Goal: Task Accomplishment & Management: Manage account settings

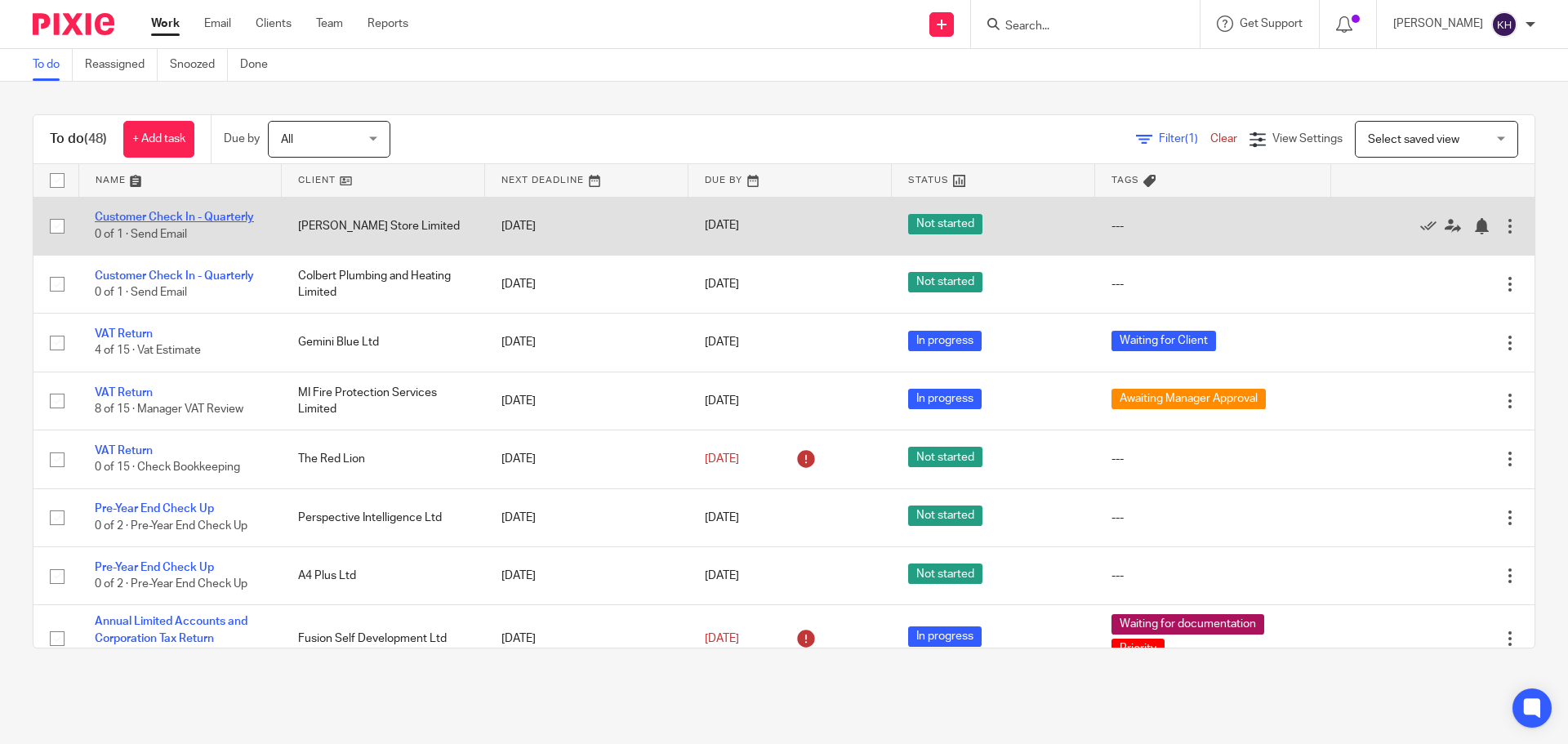
click at [129, 217] on link "Customer Check In - Quarterly" at bounding box center [174, 217] width 159 height 12
click at [218, 217] on link "Customer Check In - Quarterly" at bounding box center [174, 217] width 159 height 12
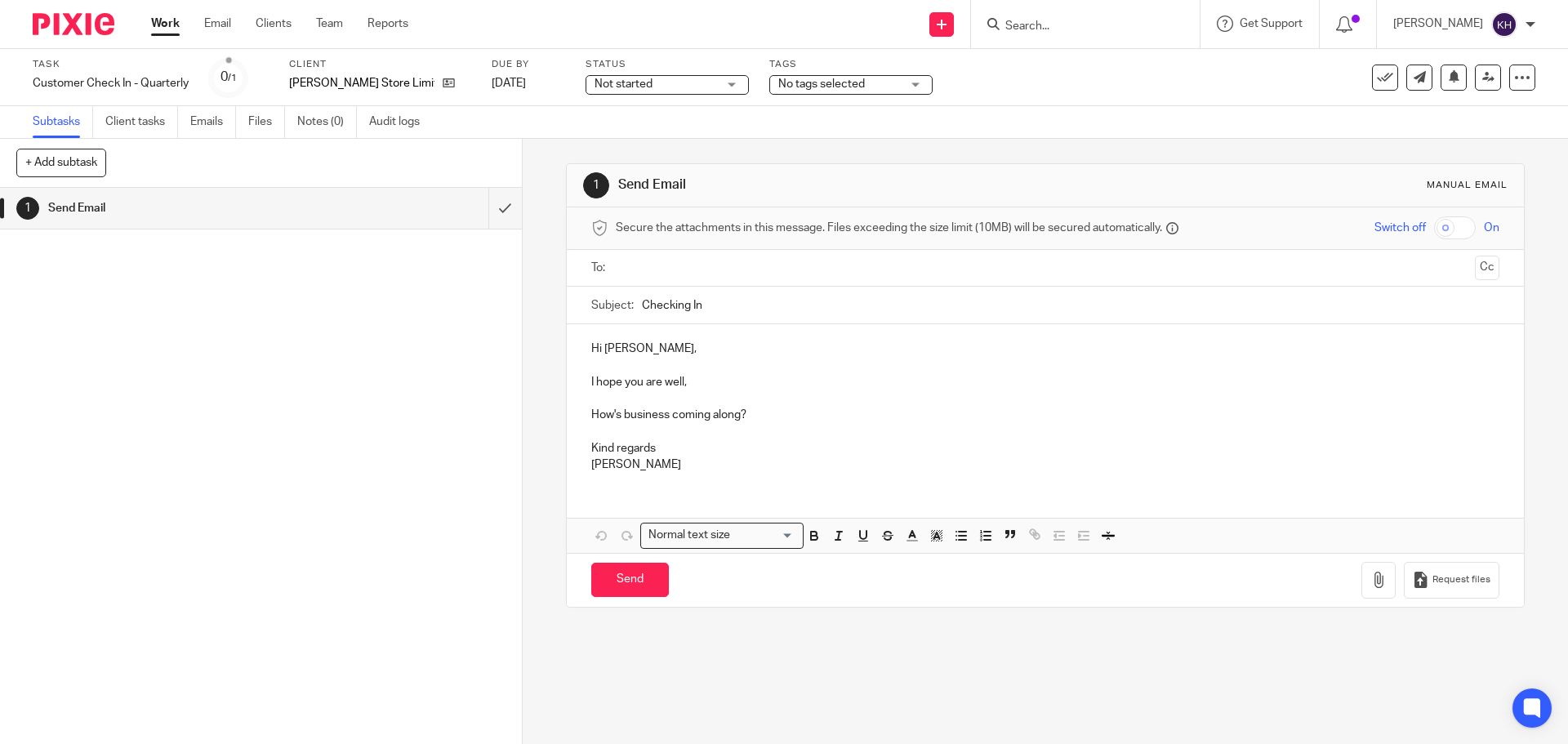
click at [671, 273] on input "text" at bounding box center [1044, 268] width 846 height 18
click at [769, 289] on ul "[PERSON_NAME] Store Limited" at bounding box center [1045, 270] width 857 height 40
click at [753, 308] on input "Checking In" at bounding box center [1070, 309] width 857 height 37
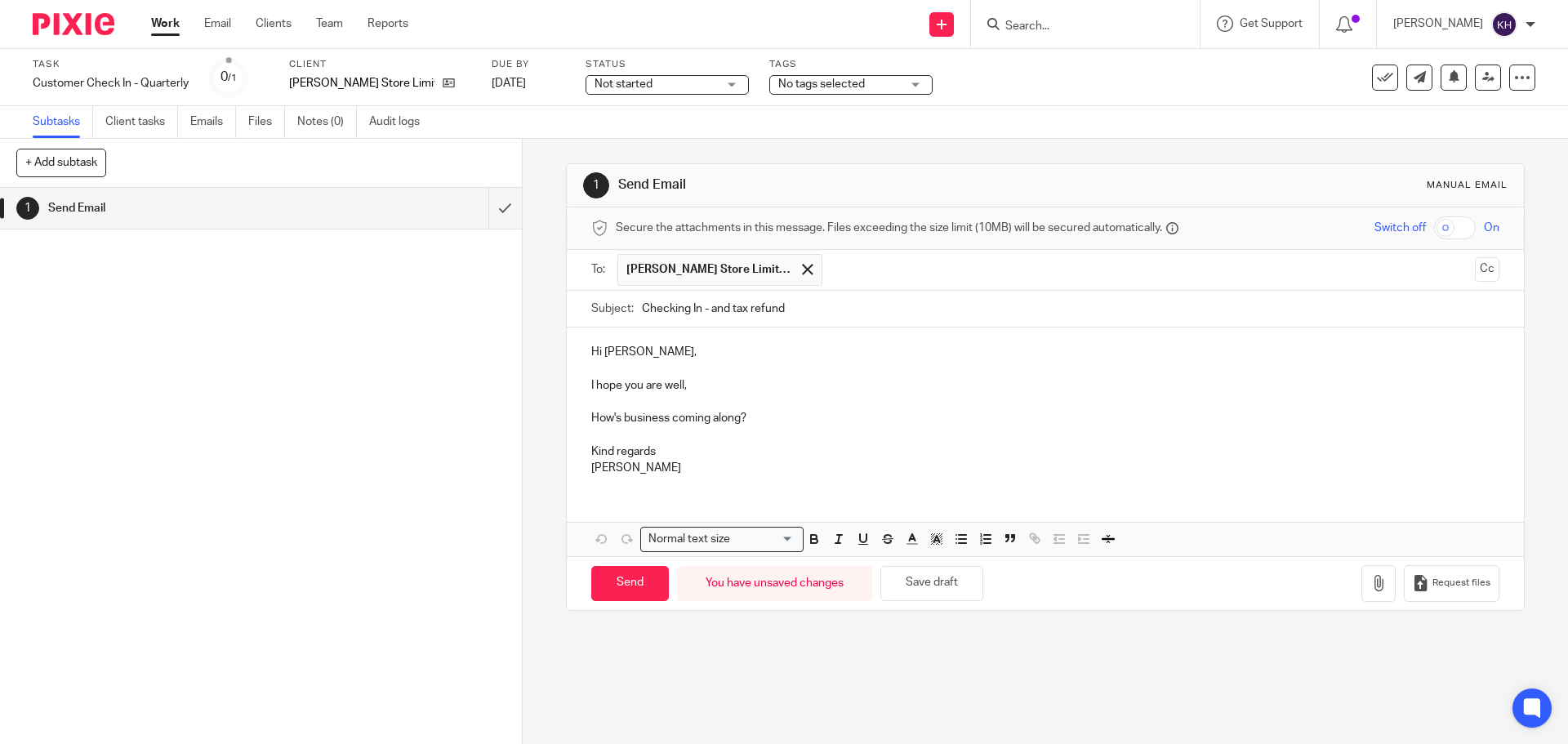
type input "Checking In - and tax refund"
click at [768, 369] on p at bounding box center [1044, 369] width 907 height 17
click at [734, 385] on p "I hope you are well," at bounding box center [1044, 385] width 907 height 17
click at [770, 412] on p "How's business coming along?" at bounding box center [1044, 418] width 907 height 17
drag, startPoint x: 761, startPoint y: 424, endPoint x: 584, endPoint y: 423, distance: 177.0
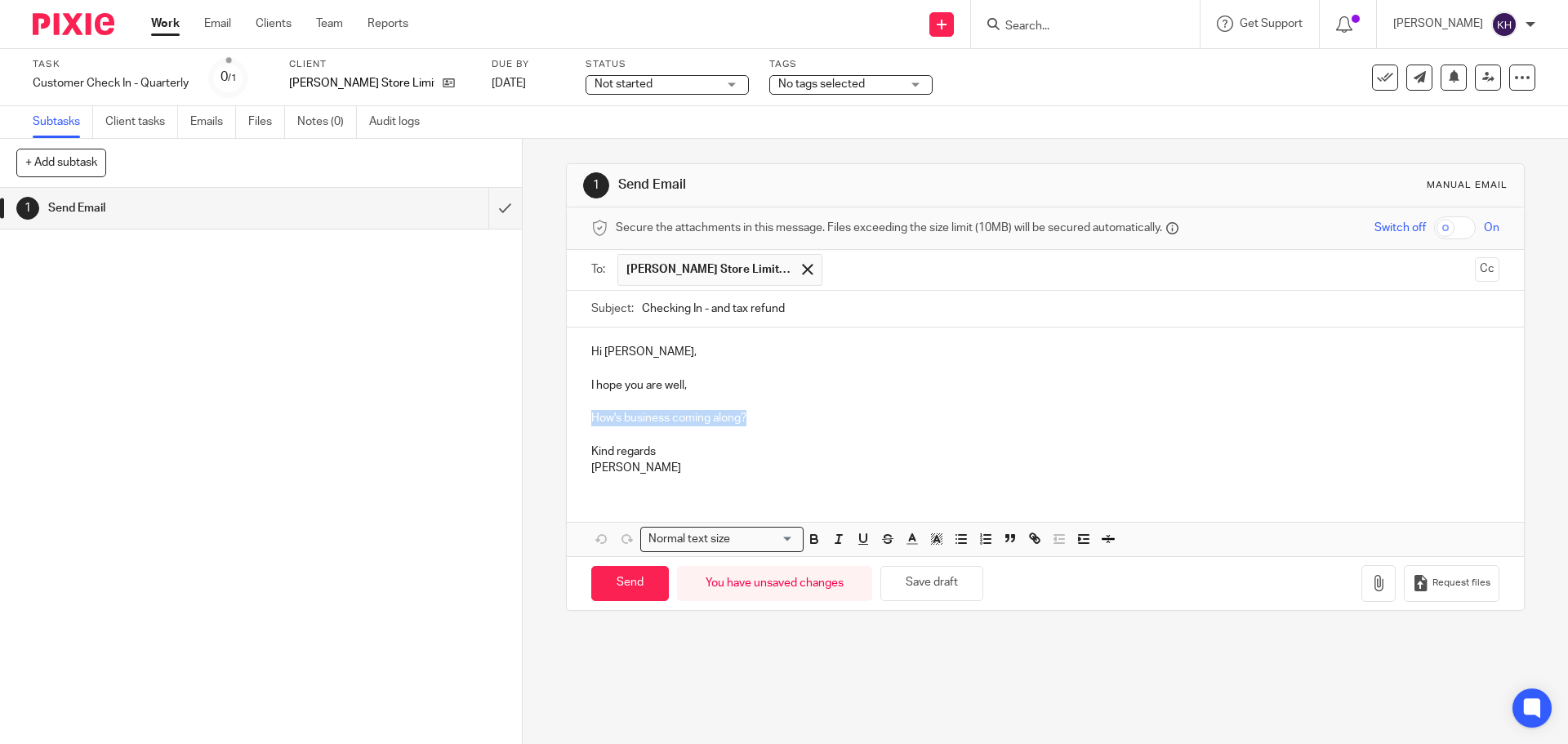
click at [584, 423] on div "Hi Matthew, I hope you are well, How's business coming along? Kind regards Kerry" at bounding box center [1045, 408] width 957 height 161
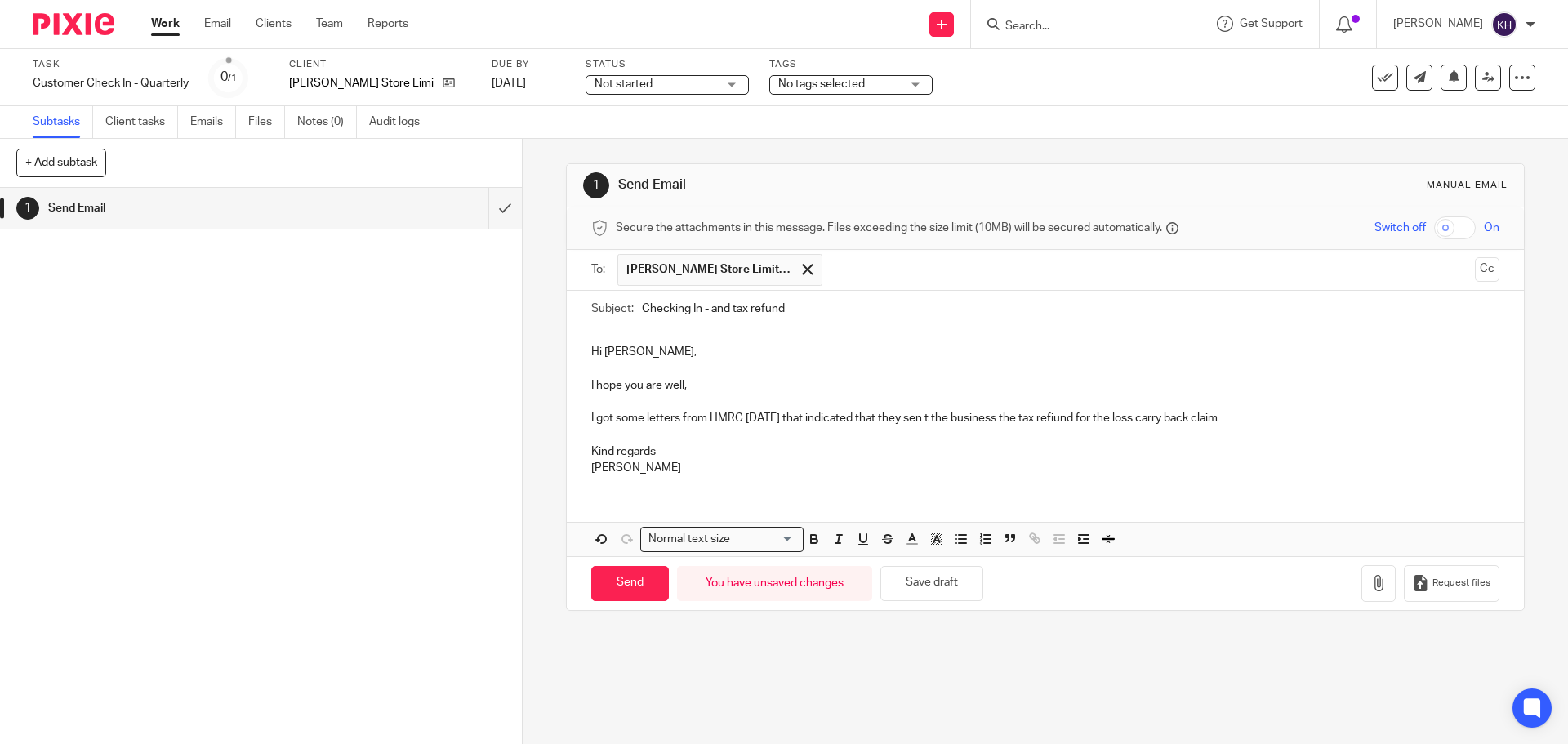
click at [883, 429] on p at bounding box center [1044, 436] width 907 height 17
click at [923, 416] on p "I got some letters from HMRC yesterday that indicated that they sen t the busin…" at bounding box center [1044, 418] width 907 height 17
click at [935, 419] on p "I got some letters from HMRC yesterday that indicated that they sen t the busin…" at bounding box center [1044, 418] width 907 height 17
drag, startPoint x: 1060, startPoint y: 415, endPoint x: 1070, endPoint y: 434, distance: 21.5
click at [1060, 415] on p "I got some letters from HMRC yesterday that indicated that they sent the busine…" at bounding box center [1044, 418] width 907 height 17
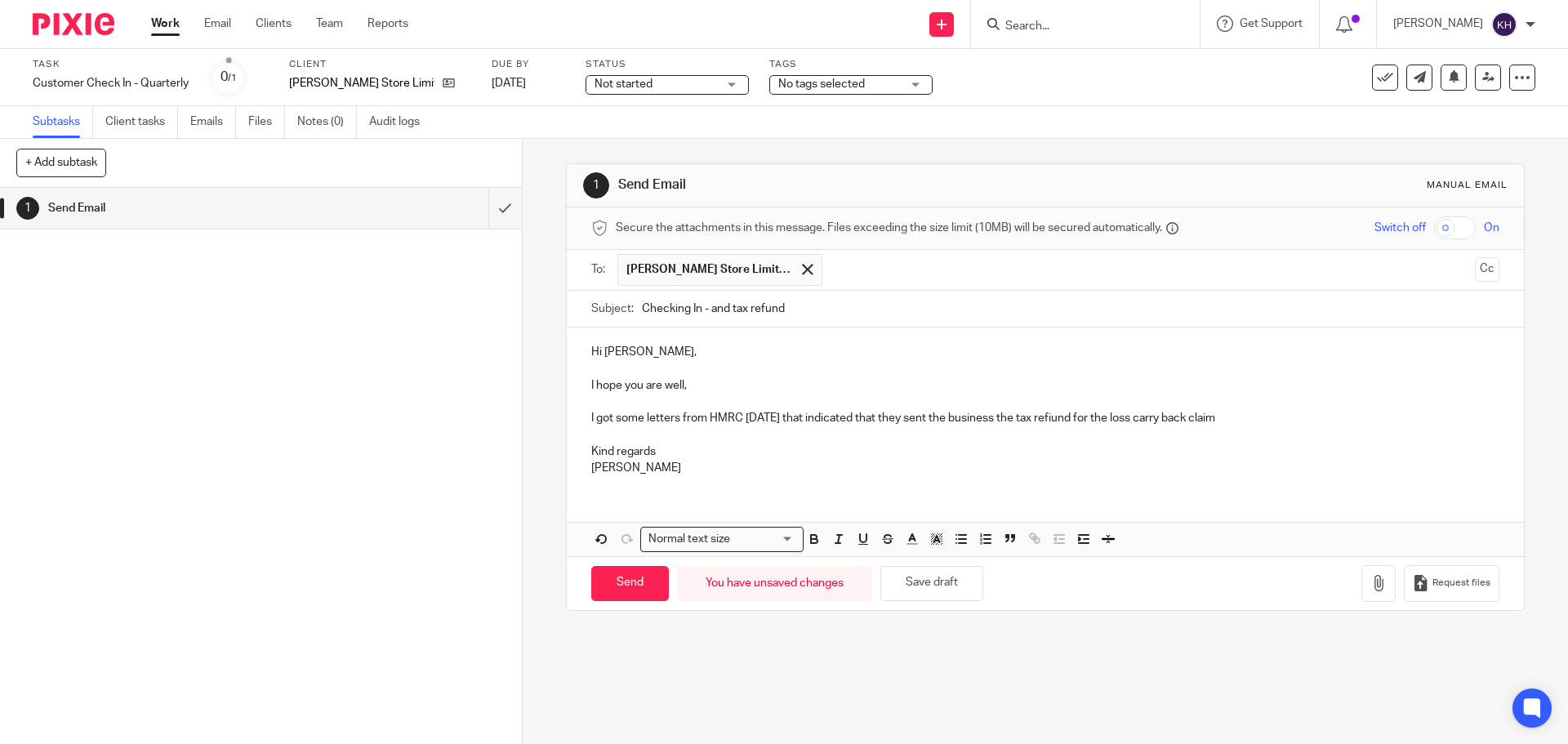
click at [1058, 419] on p "I got some letters from HMRC yesterday that indicated that they sent the busine…" at bounding box center [1044, 418] width 907 height 17
click at [1067, 416] on p "I got some letters from HMRC yesterday that indicated that they sent the busine…" at bounding box center [1044, 418] width 907 height 17
click at [753, 420] on p "I got some letters from HMRC yesterday that indicated that they sent the busine…" at bounding box center [1044, 418] width 907 height 17
click at [972, 405] on p at bounding box center [1044, 402] width 907 height 17
click at [637, 422] on p "I got some letters from HMRC yesterday that indicated that they sent the busine…" at bounding box center [1044, 418] width 907 height 17
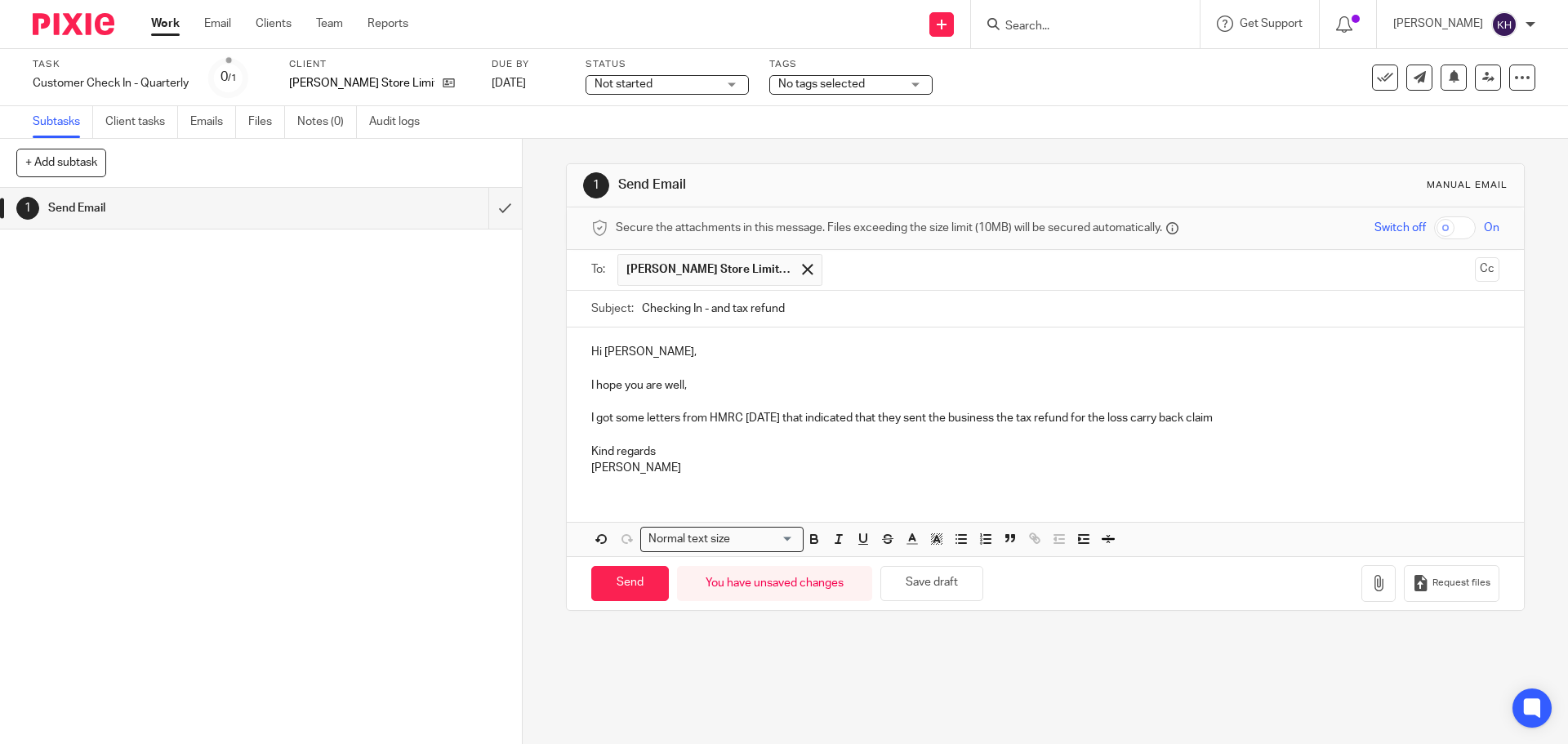
click at [611, 393] on p "I hope you are well," at bounding box center [1044, 385] width 907 height 17
click at [684, 382] on p "I hope you are well," at bounding box center [1044, 385] width 907 height 17
click at [927, 131] on div "Subtasks Client tasks Emails Files Notes (0) Audit logs" at bounding box center [784, 122] width 1568 height 33
click at [930, 143] on div "1 Send Email Manual email Secure the attachments in this message. Files exceedi…" at bounding box center [1045, 387] width 958 height 497
click at [783, 387] on p "I hope you are well," at bounding box center [1044, 385] width 907 height 17
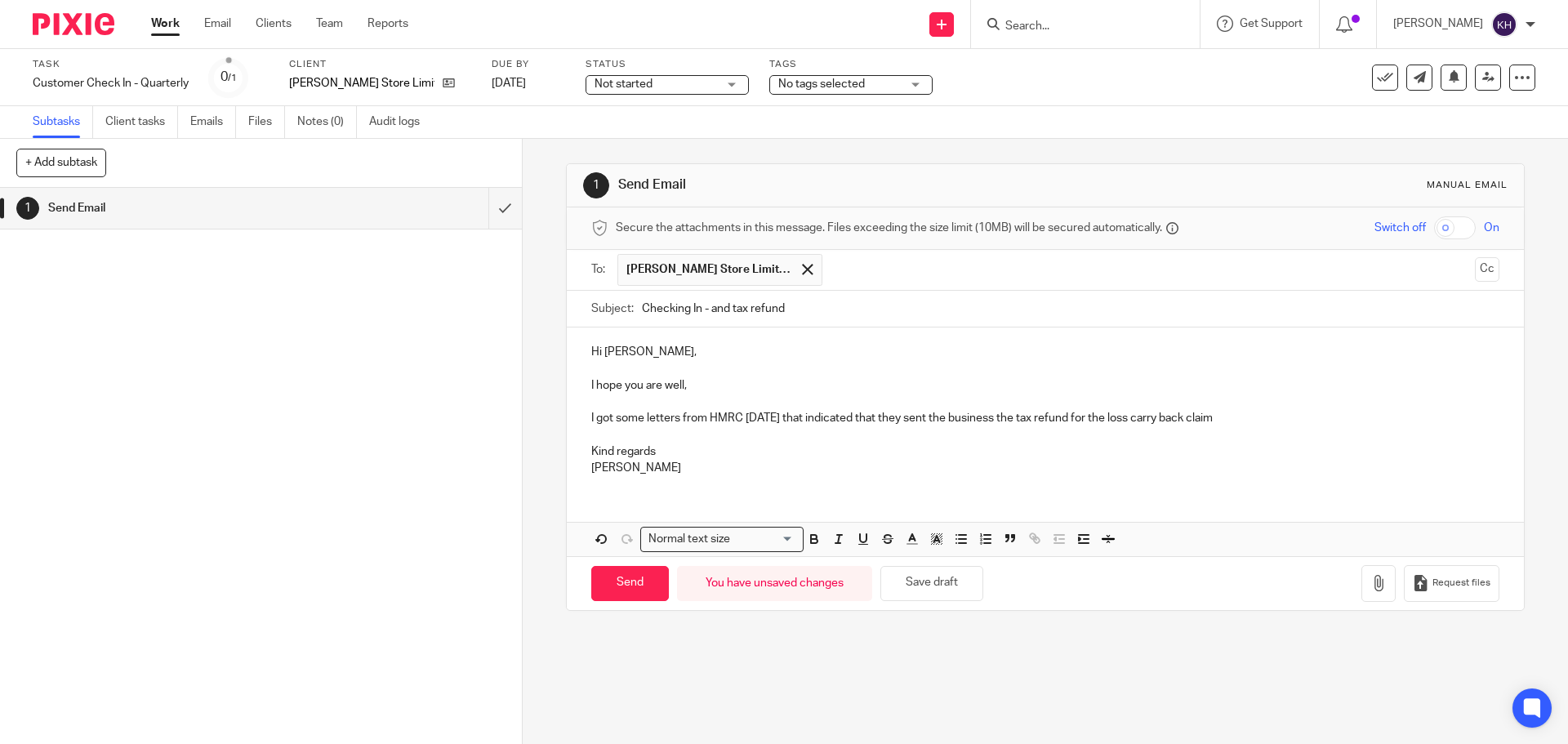
click at [902, 375] on p at bounding box center [1044, 369] width 907 height 17
click at [741, 403] on p at bounding box center [1044, 402] width 907 height 17
click at [720, 390] on p "I hope you are well," at bounding box center [1044, 385] width 907 height 17
click at [658, 385] on p "I hope you are well," at bounding box center [1044, 385] width 907 height 17
click at [751, 386] on p "I hope you are keeping well," at bounding box center [1044, 385] width 907 height 17
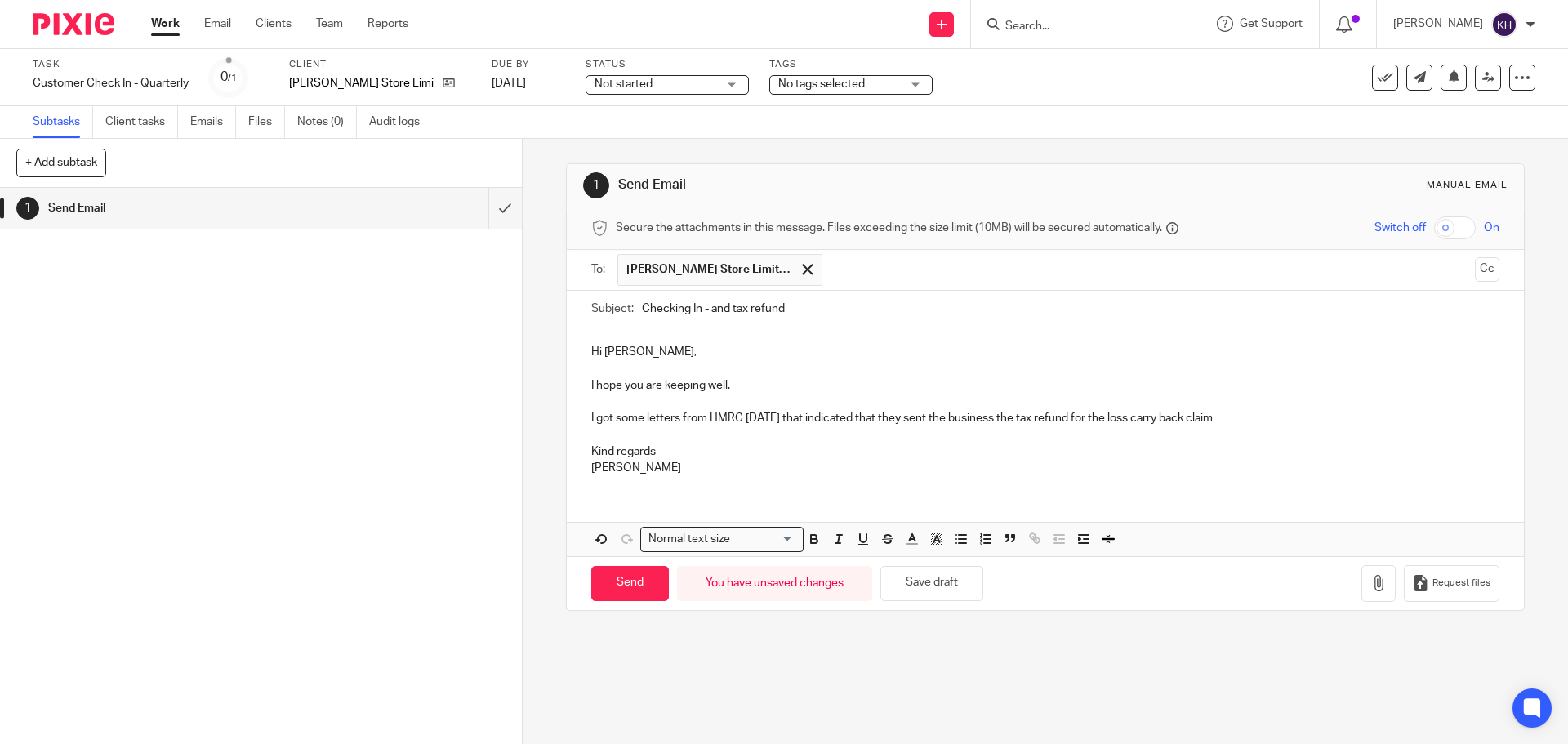
click at [781, 381] on p "I hope you are keeping well." at bounding box center [1044, 385] width 907 height 17
click at [668, 424] on p "I got some letters from HMRC yesterday that indicated that they sent the busine…" at bounding box center [1044, 418] width 907 height 17
click at [645, 421] on p "I got some letters from HMRC yesterday that indicated that they sent the busine…" at bounding box center [1044, 418] width 907 height 17
click at [689, 420] on p "I got some letters from HMRC yesterday that indicated that they sent the busine…" at bounding box center [1044, 418] width 907 height 17
click at [713, 420] on p "I got some letters from HMRC yesterday that indicated that they sent the busine…" at bounding box center [1044, 418] width 907 height 17
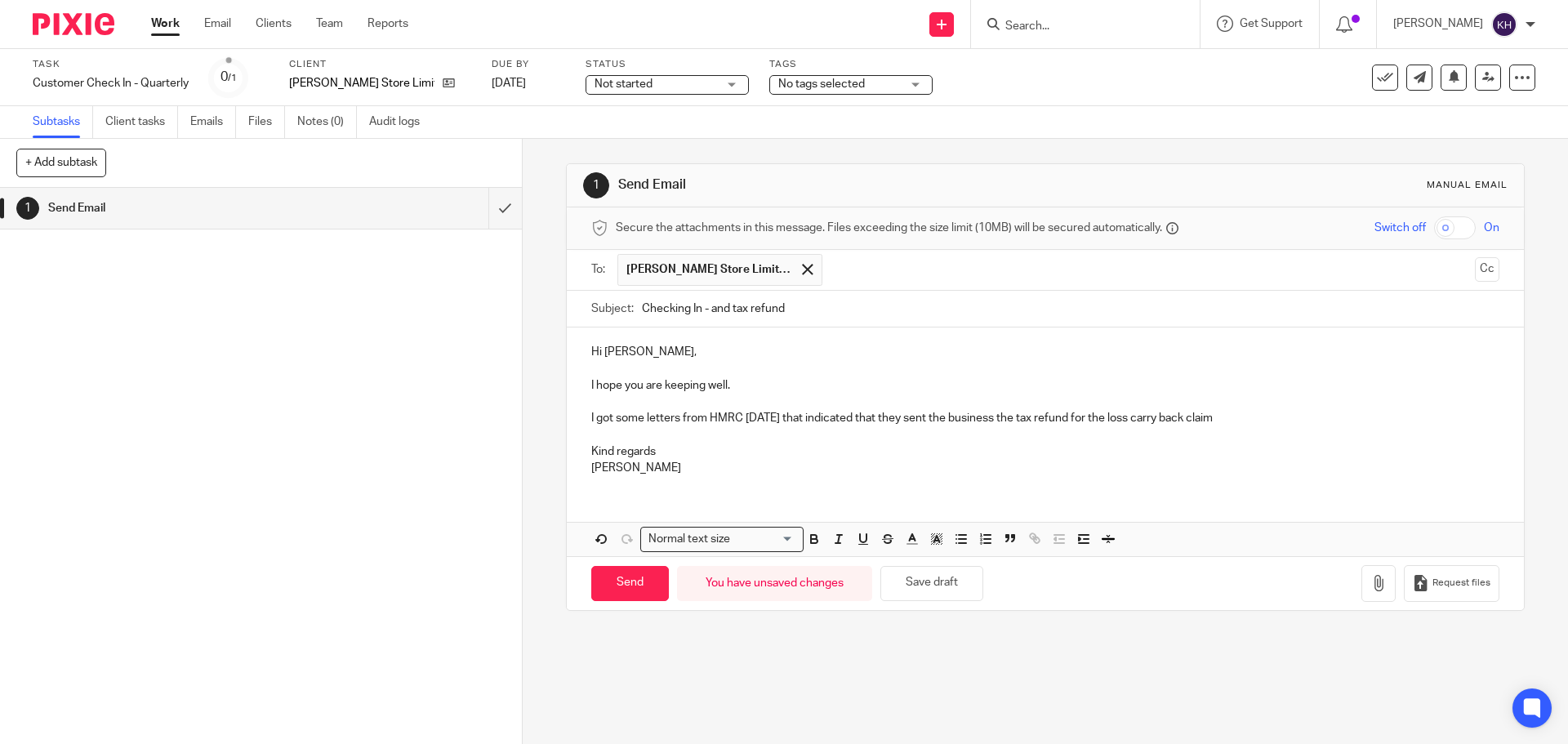
click at [743, 415] on p "I got some letters from HMRC yesterday that indicated that they sent the busine…" at bounding box center [1044, 418] width 907 height 17
click at [610, 423] on p "I got some letters from HMRC yesterday that indicated that they sent the busine…" at bounding box center [1044, 418] width 907 height 17
drag, startPoint x: 646, startPoint y: 421, endPoint x: 676, endPoint y: 421, distance: 30.0
click at [647, 421] on p "I got some letters from HMRC yesterday that indicated that they sent the busine…" at bounding box center [1044, 418] width 907 height 17
click at [689, 421] on p "I got some letters from HMRC yesterday that indicated that they sent the busine…" at bounding box center [1044, 418] width 907 height 17
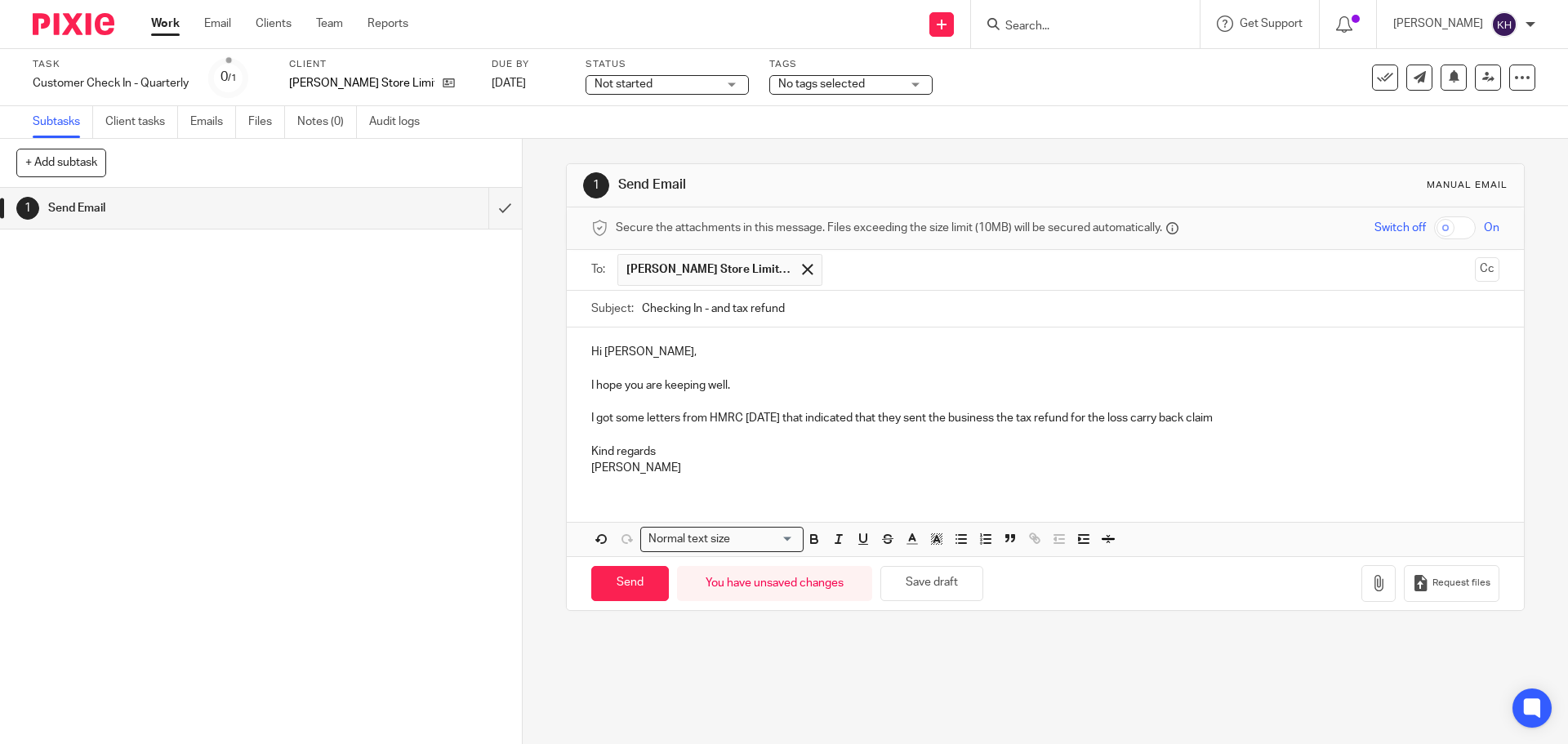
click at [716, 420] on p "I got some letters from HMRC yesterday that indicated that they sent the busine…" at bounding box center [1044, 418] width 907 height 17
click at [759, 419] on p "I got some letters from HMRC yesterday that indicated that they sent the busine…" at bounding box center [1044, 418] width 907 height 17
click at [809, 418] on p "I got some letters from HMRC yesterday that indicated that they sent the busine…" at bounding box center [1044, 418] width 907 height 17
click at [855, 423] on p "I got some letters from HMRC yesterday that indicated that they sent the busine…" at bounding box center [1044, 418] width 907 height 17
click at [885, 420] on p "I got some letters from HMRC yesterday that indicated that they sent the busine…" at bounding box center [1044, 418] width 907 height 17
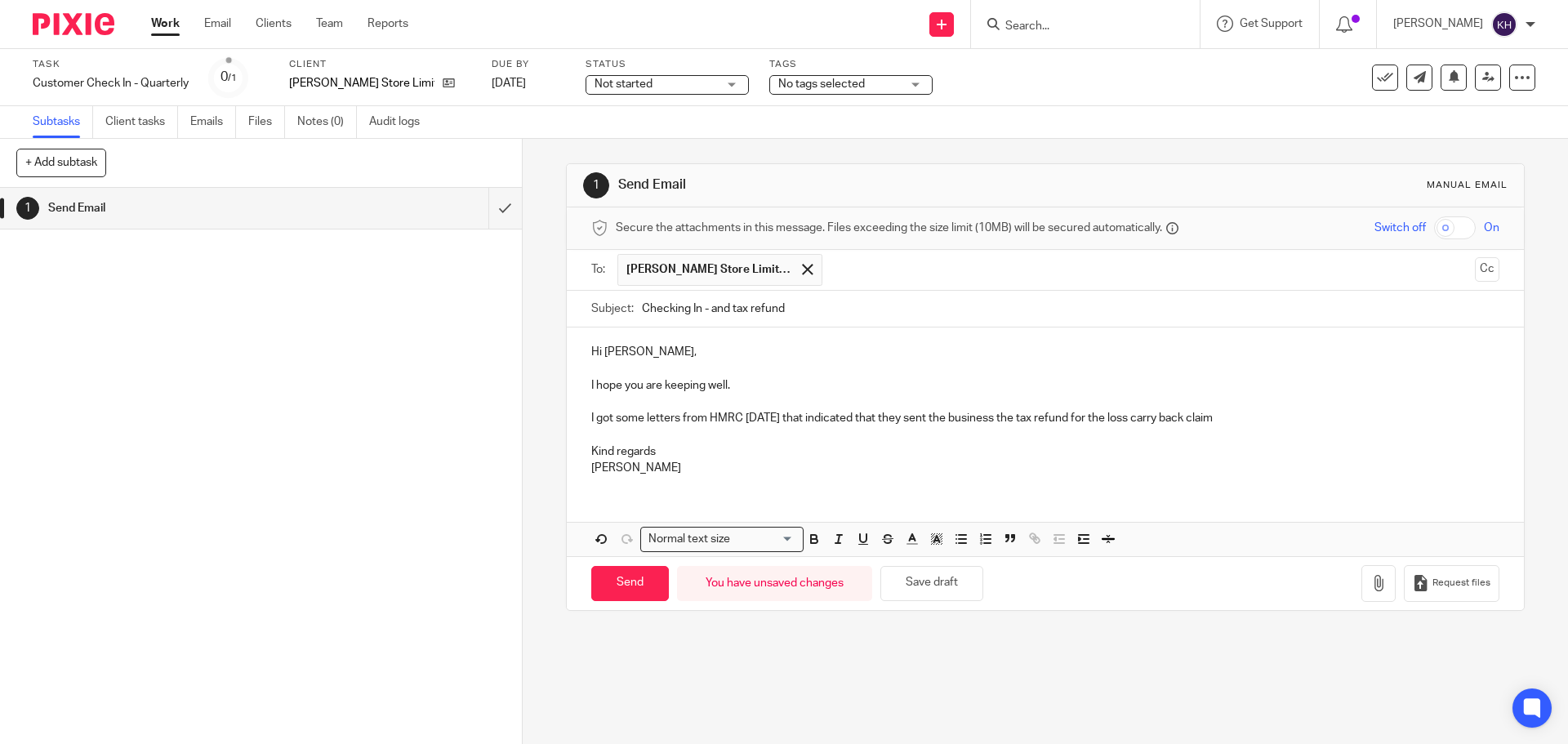
click at [792, 419] on p "I got some letters from HMRC yesterday that indicated that they sent the busine…" at bounding box center [1044, 418] width 907 height 17
click at [1428, 420] on p "I got some letters from HMRC yesterday relating to Sammy Store Limited, they in…" at bounding box center [1044, 418] width 907 height 17
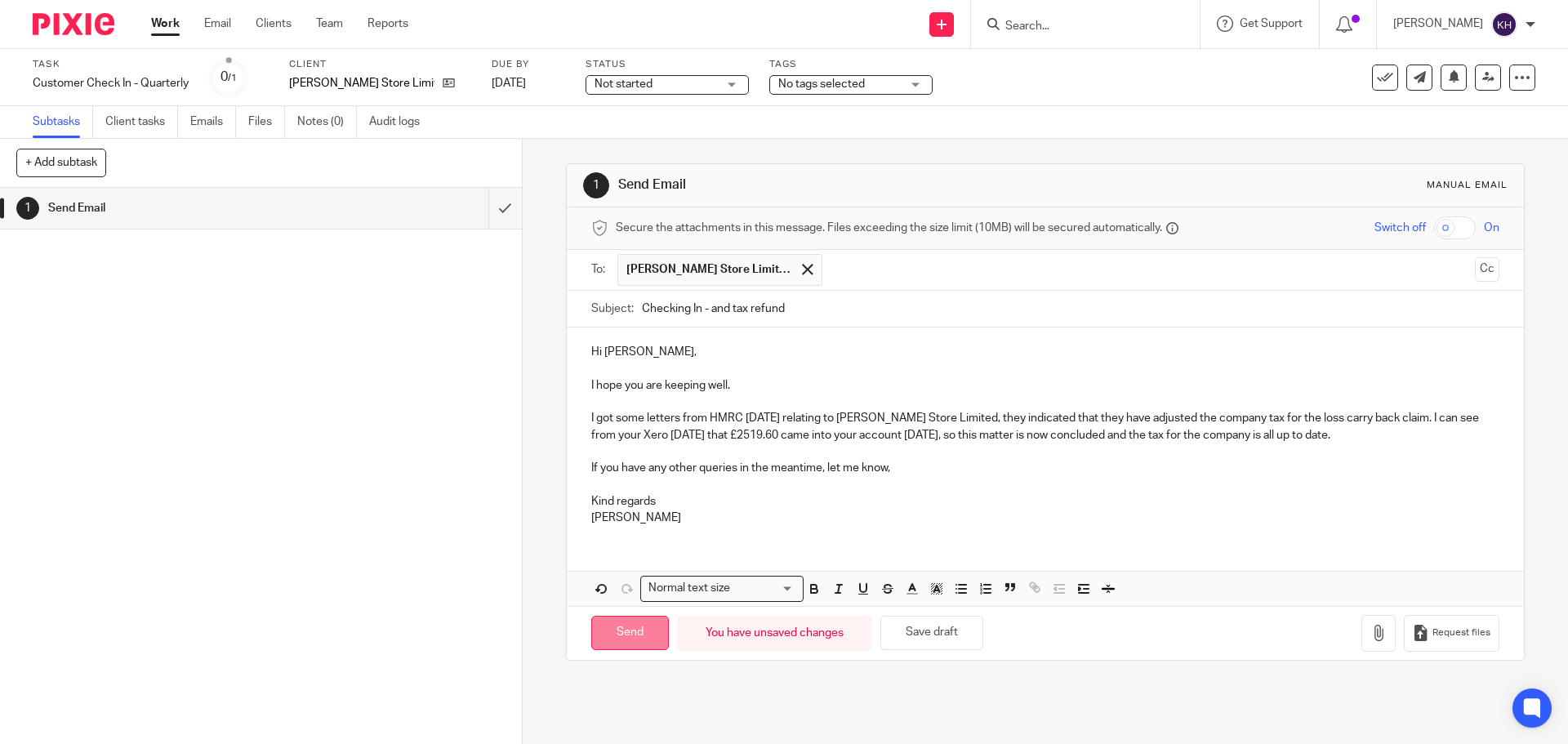
click at [641, 633] on input "Send" at bounding box center [630, 634] width 78 height 35
type input "Sent"
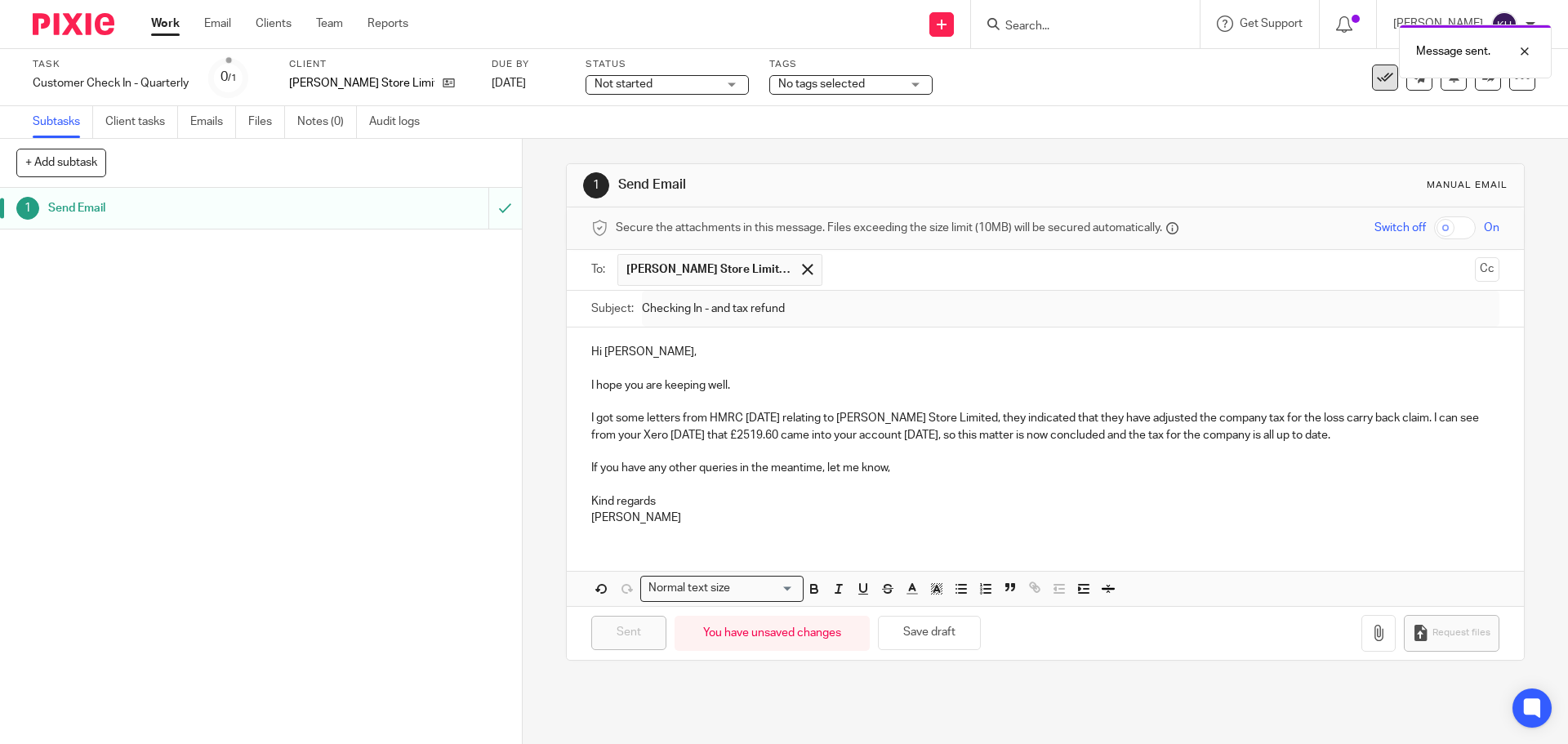
click at [1382, 79] on button at bounding box center [1385, 77] width 26 height 26
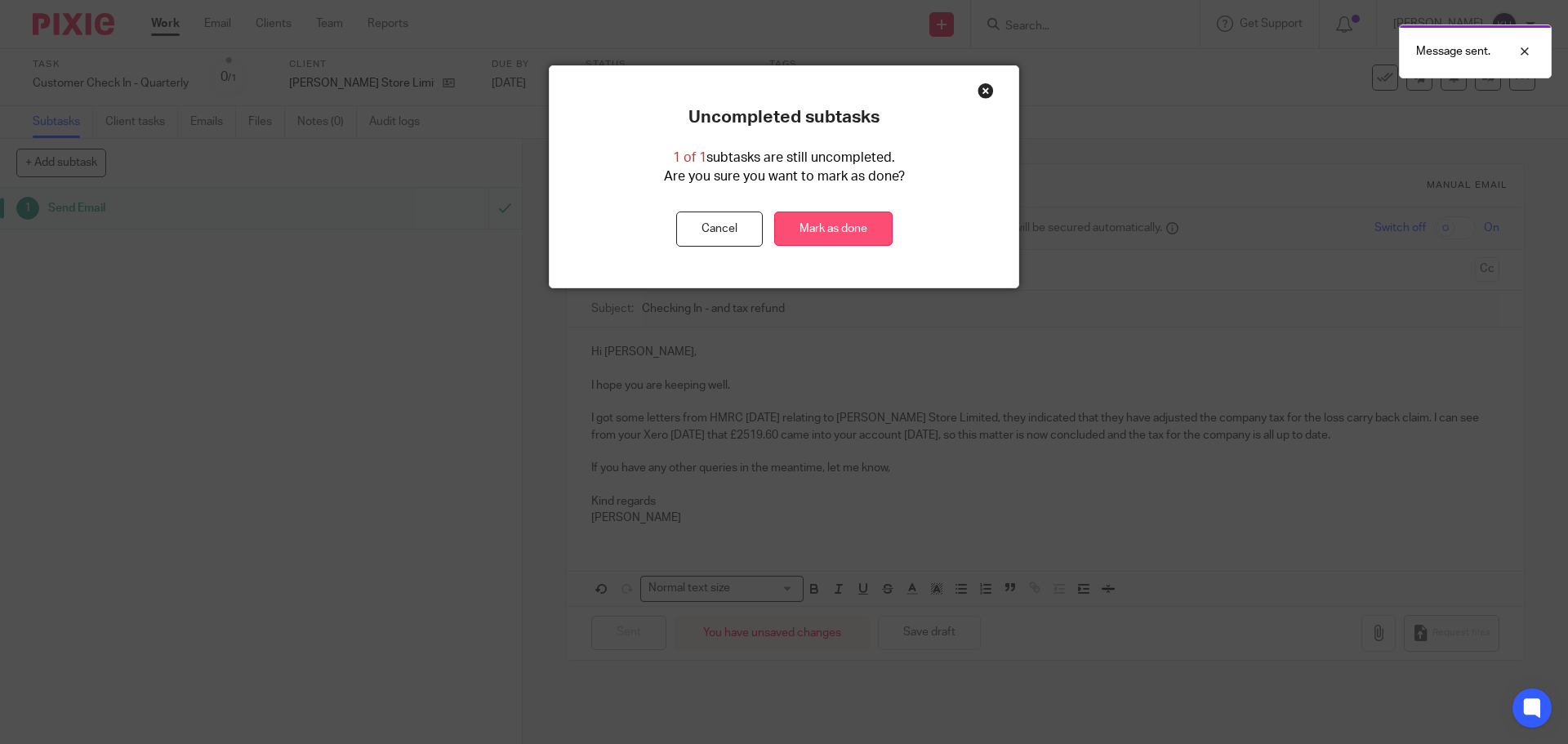
click at [850, 228] on link "Mark as done" at bounding box center [834, 229] width 119 height 35
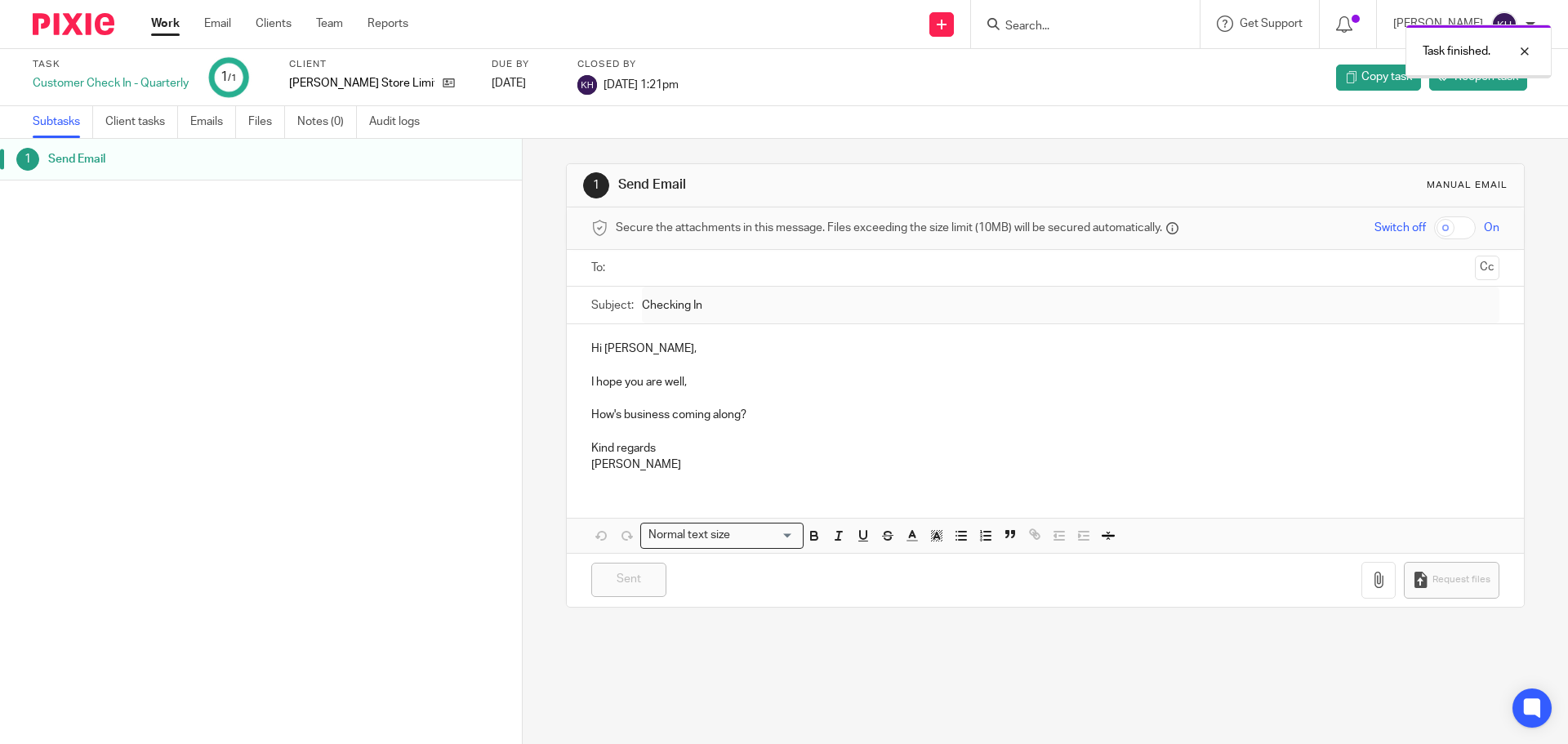
click at [164, 24] on link "Work" at bounding box center [166, 24] width 28 height 17
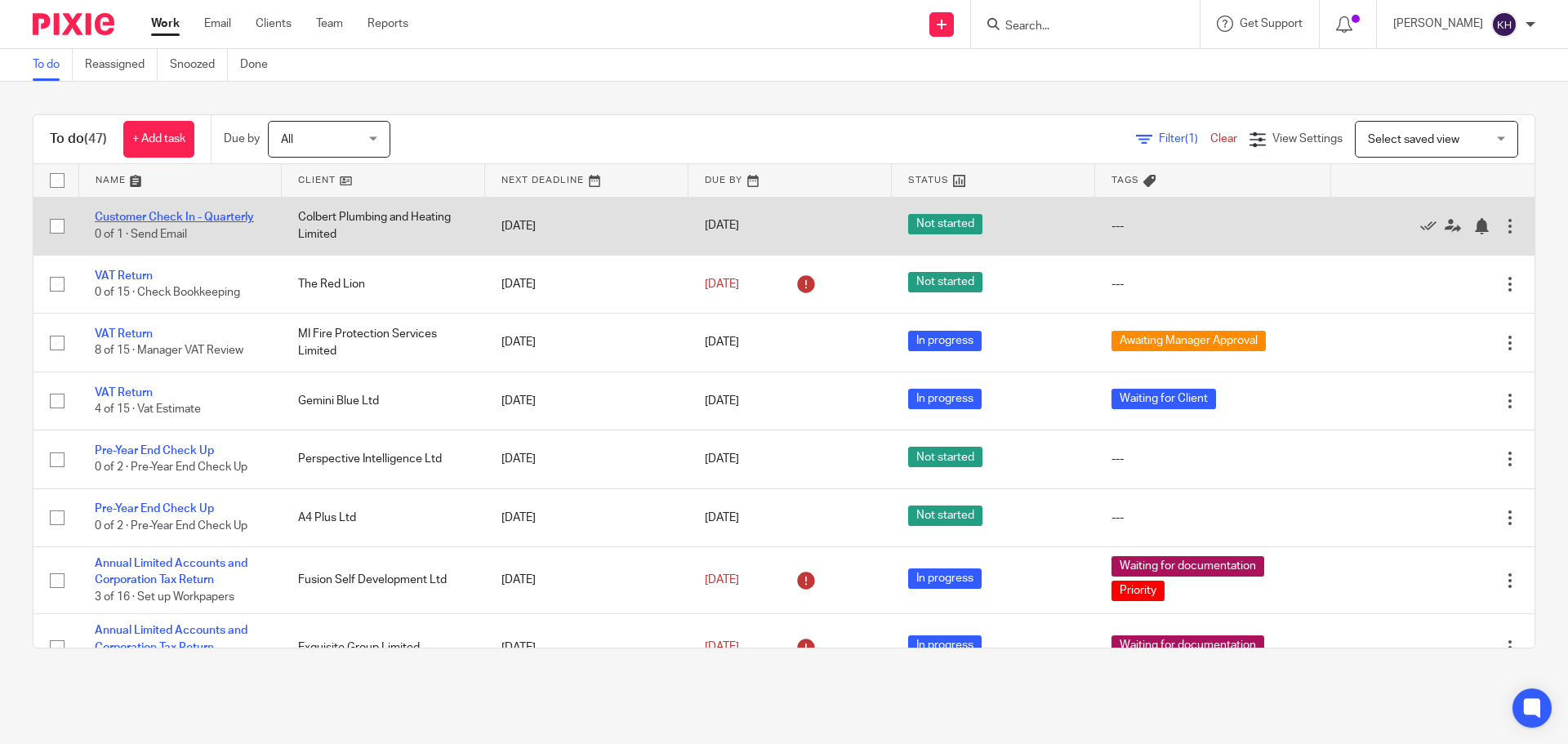
click at [165, 214] on link "Customer Check In - Quarterly" at bounding box center [174, 217] width 159 height 12
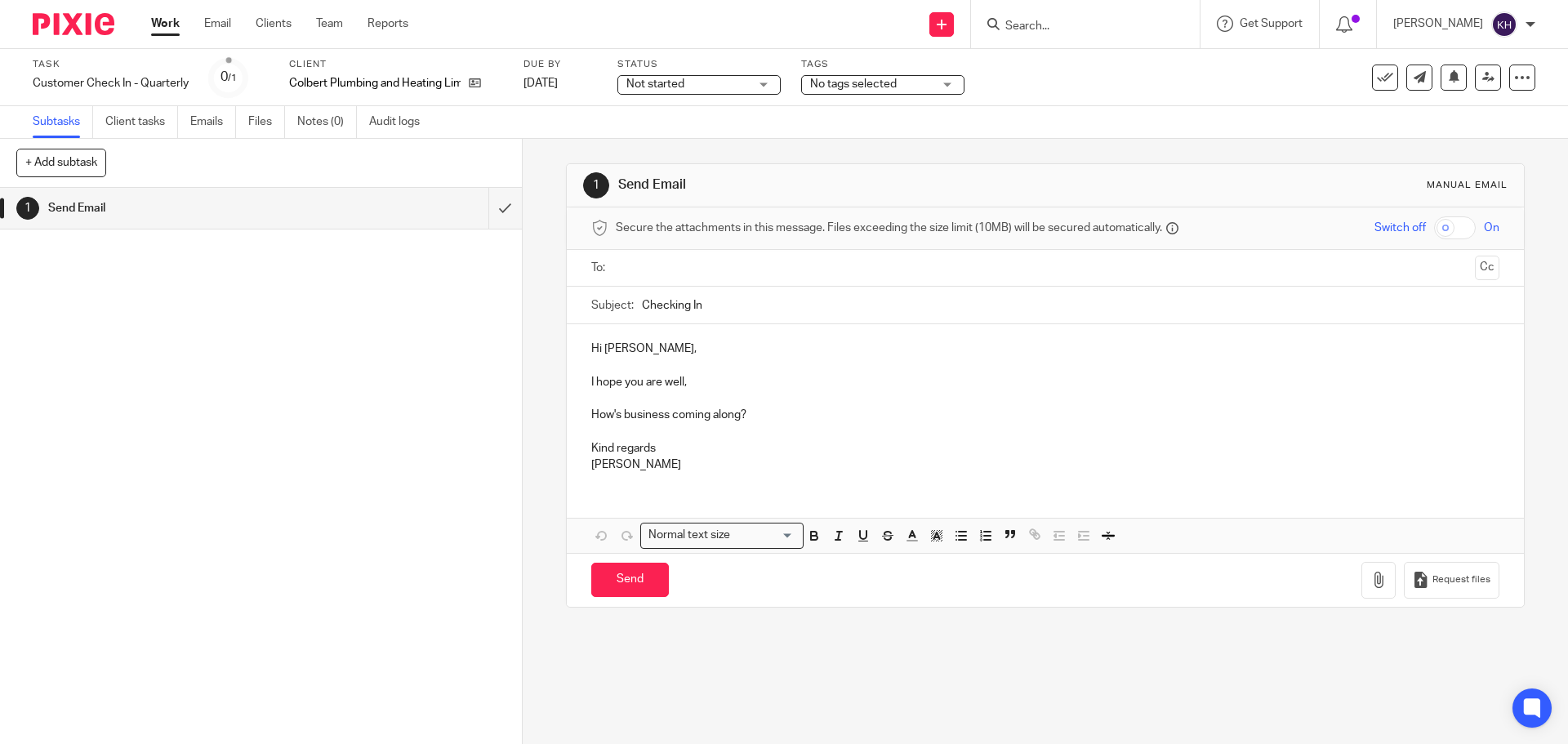
click at [167, 23] on link "Work" at bounding box center [166, 24] width 28 height 17
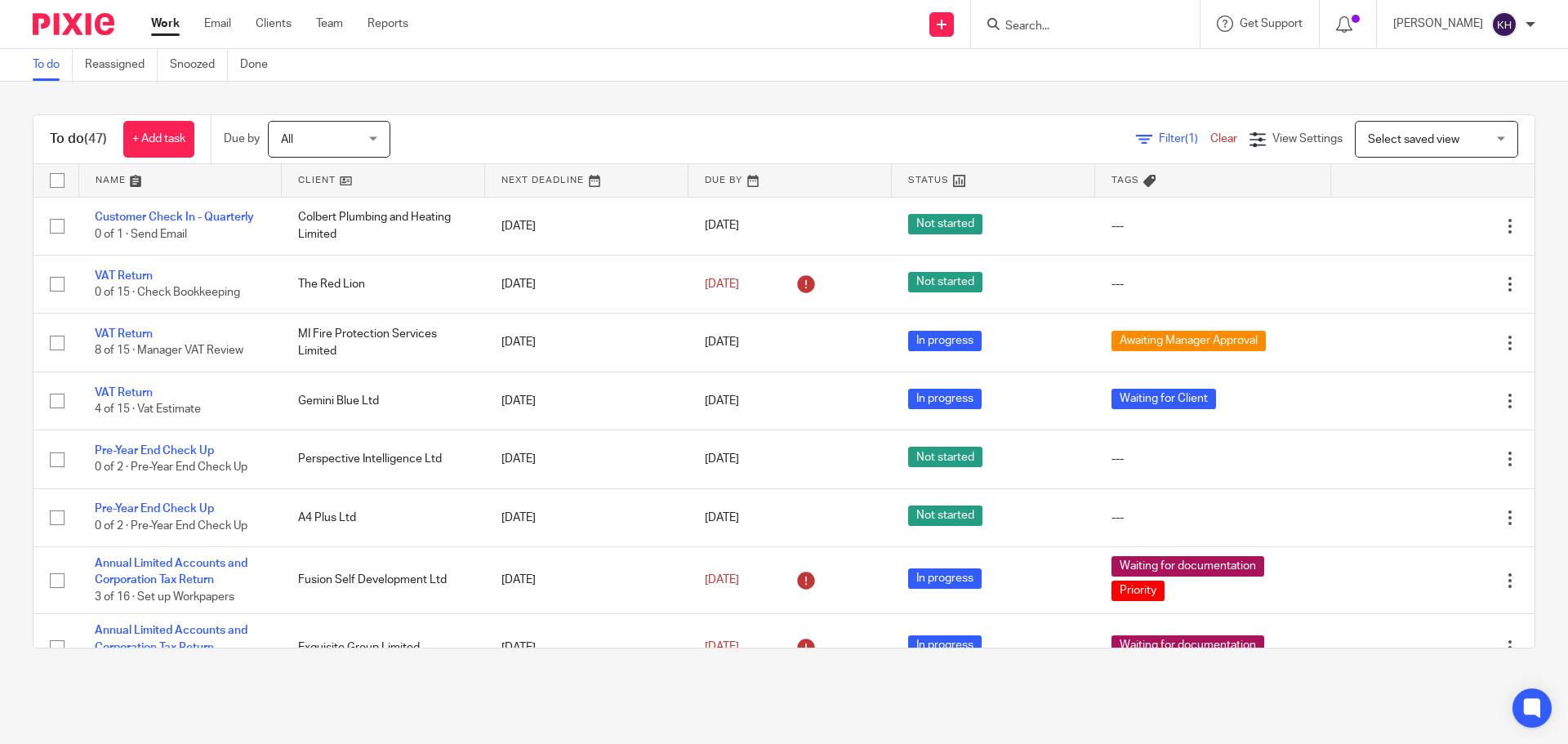
click at [1130, 43] on div at bounding box center [1085, 24] width 229 height 48
click at [1115, 28] on input "Search" at bounding box center [1078, 27] width 147 height 15
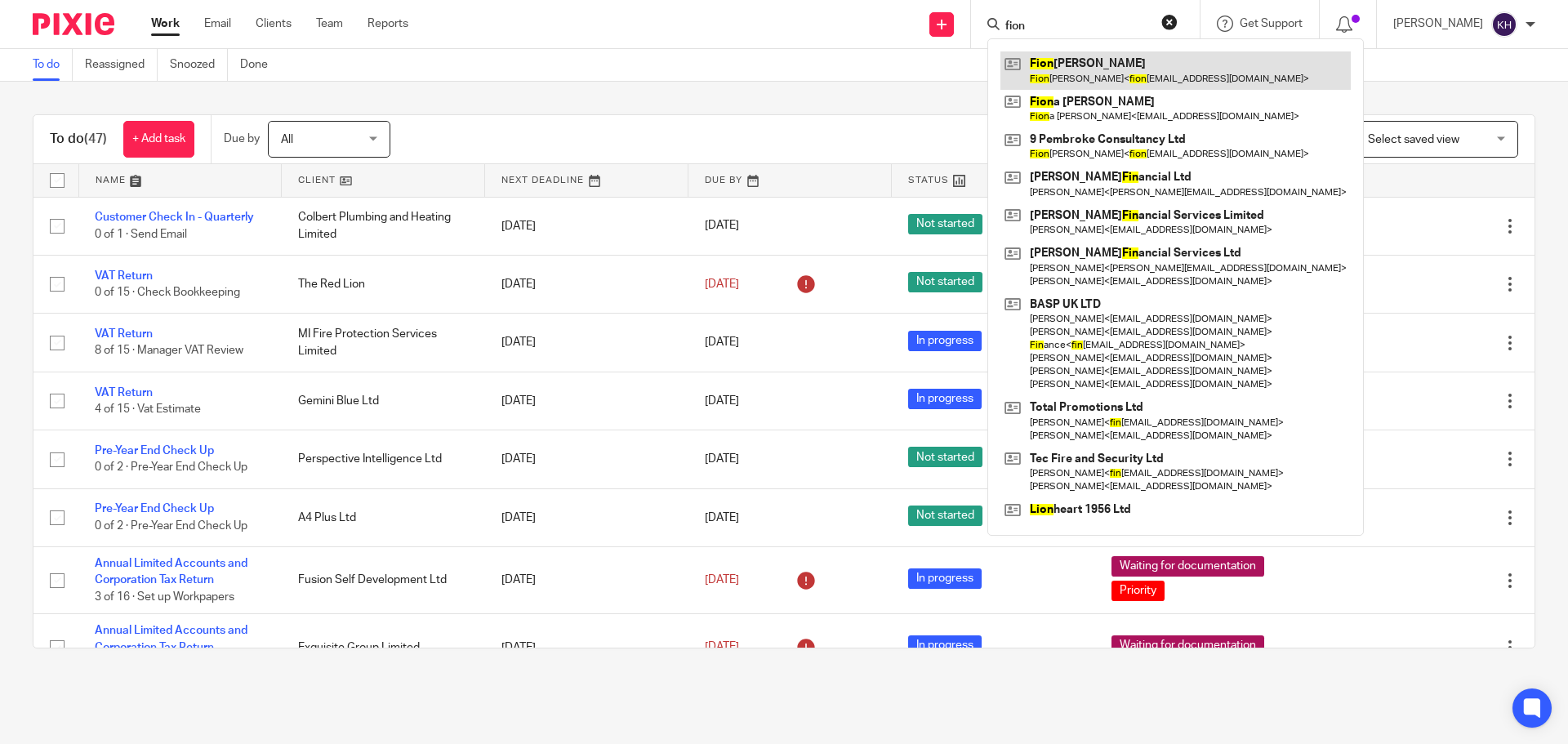
type input "fion"
click at [1142, 70] on link at bounding box center [1176, 70] width 350 height 38
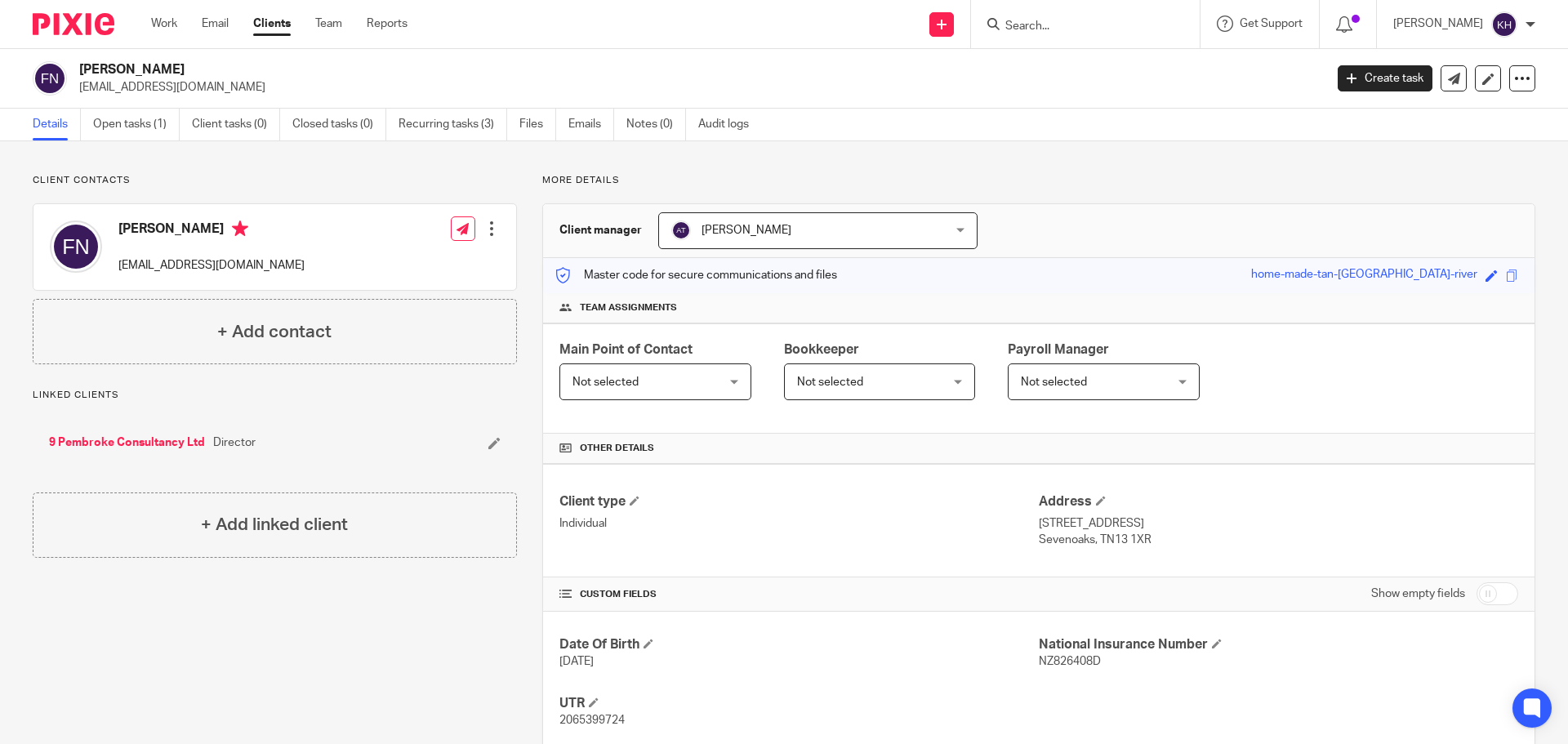
click at [234, 176] on p "Client contacts" at bounding box center [274, 181] width 484 height 13
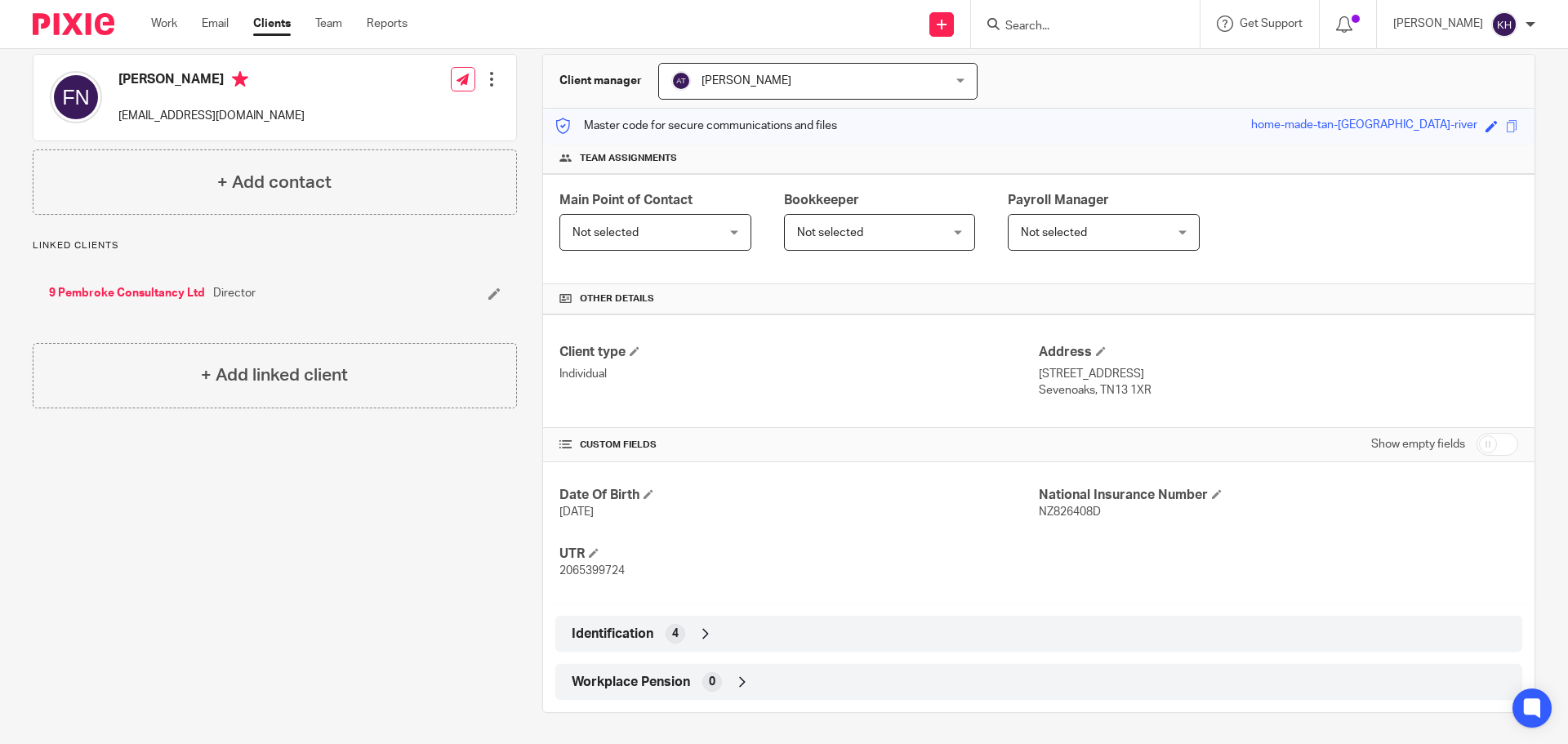
scroll to position [151, 0]
drag, startPoint x: 212, startPoint y: 576, endPoint x: 244, endPoint y: 492, distance: 89.9
click at [212, 576] on div "Client contacts [PERSON_NAME] [EMAIL_ADDRESS][DOMAIN_NAME] Edit contact Create …" at bounding box center [263, 366] width 510 height 688
click at [174, 27] on link "Work" at bounding box center [164, 24] width 26 height 17
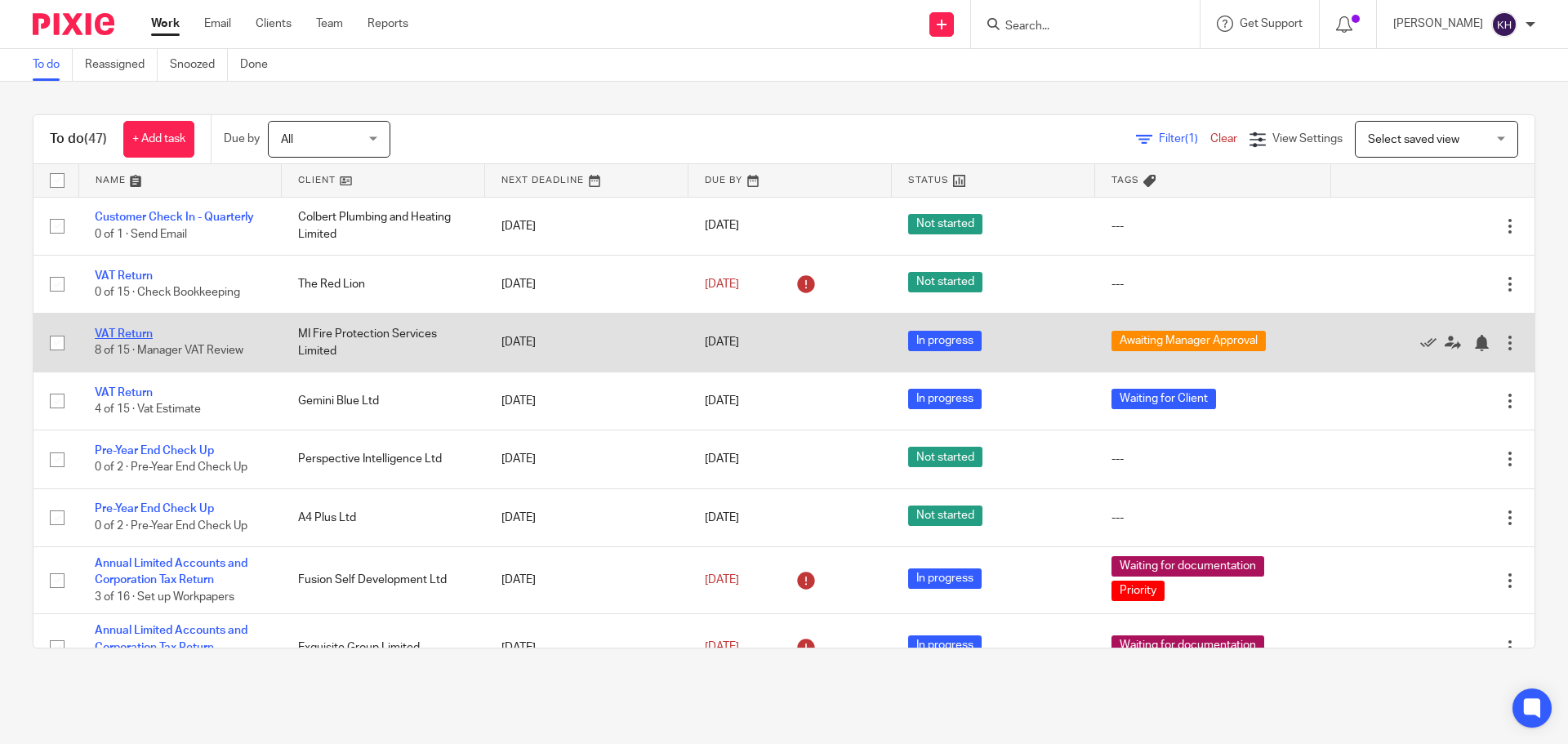
click at [103, 335] on link "VAT Return" at bounding box center [123, 334] width 58 height 12
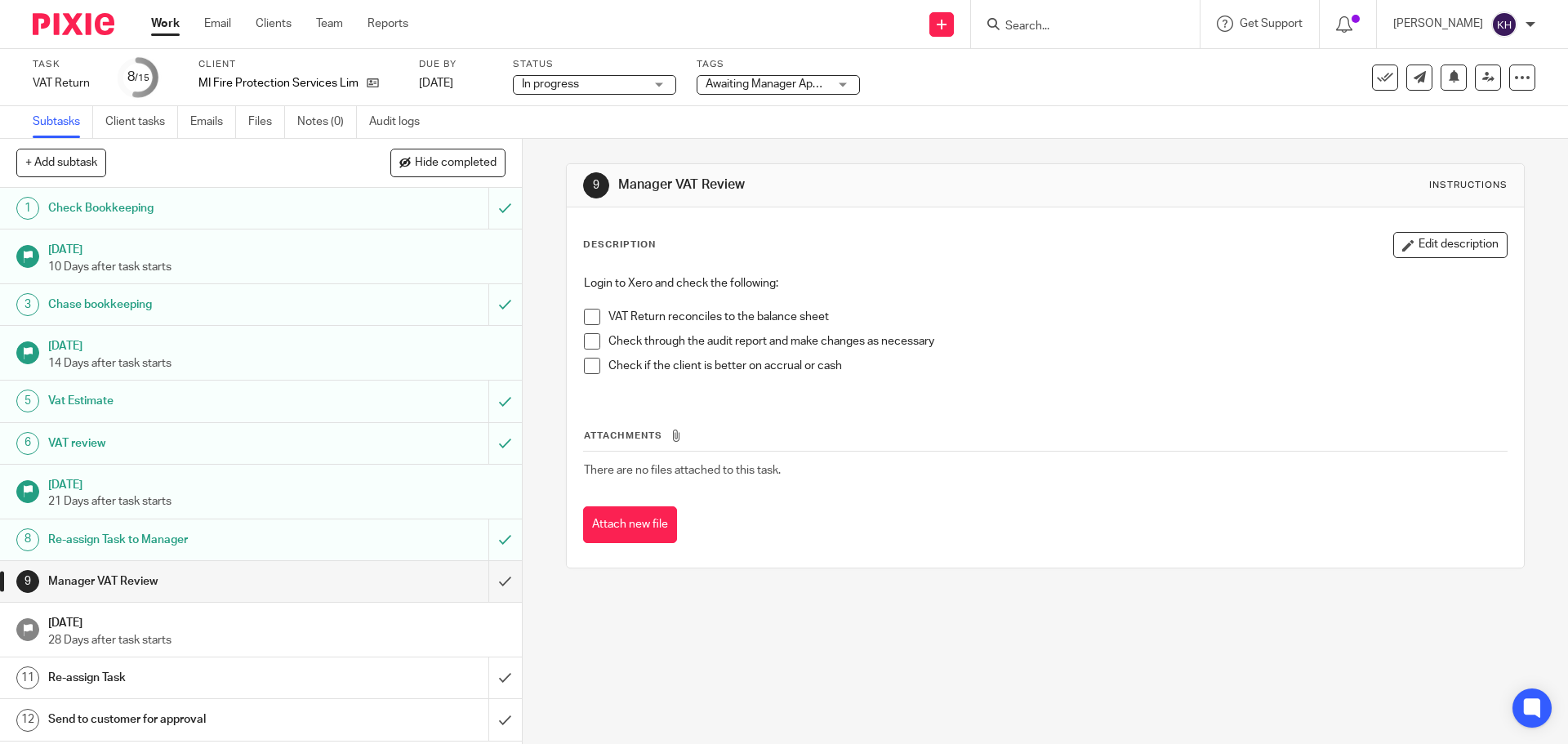
click at [793, 89] on span "Awaiting Manager Approval" at bounding box center [774, 84] width 138 height 12
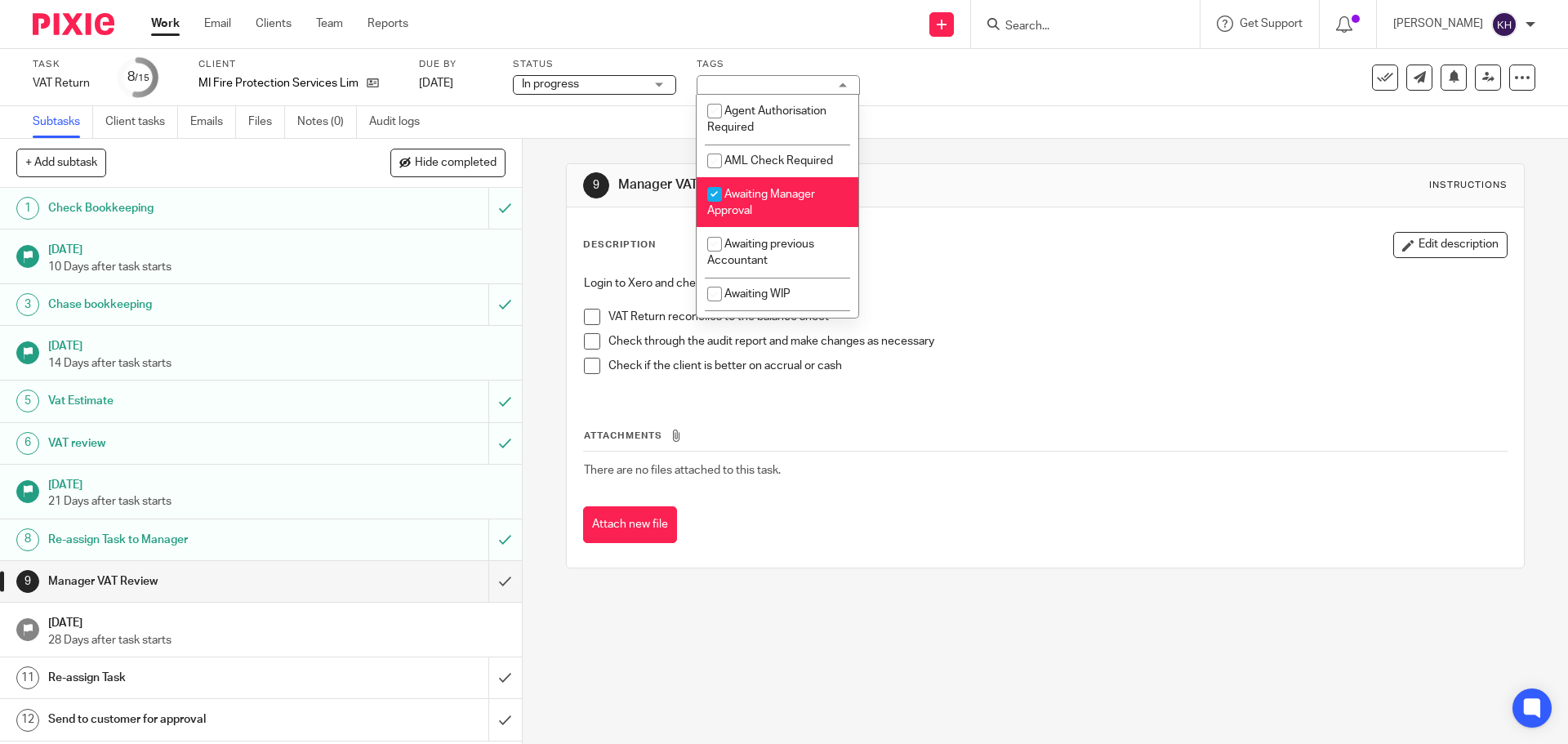
click at [797, 201] on li "Awaiting Manager Approval" at bounding box center [777, 202] width 161 height 50
checkbox input "false"
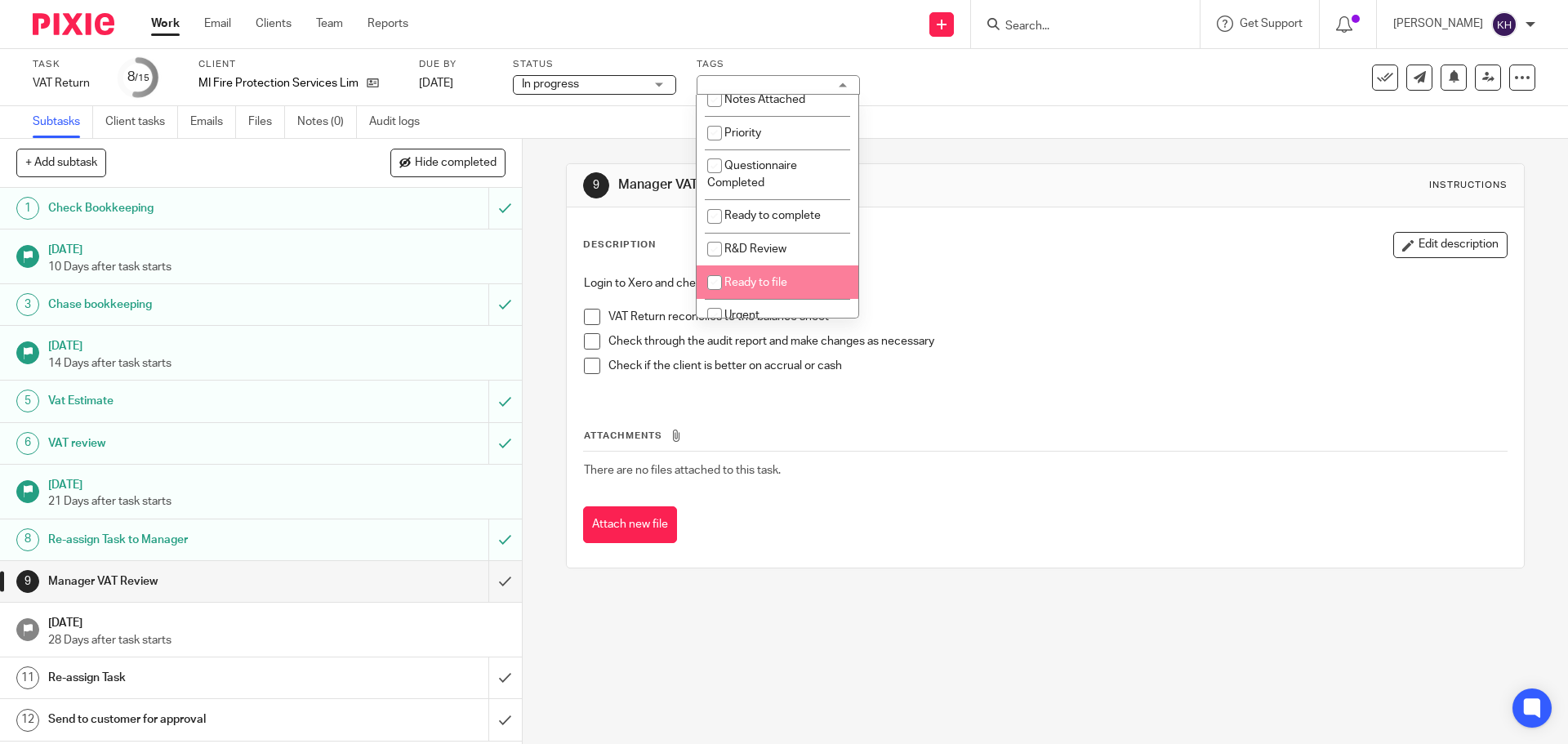
click at [792, 278] on li "Ready to file" at bounding box center [777, 282] width 161 height 33
checkbox input "true"
click at [1124, 89] on div "Task VAT Return Save VAT Return 8 /15 Client MI Fire Protection Services Limite…" at bounding box center [658, 77] width 1252 height 39
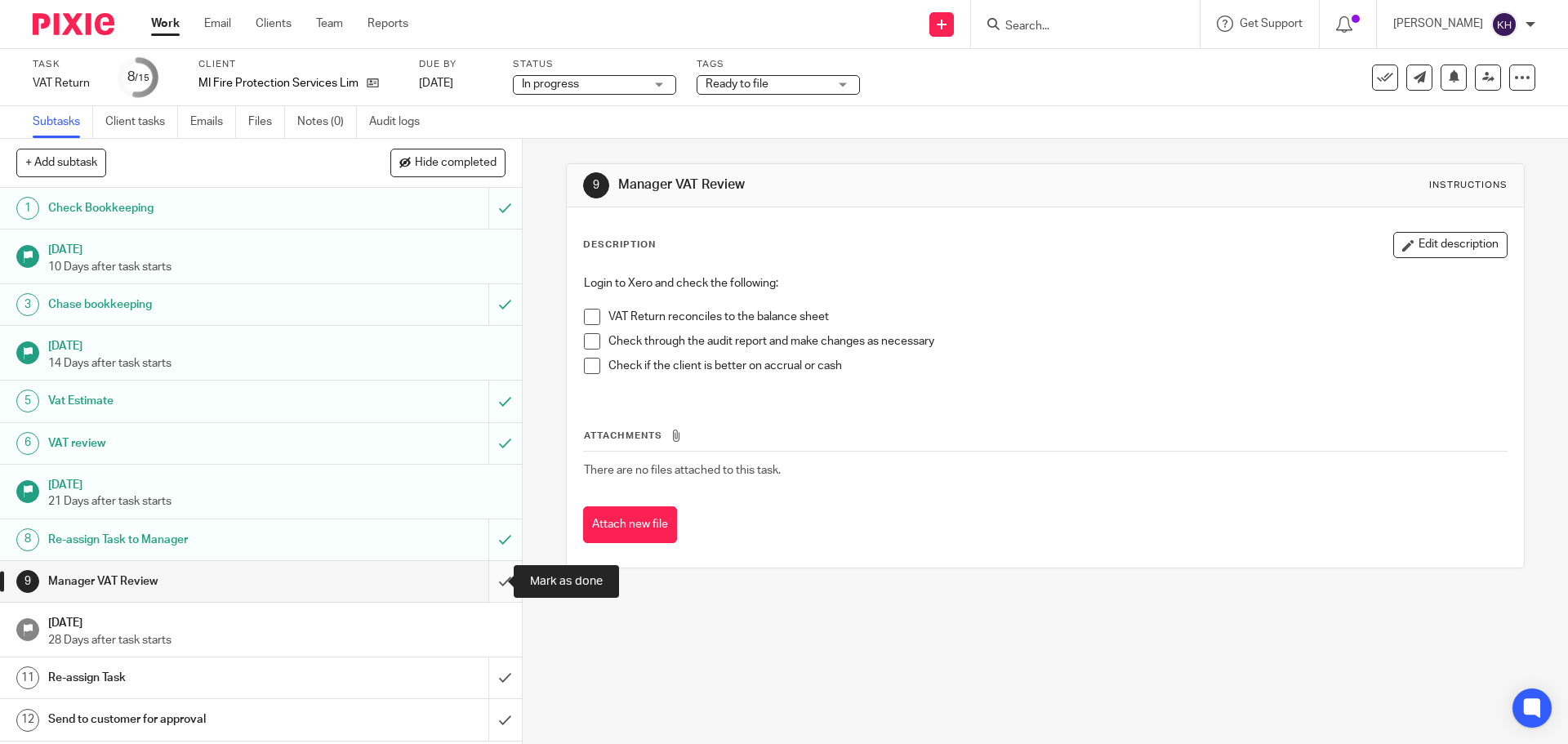
click at [493, 577] on input "submit" at bounding box center [261, 581] width 522 height 41
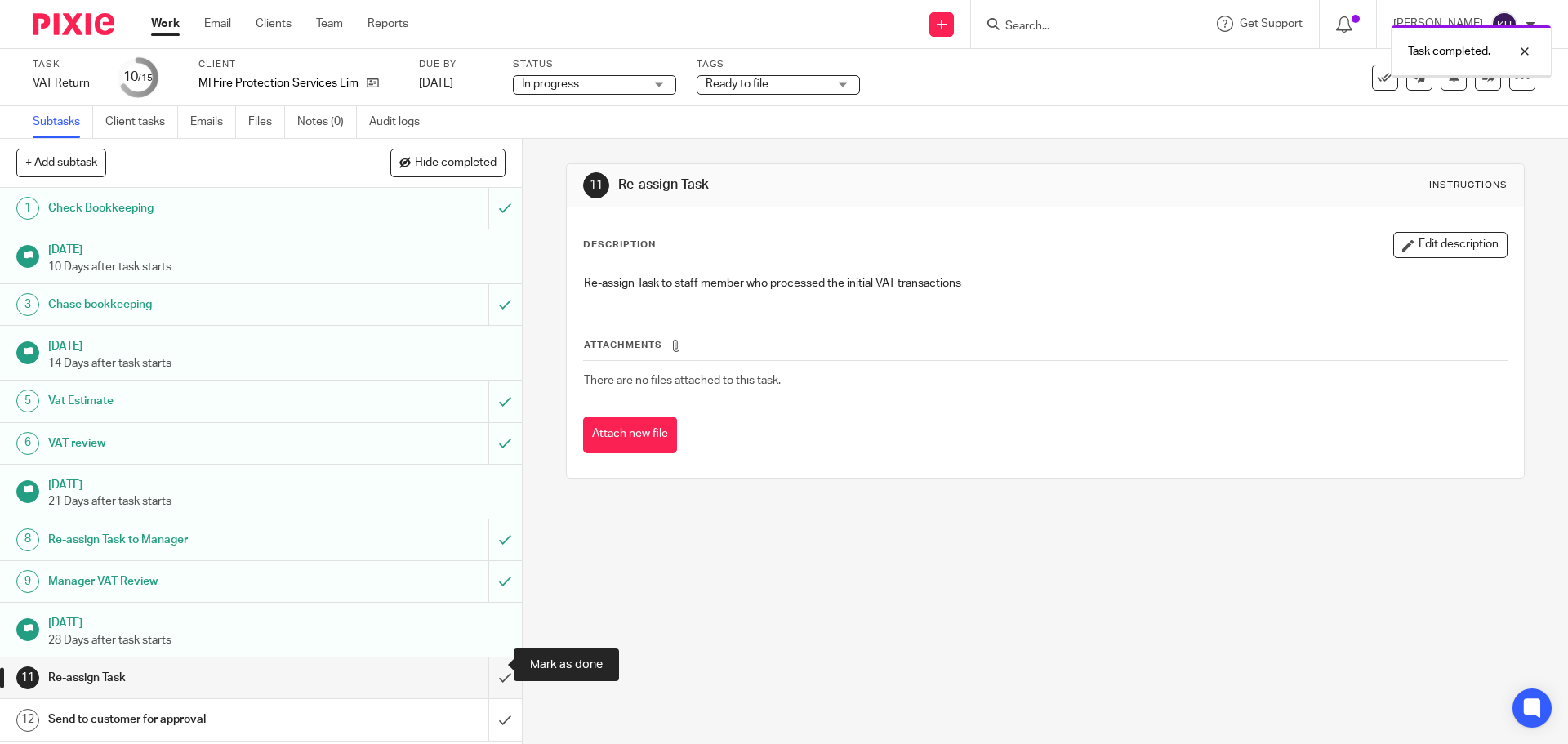
scroll to position [135, 0]
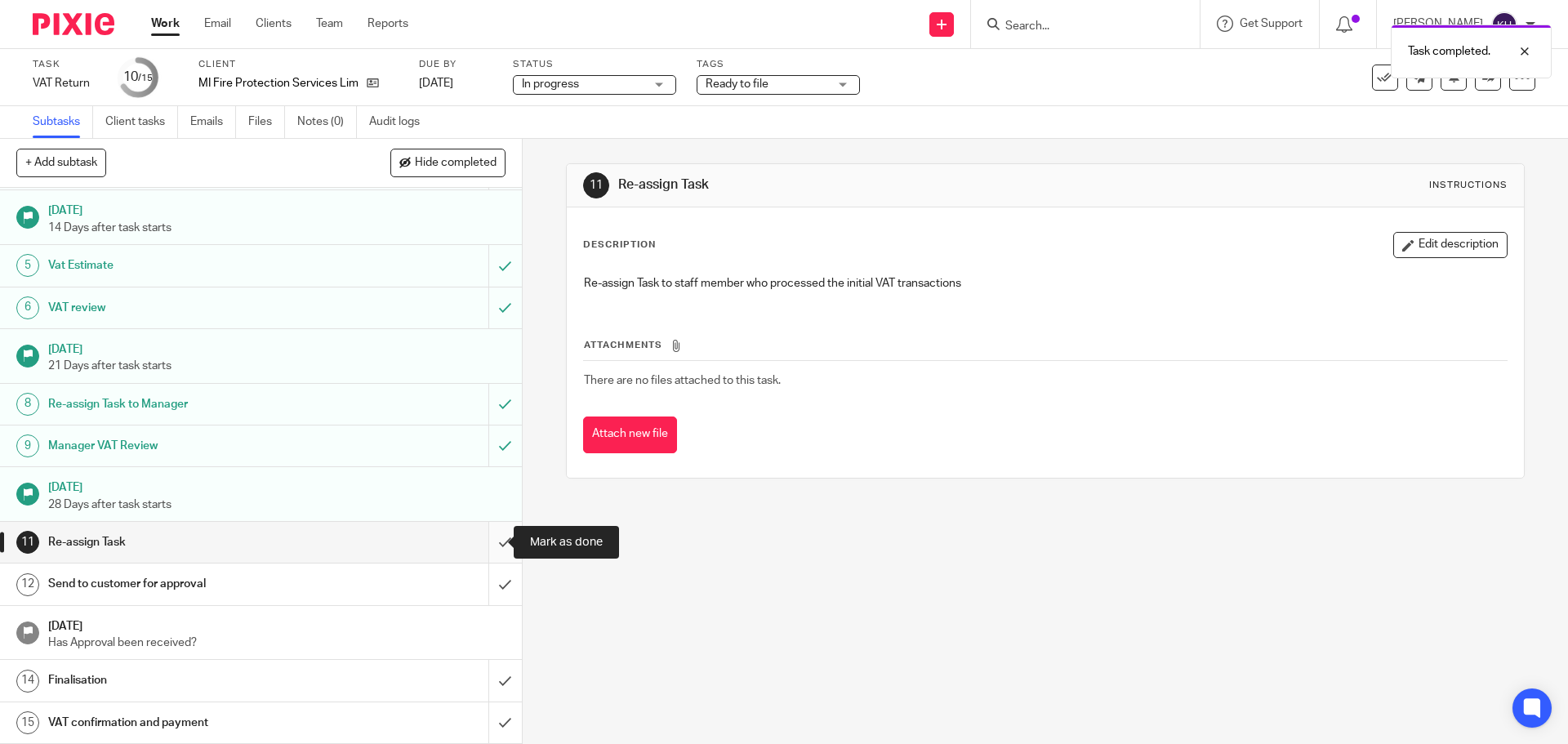
click at [495, 543] on input "submit" at bounding box center [261, 542] width 522 height 41
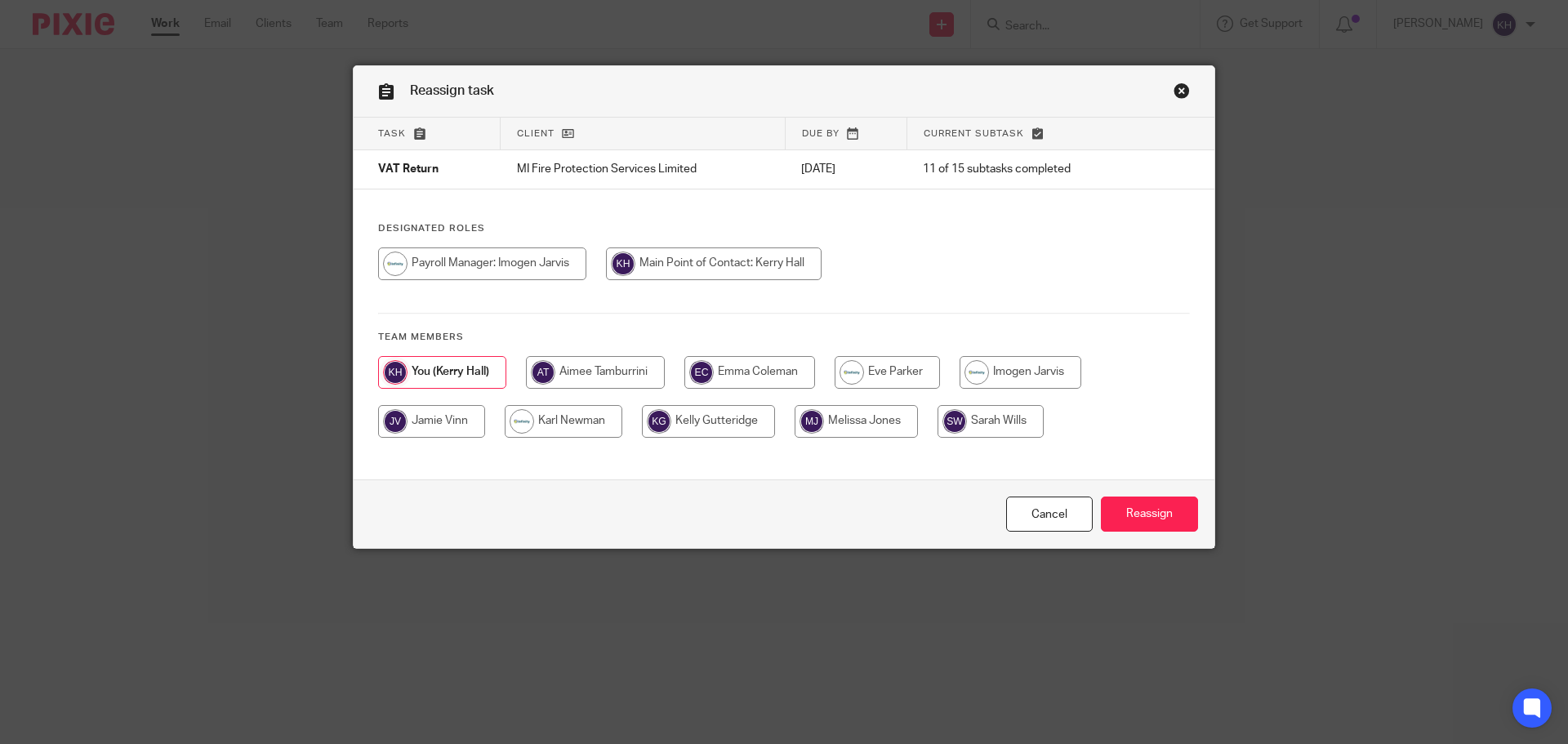
click at [1072, 375] on input "radio" at bounding box center [1021, 372] width 122 height 33
radio input "true"
click at [1134, 534] on div "Cancel Reassign" at bounding box center [784, 513] width 861 height 69
click at [1147, 512] on input "Reassign" at bounding box center [1150, 514] width 97 height 35
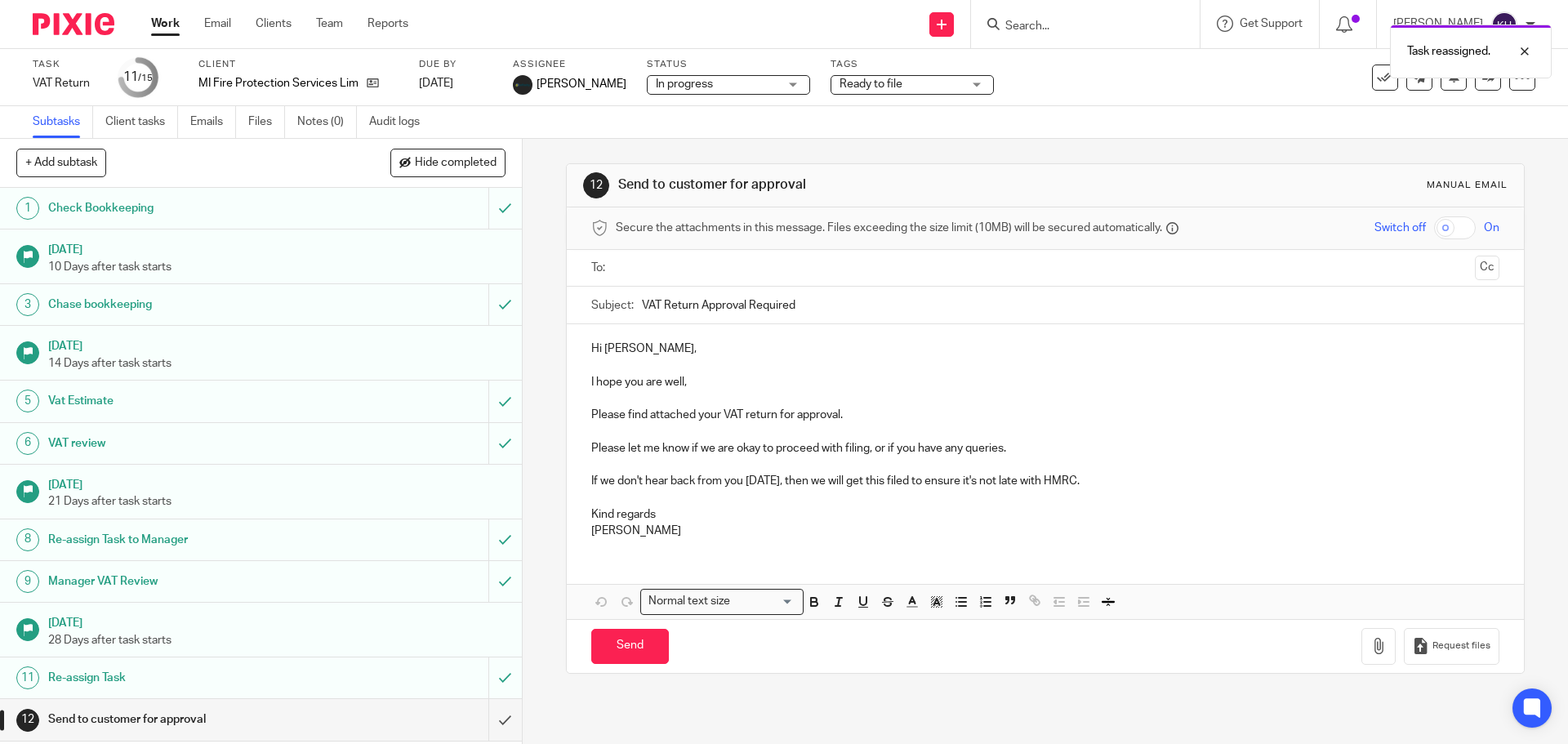
scroll to position [135, 0]
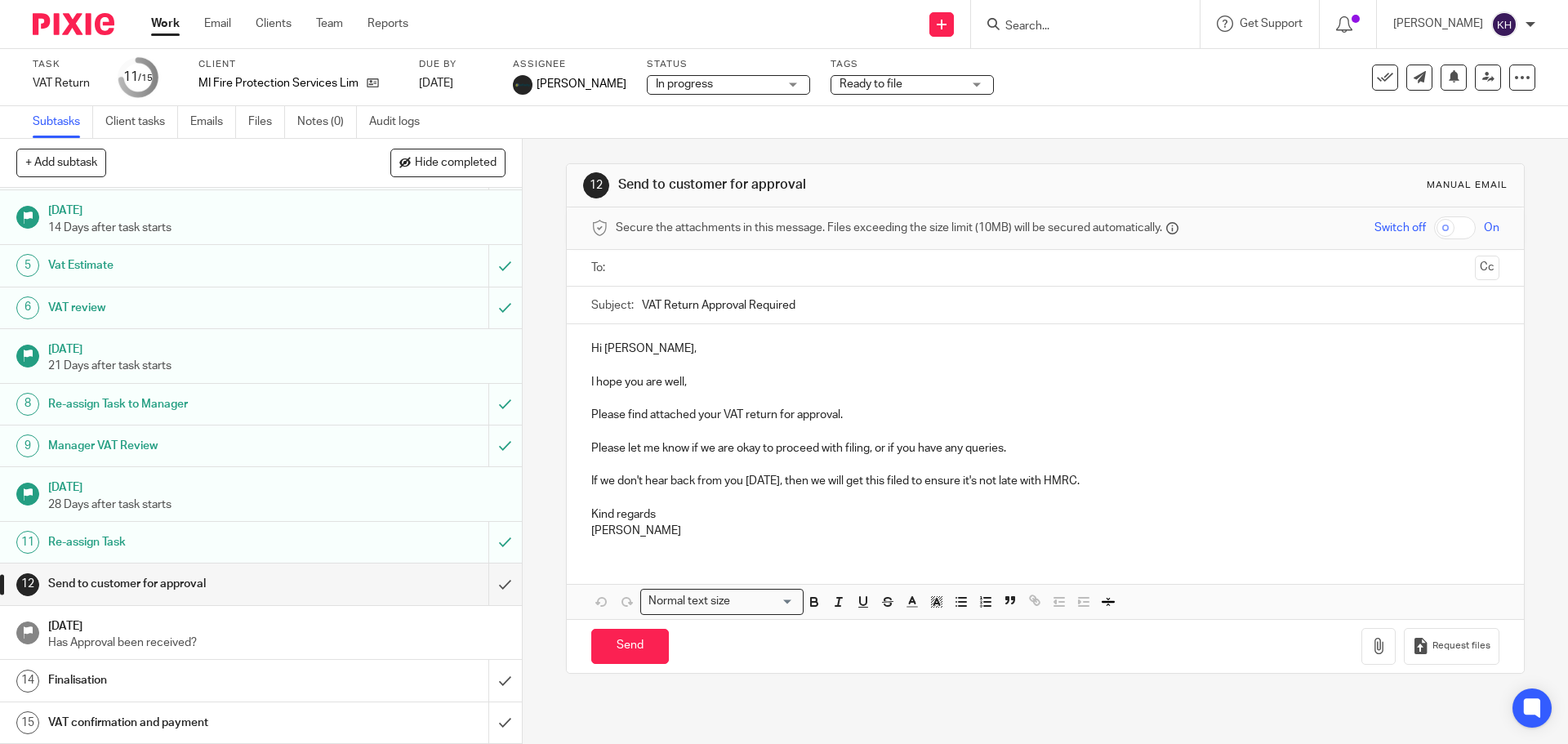
click link "Work"
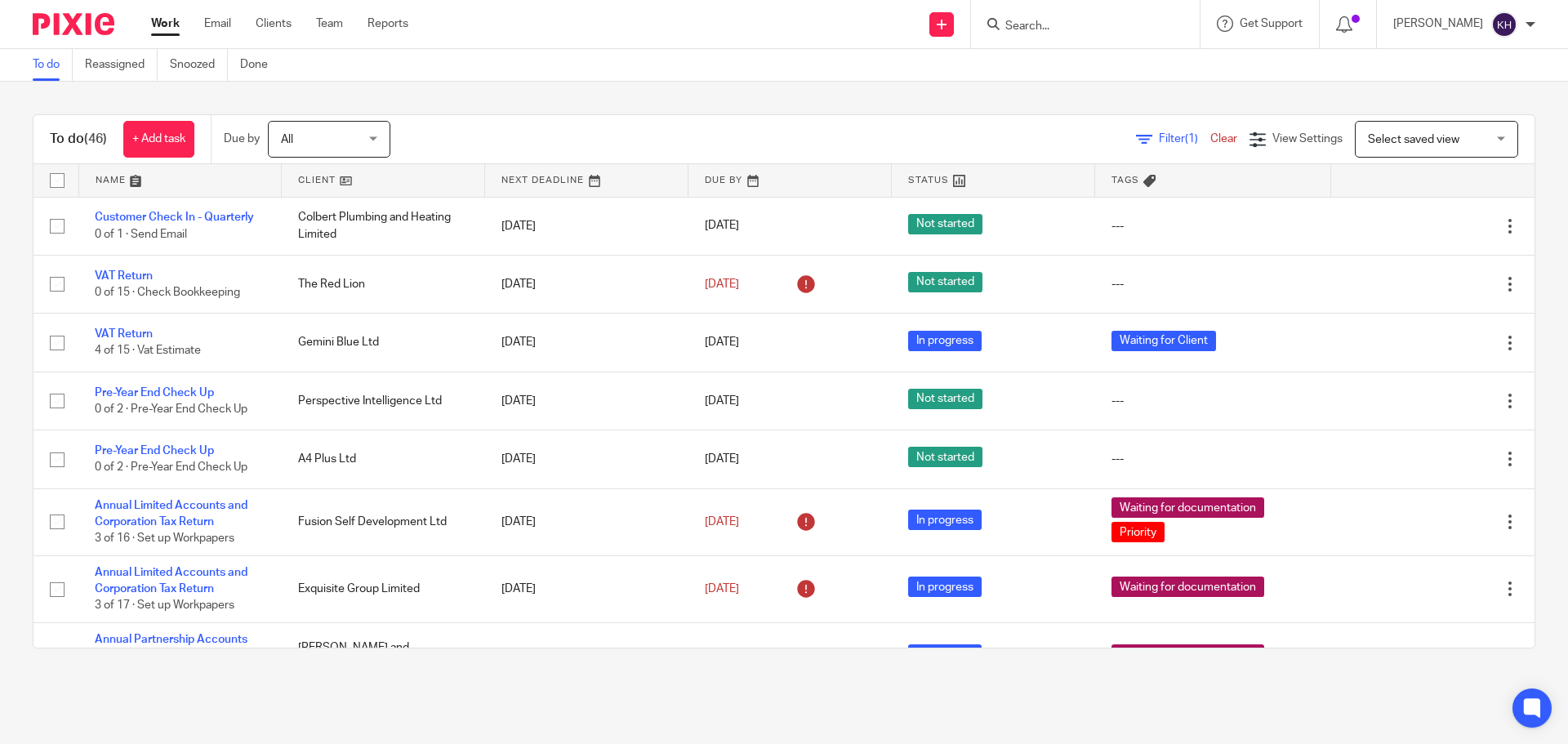
click at [1092, 26] on input "Search" at bounding box center [1078, 27] width 147 height 15
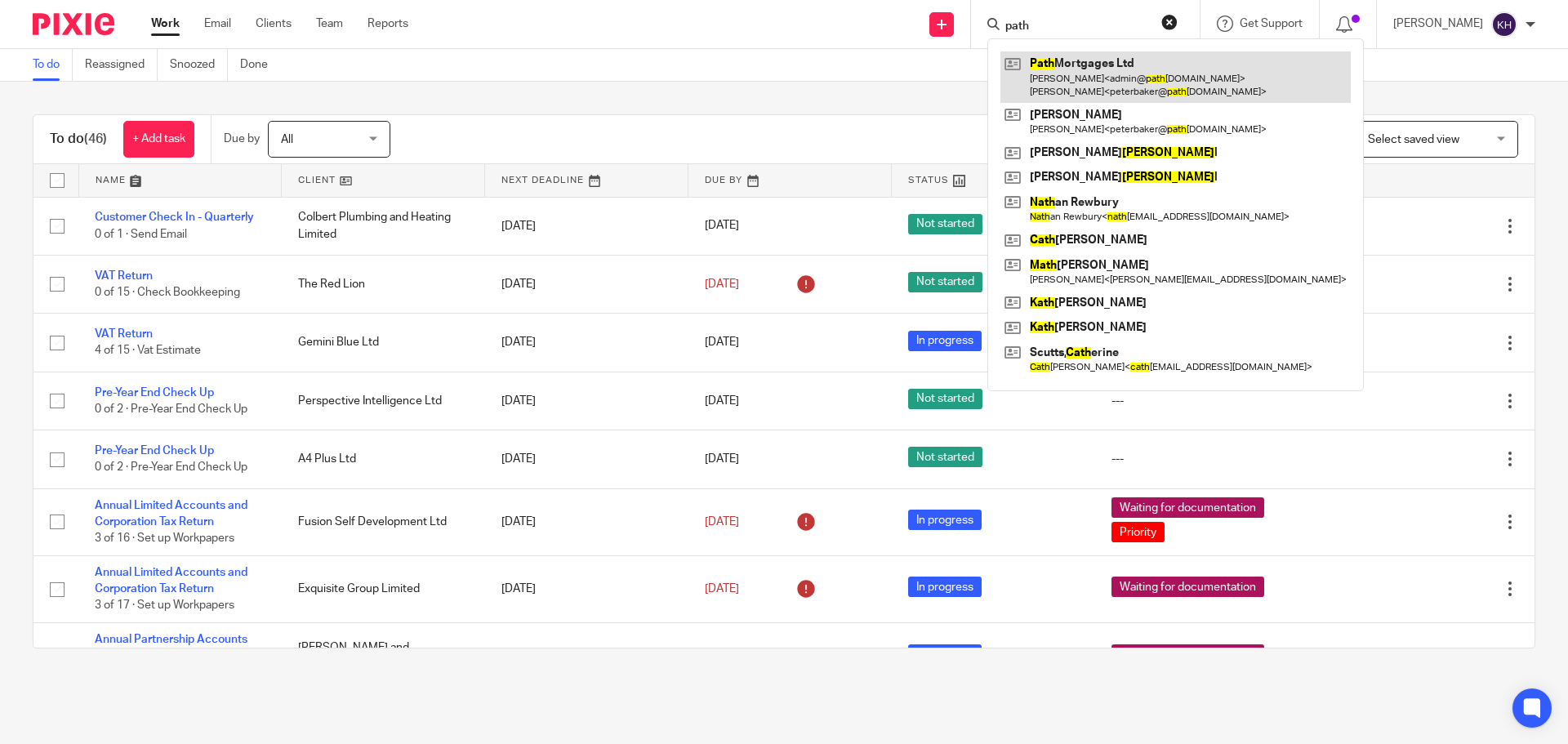
type input "path"
click at [1148, 74] on link at bounding box center [1176, 77] width 350 height 51
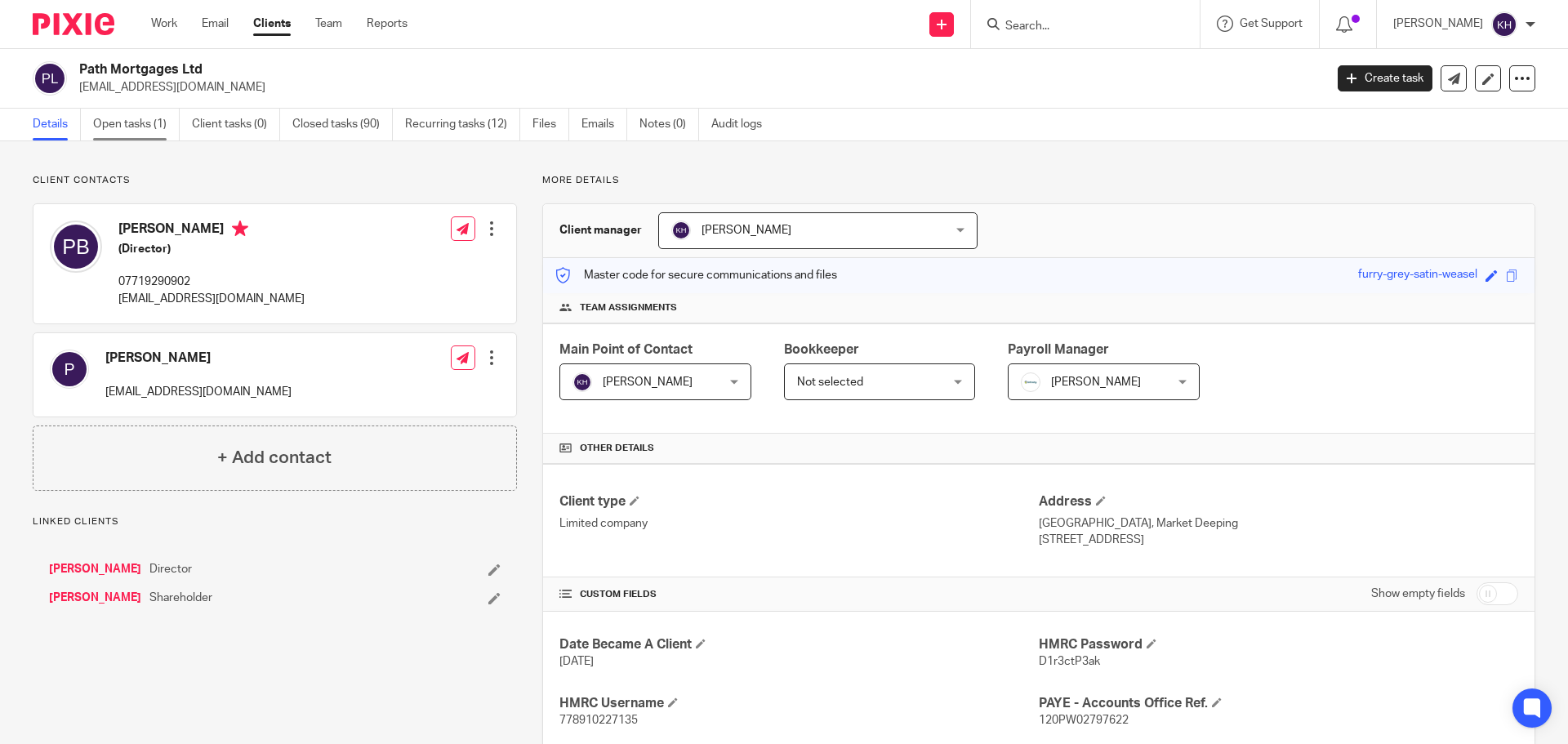
click at [140, 128] on link "Open tasks (1)" at bounding box center [136, 125] width 87 height 32
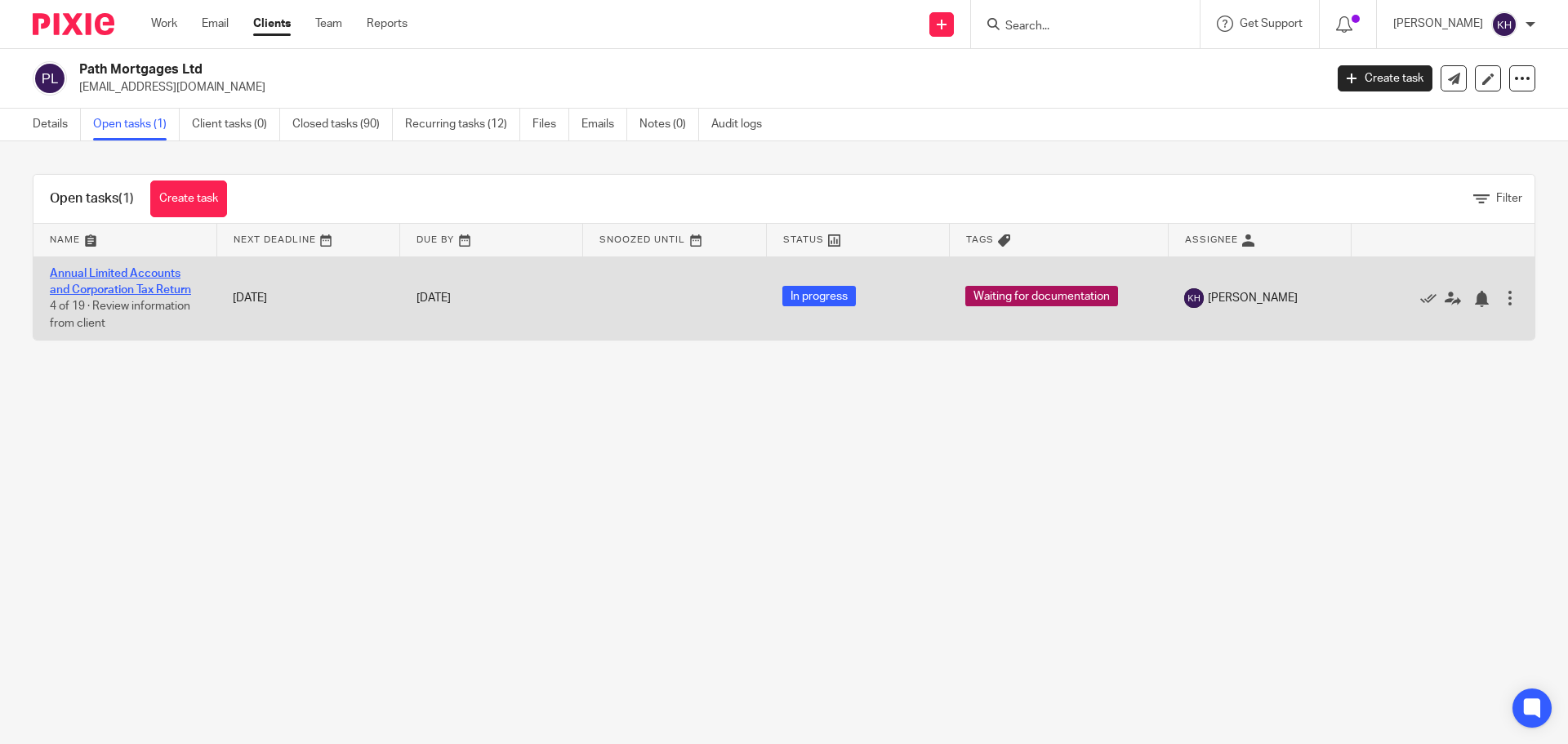
click at [84, 284] on link "Annual Limited Accounts and Corporation Tax Return" at bounding box center [120, 281] width 141 height 28
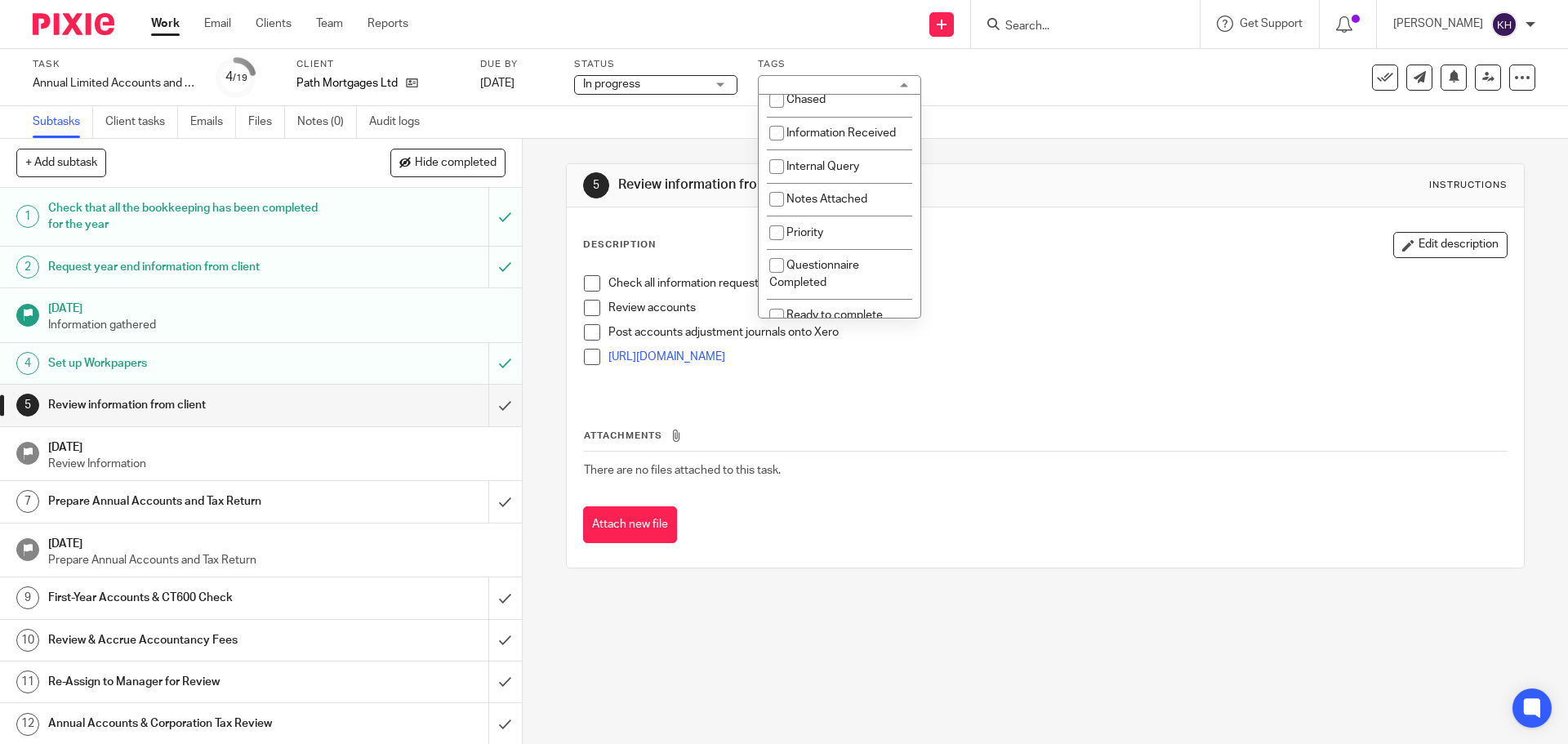
scroll to position [245, 0]
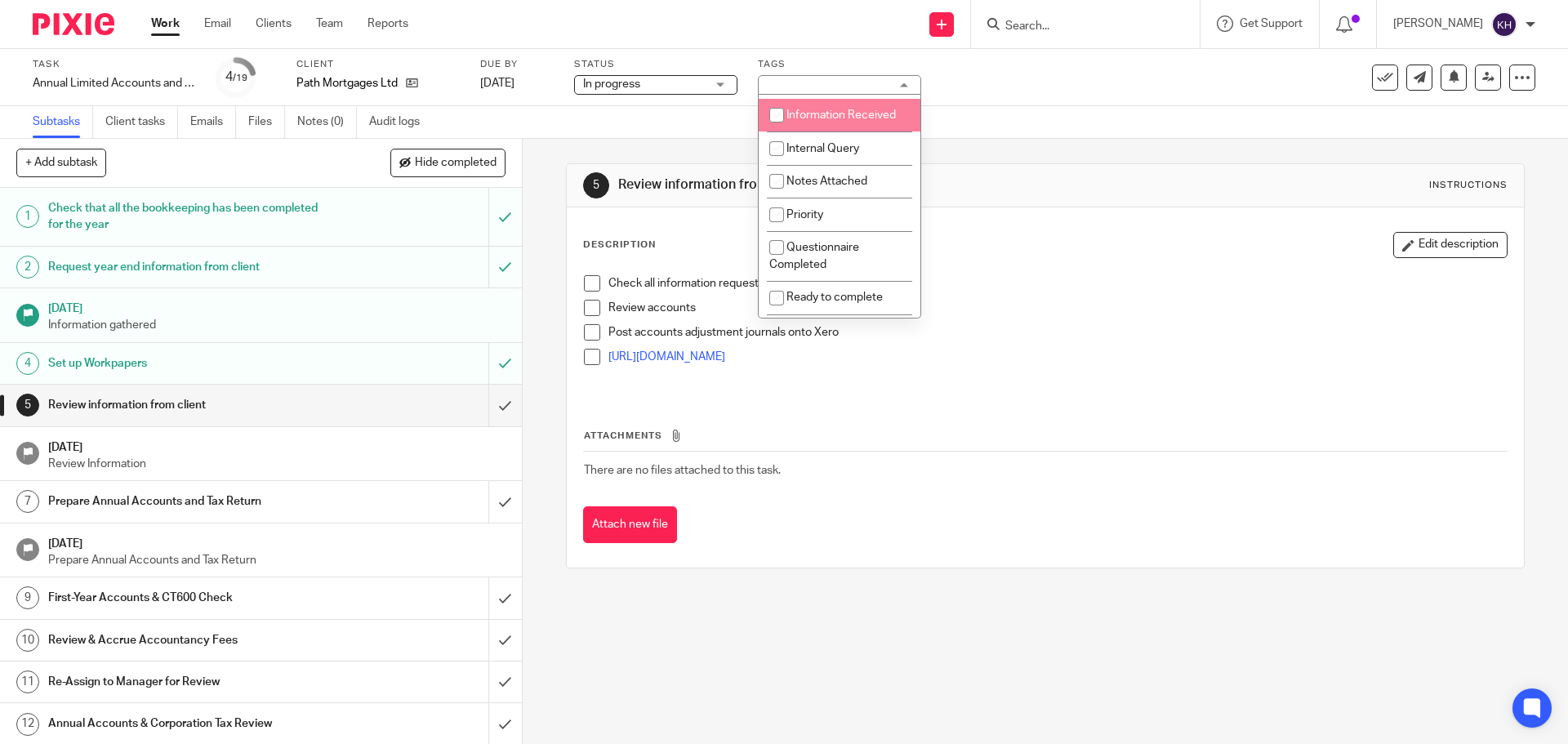
click at [845, 110] on span "Information Received" at bounding box center [841, 115] width 110 height 12
checkbox input "true"
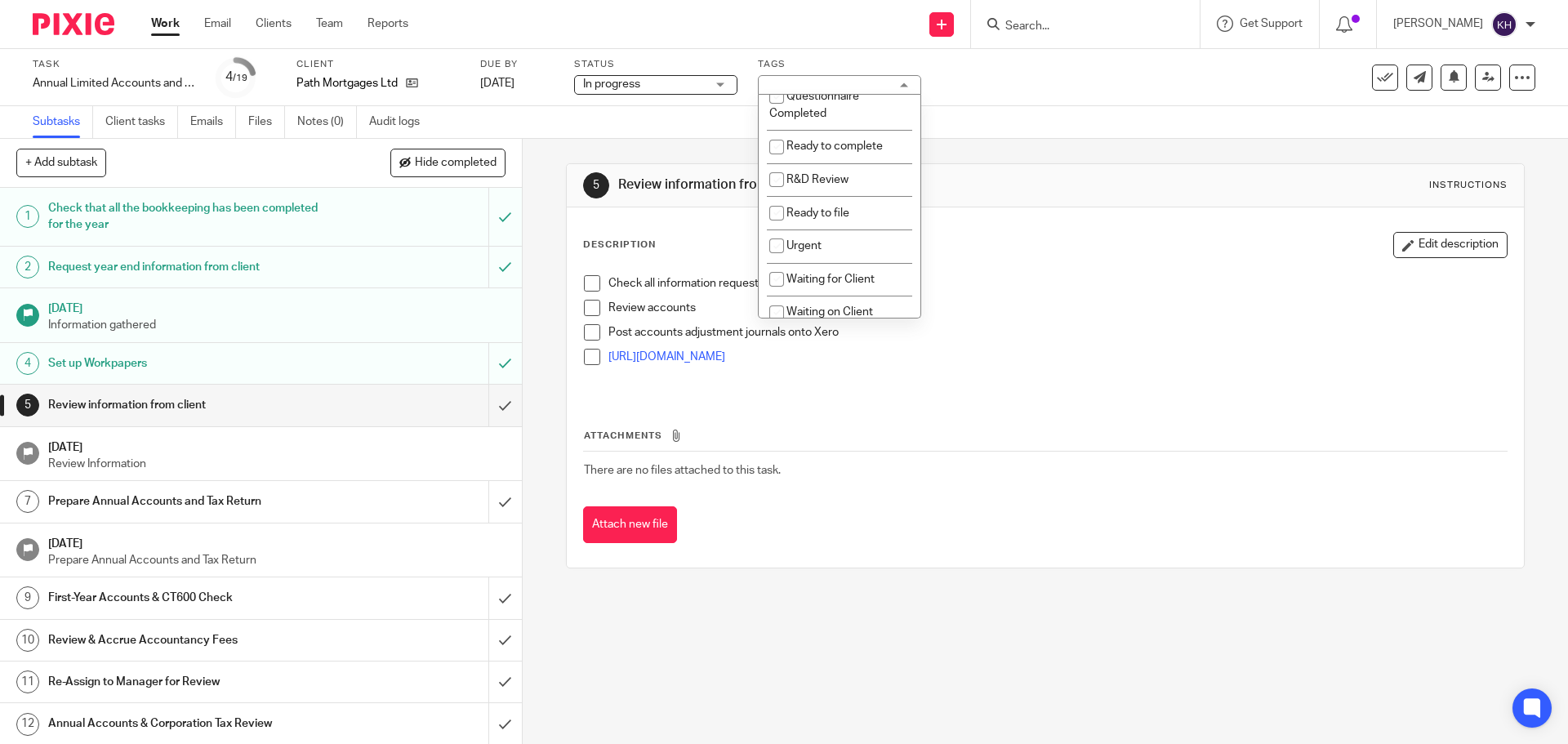
scroll to position [408, 0]
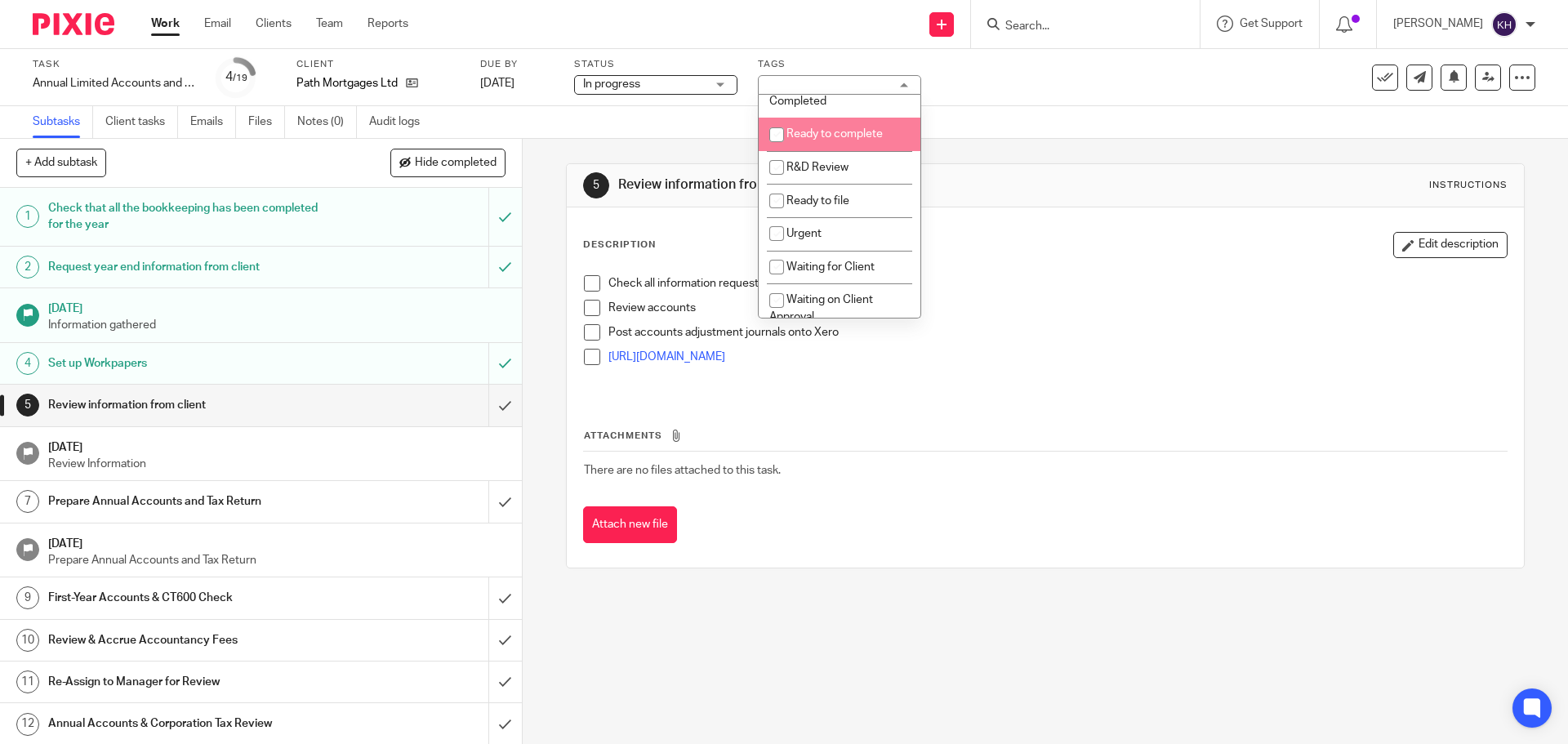
click at [857, 129] on li "Ready to complete" at bounding box center [839, 135] width 161 height 33
checkbox input "true"
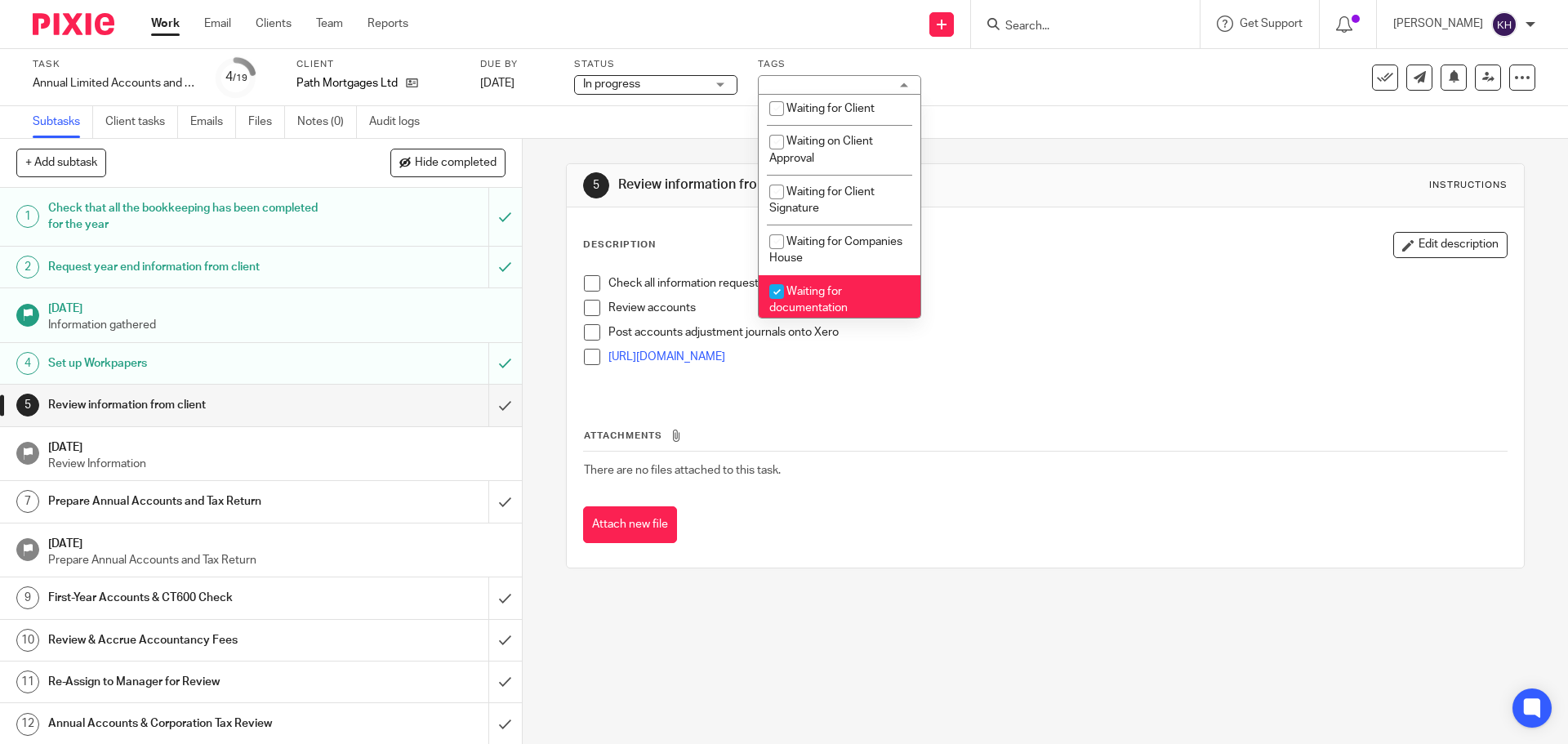
scroll to position [653, 0]
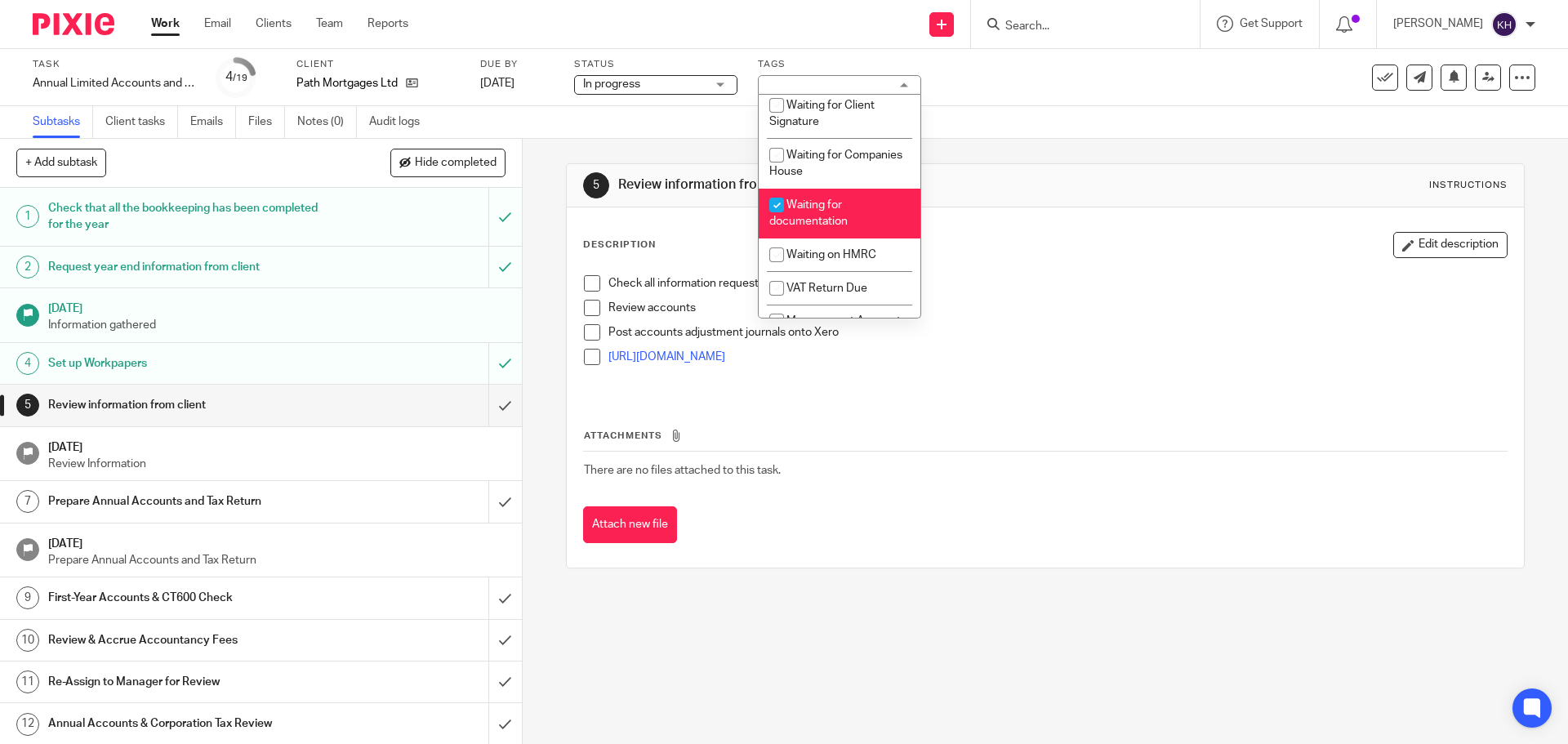
click at [845, 202] on li "Waiting for documentation" at bounding box center [839, 214] width 161 height 50
checkbox input "false"
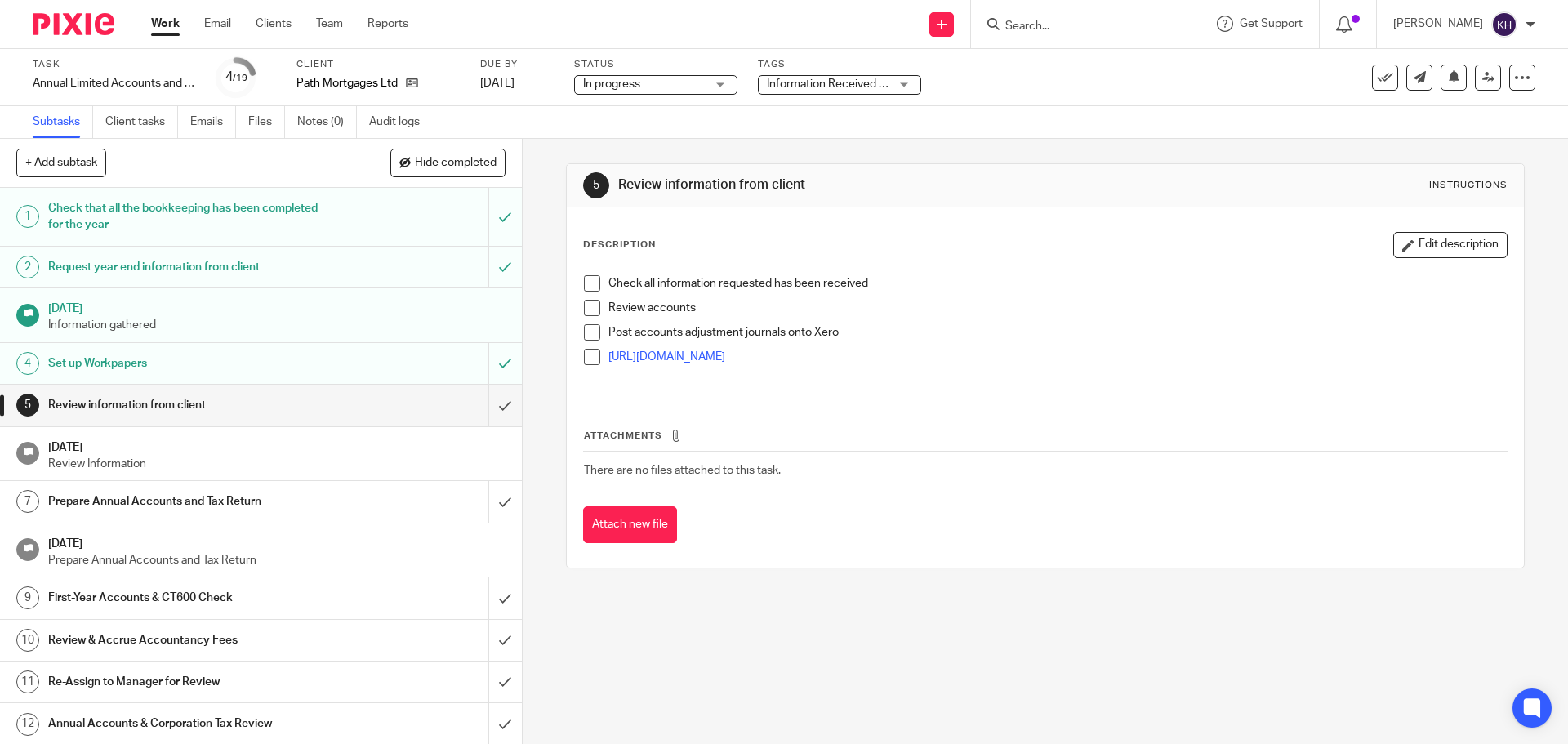
click at [1031, 134] on div "Subtasks Client tasks Emails Files Notes (0) Audit logs" at bounding box center [784, 122] width 1568 height 33
click at [177, 28] on link "Work" at bounding box center [166, 24] width 28 height 17
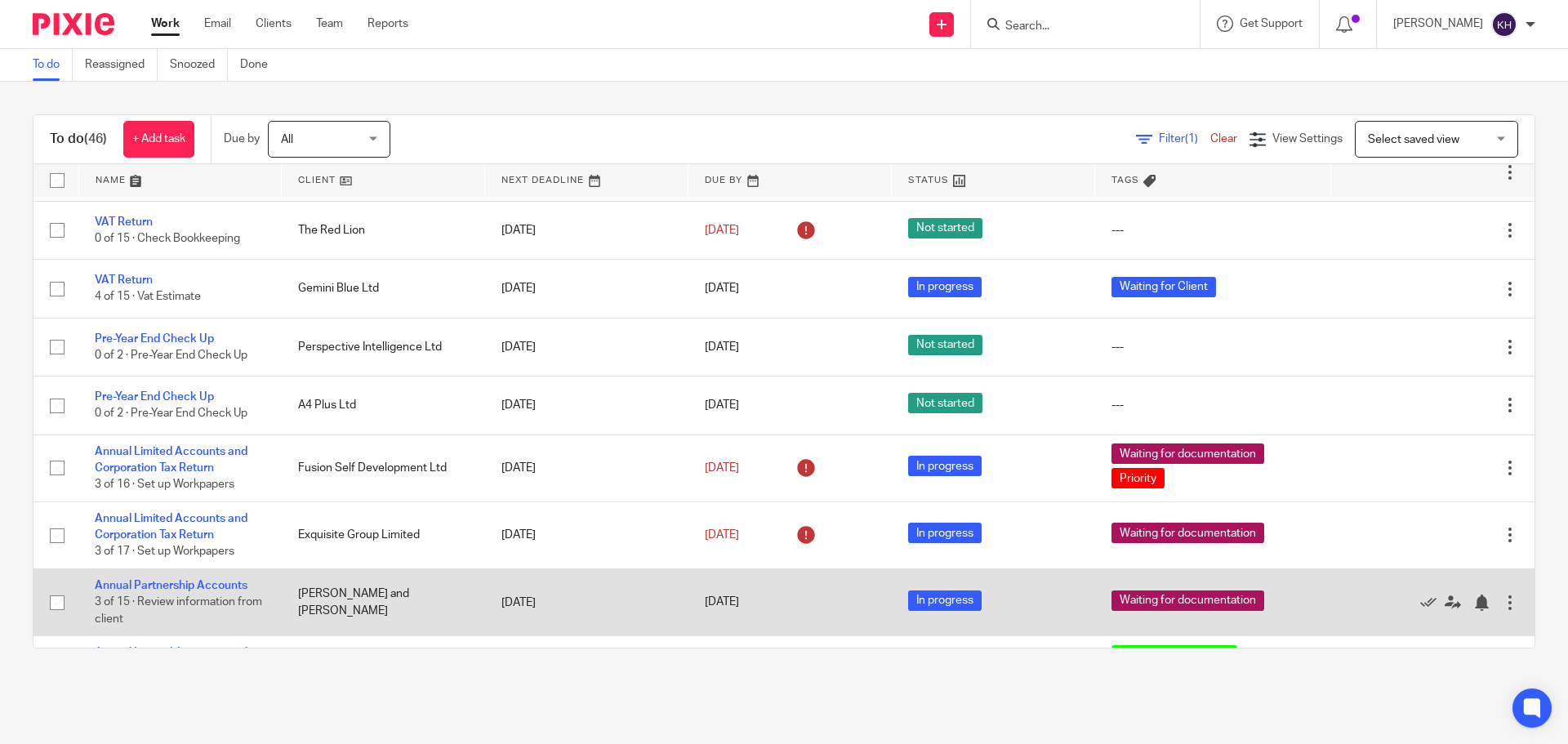
scroll to position [245, 0]
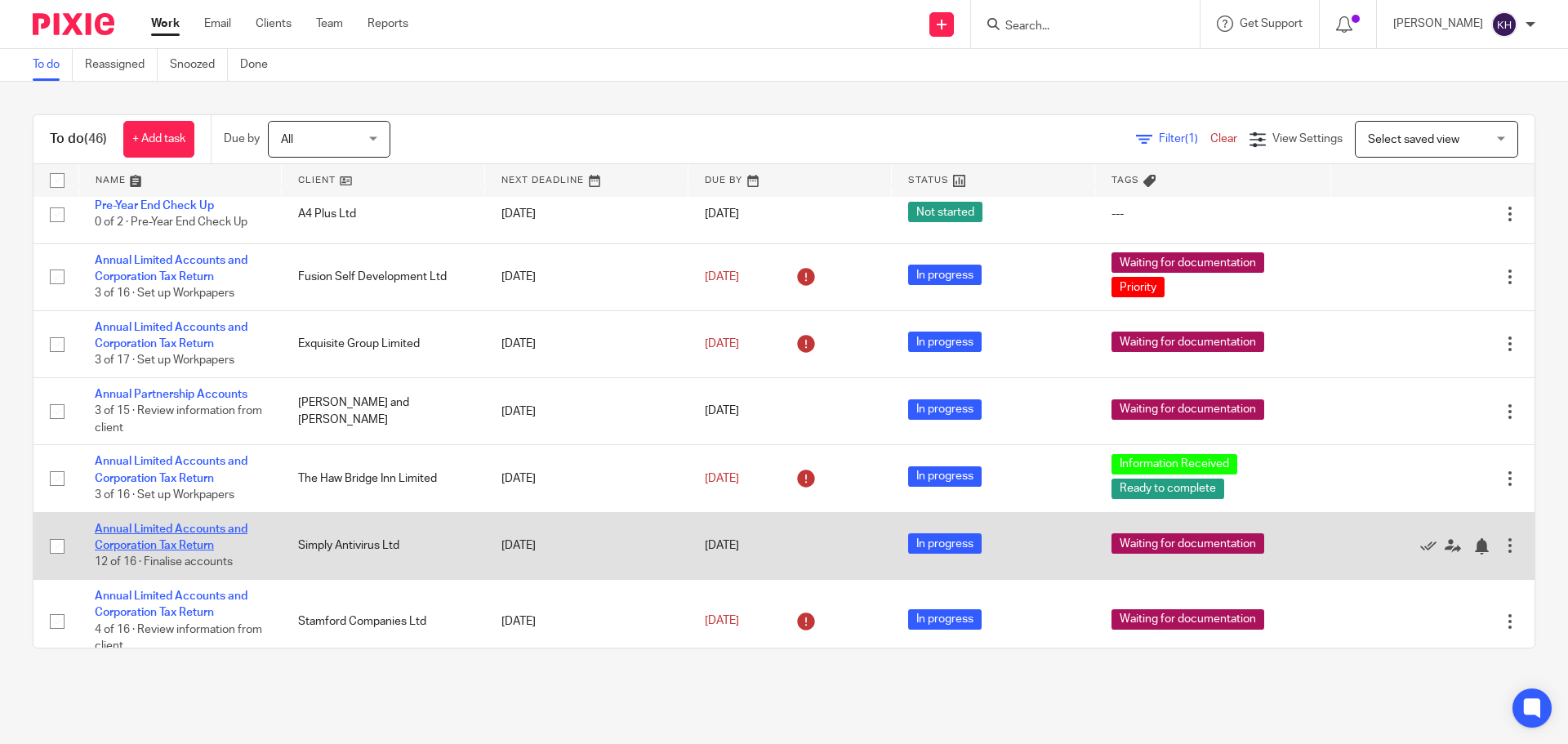
click at [178, 528] on link "Annual Limited Accounts and Corporation Tax Return" at bounding box center [171, 537] width 153 height 28
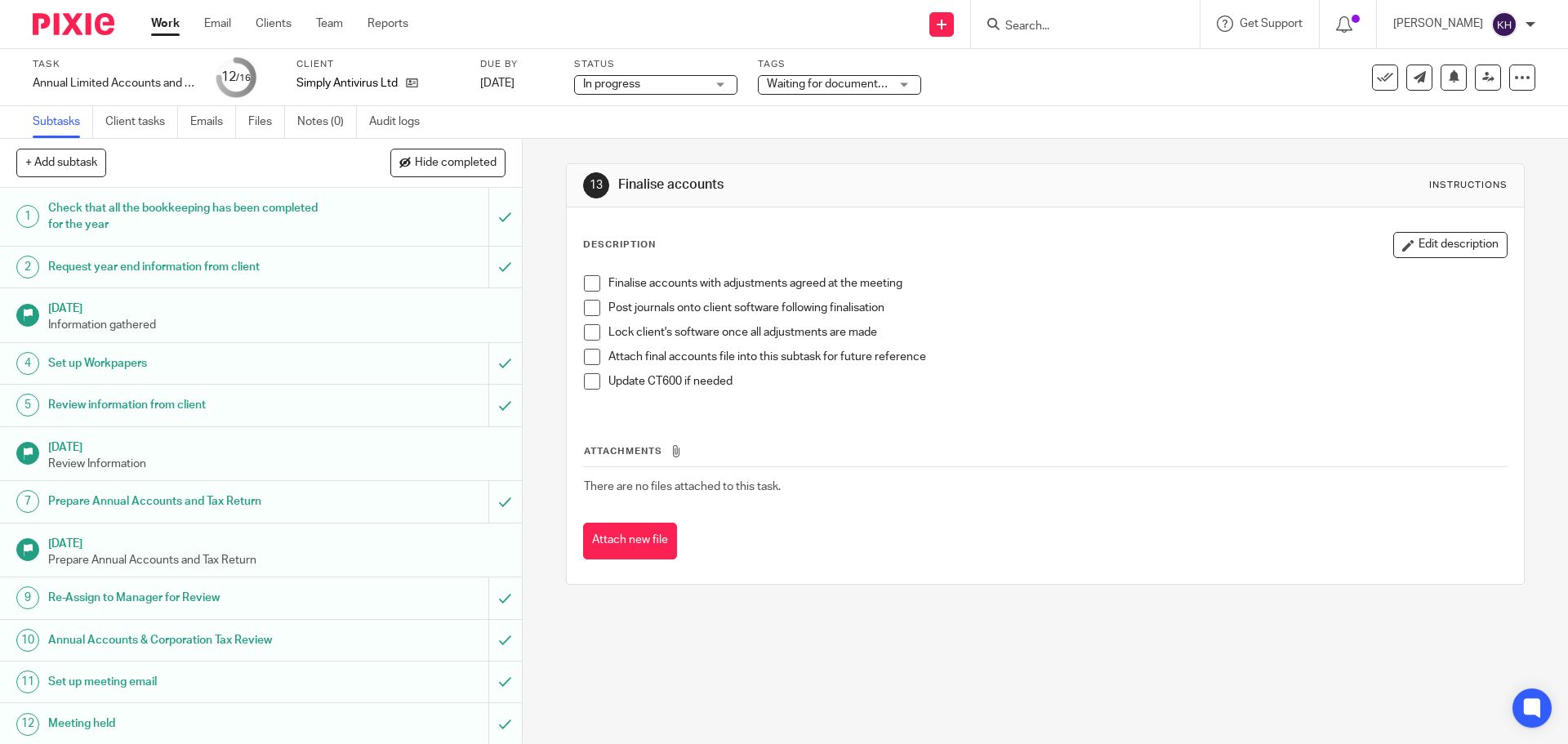
click at [855, 91] on span "Waiting for documentation" at bounding box center [828, 84] width 123 height 18
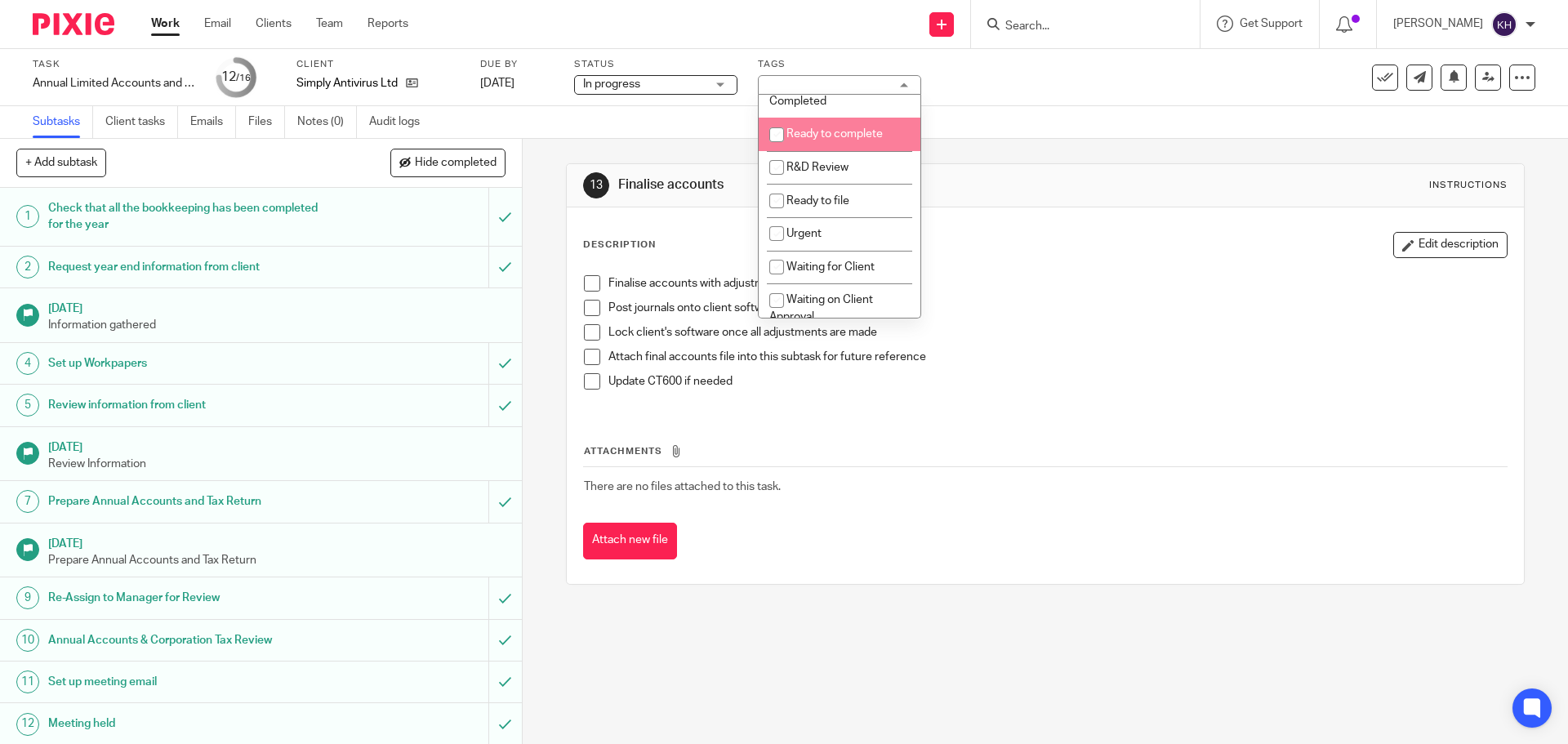
click at [837, 136] on span "Ready to complete" at bounding box center [835, 134] width 96 height 12
checkbox input "true"
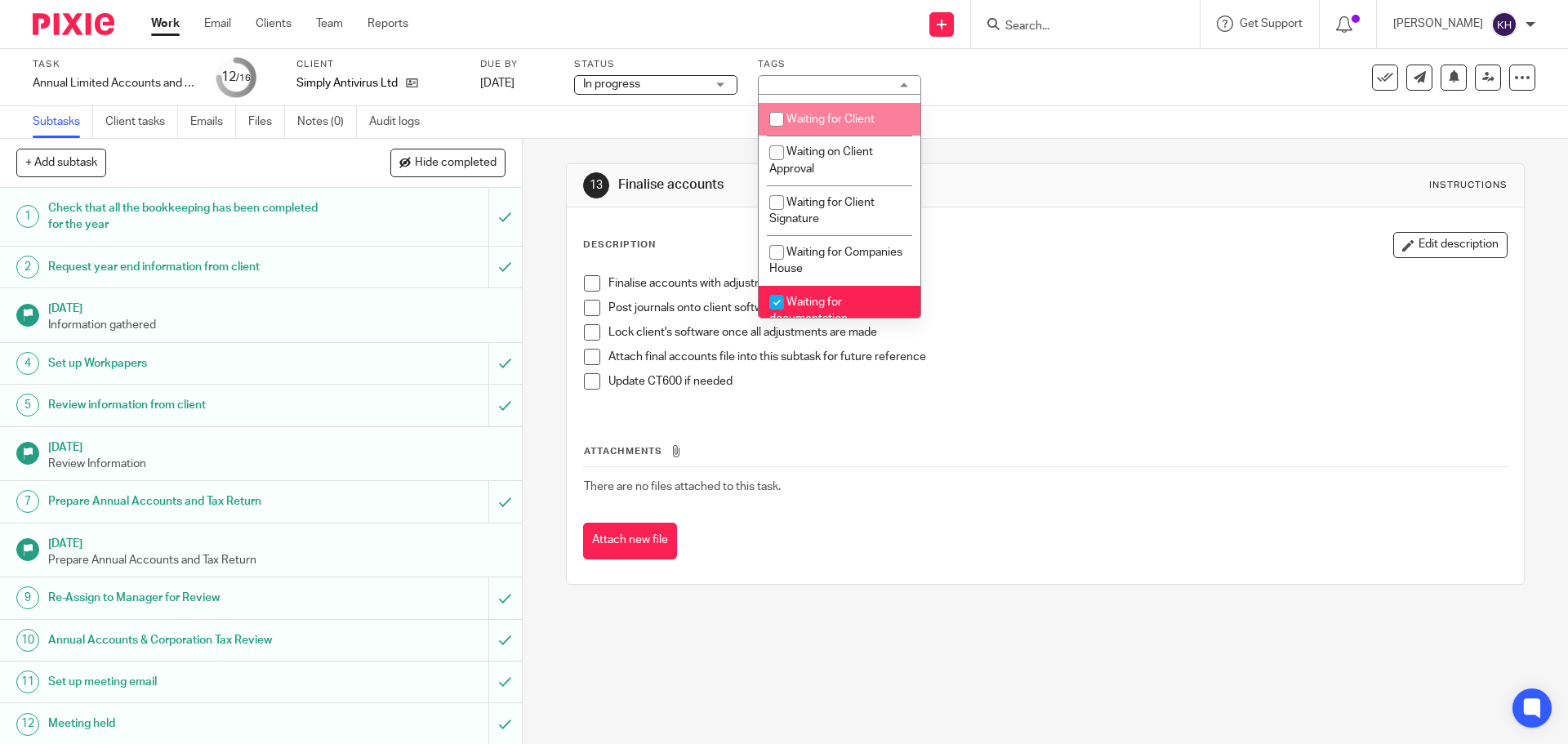
scroll to position [572, 0]
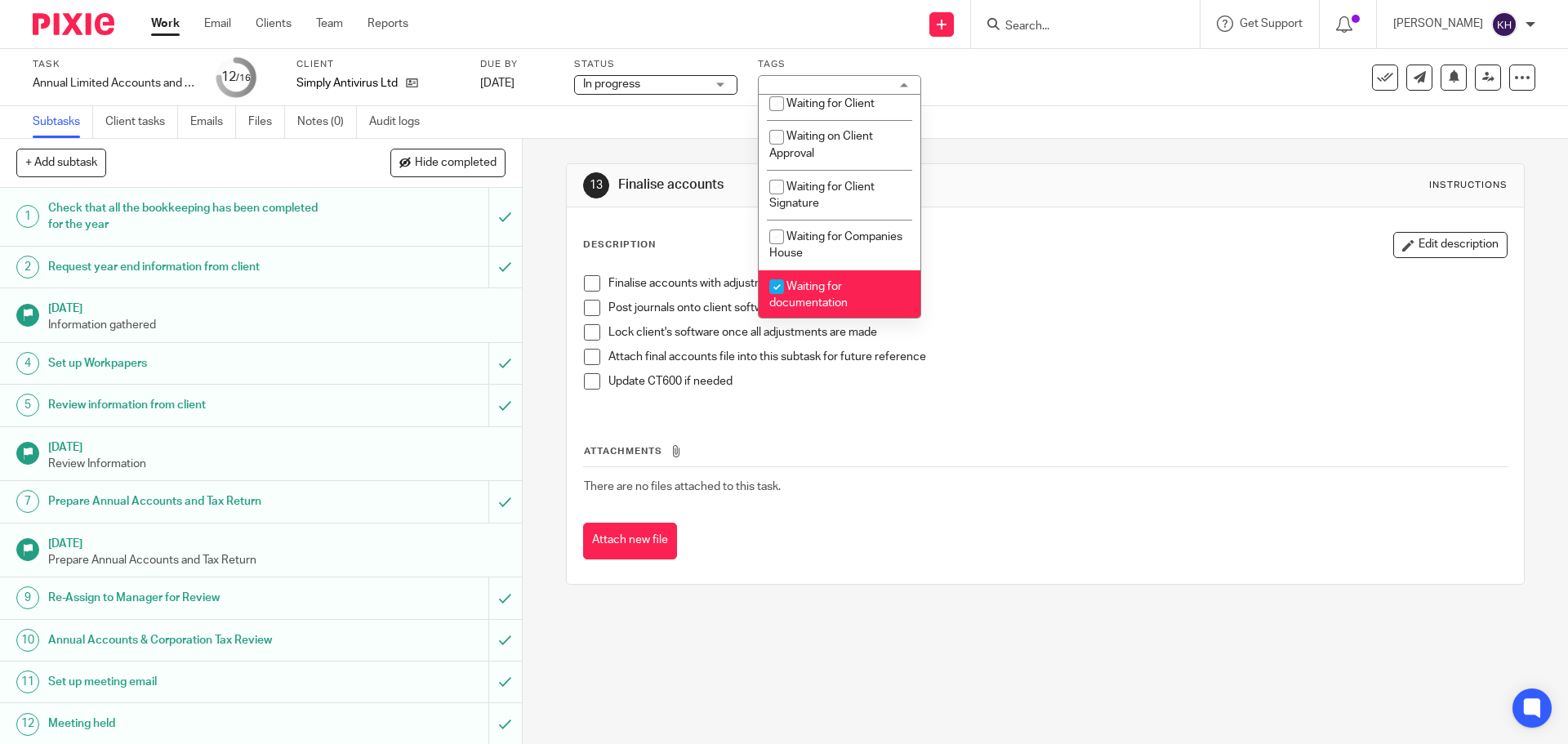
click at [850, 295] on li "Waiting for documentation" at bounding box center [839, 295] width 161 height 50
checkbox input "false"
click at [1156, 126] on div "Subtasks Client tasks Emails Files Notes (0) Audit logs" at bounding box center [784, 122] width 1568 height 33
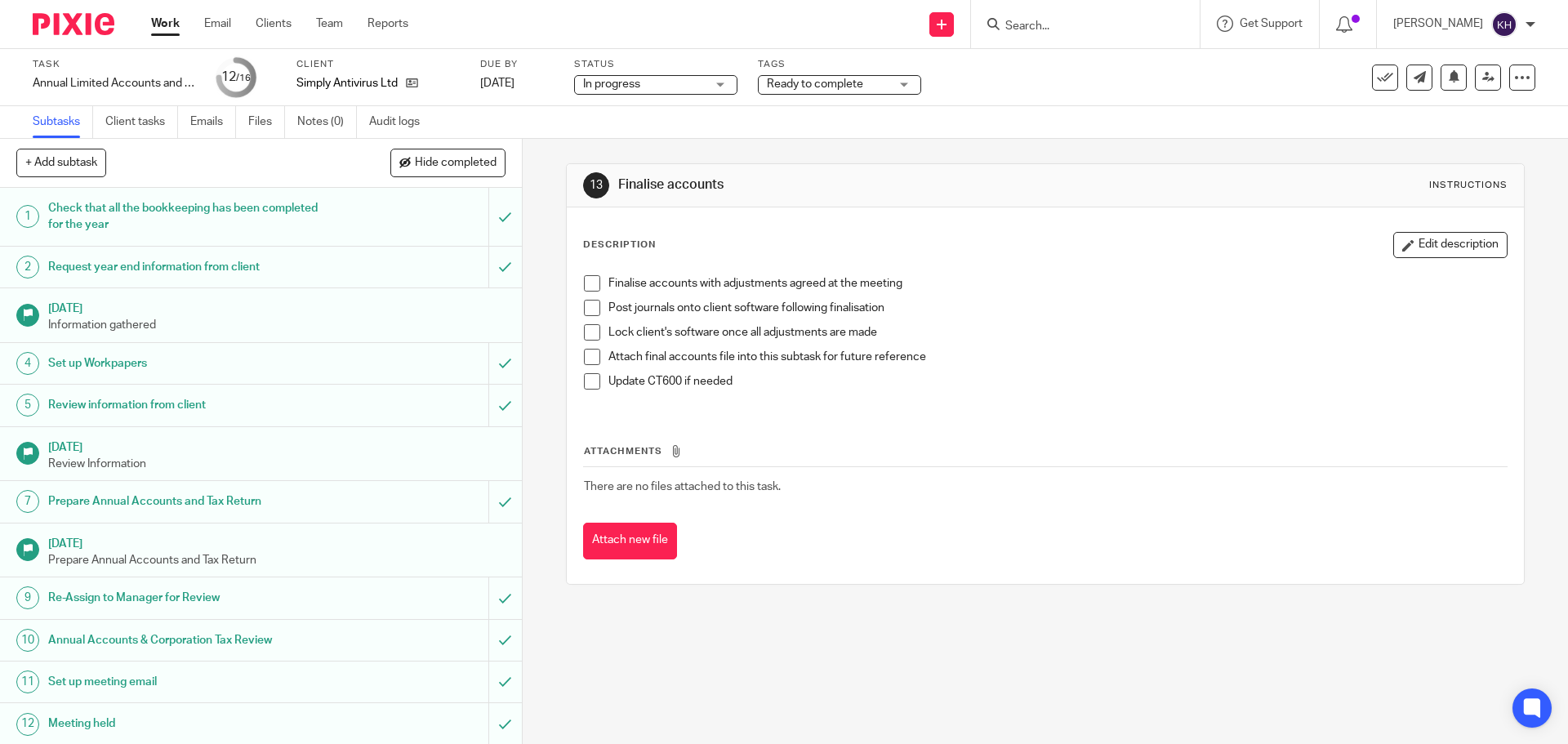
click at [155, 28] on link "Work" at bounding box center [166, 24] width 28 height 17
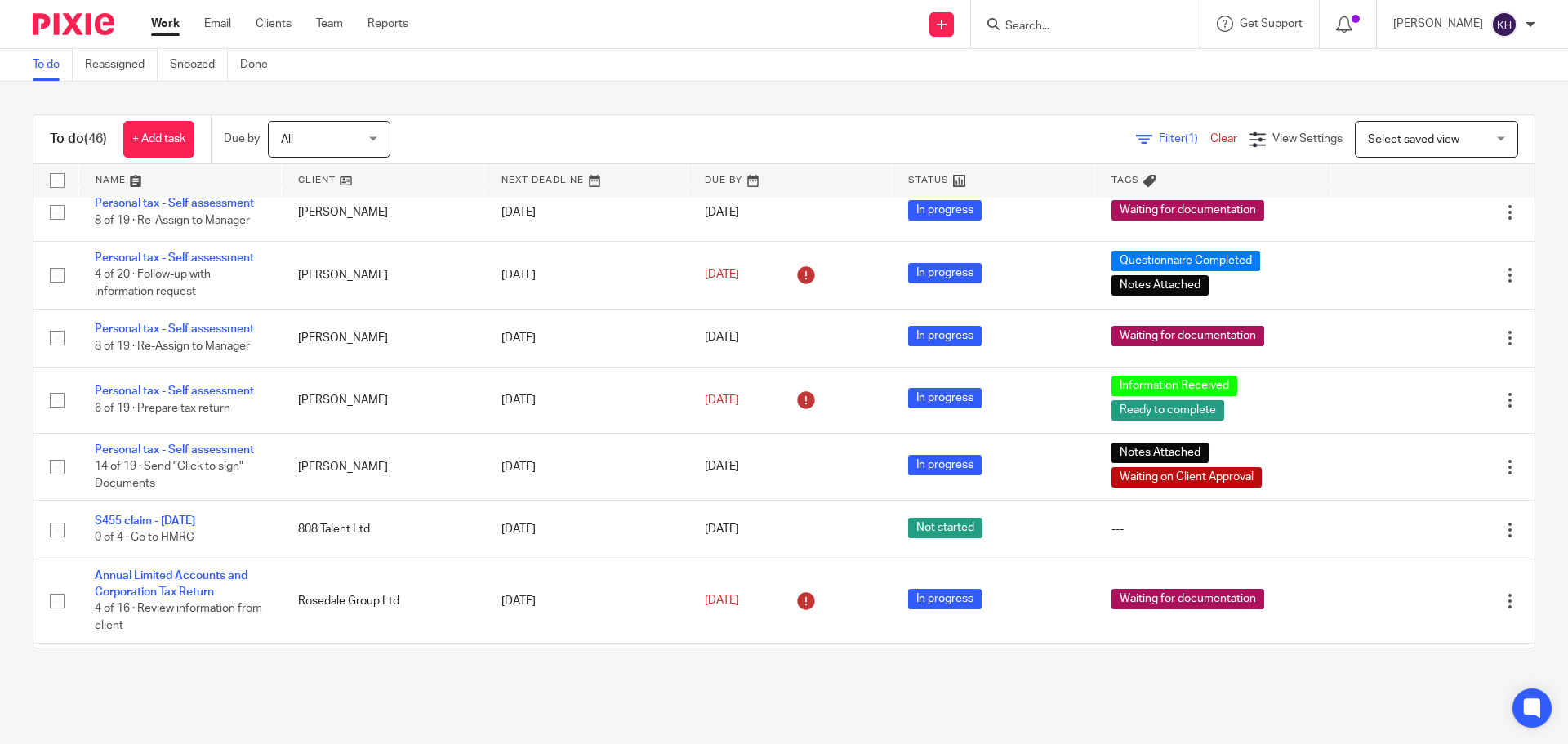
scroll to position [1613, 0]
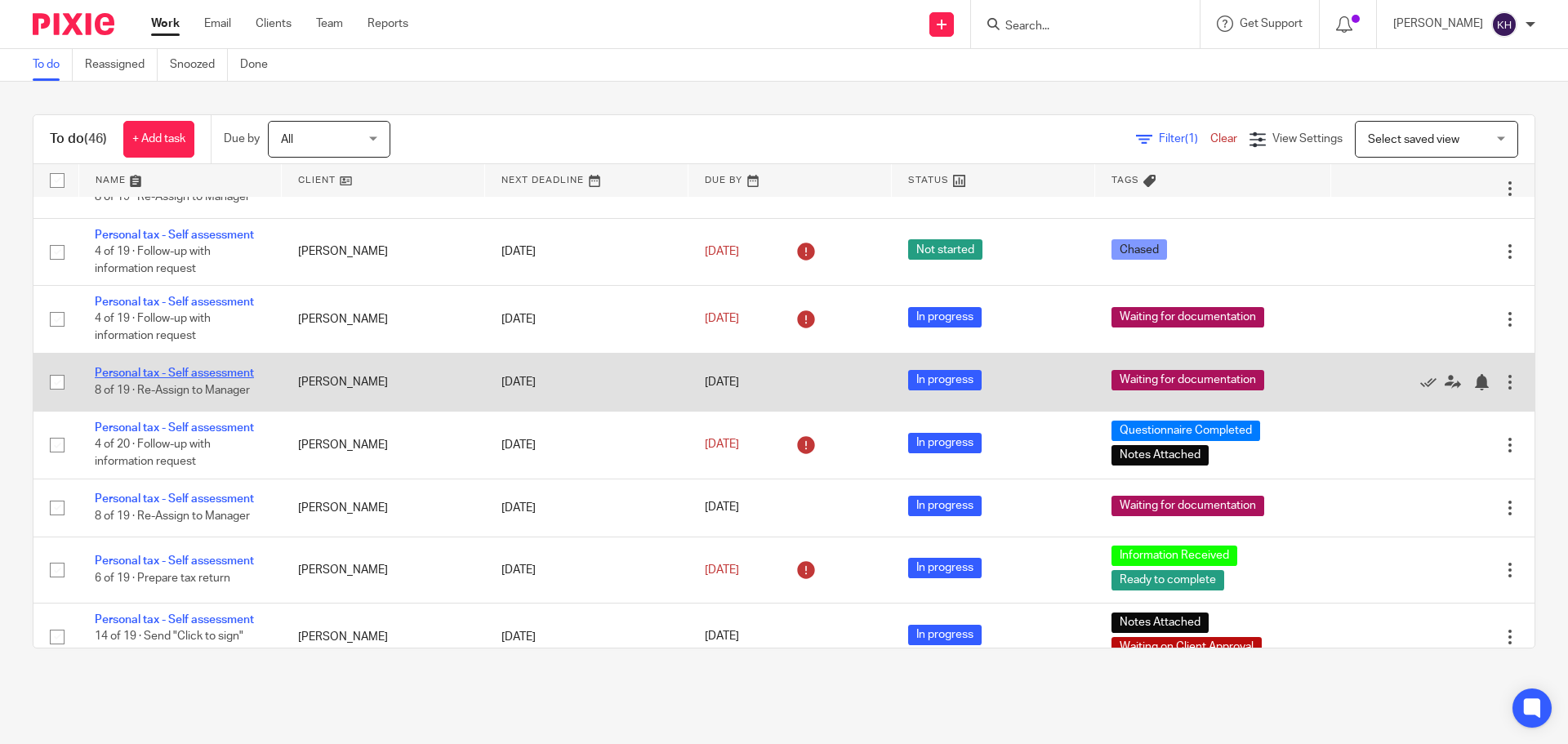
click at [164, 369] on link "Personal tax - Self assessment" at bounding box center [174, 374] width 159 height 12
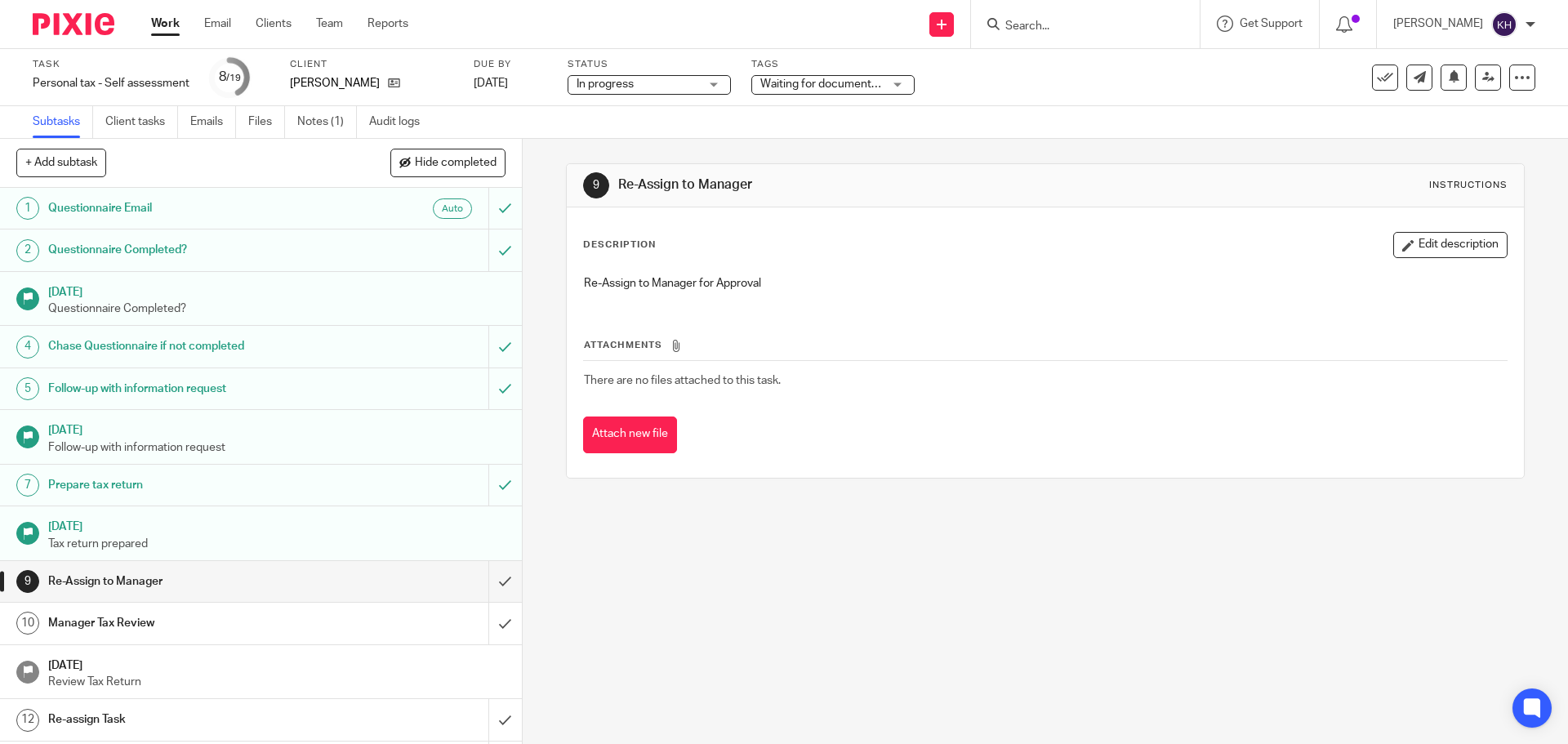
click at [825, 76] on span "Waiting for documentation" at bounding box center [821, 84] width 123 height 18
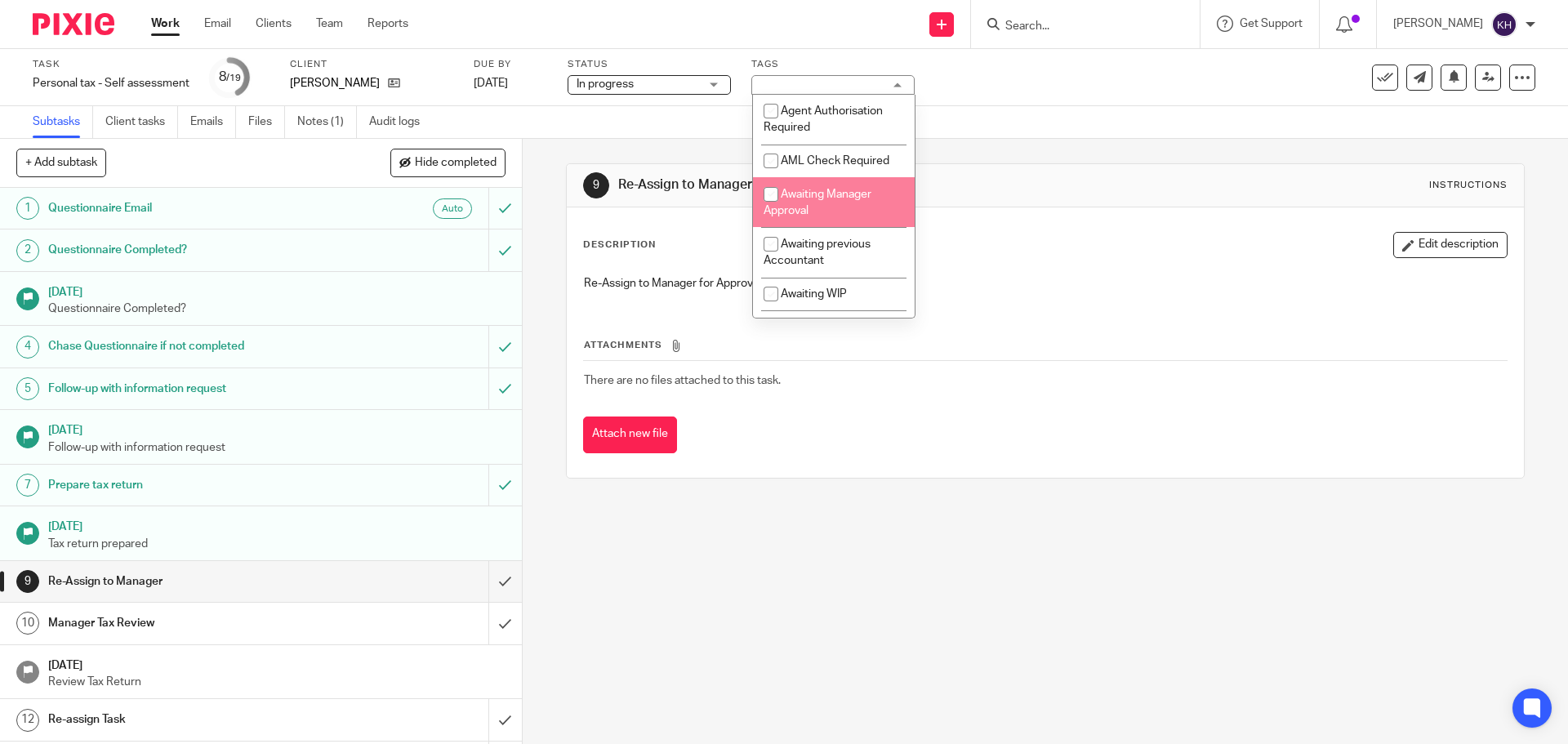
scroll to position [82, 0]
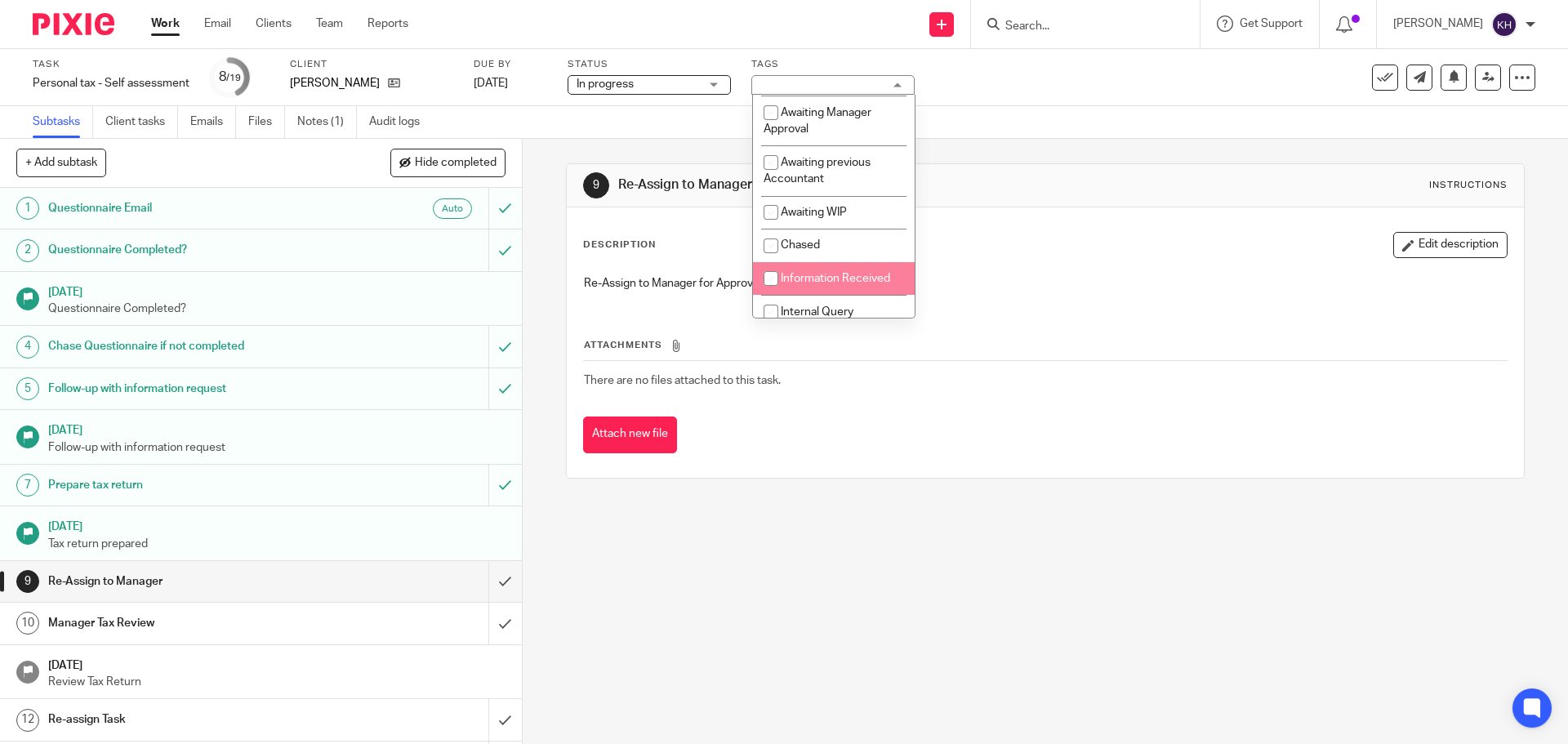
click at [853, 269] on li "Information Received" at bounding box center [834, 279] width 161 height 33
checkbox input "true"
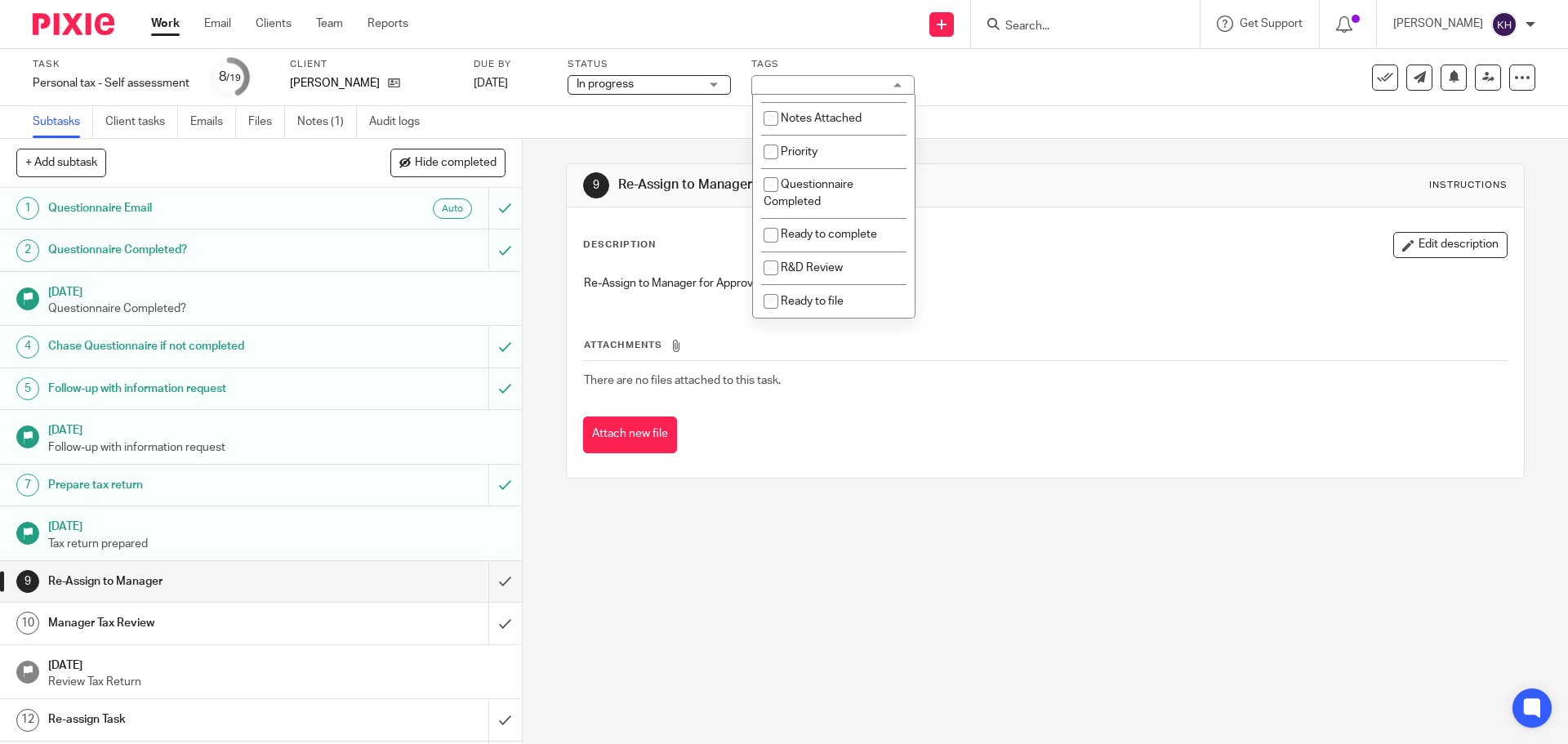
scroll to position [408, 0]
click at [853, 141] on li "Ready to complete" at bounding box center [834, 135] width 161 height 33
checkbox input "true"
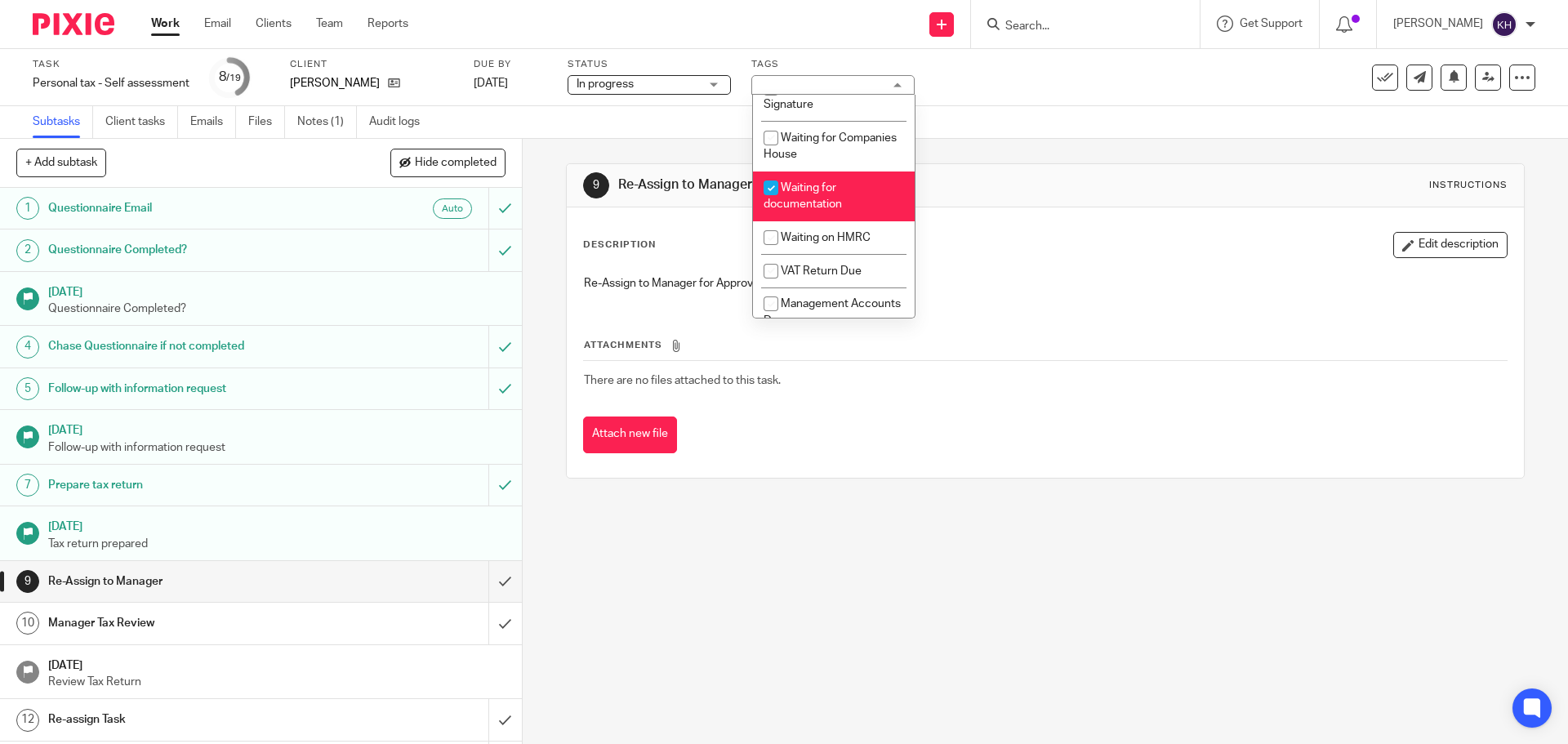
scroll to position [690, 0]
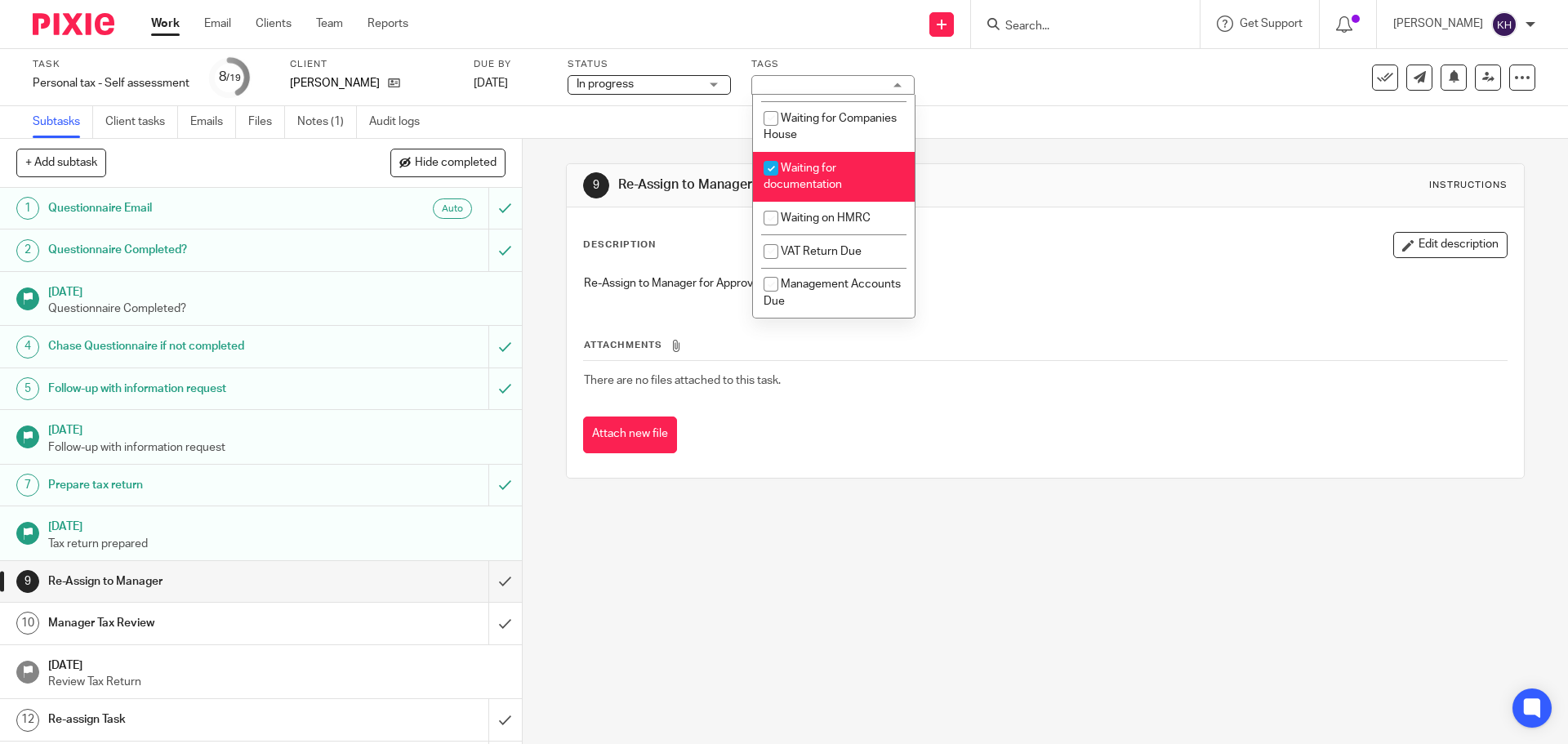
click at [845, 166] on li "Waiting for documentation" at bounding box center [834, 177] width 161 height 50
checkbox input "false"
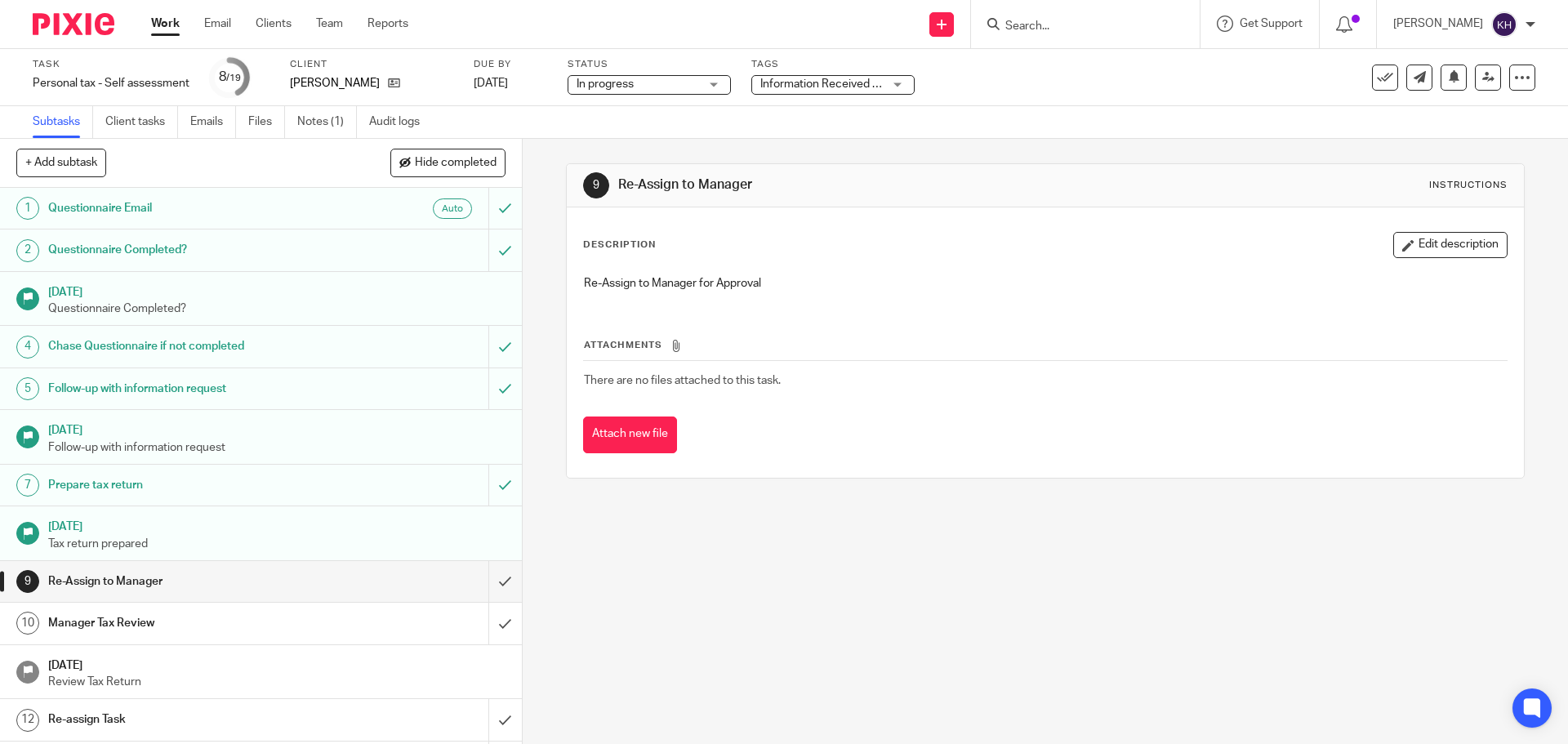
click at [1098, 135] on div "Subtasks Client tasks Emails Files Notes (1) Audit logs" at bounding box center [784, 122] width 1568 height 33
click at [167, 32] on link "Work" at bounding box center [166, 24] width 28 height 17
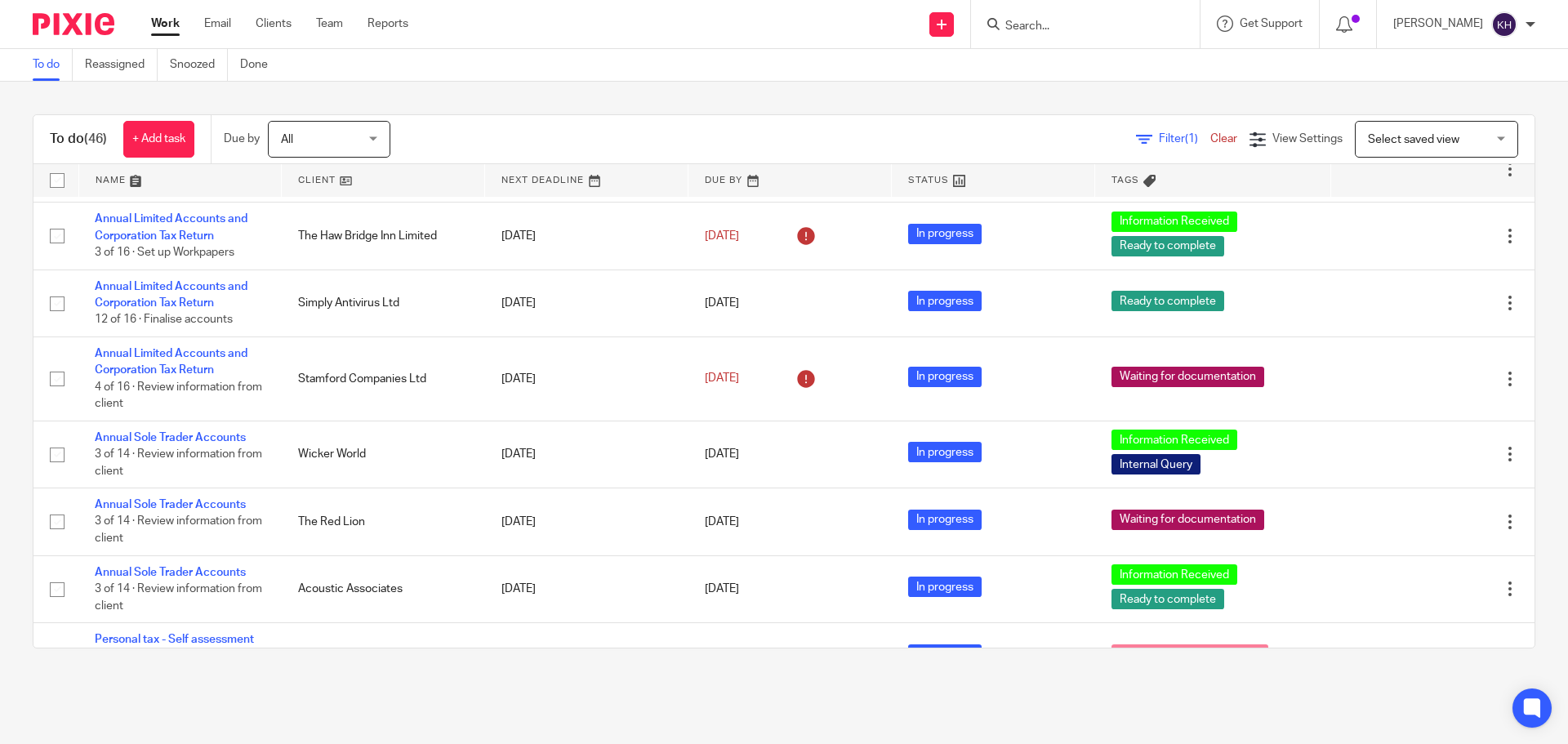
scroll to position [490, 0]
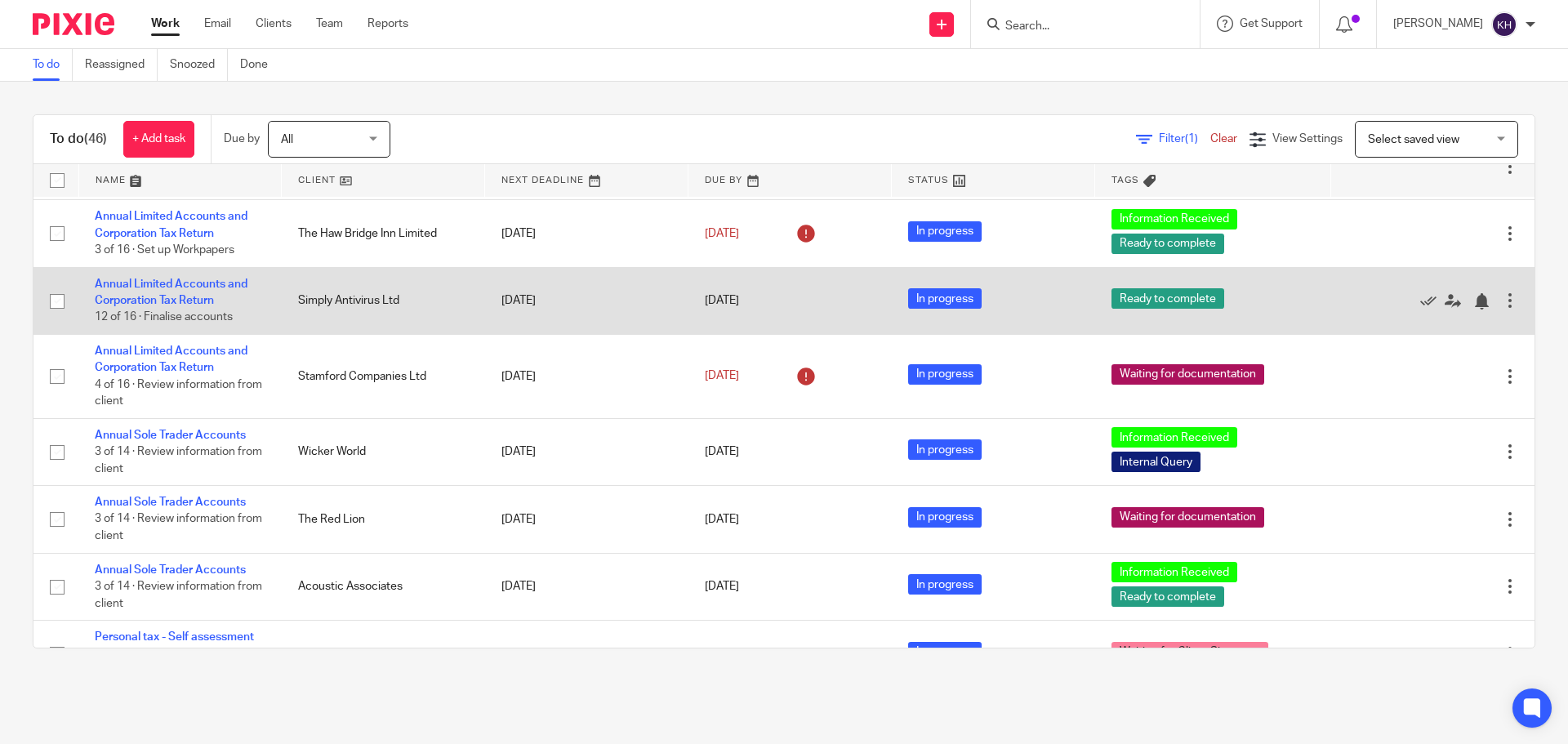
click at [176, 294] on td "Annual Limited Accounts and Corporation Tax Return 12 of 16 · Finalise accounts" at bounding box center [180, 300] width 203 height 67
click at [176, 295] on link "Annual Limited Accounts and Corporation Tax Return" at bounding box center [171, 292] width 153 height 28
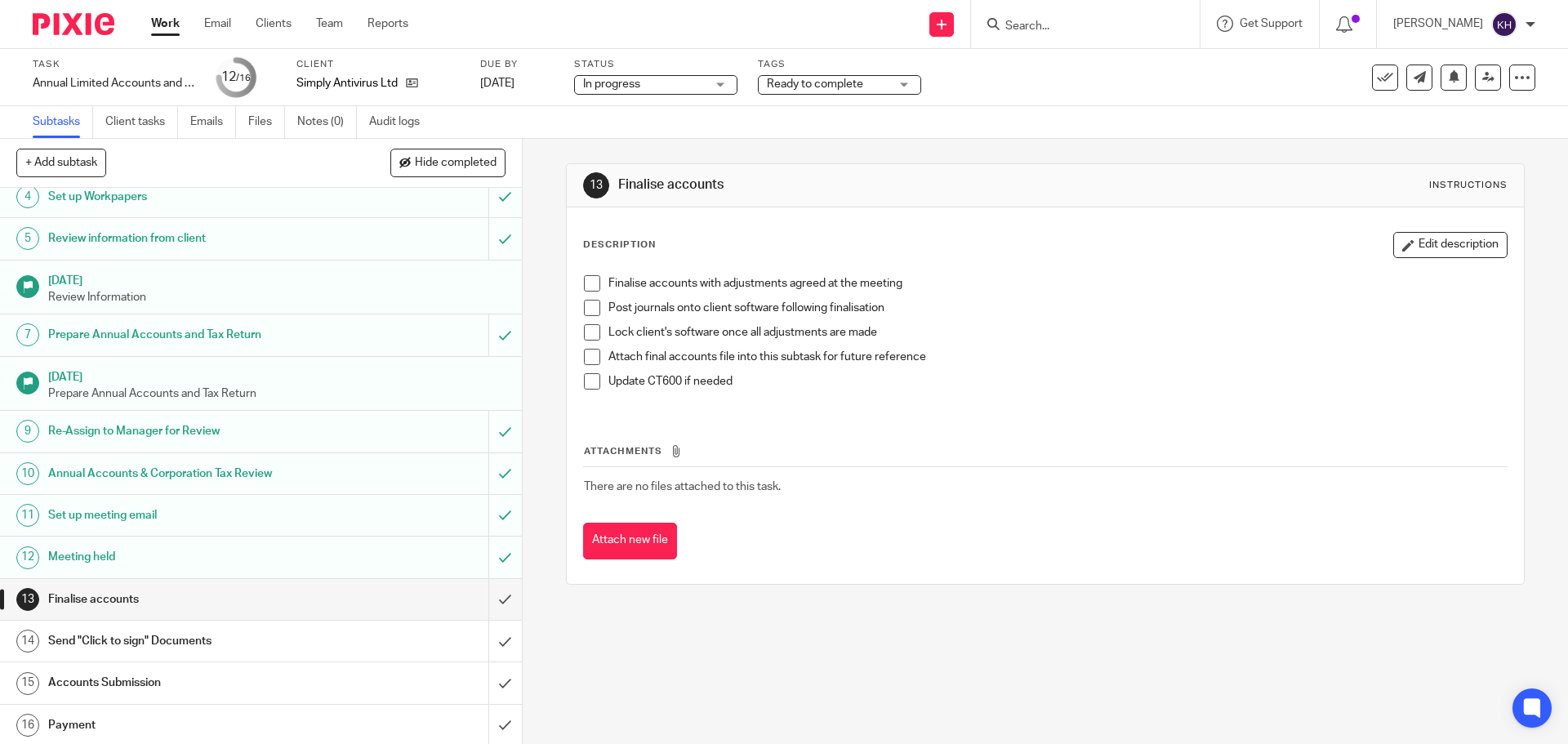
scroll to position [169, 0]
click at [262, 598] on h1 "Finalise accounts" at bounding box center [190, 596] width 283 height 24
click at [488, 600] on input "submit" at bounding box center [261, 597] width 522 height 41
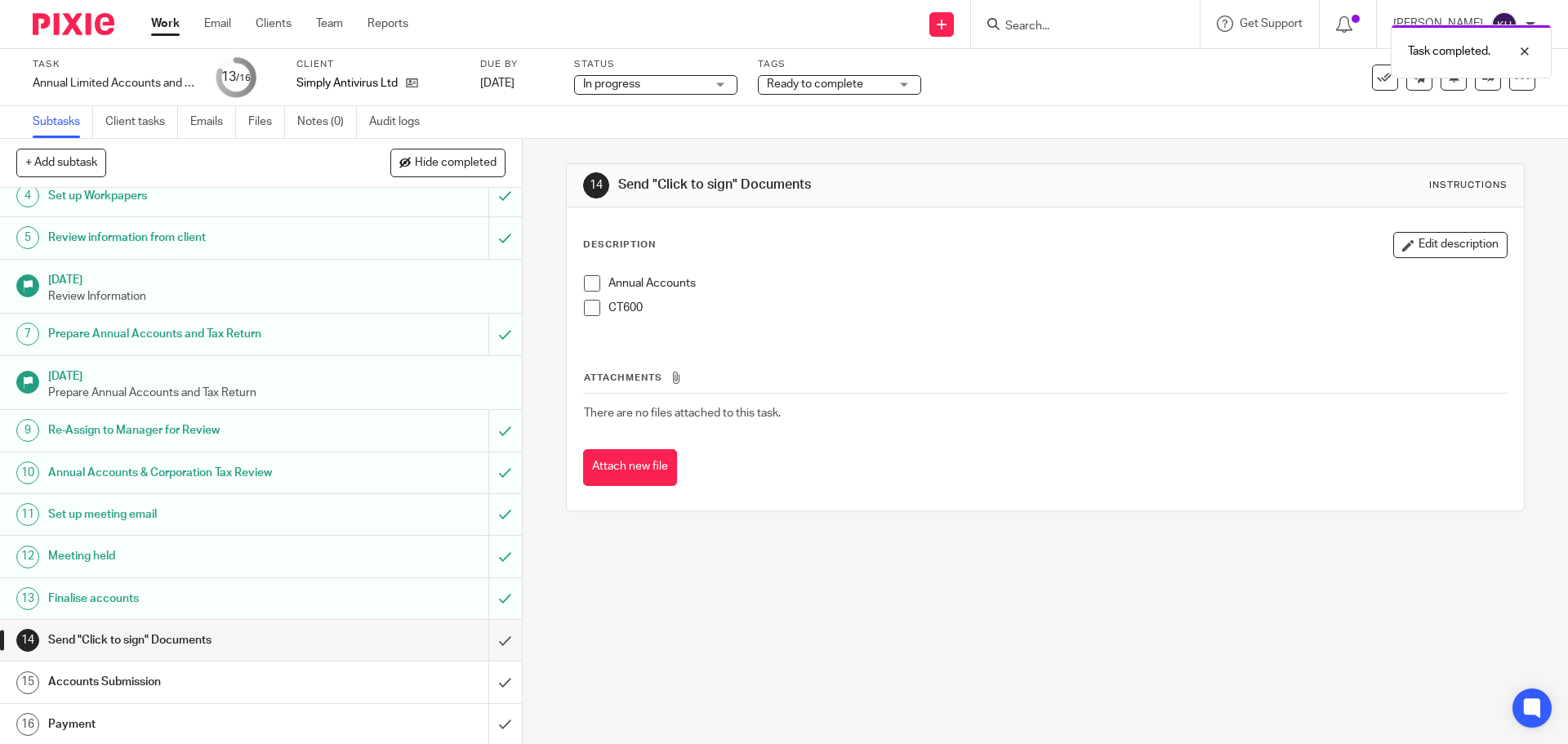
scroll to position [169, 0]
click at [1123, 23] on input "Search" at bounding box center [1078, 27] width 147 height 15
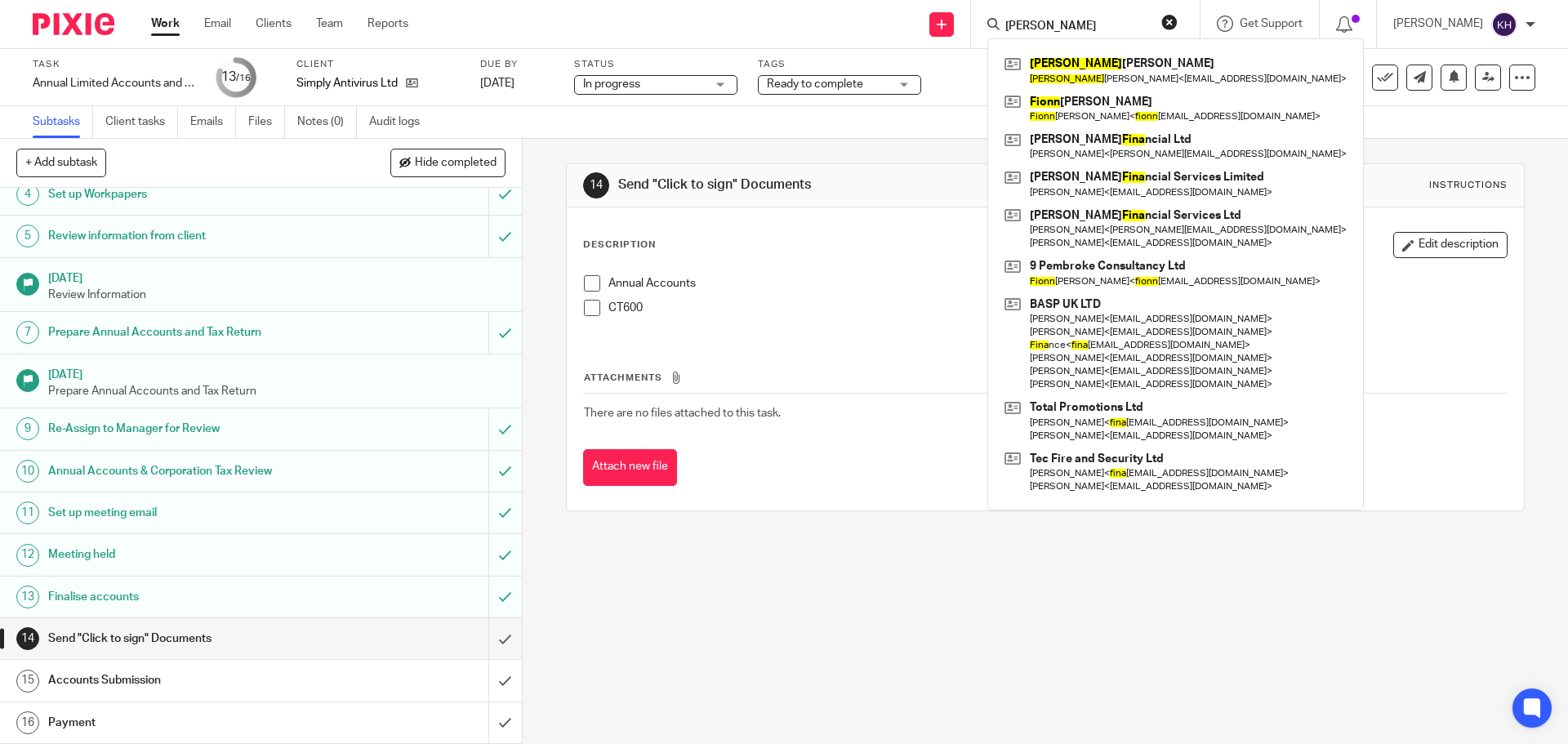
drag, startPoint x: 1096, startPoint y: 23, endPoint x: 1034, endPoint y: 23, distance: 62.0
click at [1034, 23] on div "fiona" at bounding box center [1083, 24] width 191 height 20
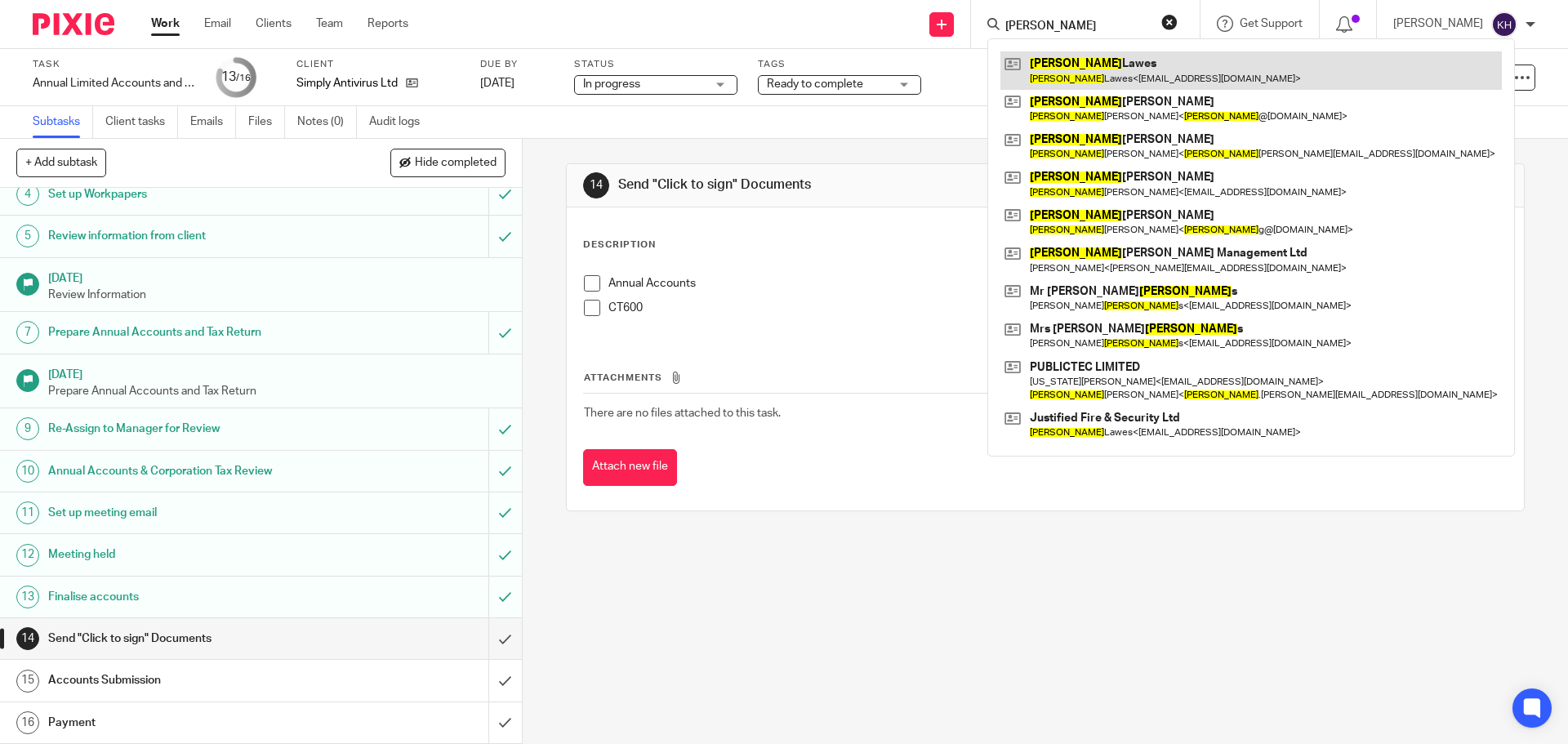
type input "adam"
click at [1088, 74] on link at bounding box center [1252, 70] width 502 height 38
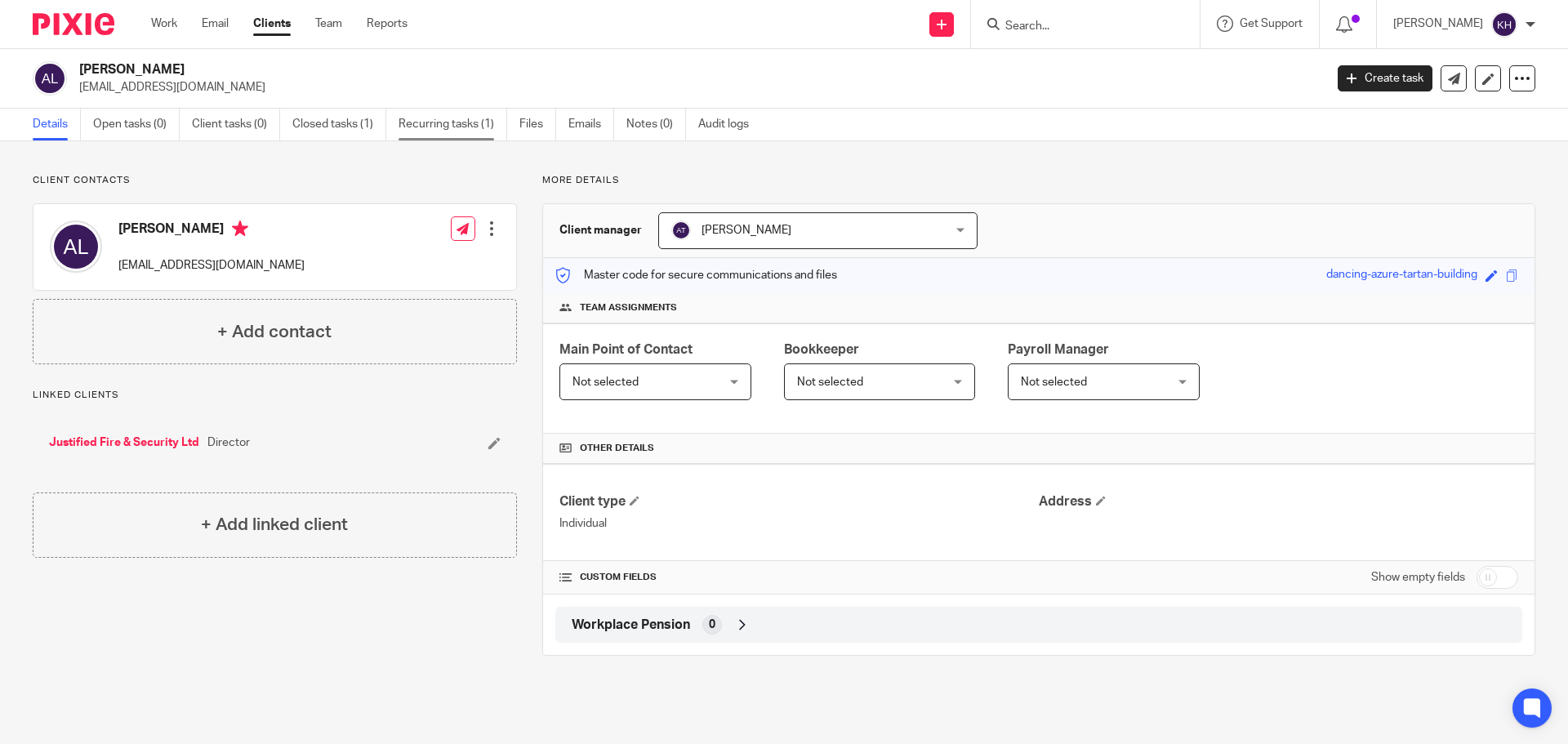
click at [444, 122] on link "Recurring tasks (1)" at bounding box center [453, 125] width 109 height 32
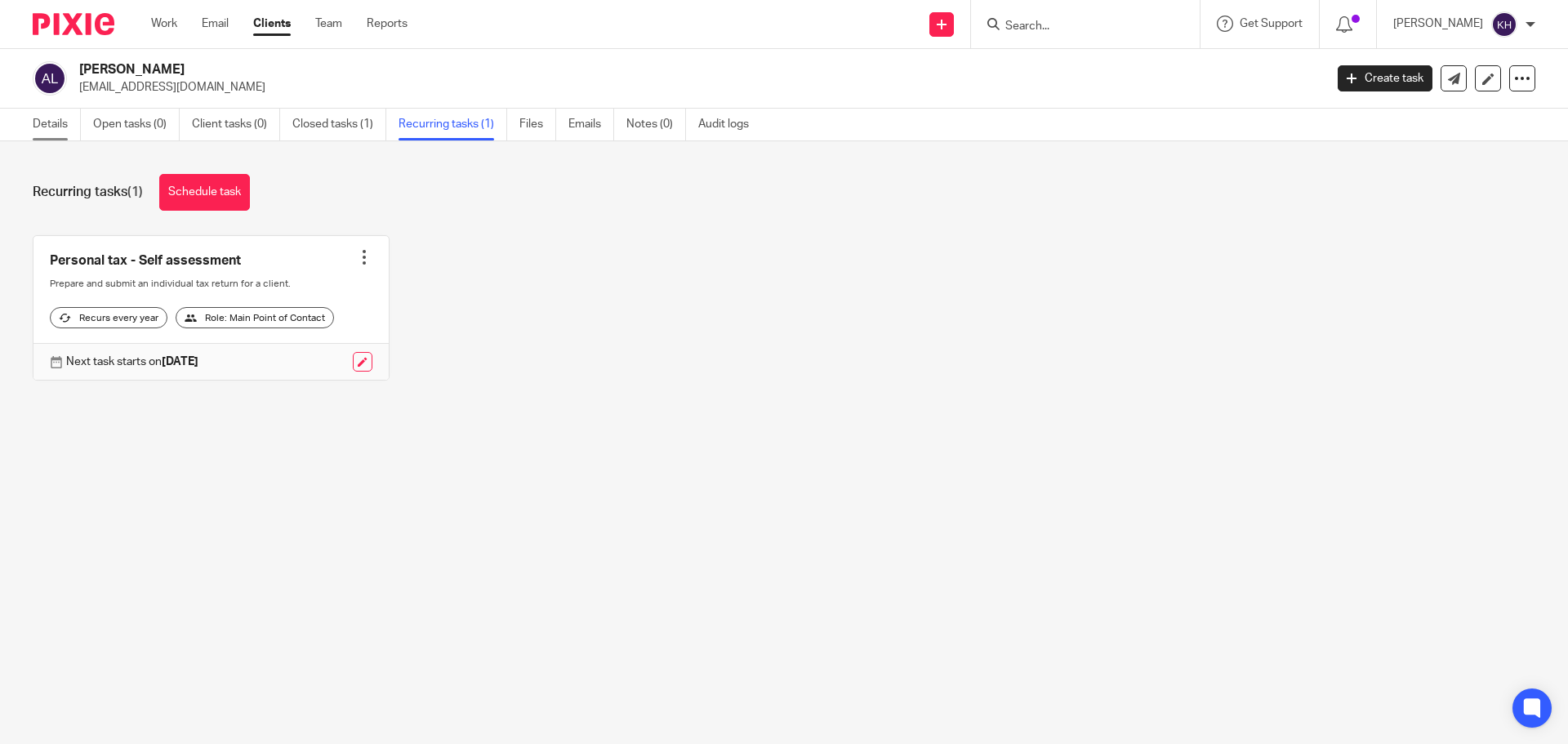
click at [48, 131] on link "Details" at bounding box center [57, 125] width 49 height 32
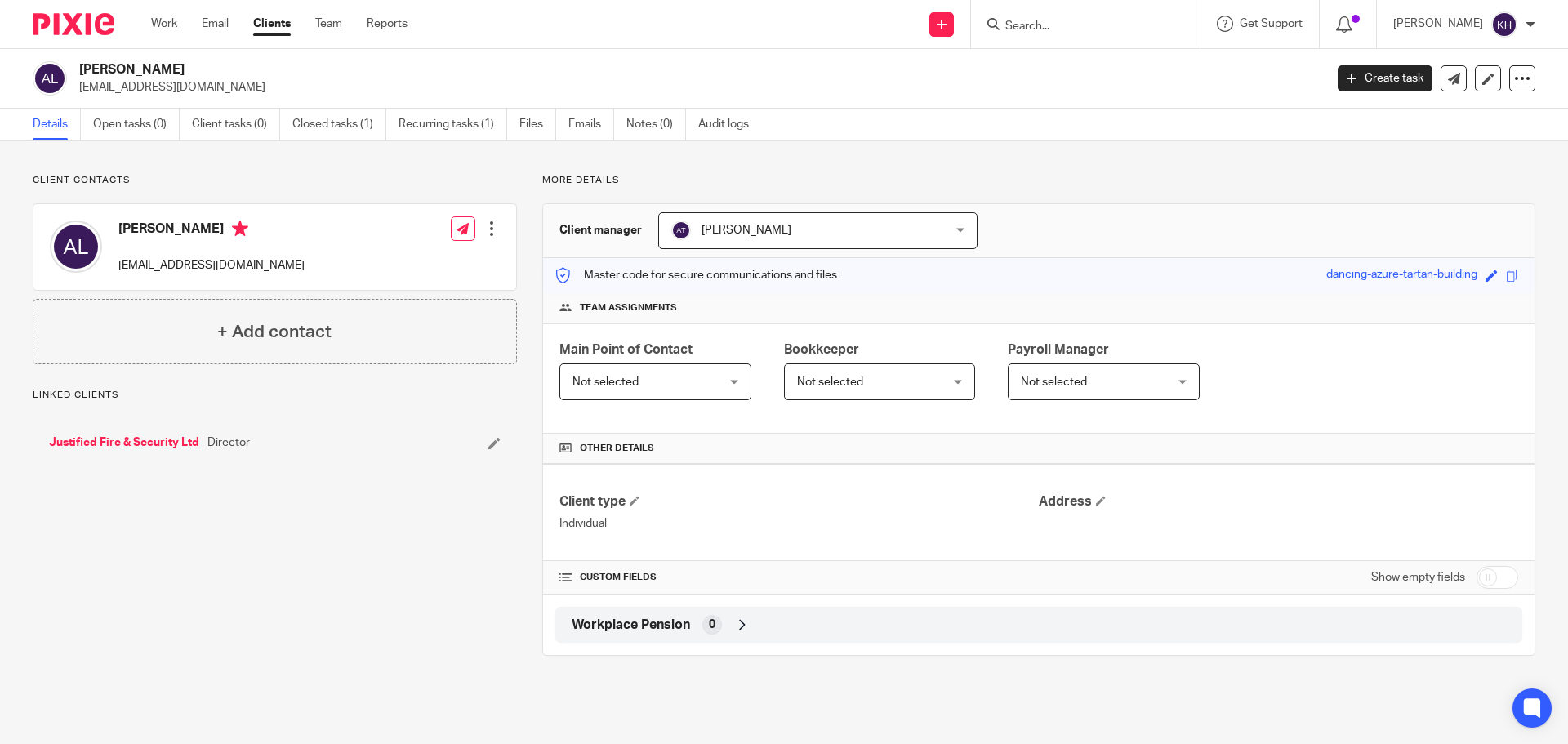
click at [1069, 23] on input "Search" at bounding box center [1078, 27] width 147 height 15
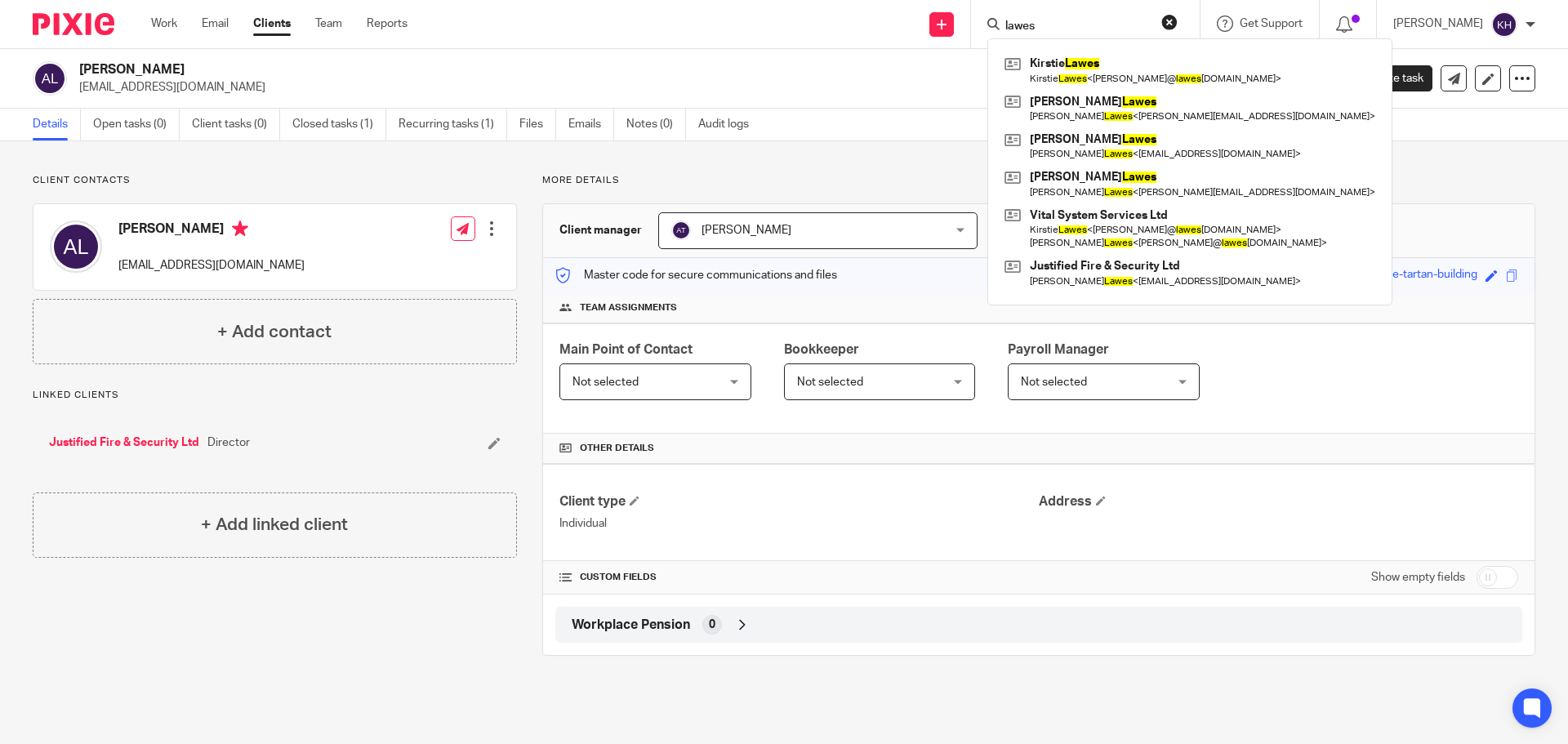
type input "lawes"
click at [903, 130] on div "Details Open tasks (0) Client tasks (0) Closed tasks (1) Recurring tasks (1) Fi…" at bounding box center [784, 125] width 1568 height 33
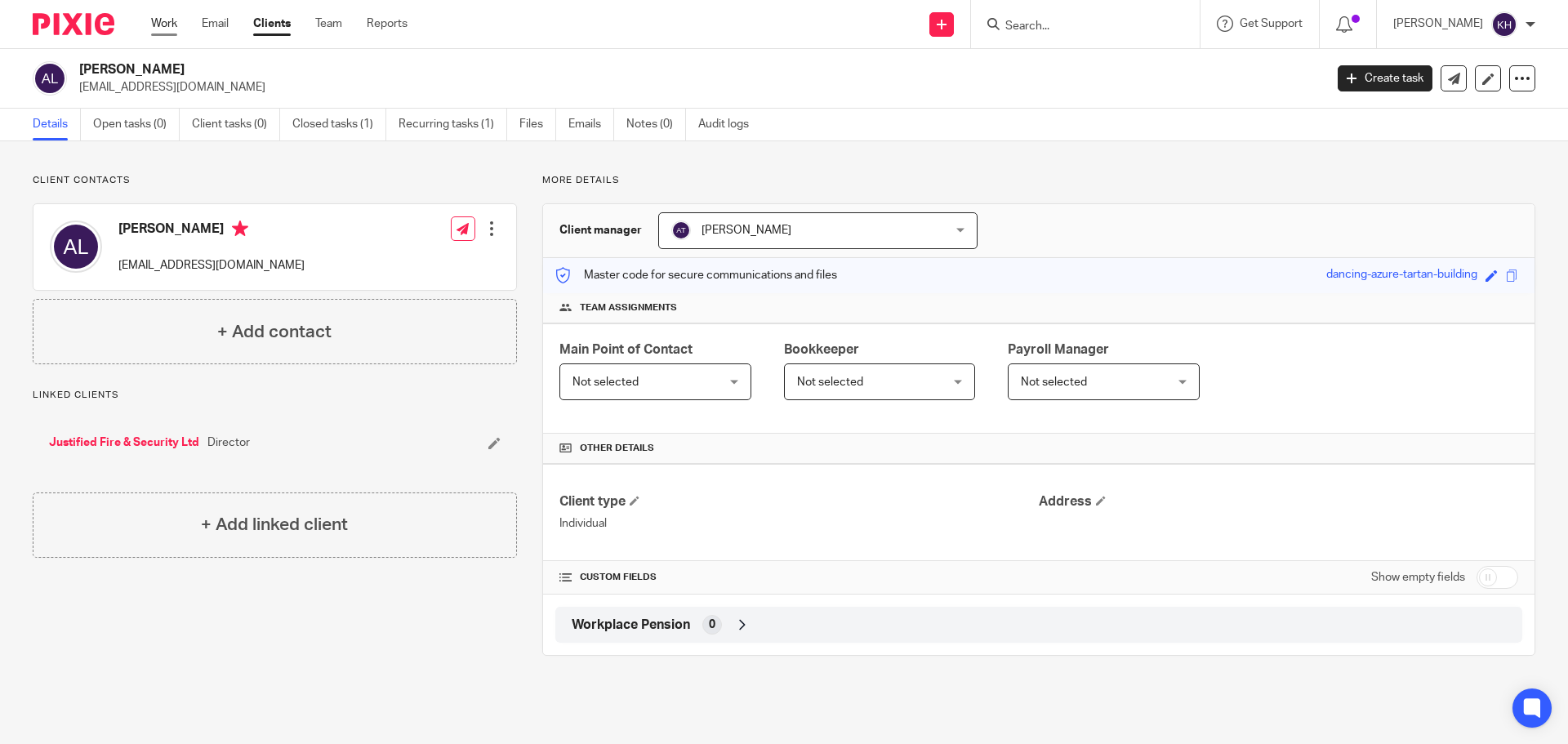
click at [172, 16] on link "Work" at bounding box center [164, 24] width 26 height 17
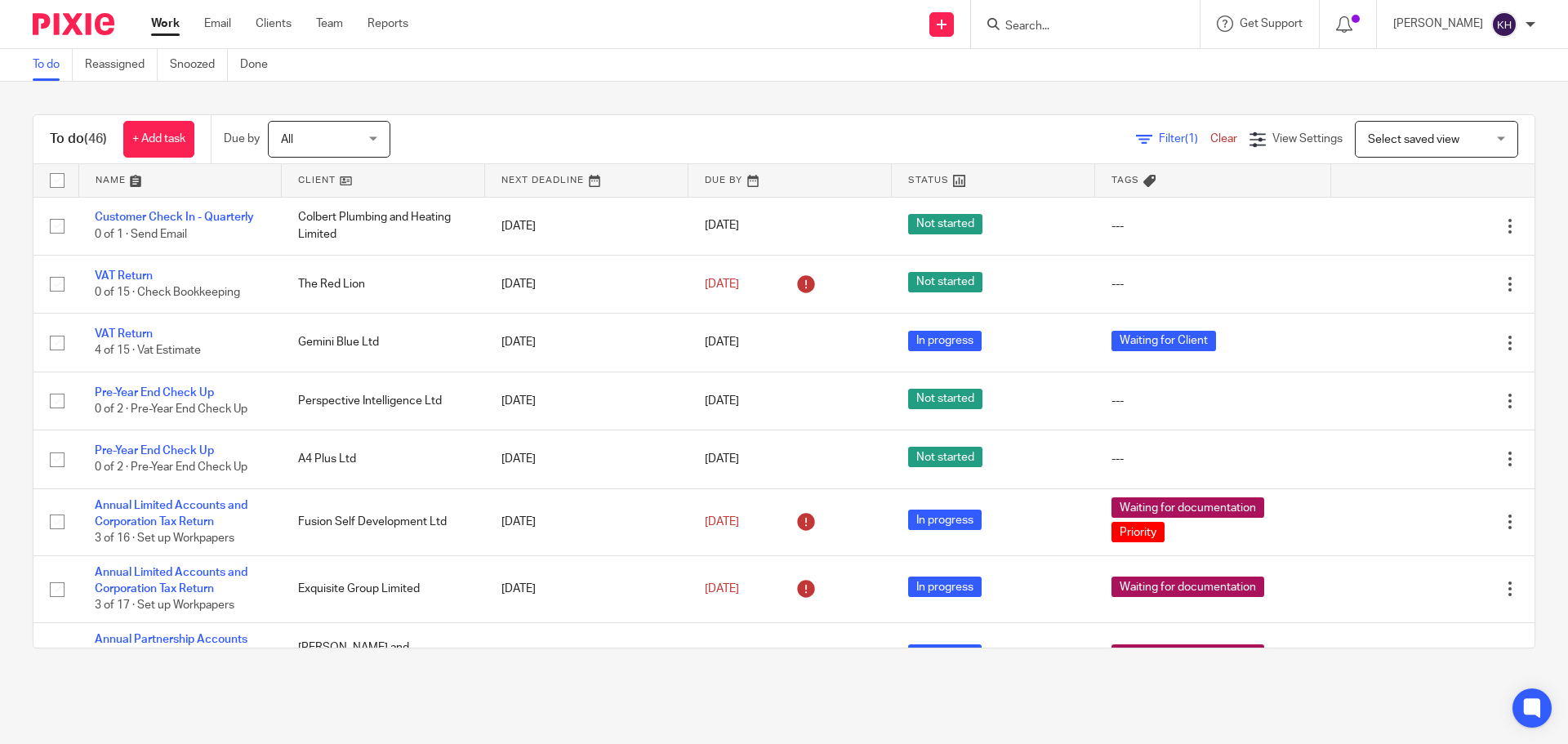
click at [1142, 20] on input "Search" at bounding box center [1078, 27] width 147 height 15
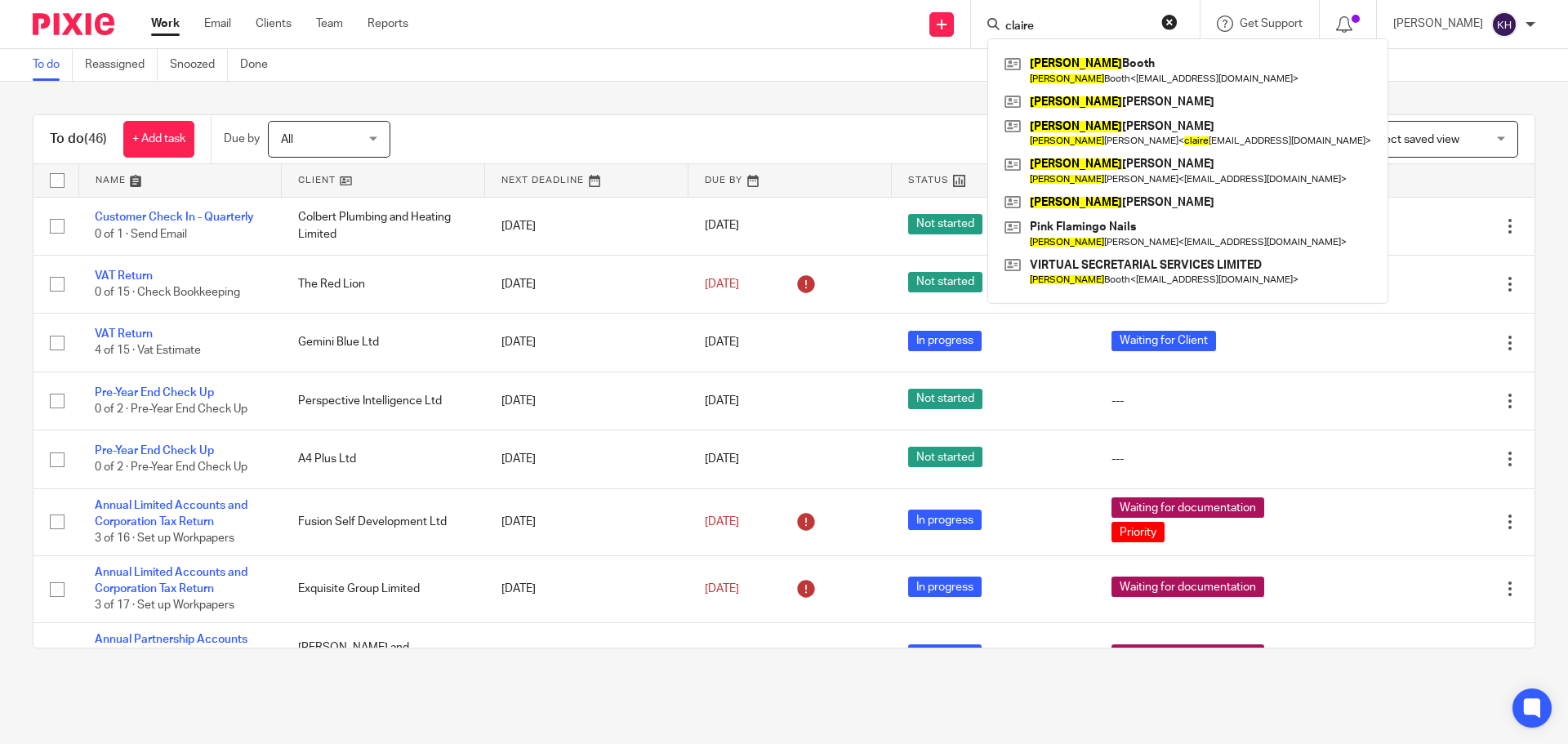
type input "claire"
click at [734, 80] on div "To do Reassigned Snoozed Done" at bounding box center [784, 65] width 1568 height 33
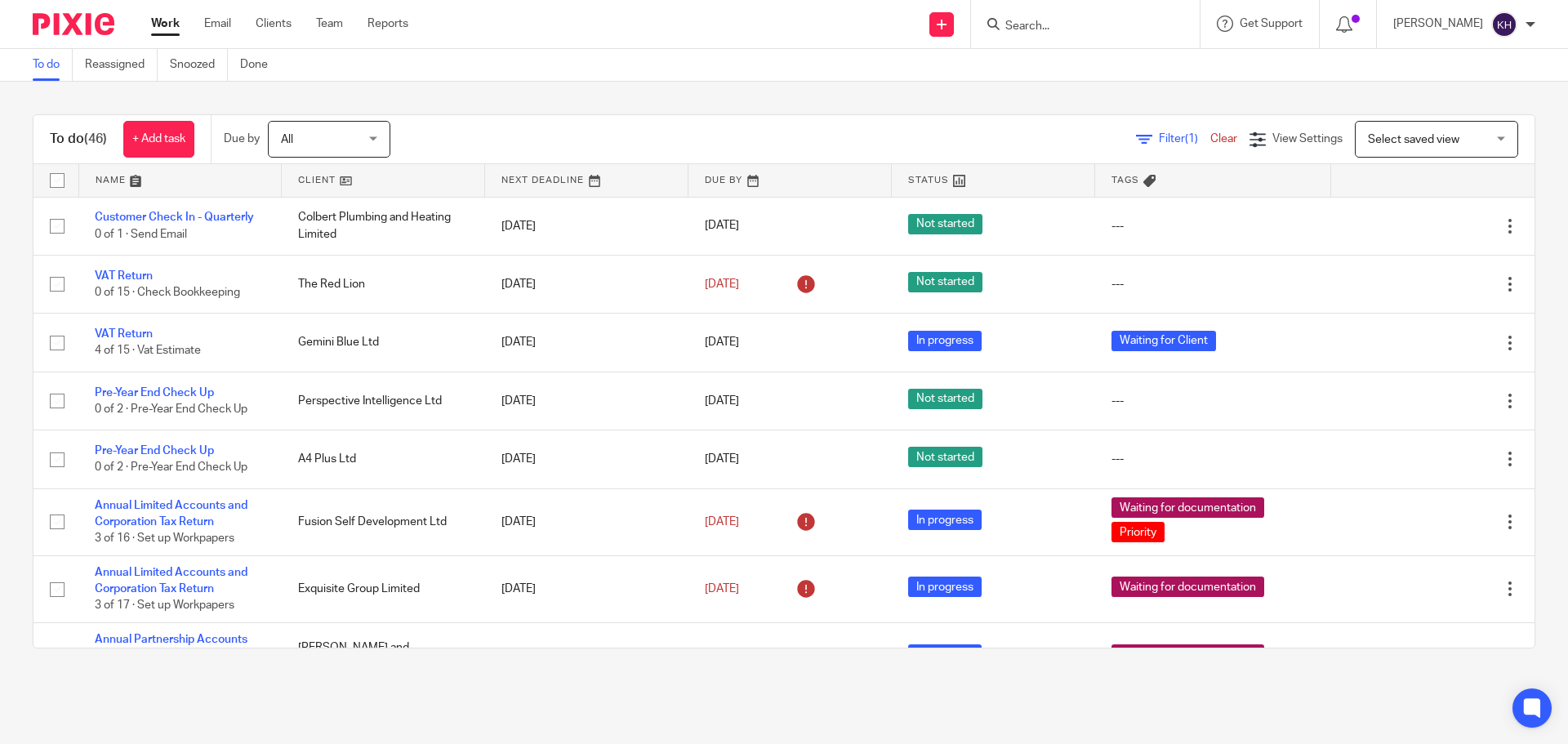
click at [1104, 43] on div at bounding box center [1085, 24] width 229 height 48
click at [1104, 28] on input "Search" at bounding box center [1078, 27] width 147 height 15
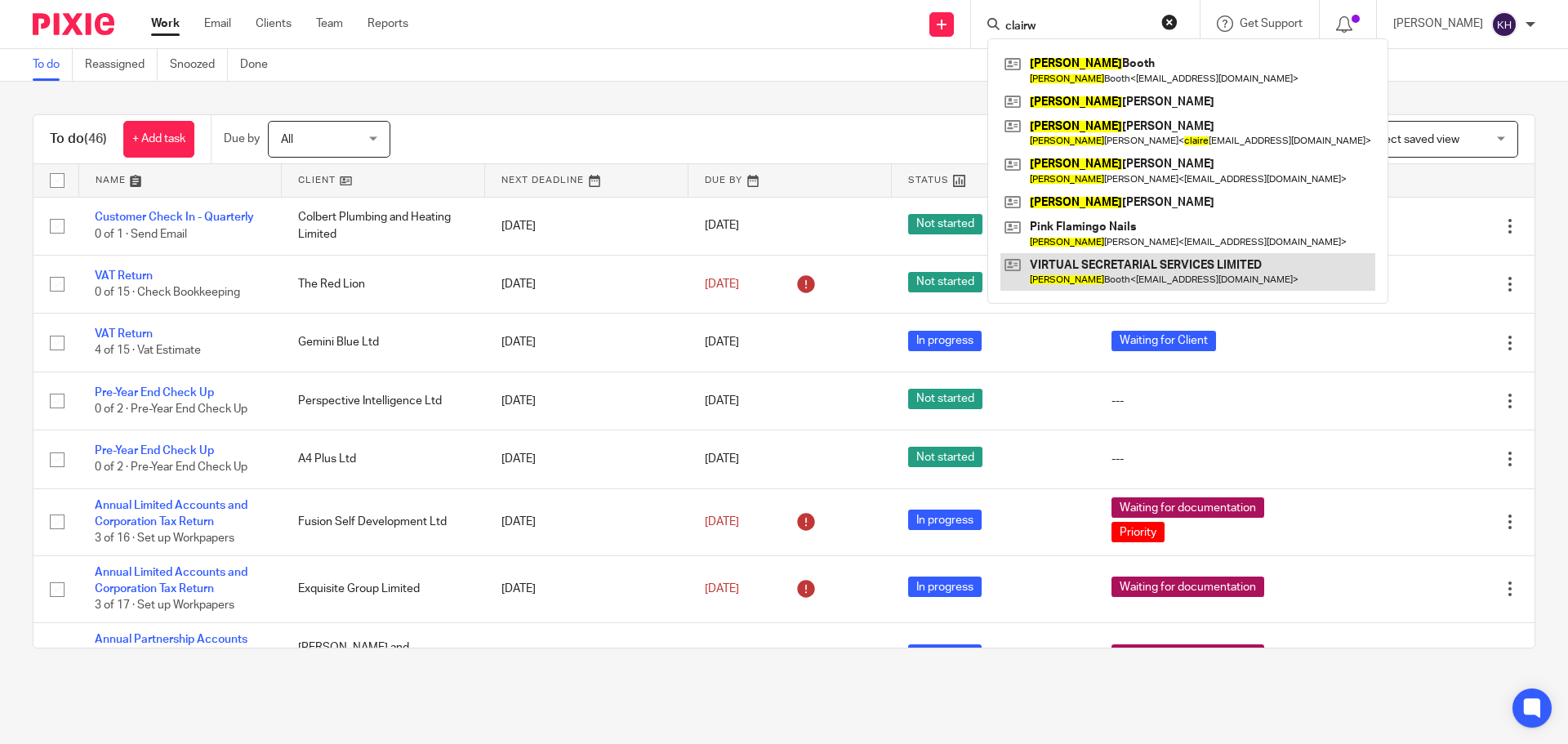
type input "clairw"
click at [1131, 271] on link at bounding box center [1188, 272] width 375 height 38
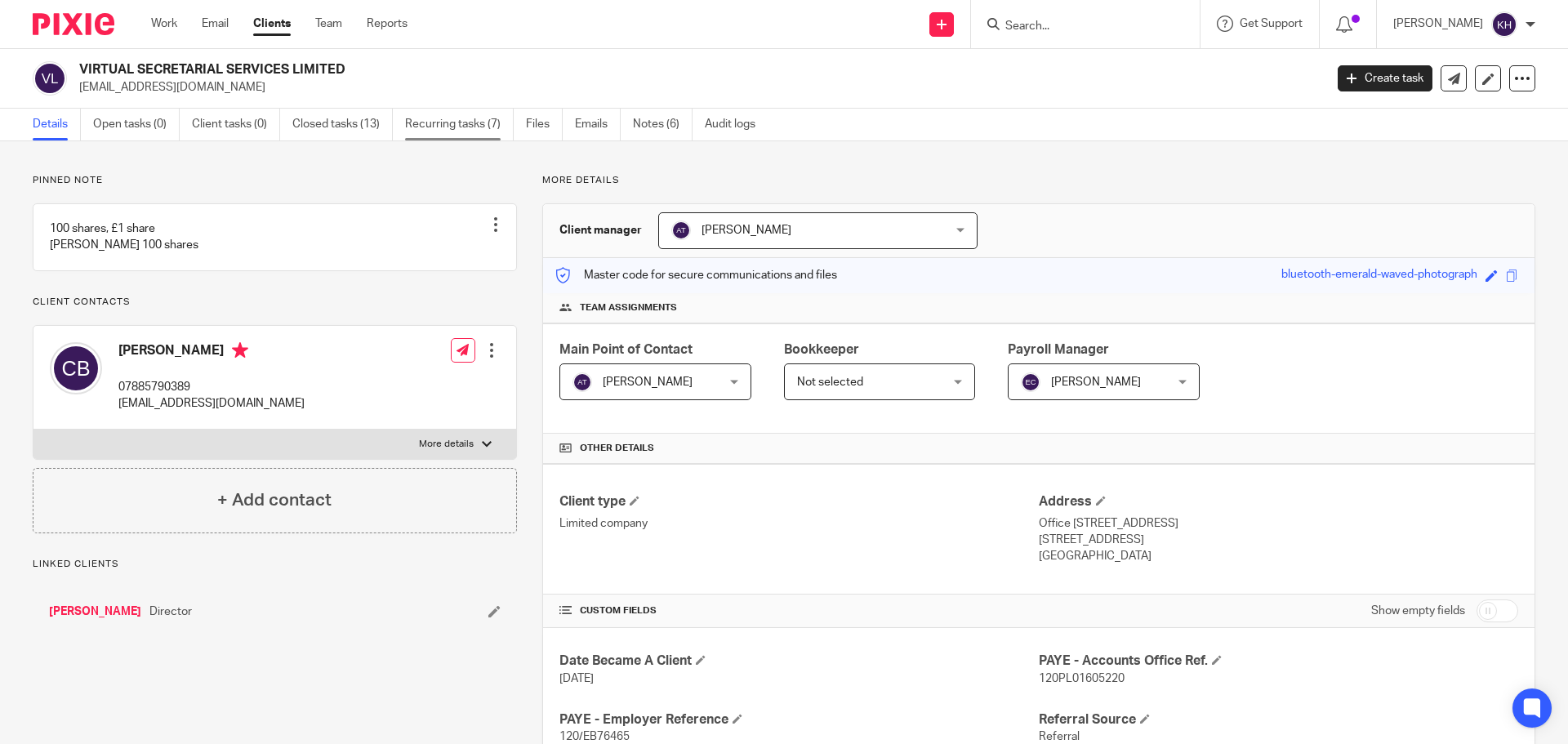
click at [447, 125] on link "Recurring tasks (7)" at bounding box center [460, 125] width 109 height 32
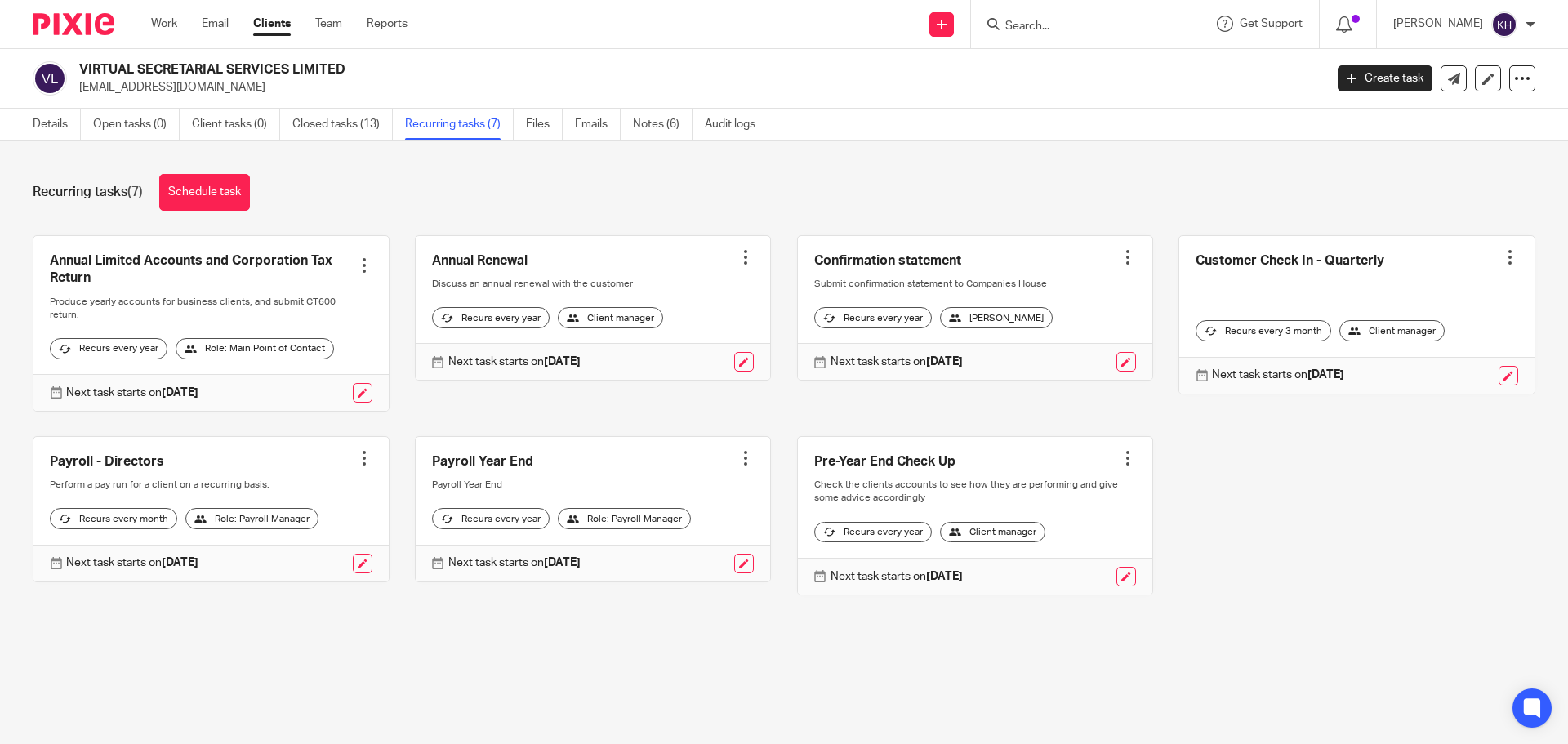
click at [699, 125] on ul "Details Open tasks (0) Client tasks (0) Closed tasks (13) Recurring tasks (7) F…" at bounding box center [406, 125] width 748 height 32
click at [657, 122] on link "Notes (6)" at bounding box center [662, 125] width 59 height 32
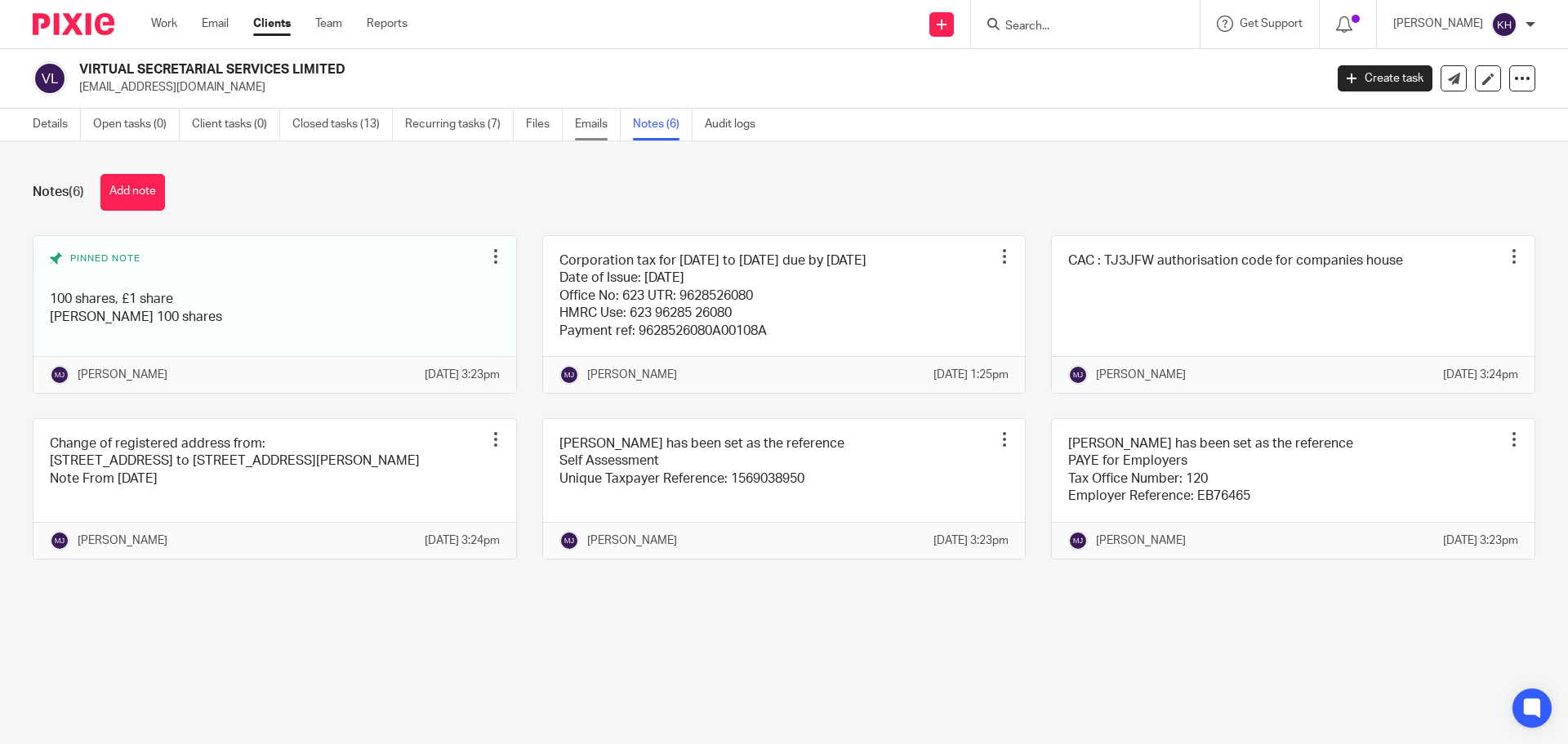
click at [581, 125] on link "Emails" at bounding box center [598, 125] width 46 height 32
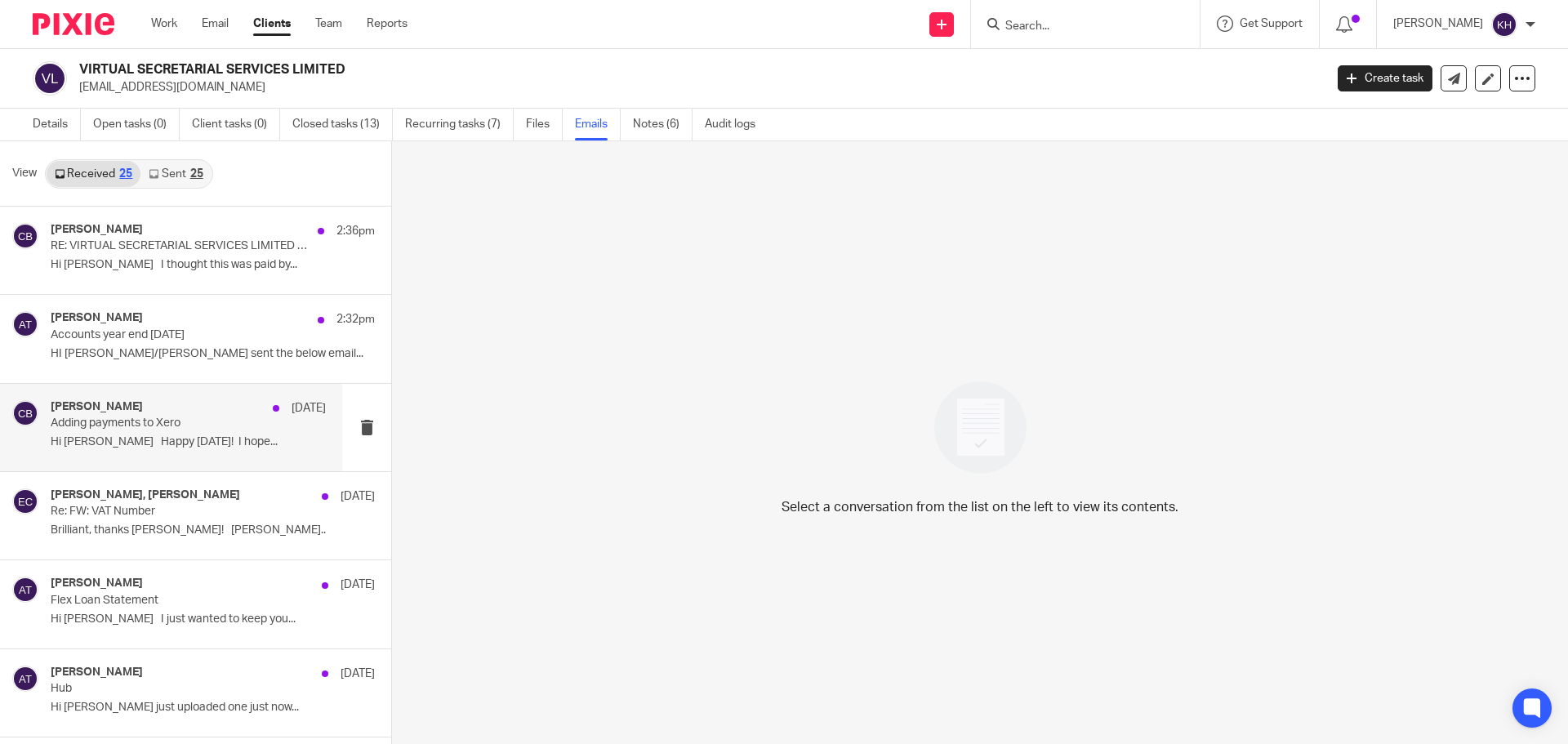
click at [151, 422] on p "Adding payments to Xero" at bounding box center [161, 423] width 221 height 14
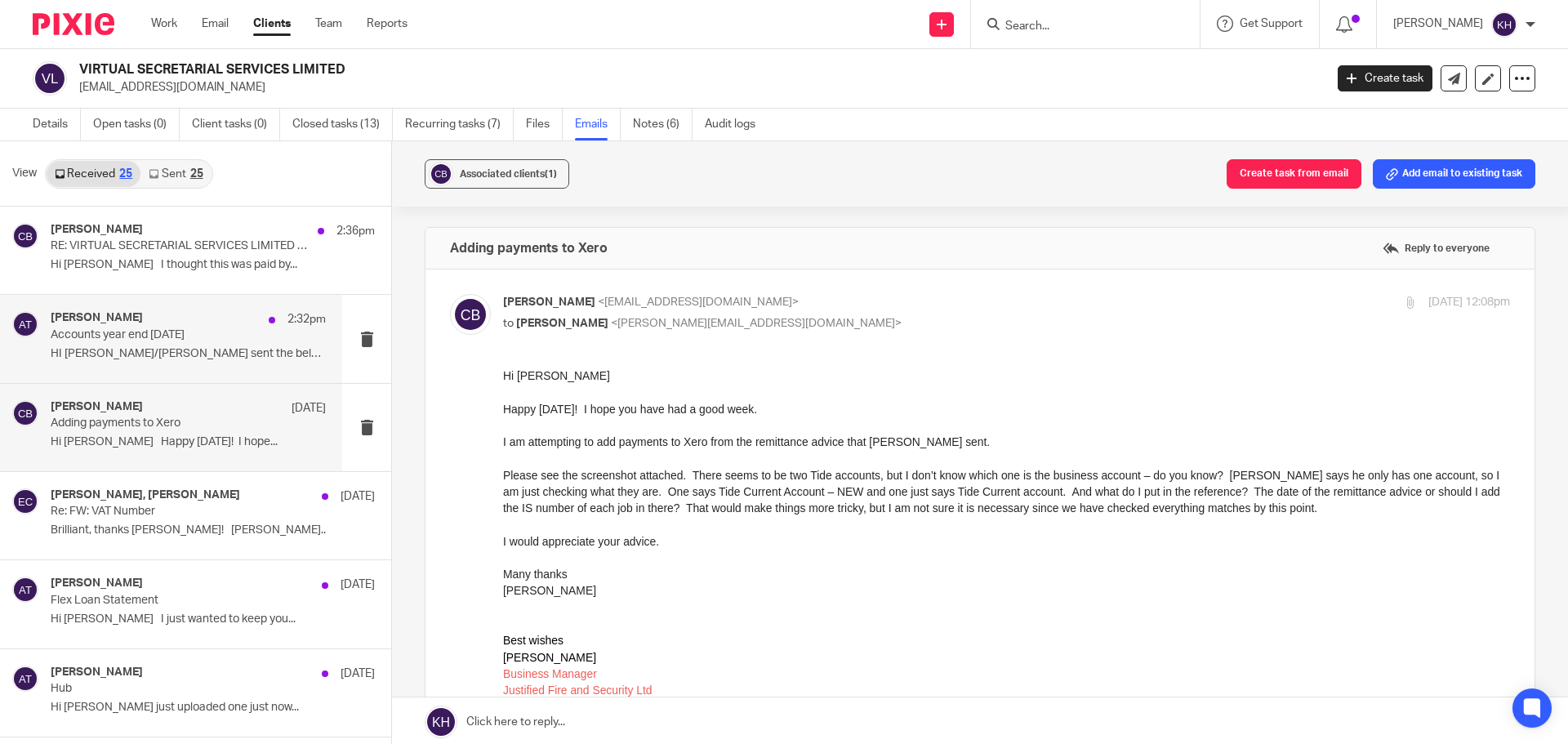
click at [162, 339] on p "Accounts year end 31 August 2025" at bounding box center [161, 335] width 221 height 14
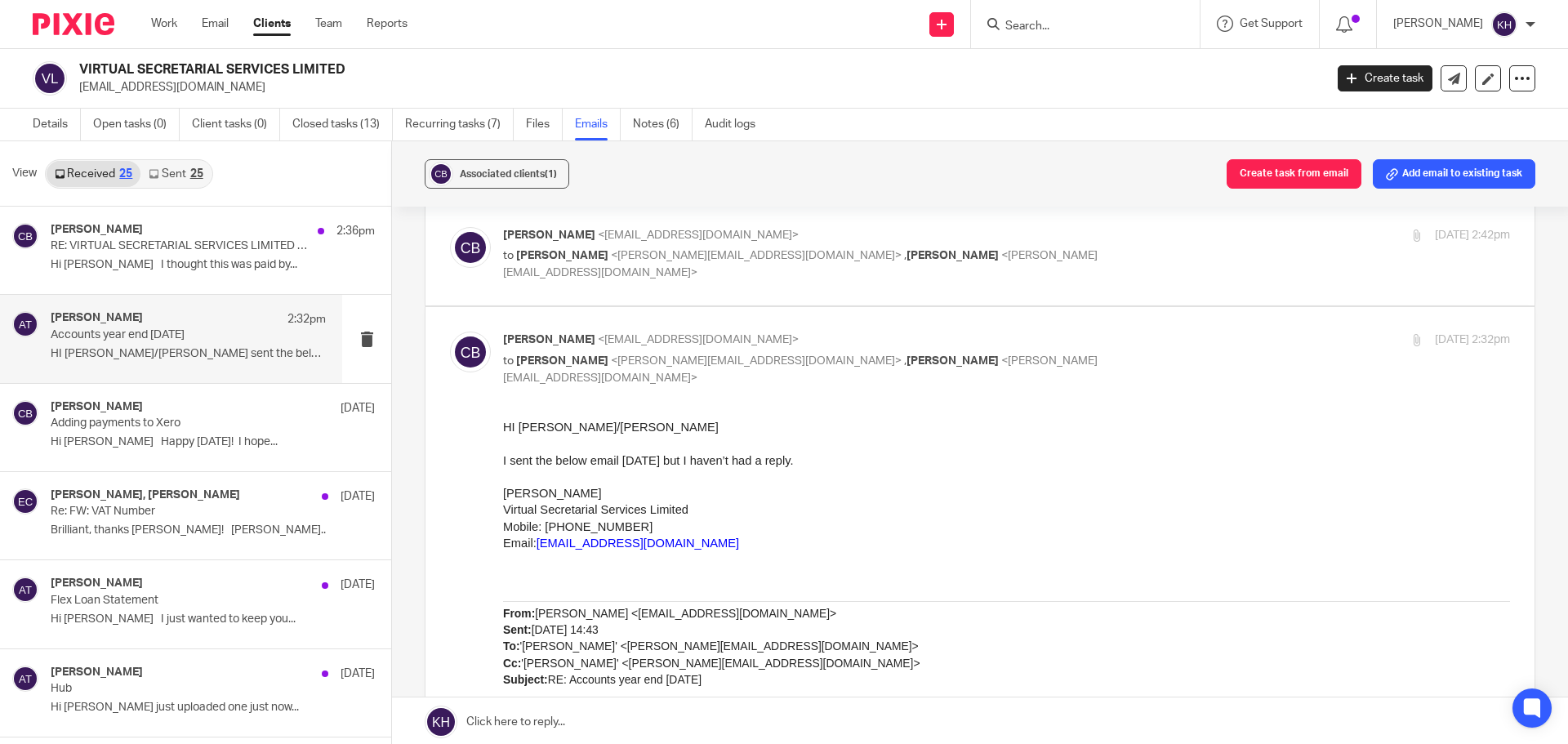
scroll to position [90, 0]
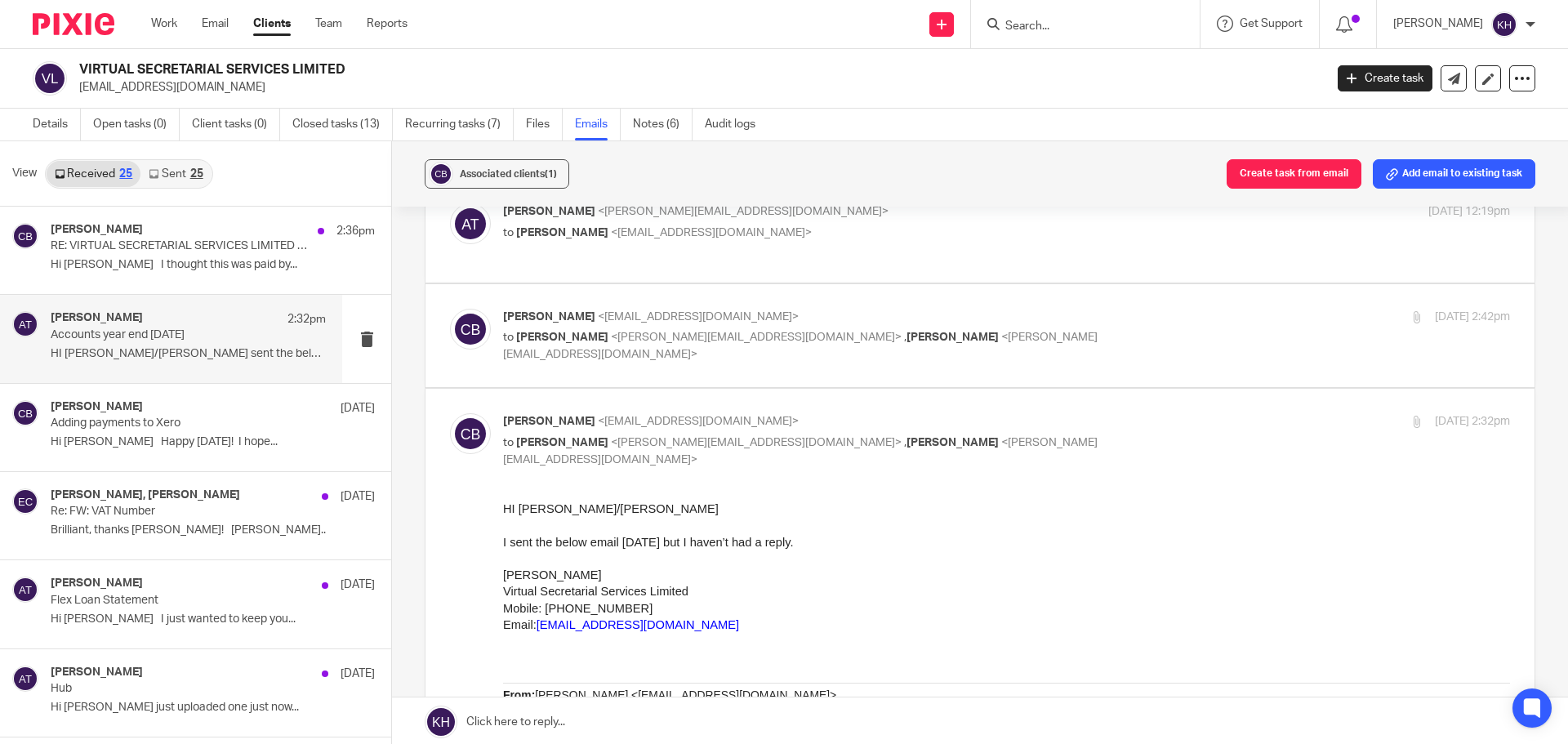
click at [812, 330] on p "to Aimee Tamburrini <aimee@infinity-accounting.co.uk> , Emma Coleman <emma@infi…" at bounding box center [839, 346] width 672 height 33
checkbox input "true"
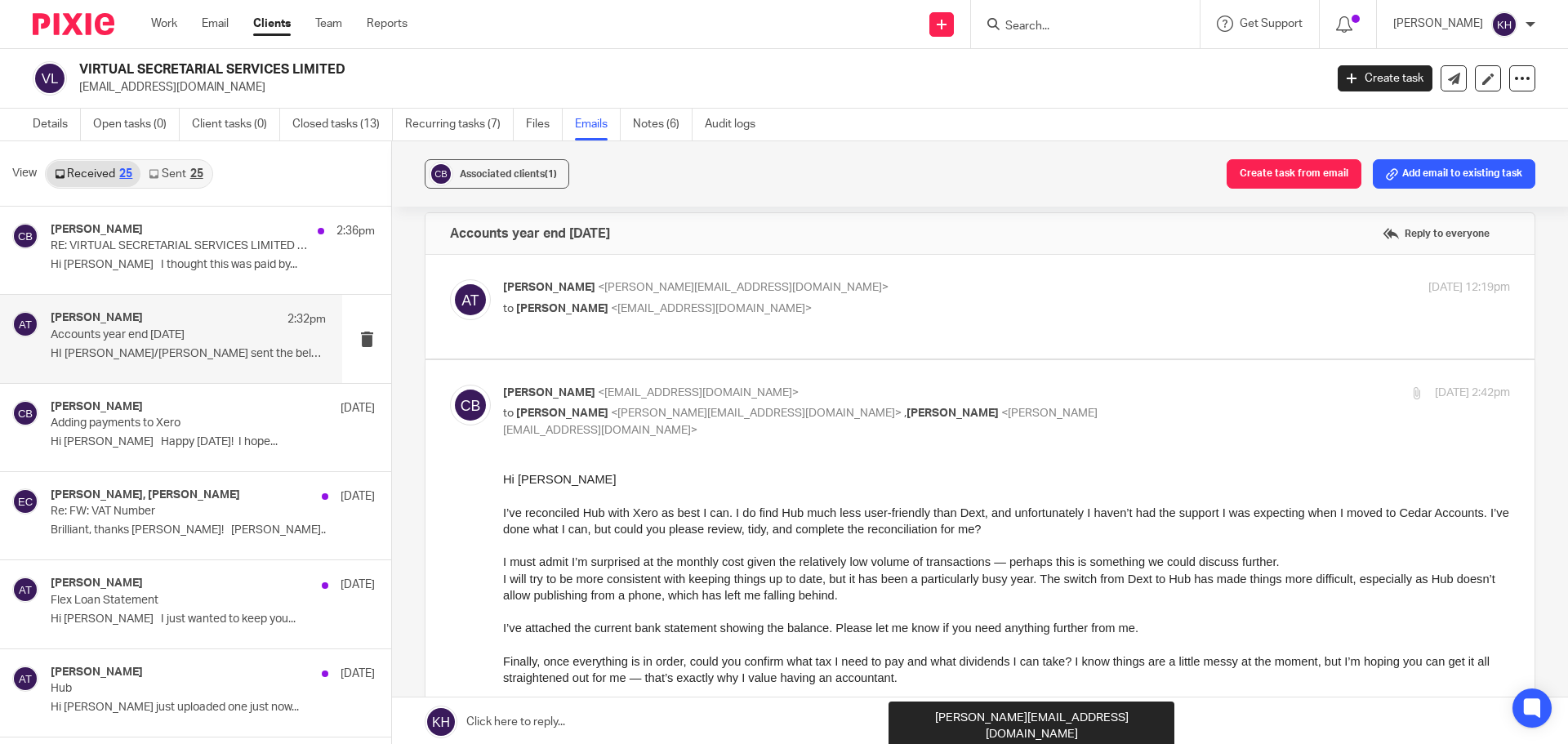
scroll to position [9, 0]
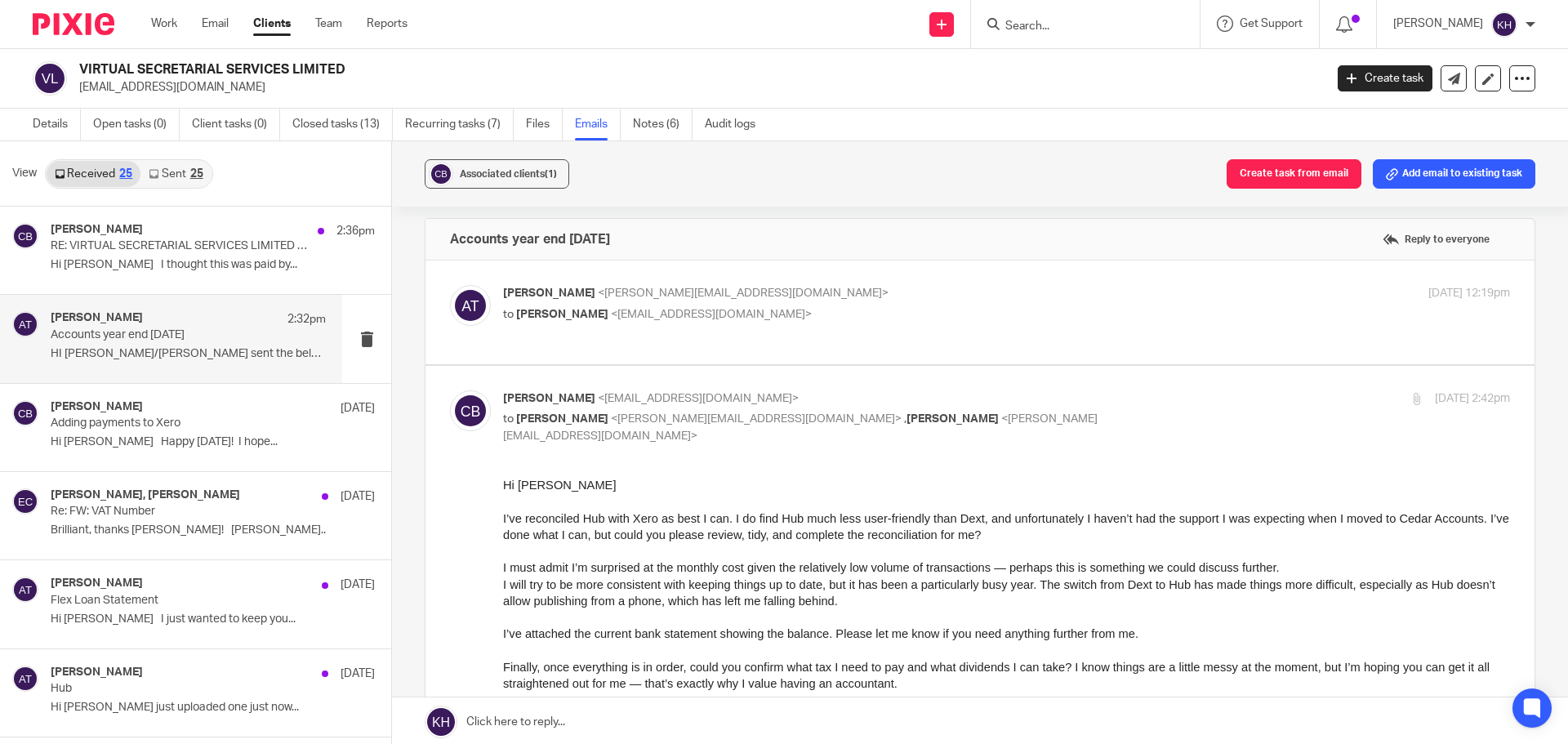
click at [828, 293] on p "Aimee Tamburrini <aimee@infinity-accounting.co.uk>" at bounding box center [839, 293] width 672 height 18
checkbox input "true"
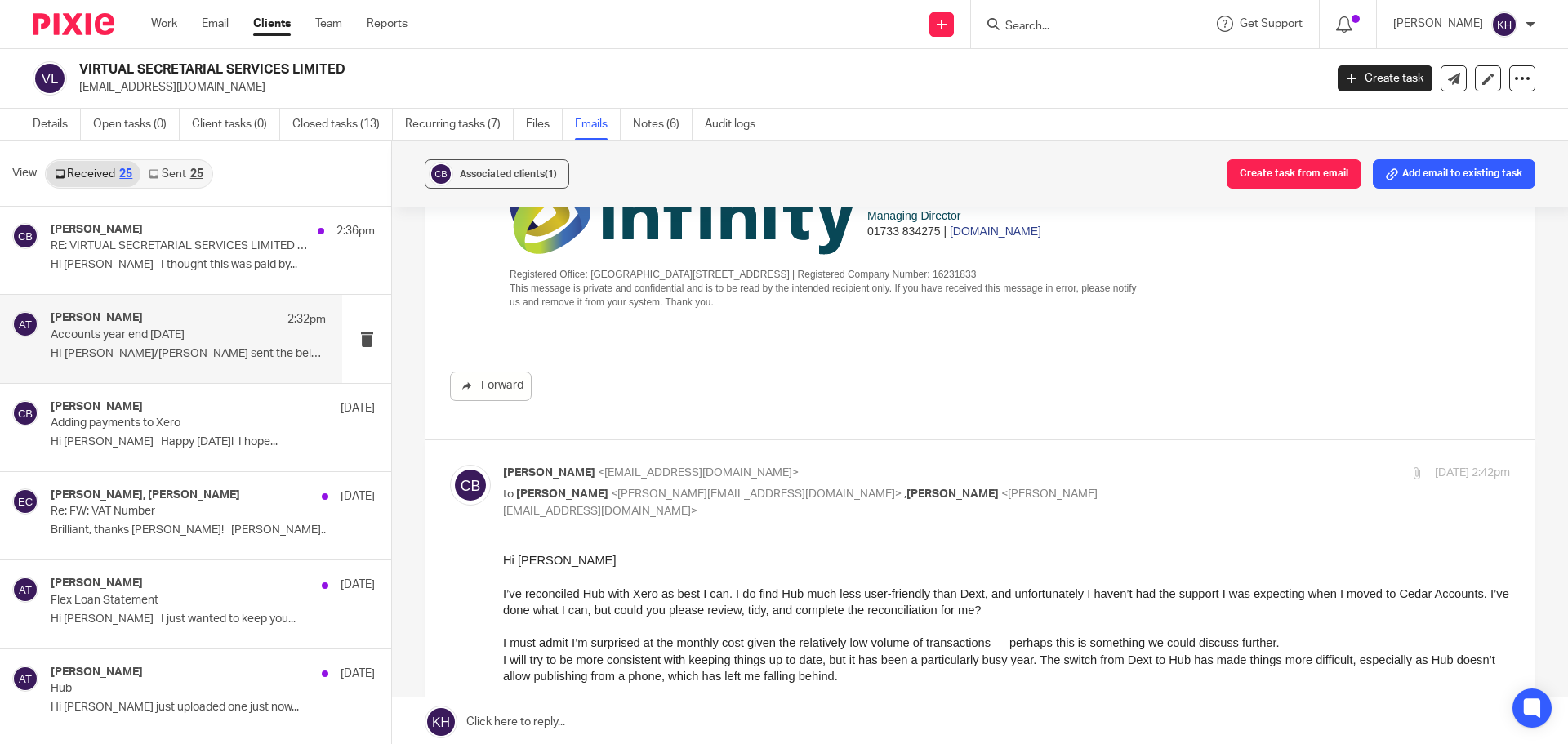
scroll to position [499, 0]
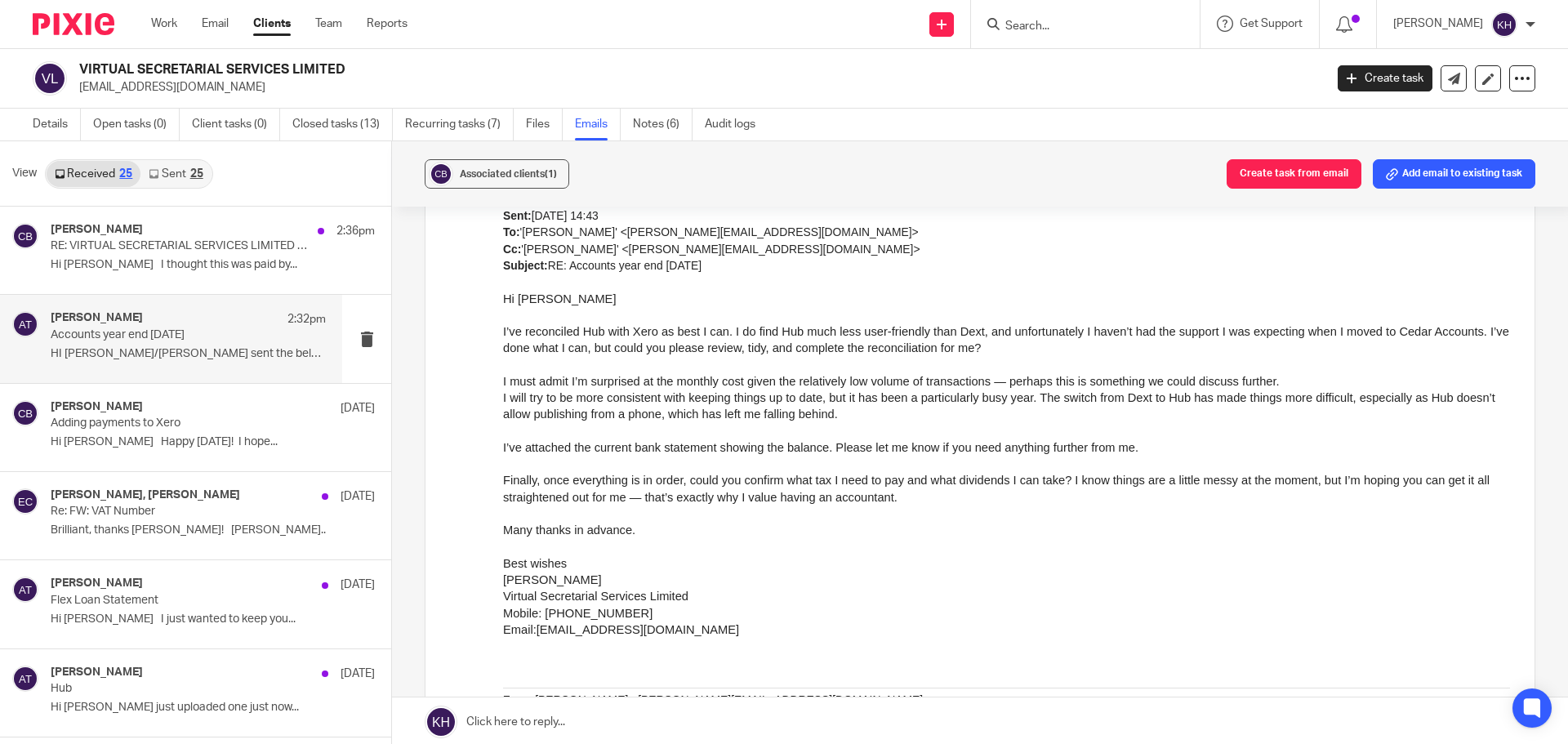
scroll to position [2132, 0]
click at [148, 251] on p "RE: VIRTUAL SECRETARIAL SERVICES LIMITED - P30 Employer's Payslip - Month 4 (En…" at bounding box center [161, 246] width 221 height 14
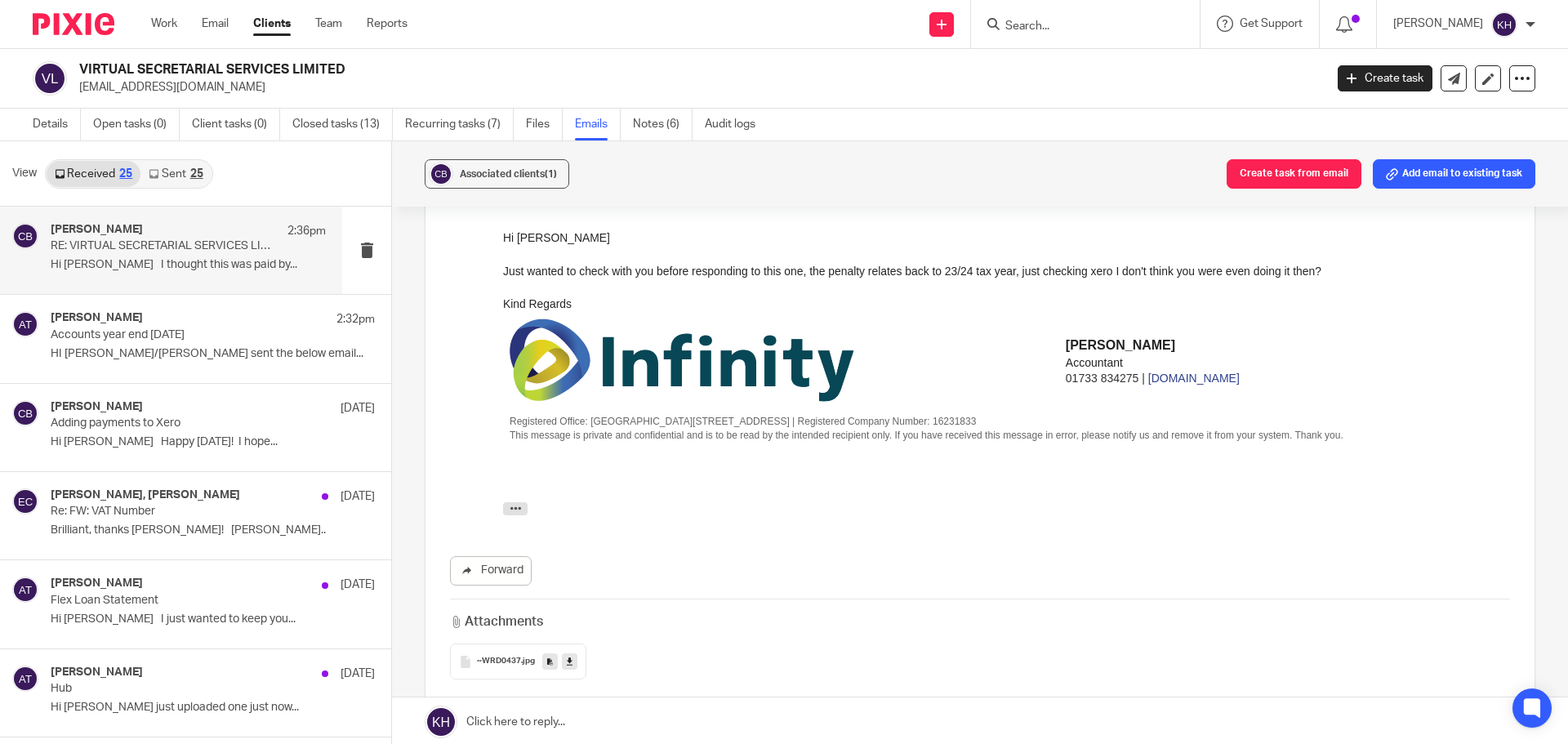
scroll to position [0, 0]
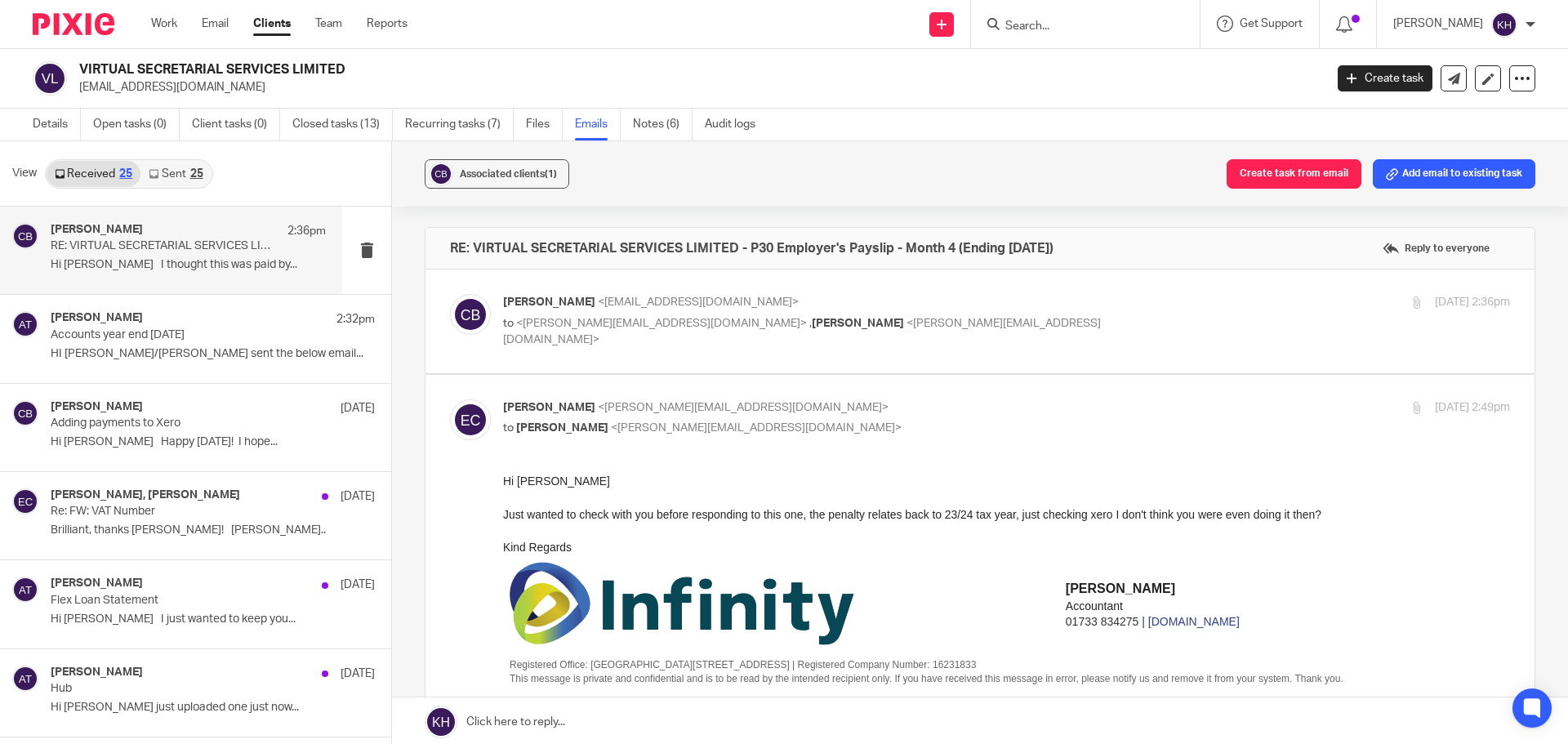
click at [1009, 330] on p "to <emma@infinity-accounting.co.uk> , Aimee Tamburrini <aimee@infinity-accounti…" at bounding box center [839, 332] width 672 height 33
checkbox input "true"
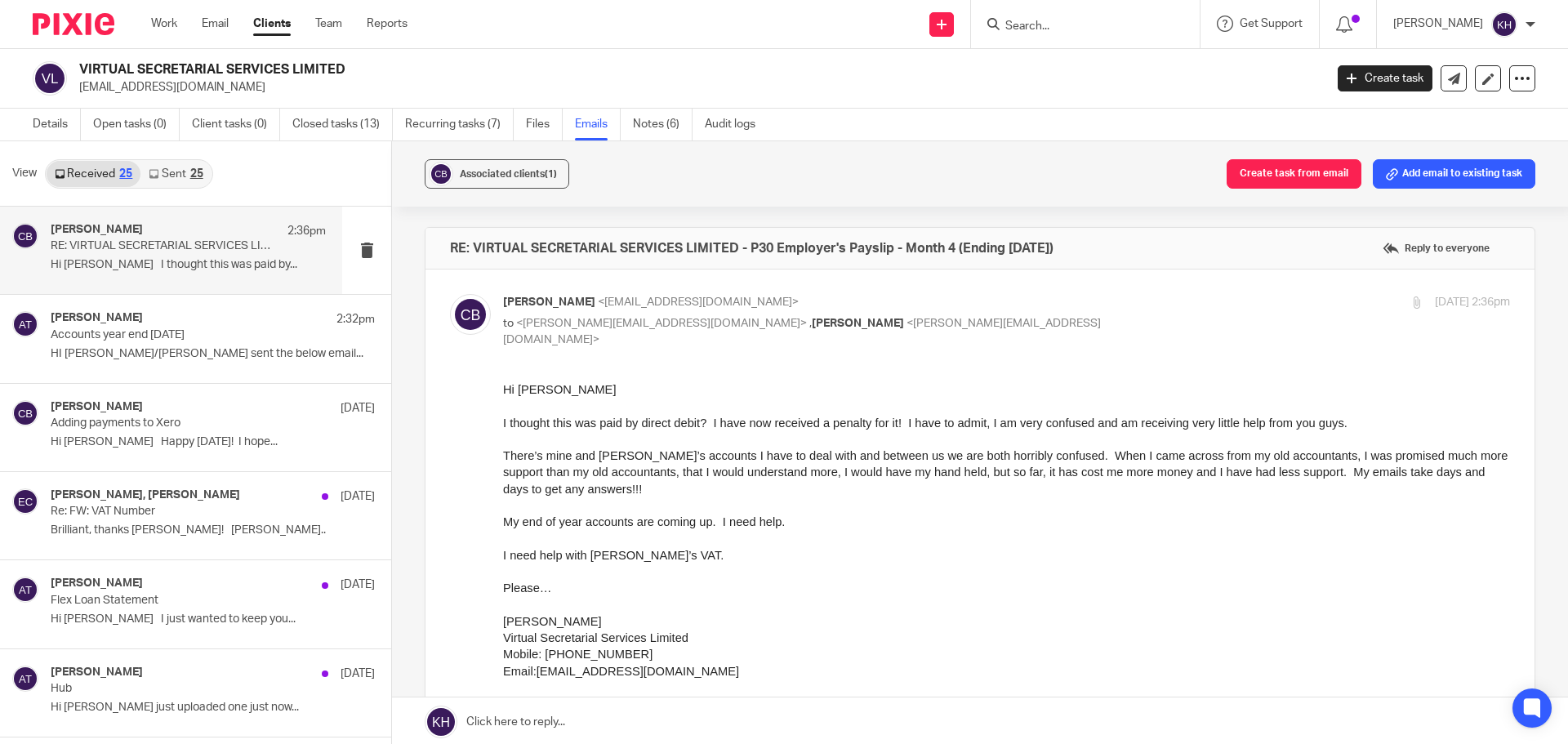
click at [173, 171] on link "Sent 25" at bounding box center [176, 173] width 70 height 26
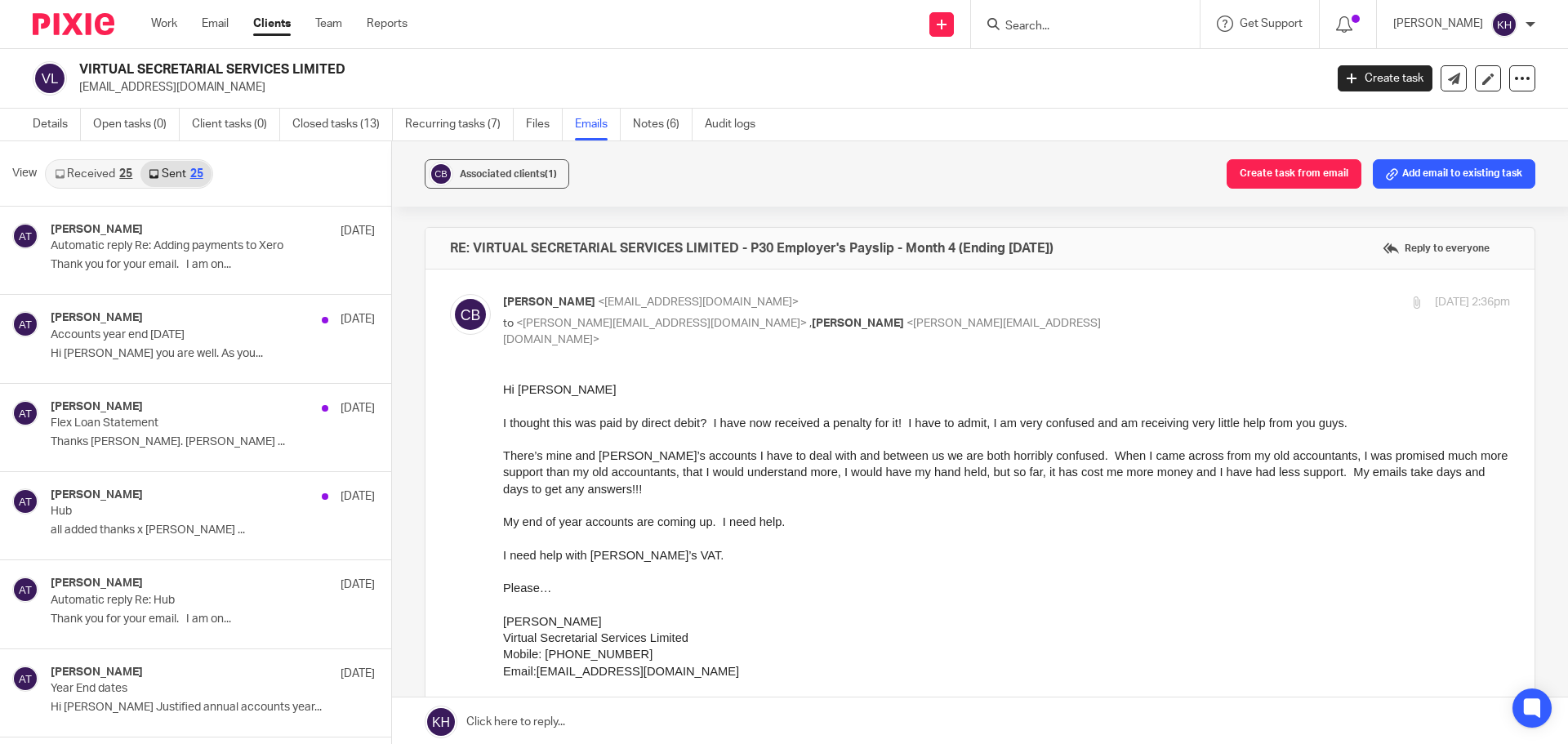
scroll to position [3, 0]
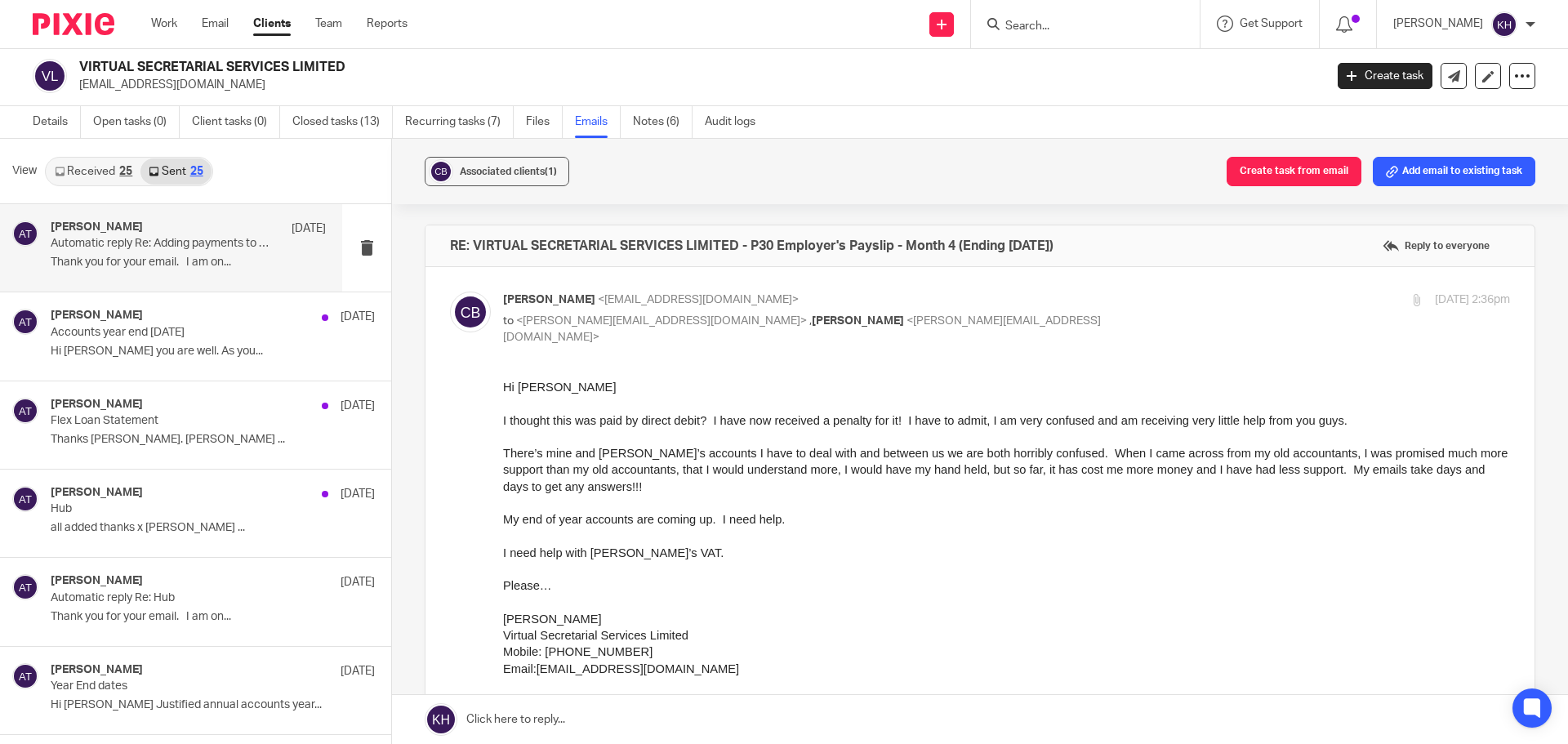
click at [123, 249] on p "Automatic reply Re: Adding payments to Xero" at bounding box center [161, 243] width 221 height 14
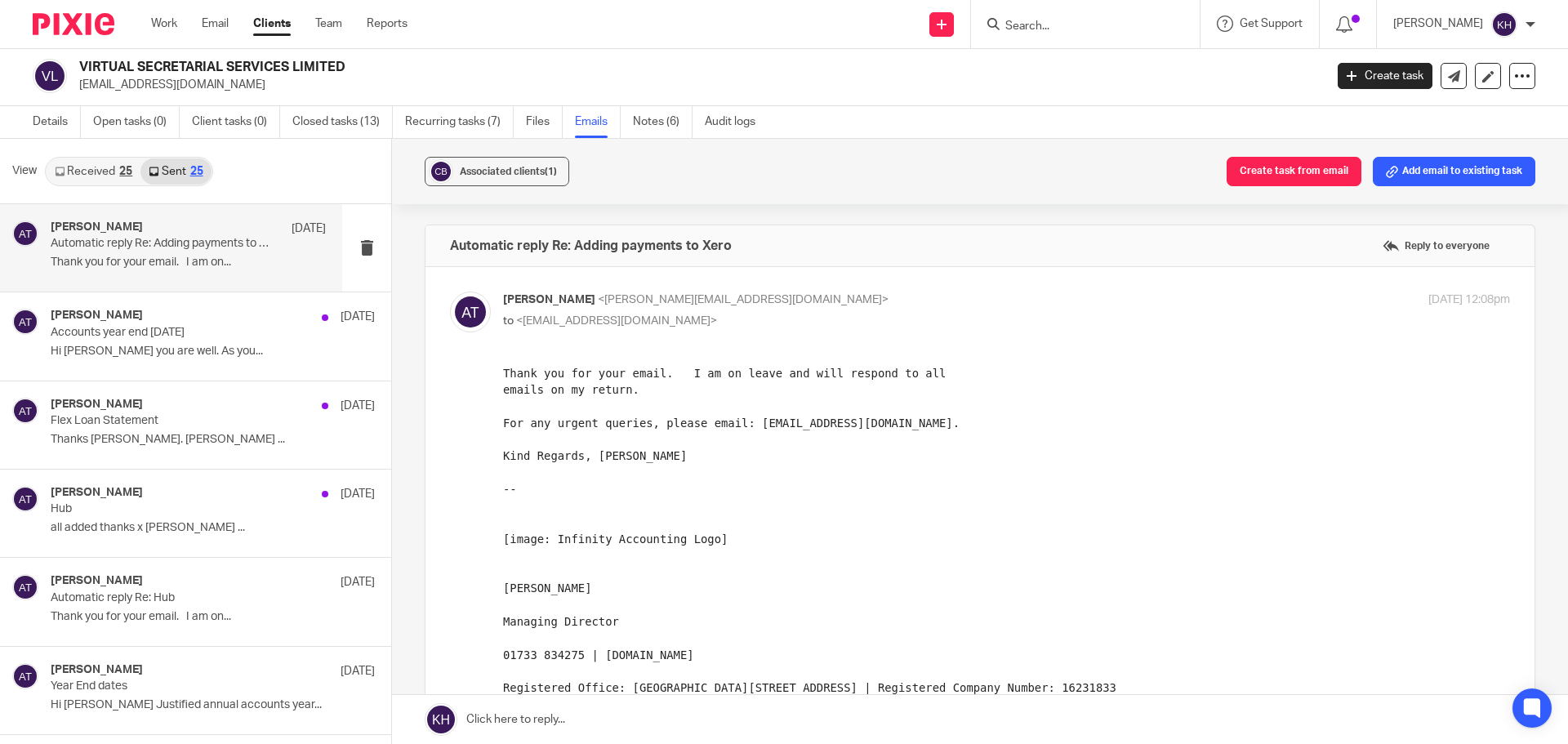
scroll to position [0, 0]
click at [101, 169] on link "Received 25" at bounding box center [94, 171] width 94 height 26
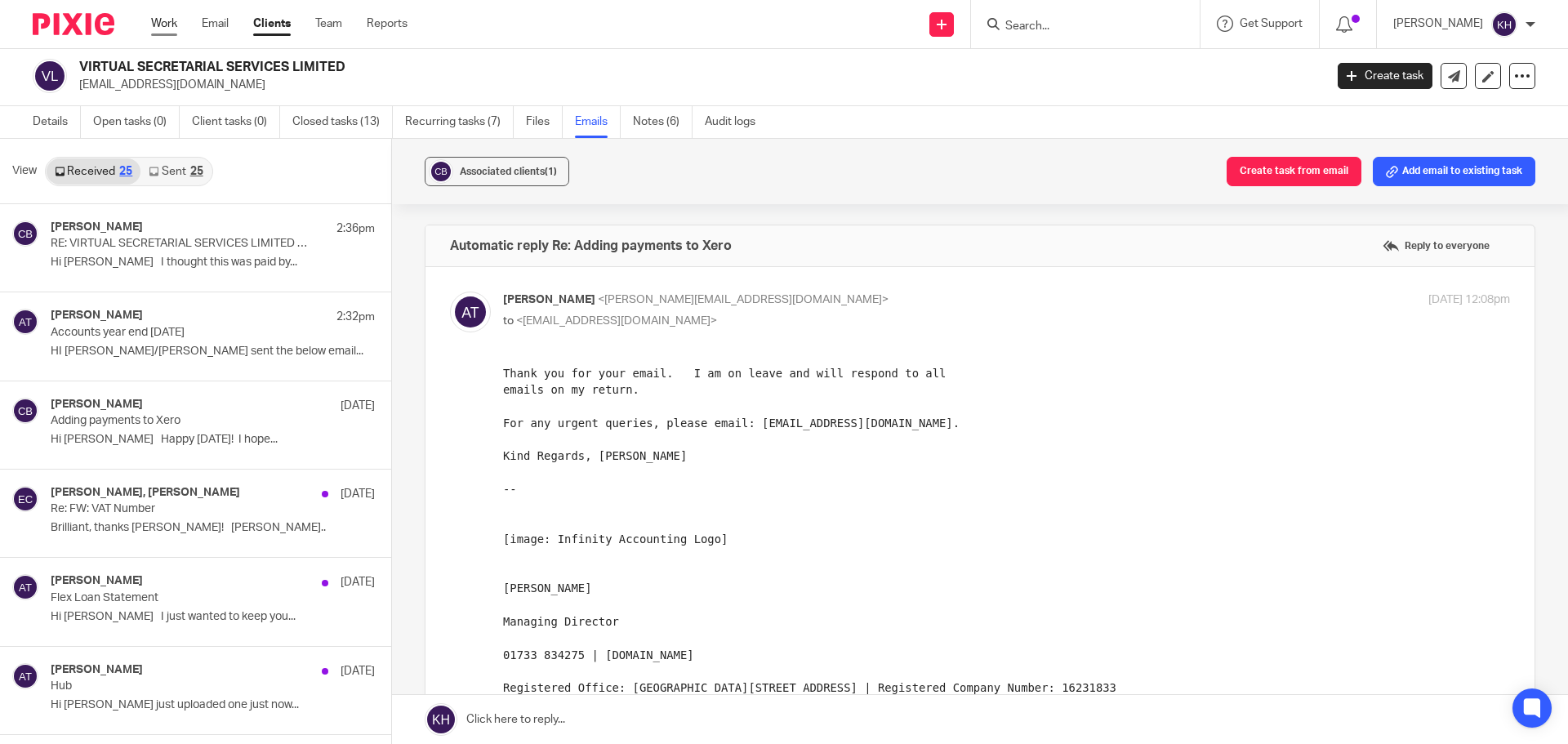
click at [166, 20] on link "Work" at bounding box center [164, 24] width 26 height 17
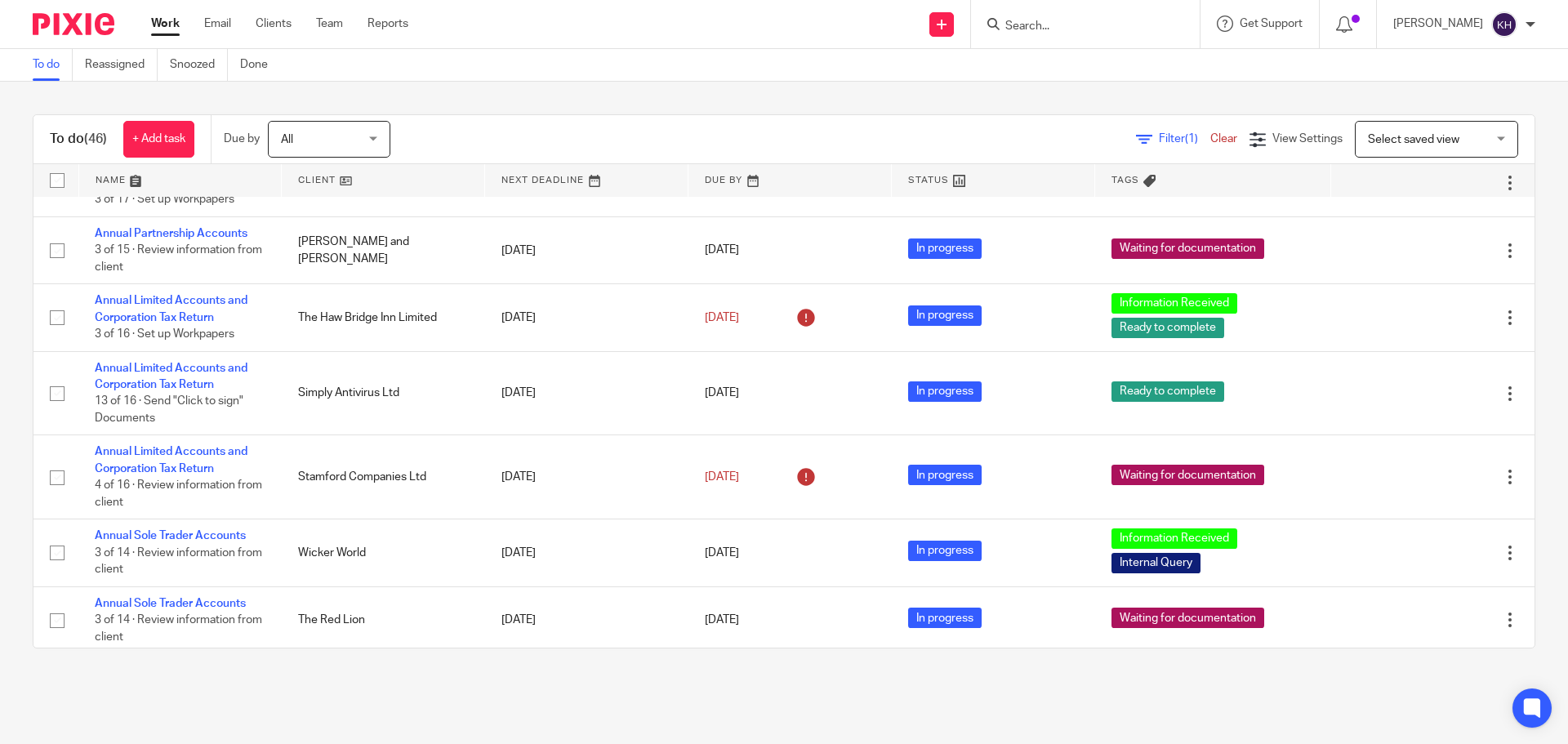
scroll to position [408, 0]
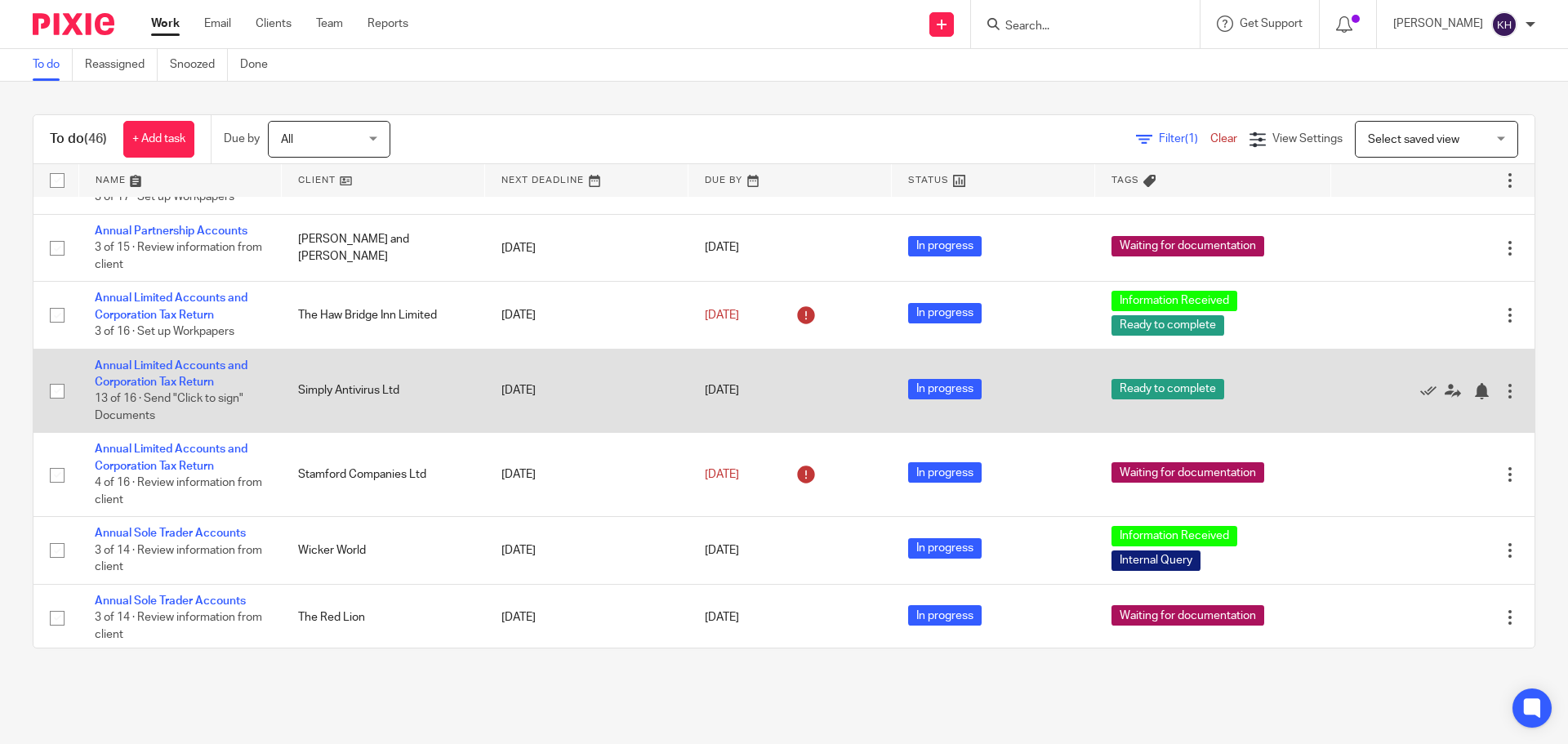
click at [197, 390] on td "Annual Limited Accounts and Corporation Tax Return 13 of 16 · Send "Click to si…" at bounding box center [180, 390] width 203 height 84
click at [188, 377] on link "Annual Limited Accounts and Corporation Tax Return" at bounding box center [171, 374] width 153 height 28
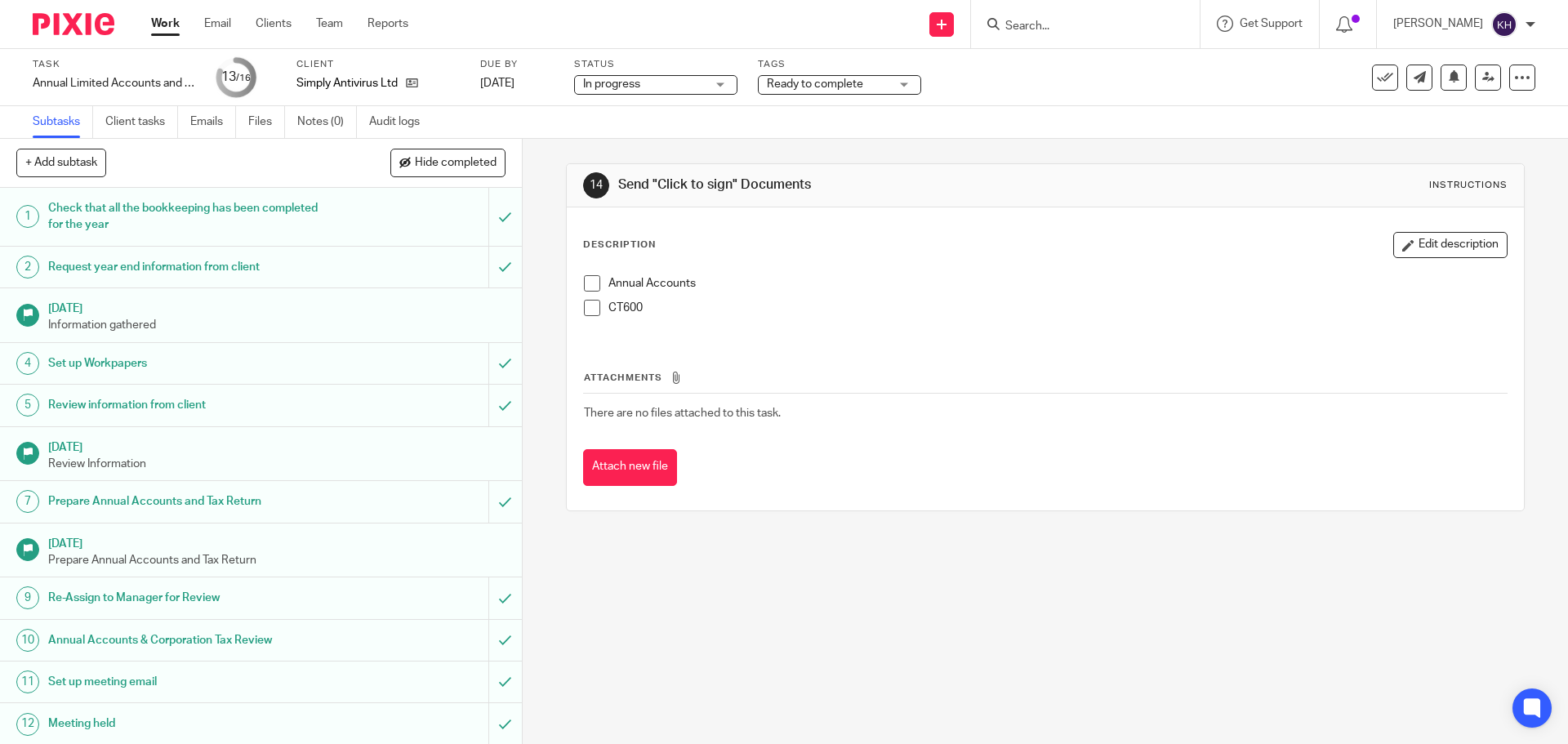
click at [863, 84] on span "Ready to complete" at bounding box center [815, 84] width 96 height 12
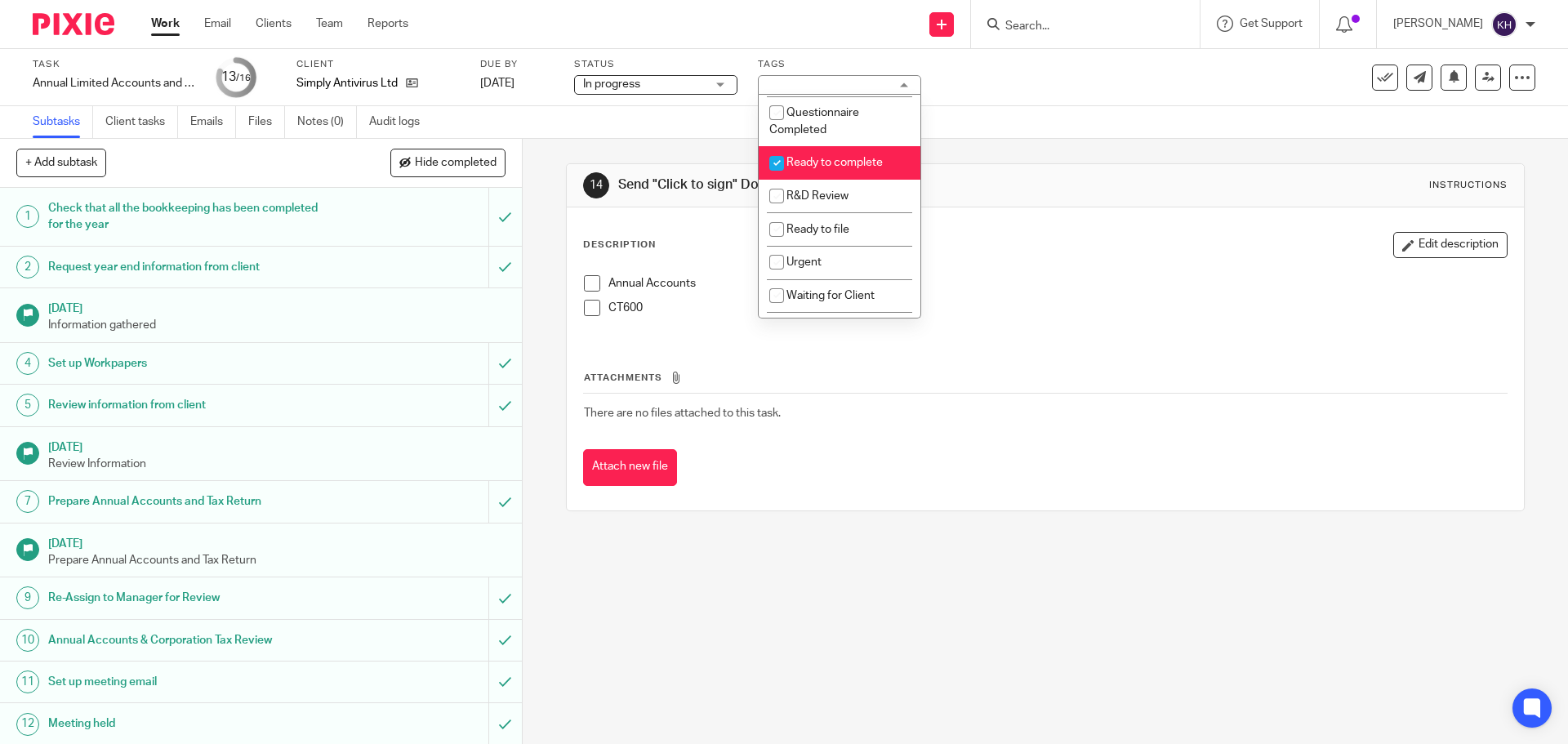
scroll to position [408, 0]
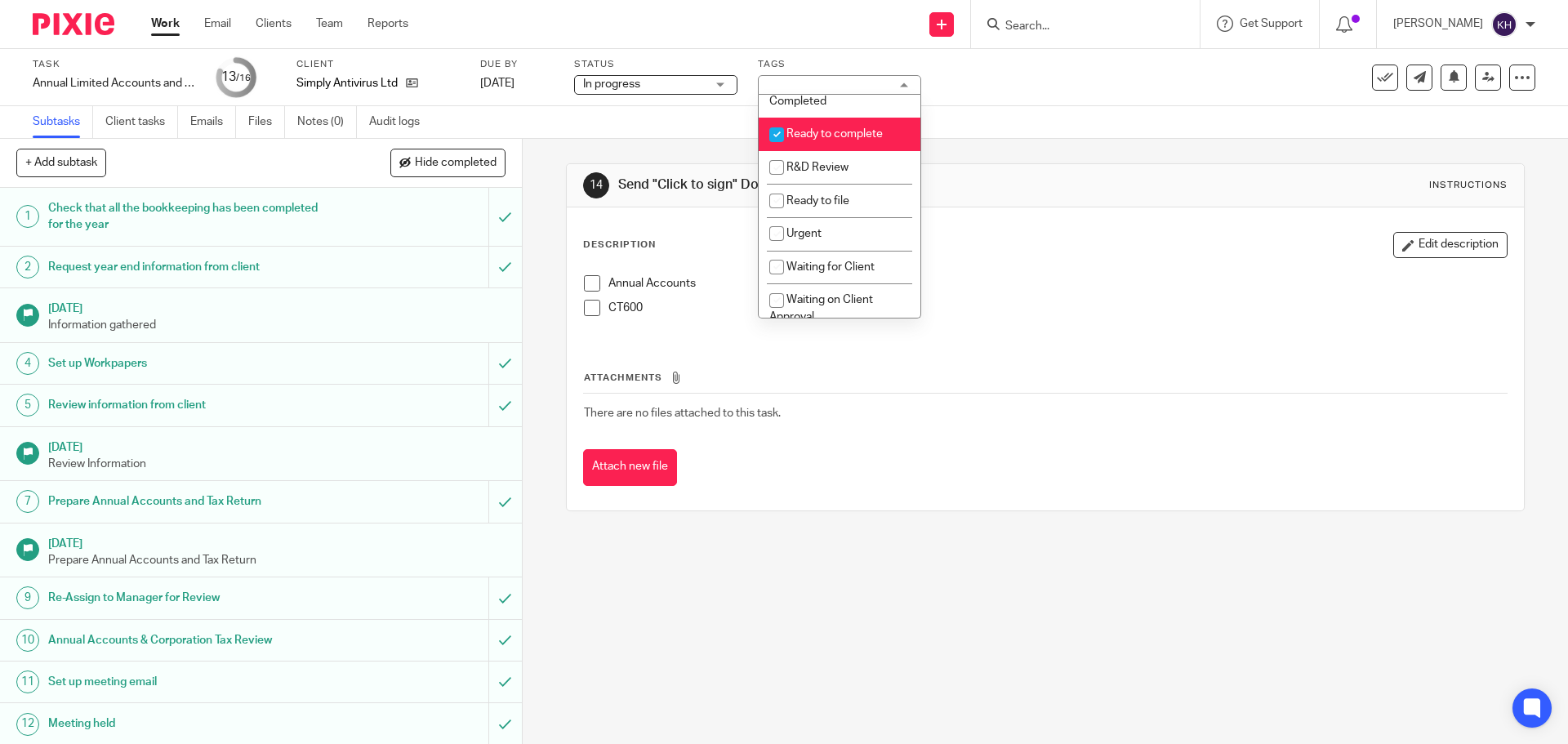
click at [827, 135] on span "Ready to complete" at bounding box center [835, 134] width 96 height 12
checkbox input "false"
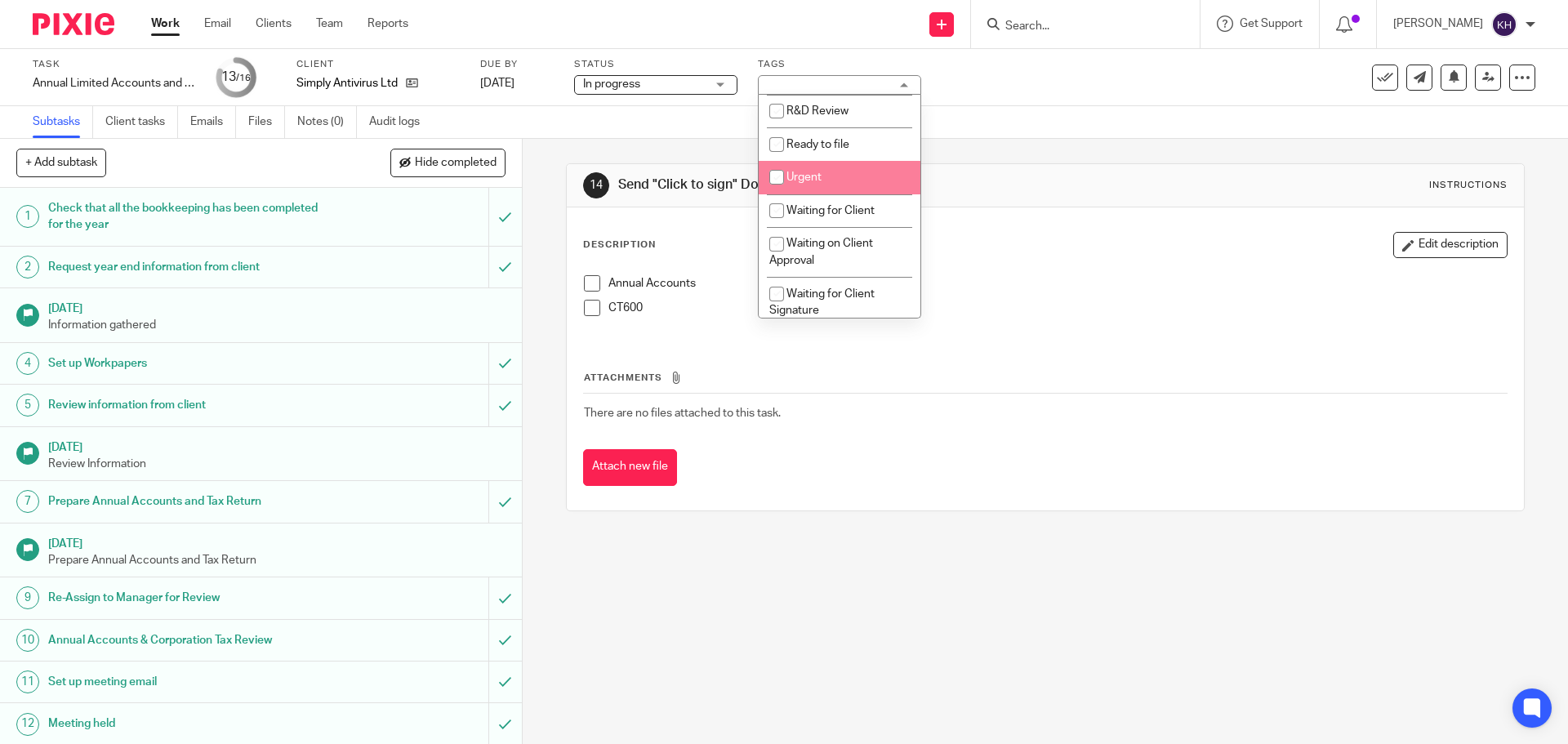
scroll to position [572, 0]
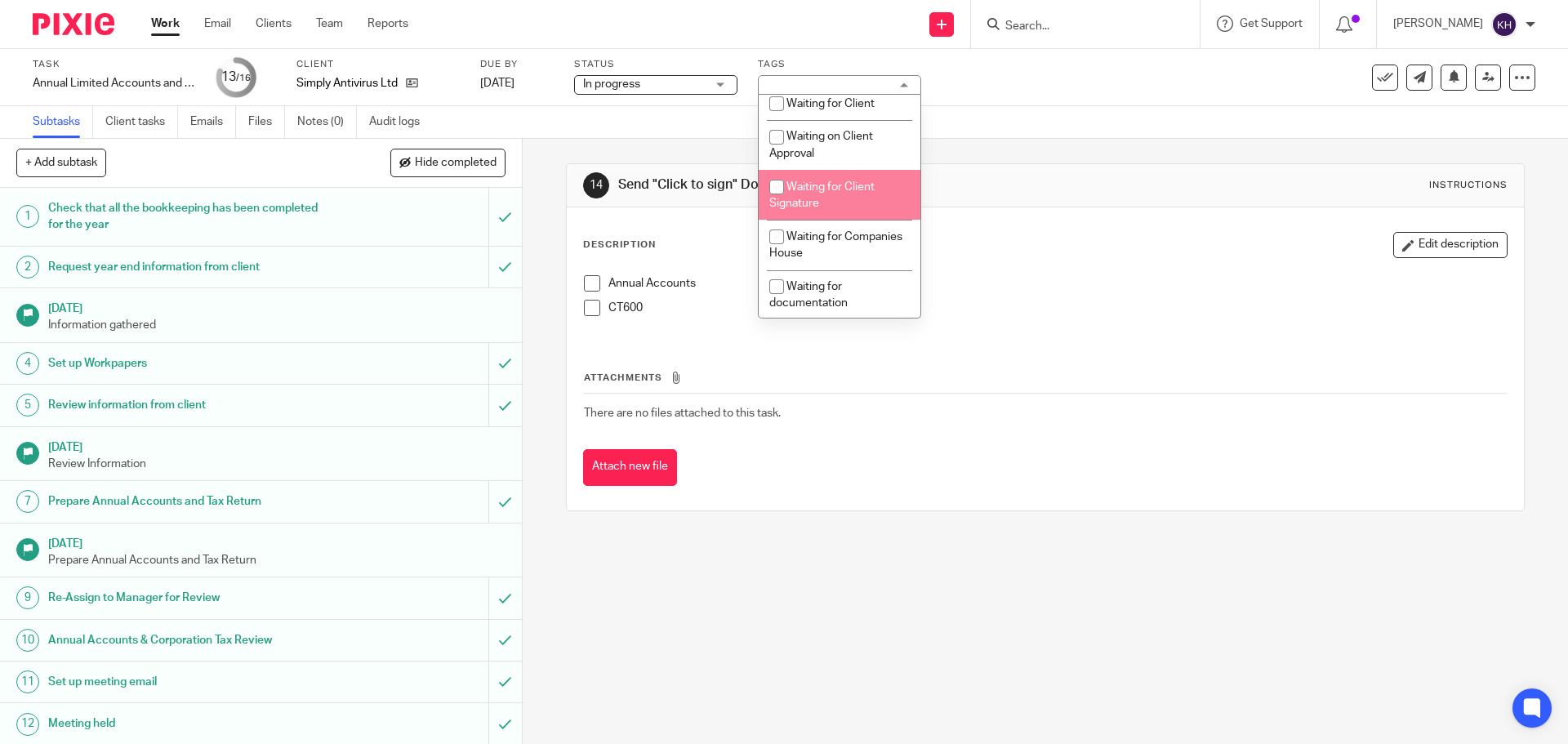
click at [838, 184] on span "Waiting for Client Signature" at bounding box center [822, 196] width 105 height 28
checkbox input "true"
click at [1258, 211] on div "Description Edit description Annual Accounts CT600 Attachments There are no fil…" at bounding box center [1045, 359] width 957 height 303
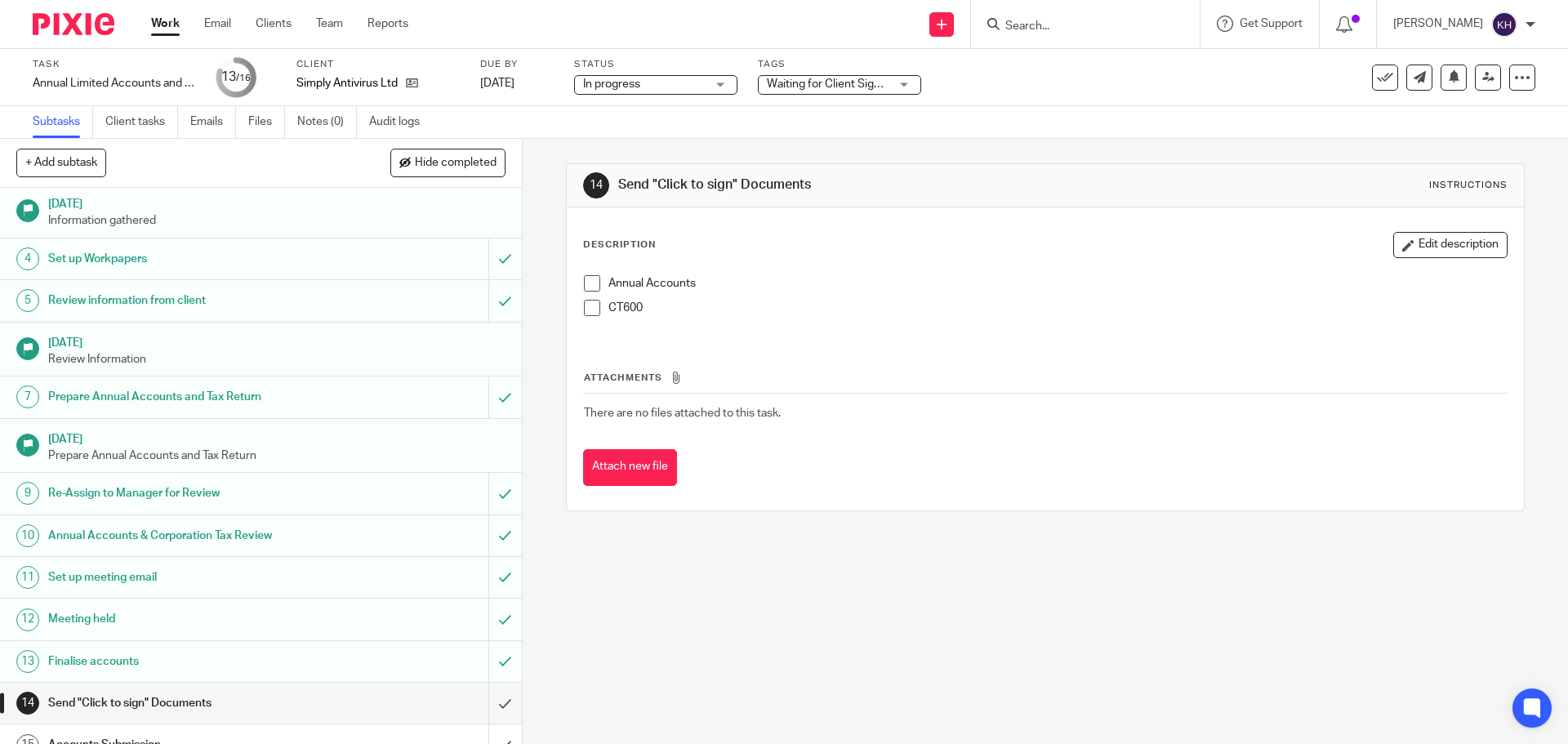
scroll to position [169, 0]
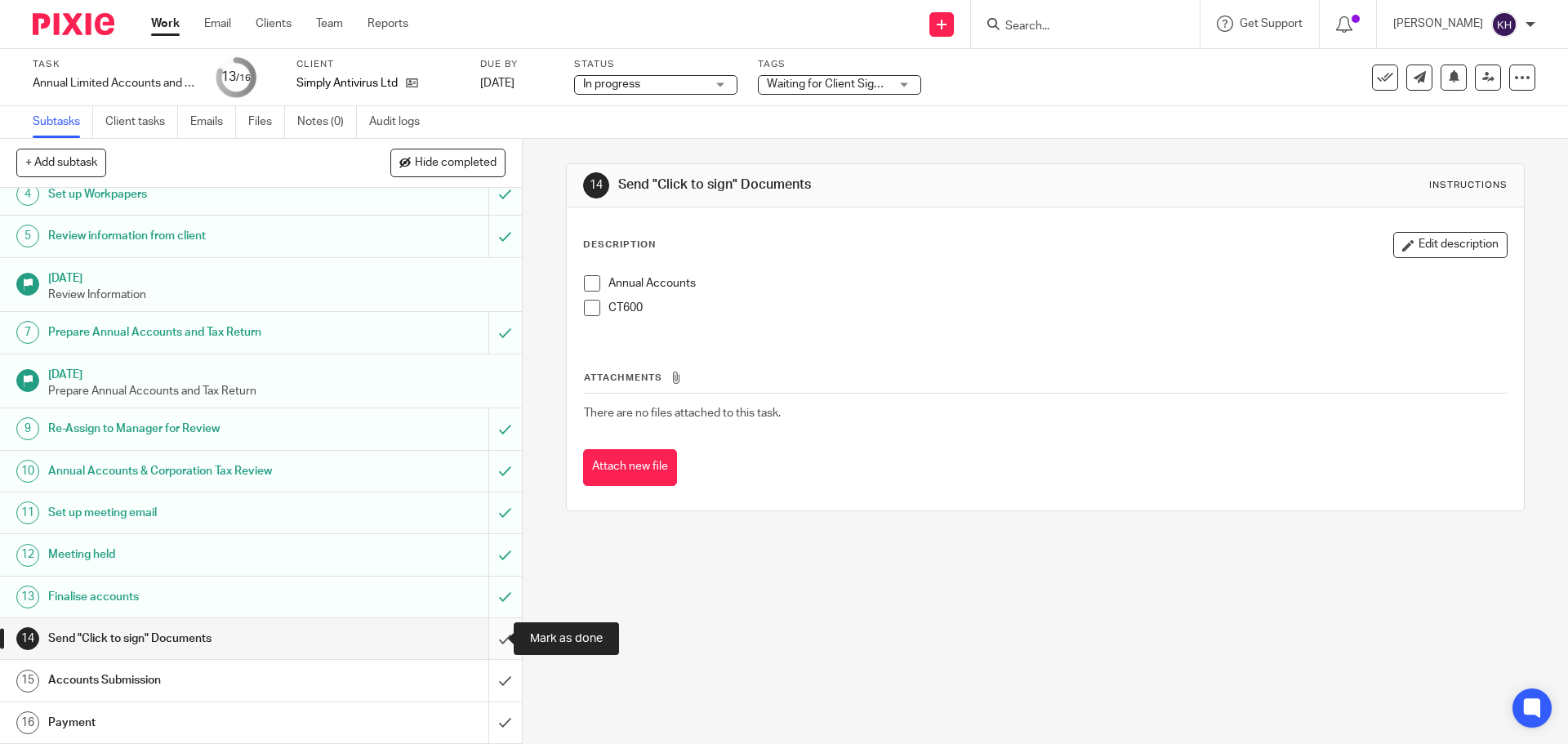
click at [493, 640] on input "submit" at bounding box center [261, 638] width 522 height 41
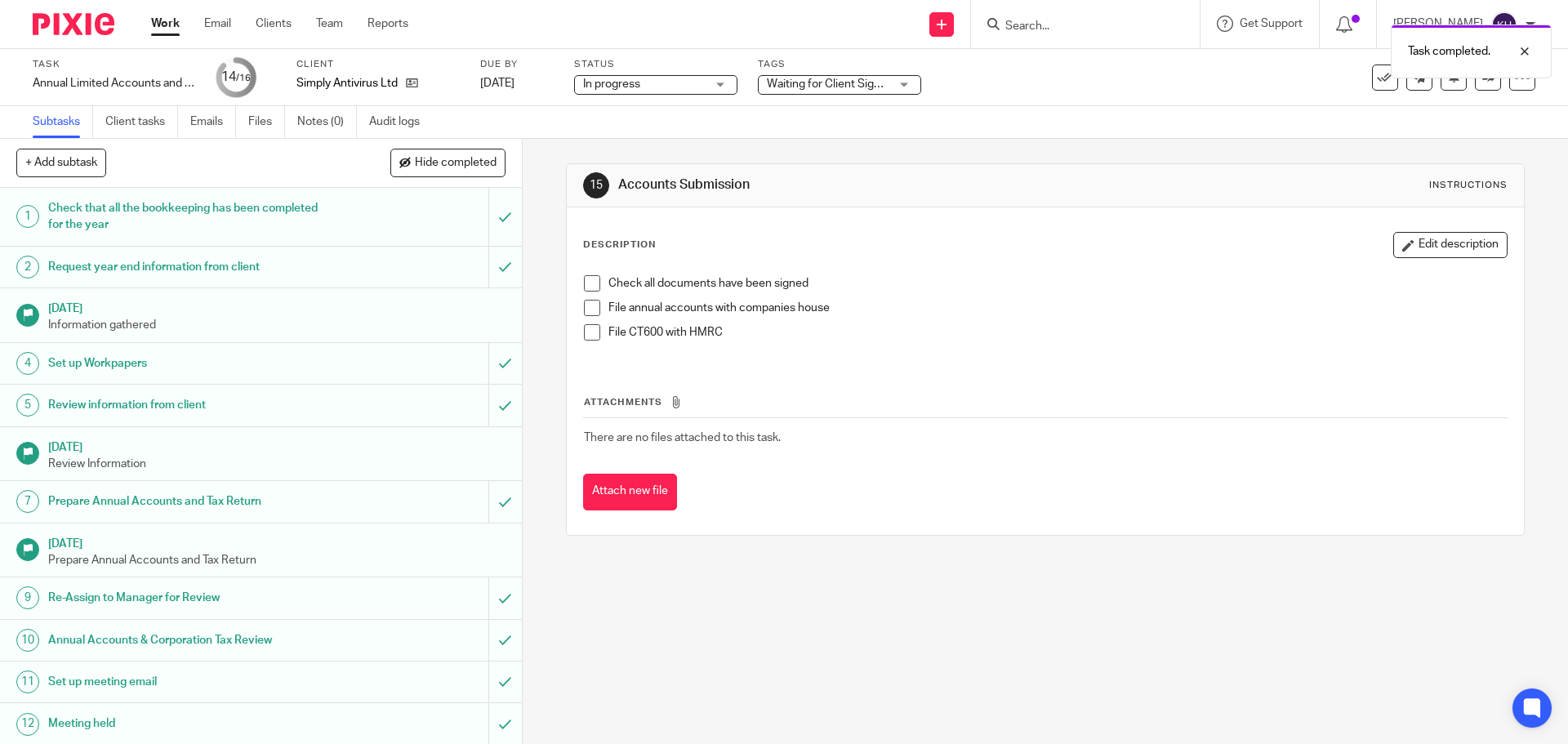
click at [421, 86] on div "Simply Antivirus Ltd" at bounding box center [378, 84] width 163 height 17
click at [412, 84] on icon at bounding box center [411, 83] width 13 height 13
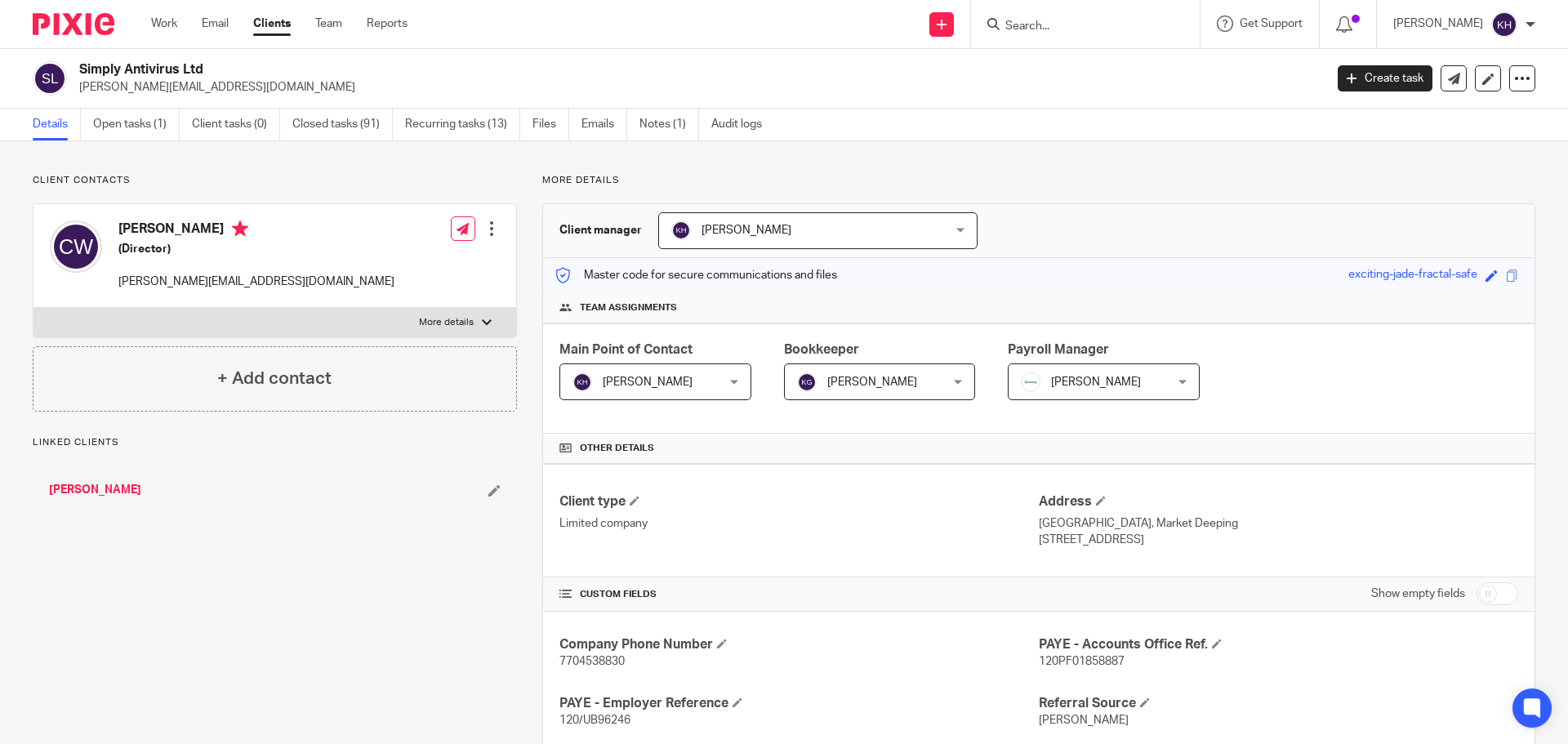
drag, startPoint x: 79, startPoint y: 88, endPoint x: 245, endPoint y: 89, distance: 166.0
click at [245, 89] on p "[PERSON_NAME][EMAIL_ADDRESS][DOMAIN_NAME]" at bounding box center [697, 88] width 1234 height 17
copy p "[PERSON_NAME][EMAIL_ADDRESS][DOMAIN_NAME]"
click at [104, 486] on link "[PERSON_NAME]" at bounding box center [95, 490] width 92 height 17
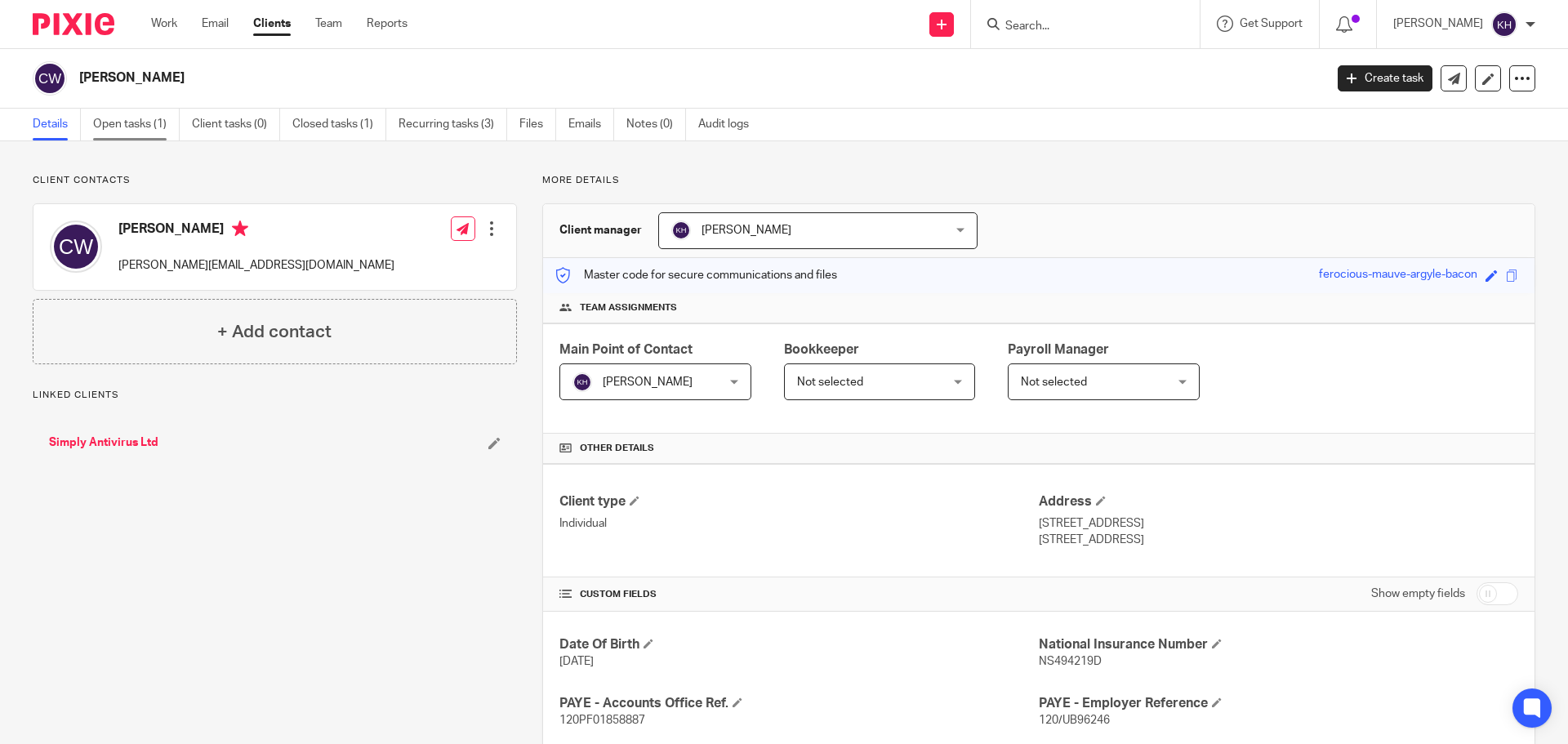
click at [144, 116] on link "Open tasks (1)" at bounding box center [136, 125] width 87 height 32
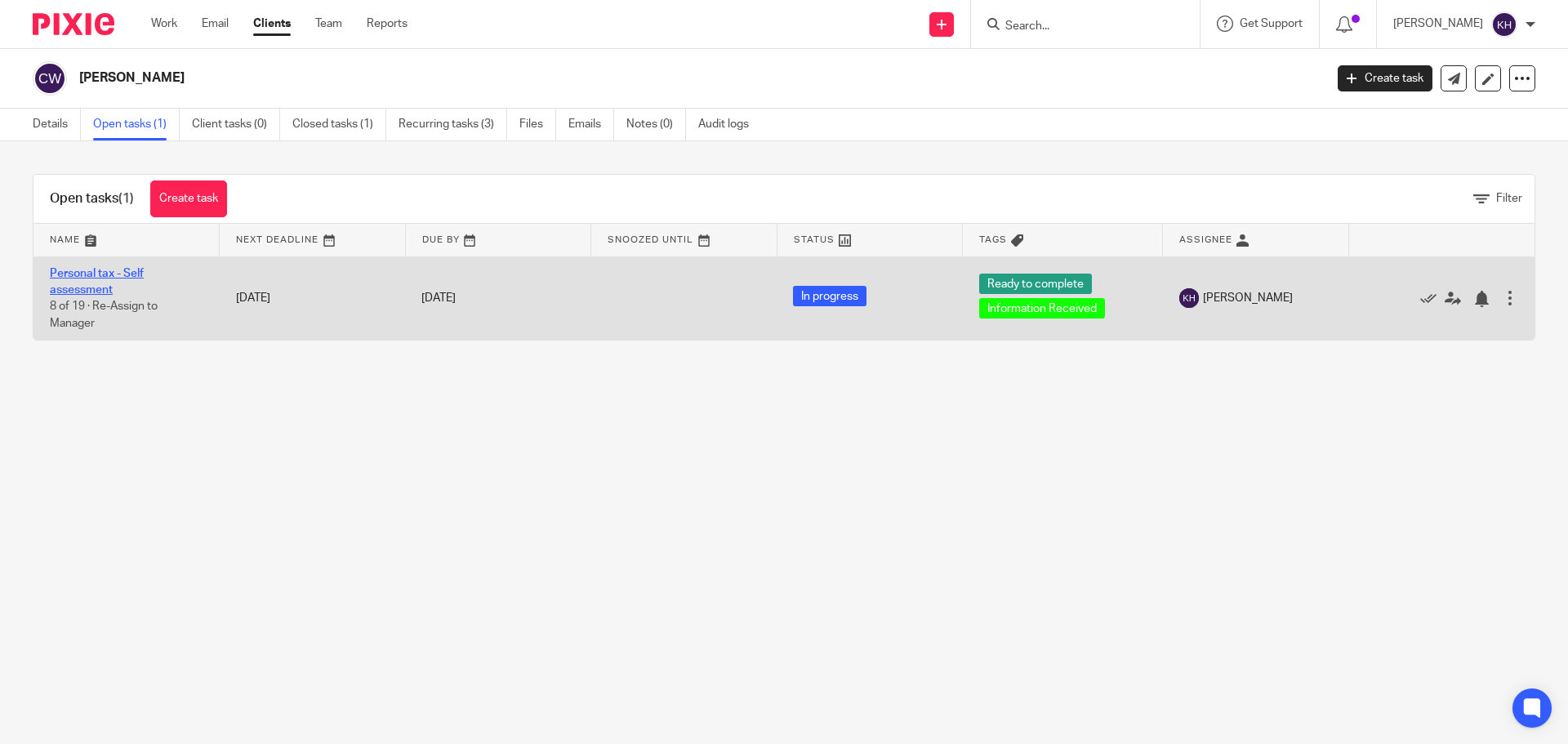
click at [92, 276] on link "Personal tax - Self assessment" at bounding box center [97, 281] width 94 height 28
click at [89, 277] on link "Personal tax - Self assessment" at bounding box center [97, 281] width 94 height 28
click at [105, 272] on link "Personal tax - Self assessment" at bounding box center [97, 281] width 94 height 28
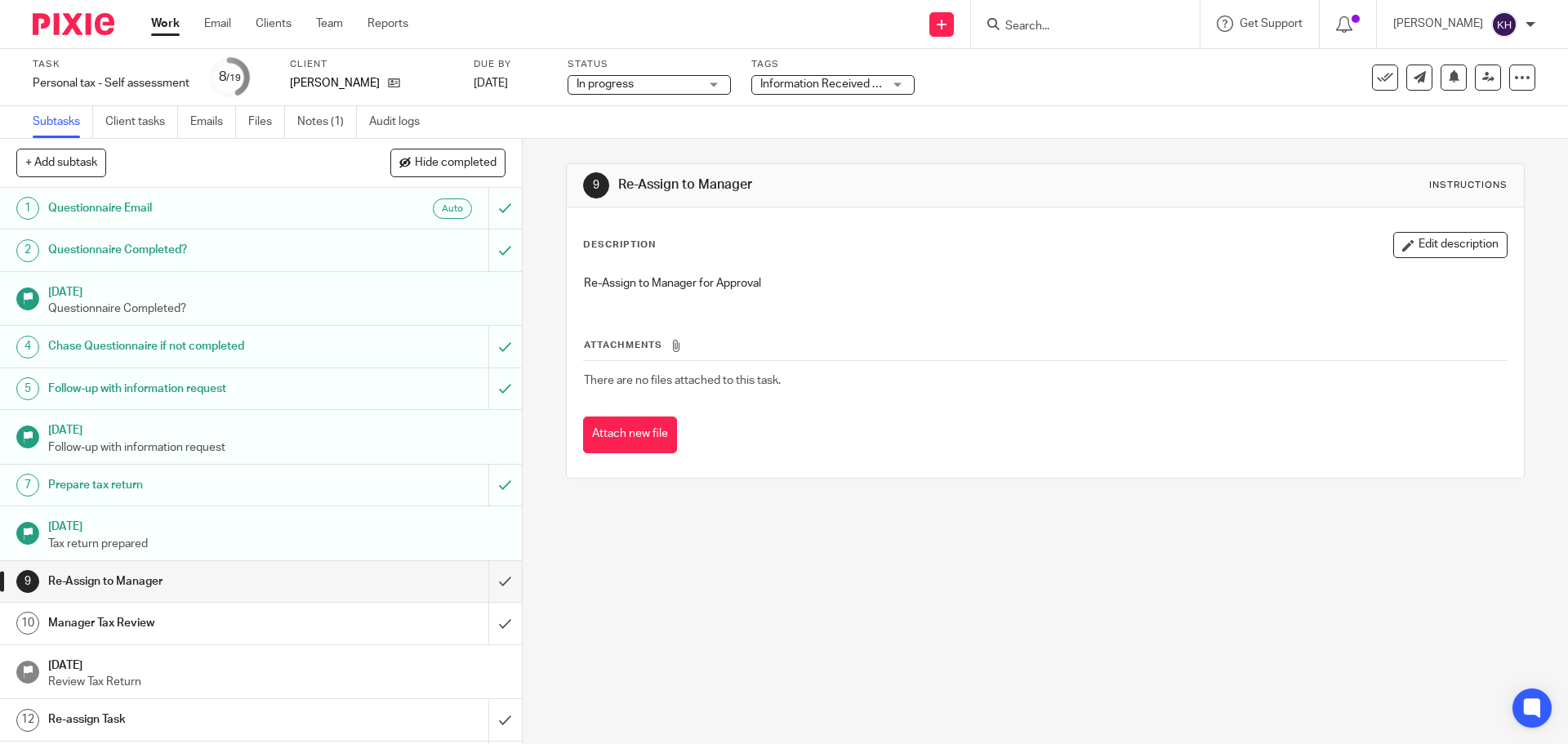
click at [856, 88] on span "Information Received + 1" at bounding box center [824, 84] width 127 height 12
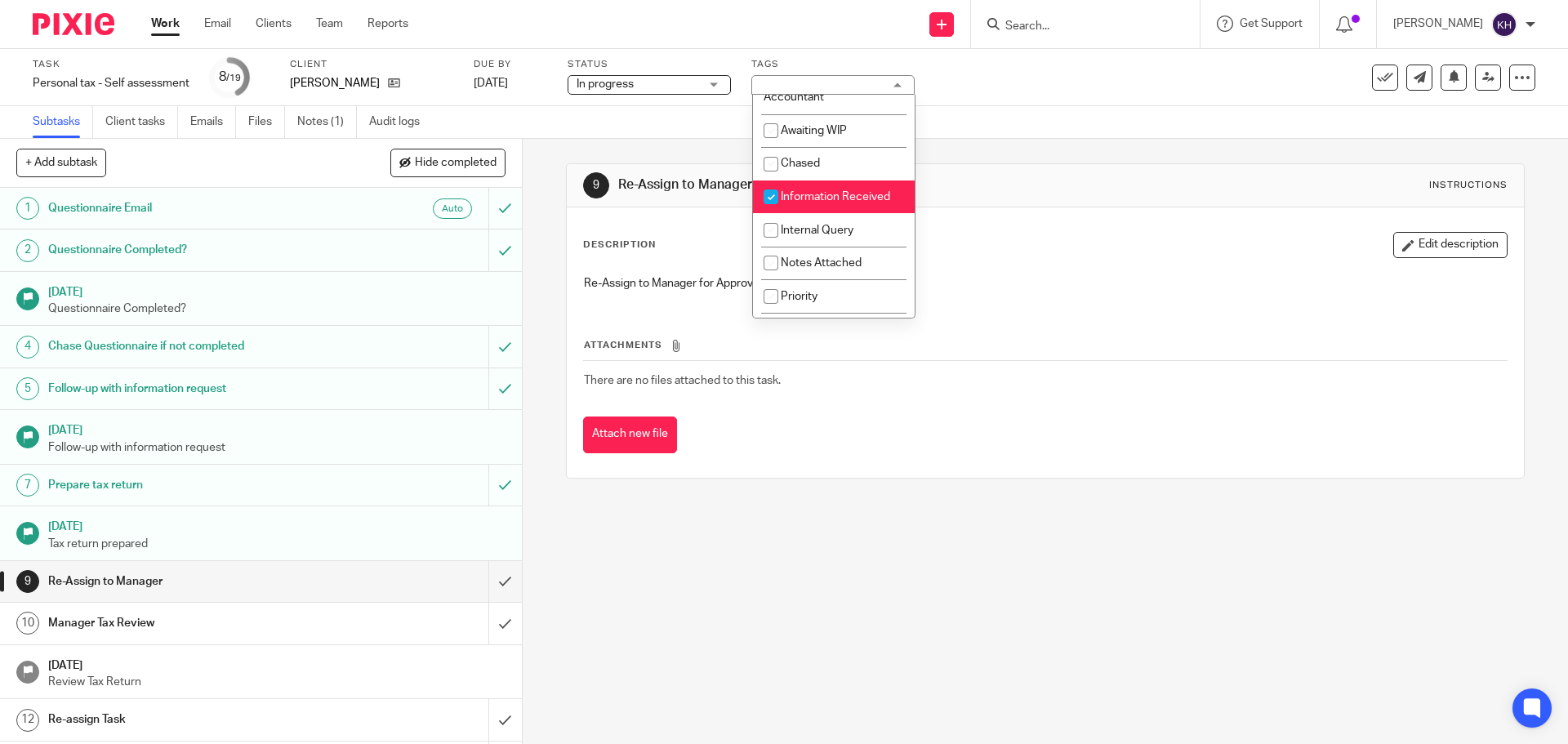
click at [852, 202] on li "Information Received" at bounding box center [834, 197] width 161 height 33
checkbox input "false"
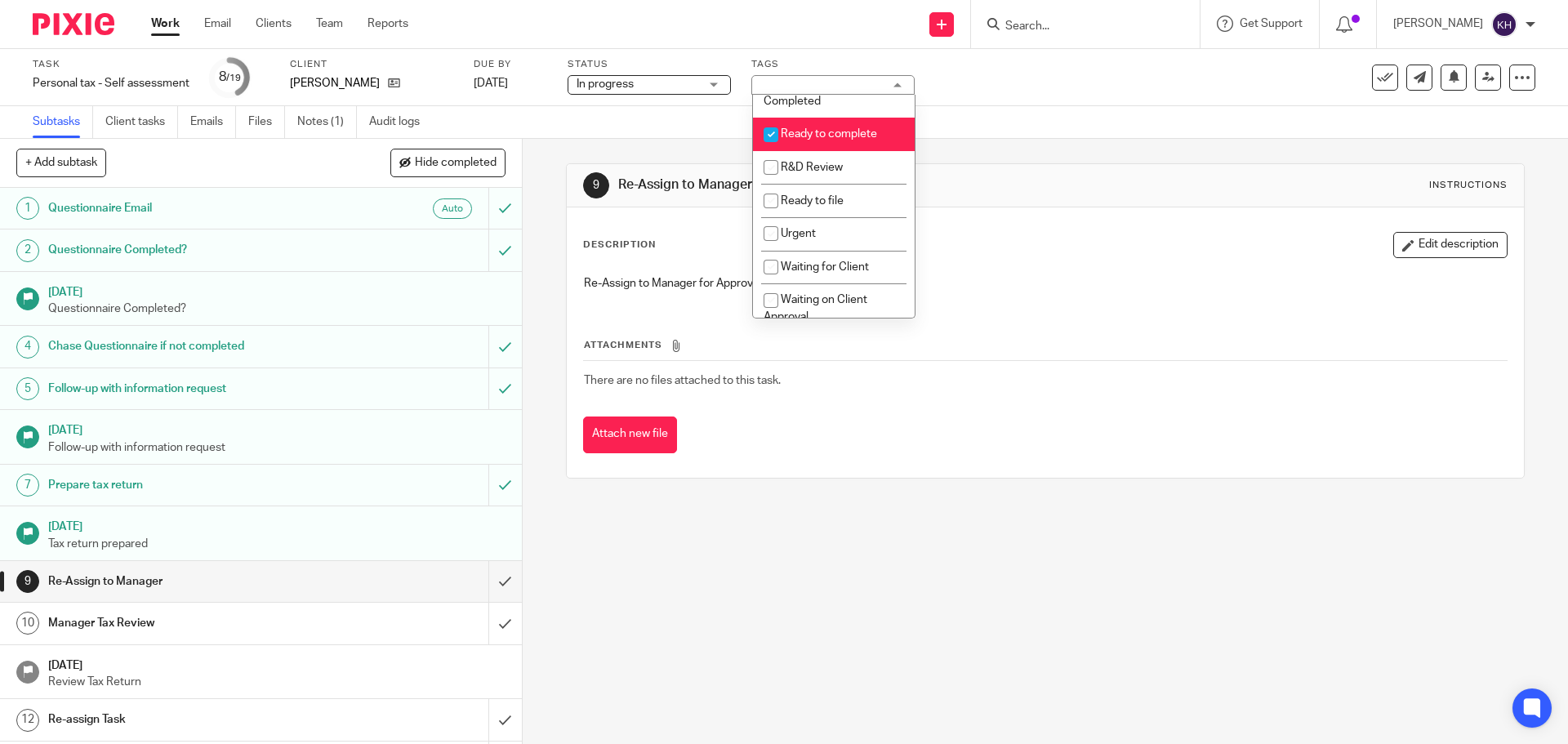
click at [842, 135] on span "Ready to complete" at bounding box center [829, 134] width 96 height 12
checkbox input "false"
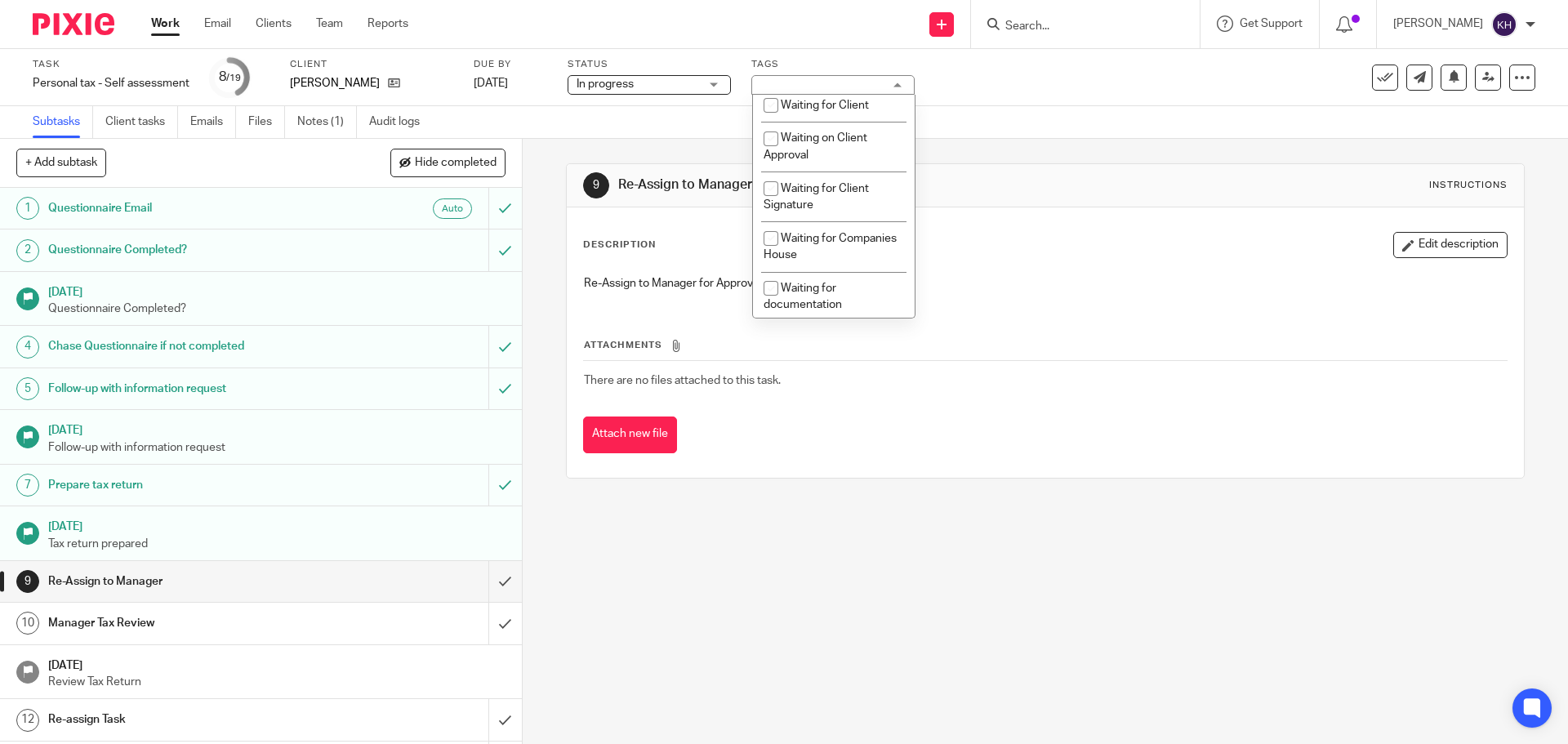
scroll to position [572, 0]
click at [845, 149] on li "Waiting on Client Approval" at bounding box center [834, 145] width 161 height 50
click at [840, 144] on li "Waiting on Client Approval" at bounding box center [834, 145] width 161 height 50
checkbox input "false"
click at [841, 188] on span "Waiting for Client Signature" at bounding box center [816, 196] width 105 height 28
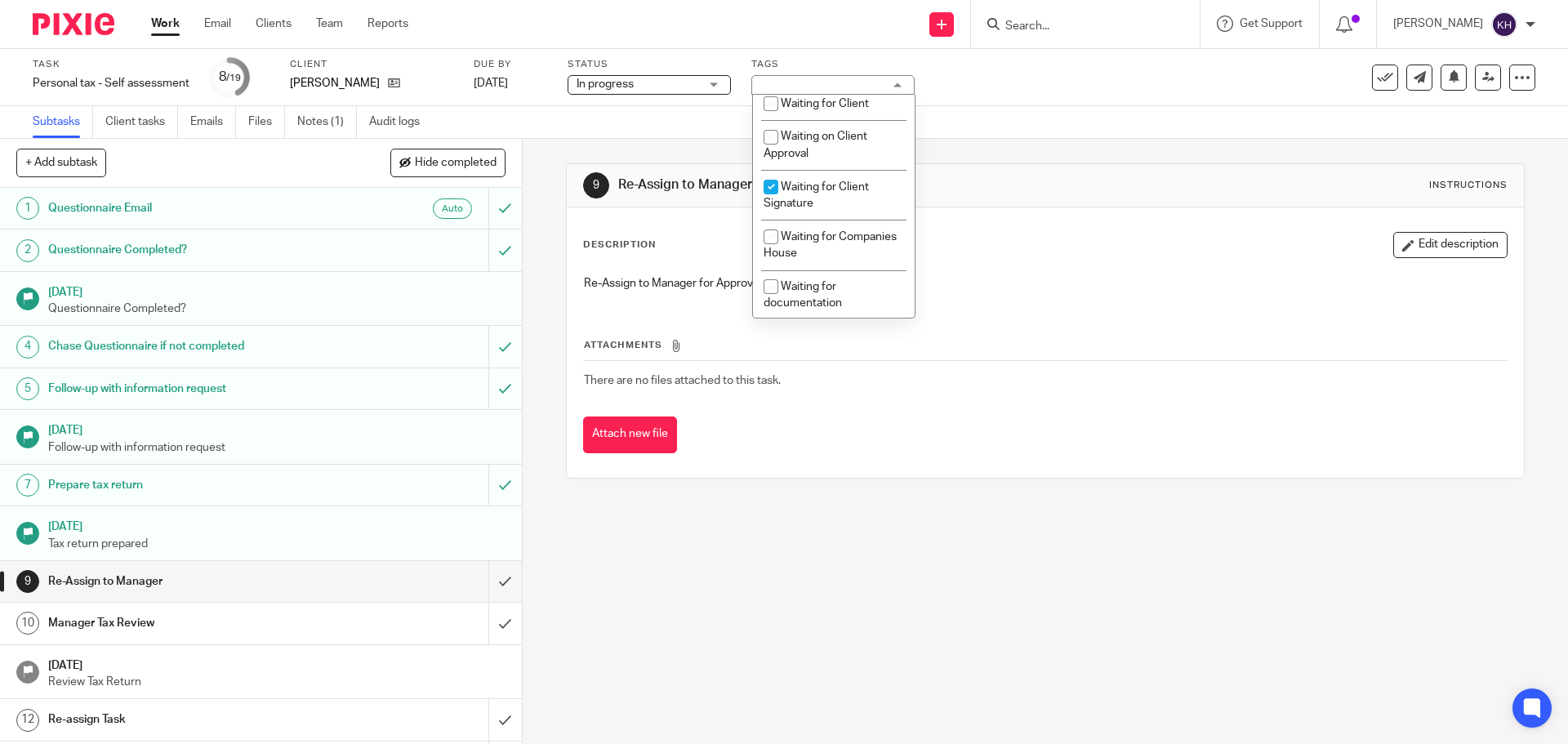
checkbox input "true"
click at [1109, 165] on div "9 Re-Assign to Manager Instructions" at bounding box center [1045, 186] width 957 height 43
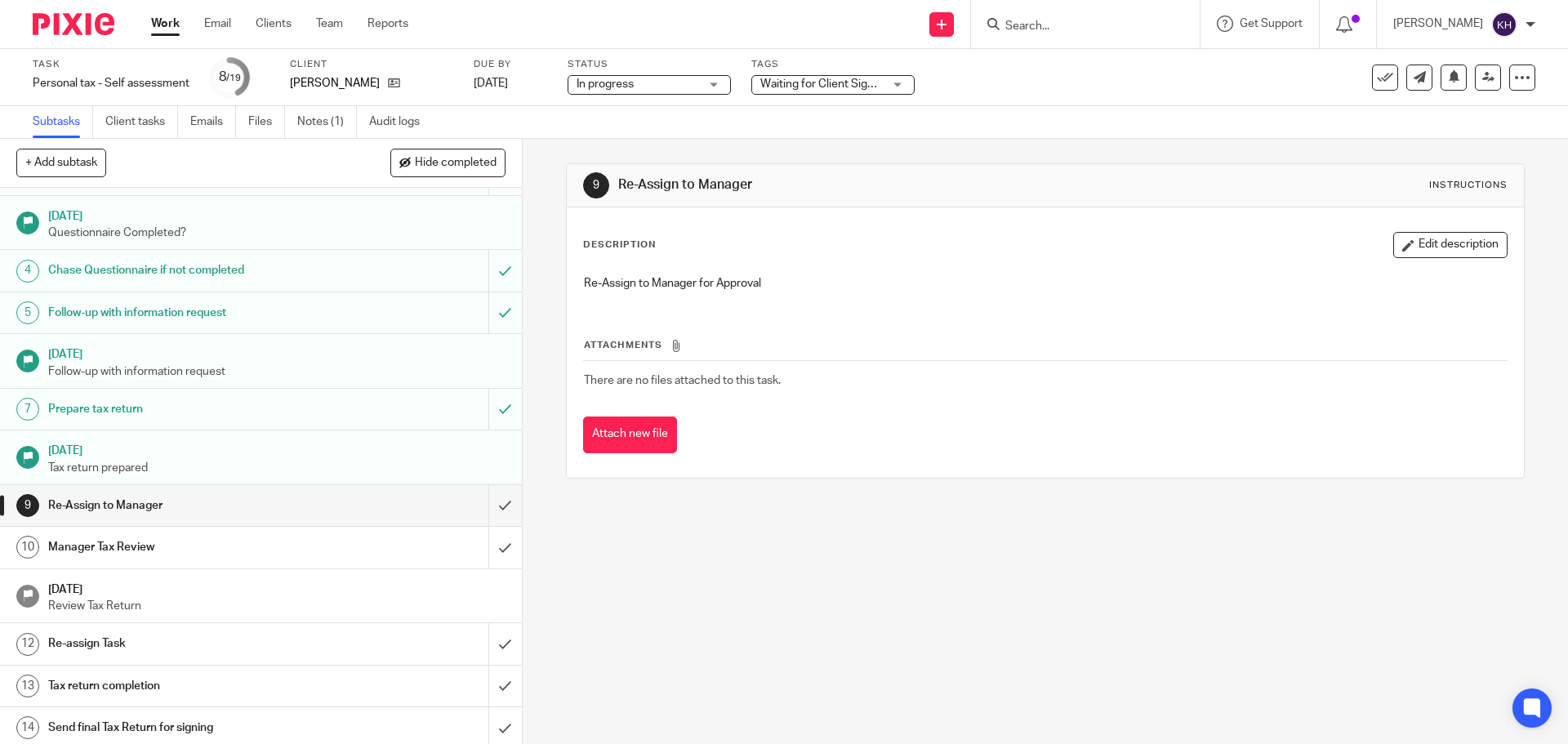
scroll to position [163, 0]
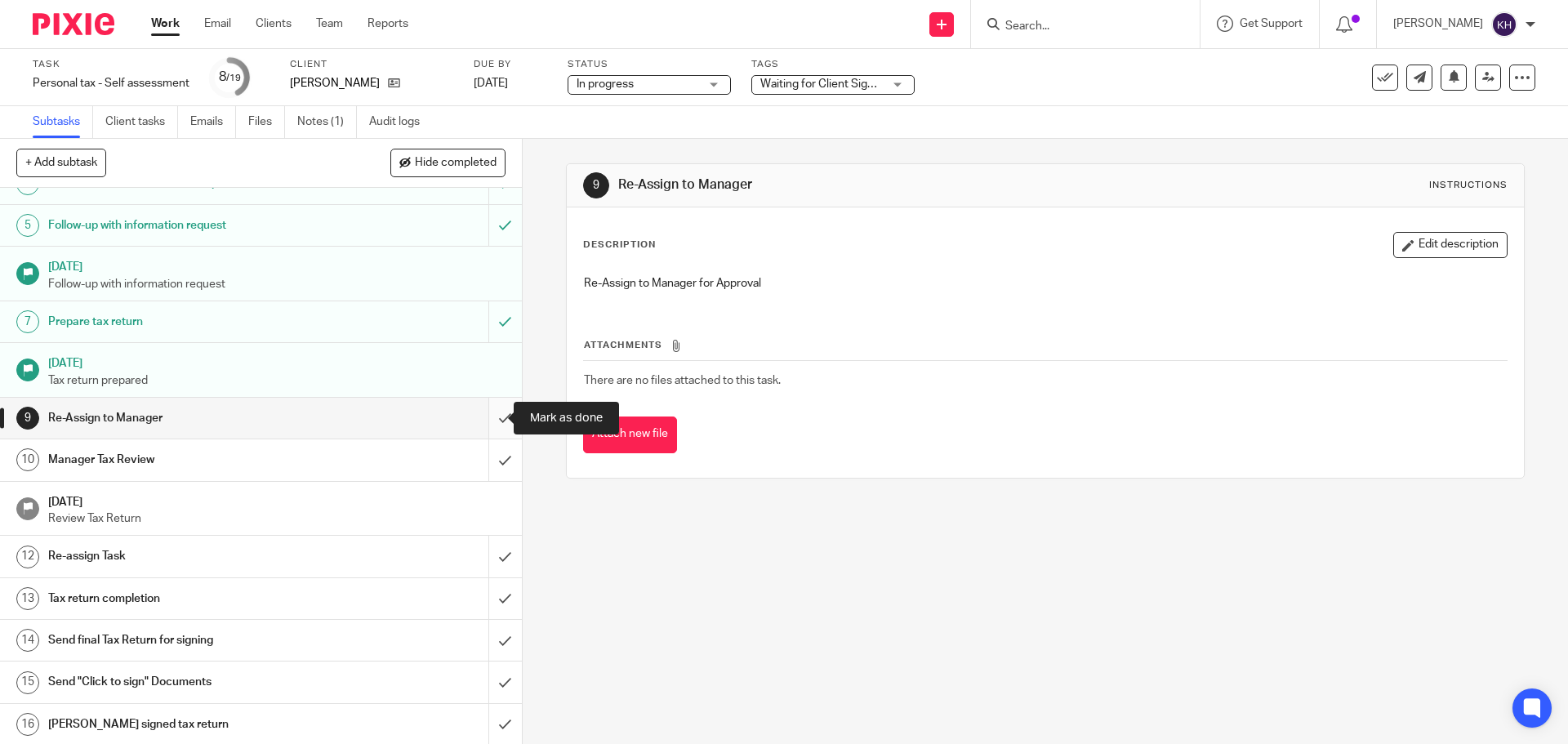
click at [493, 428] on input "submit" at bounding box center [261, 418] width 522 height 41
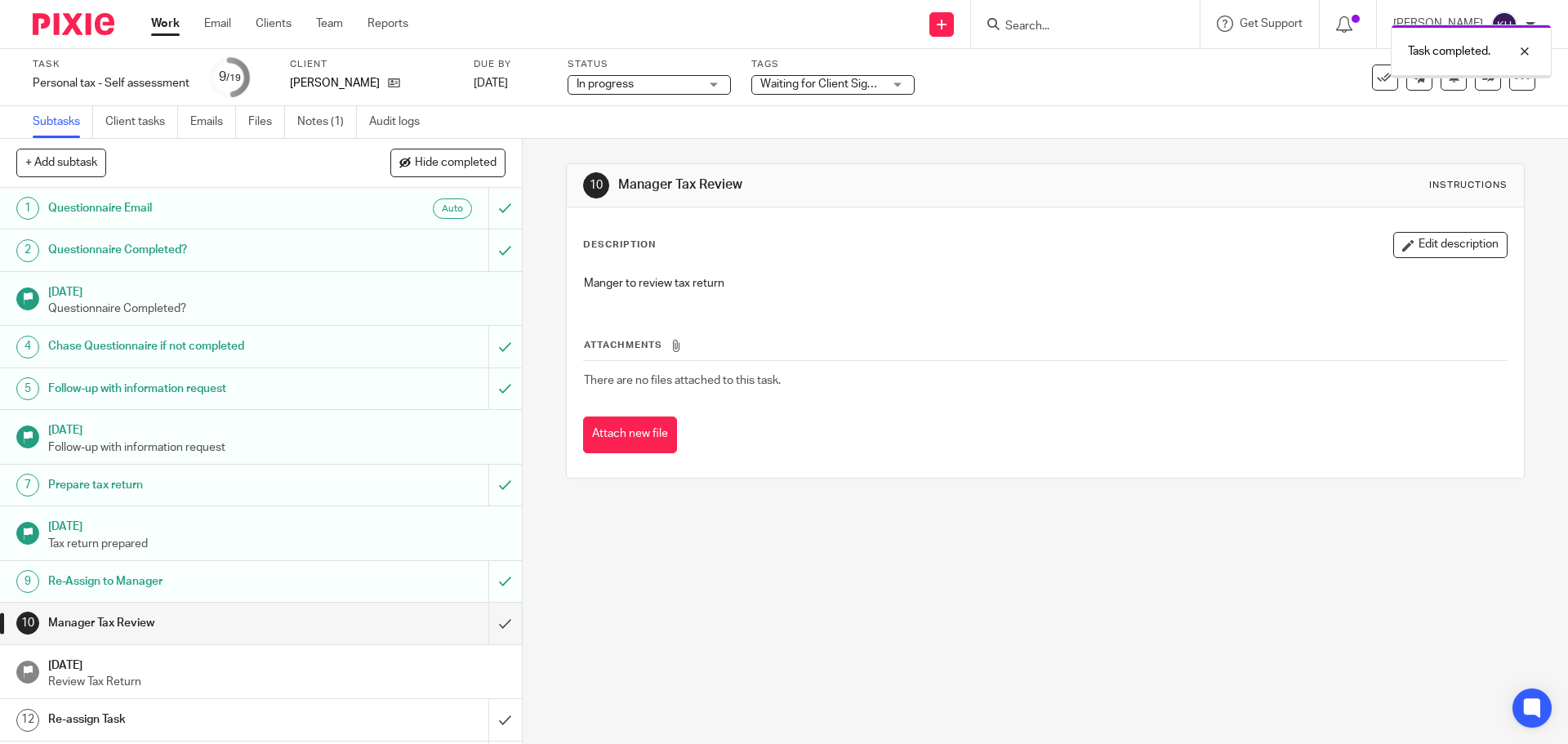
scroll to position [303, 0]
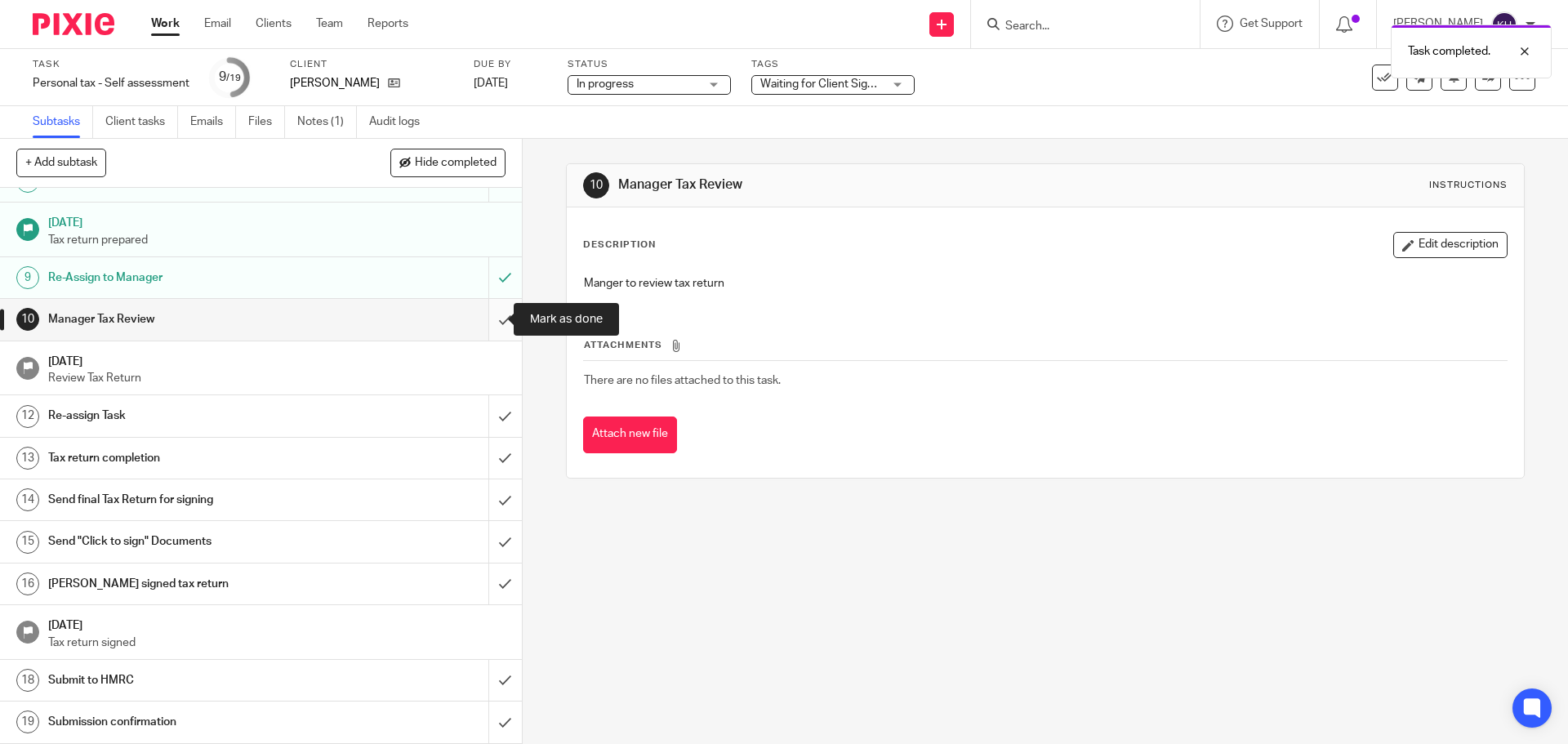
click at [488, 320] on input "submit" at bounding box center [261, 319] width 522 height 41
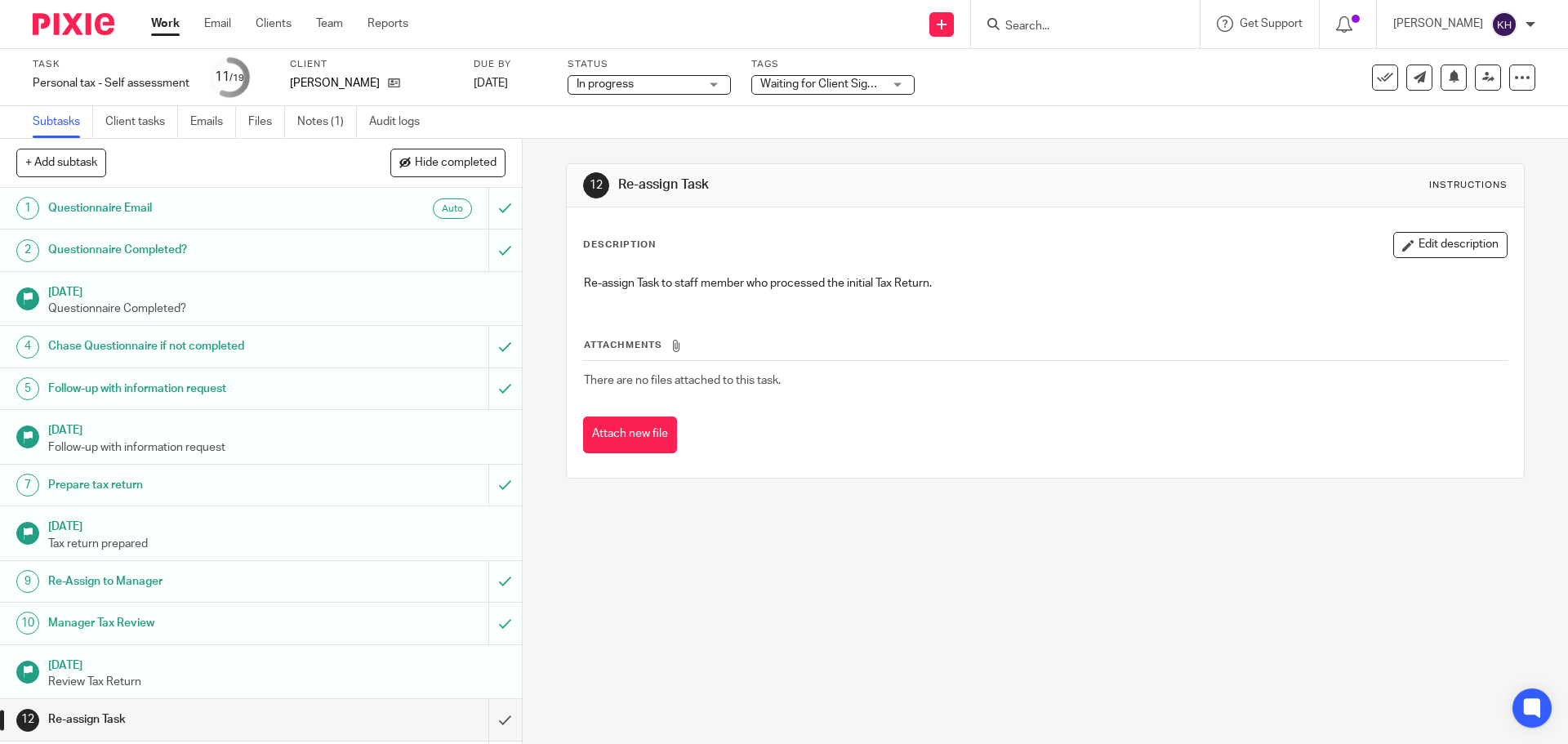
scroll to position [303, 0]
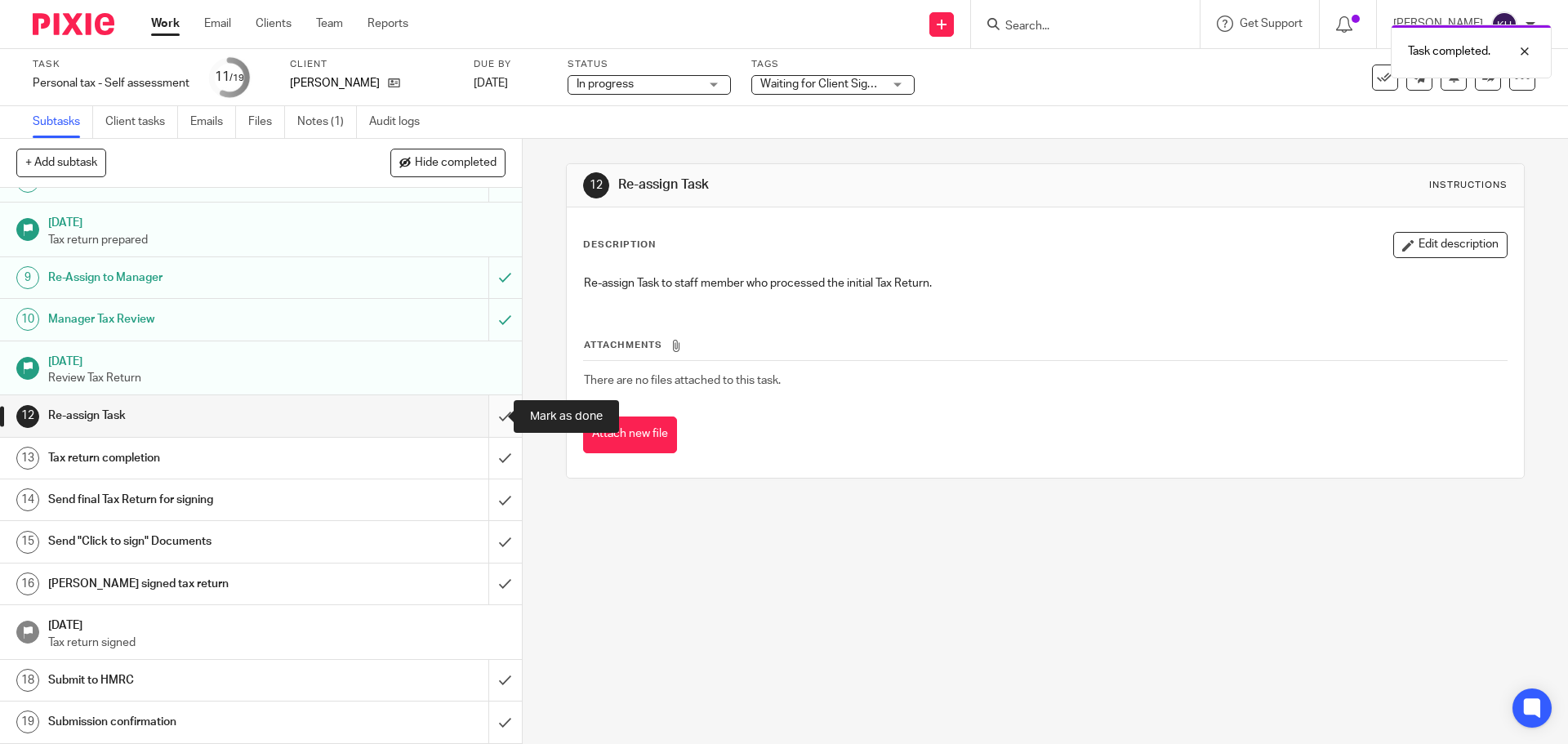
click at [495, 420] on input "submit" at bounding box center [261, 415] width 522 height 41
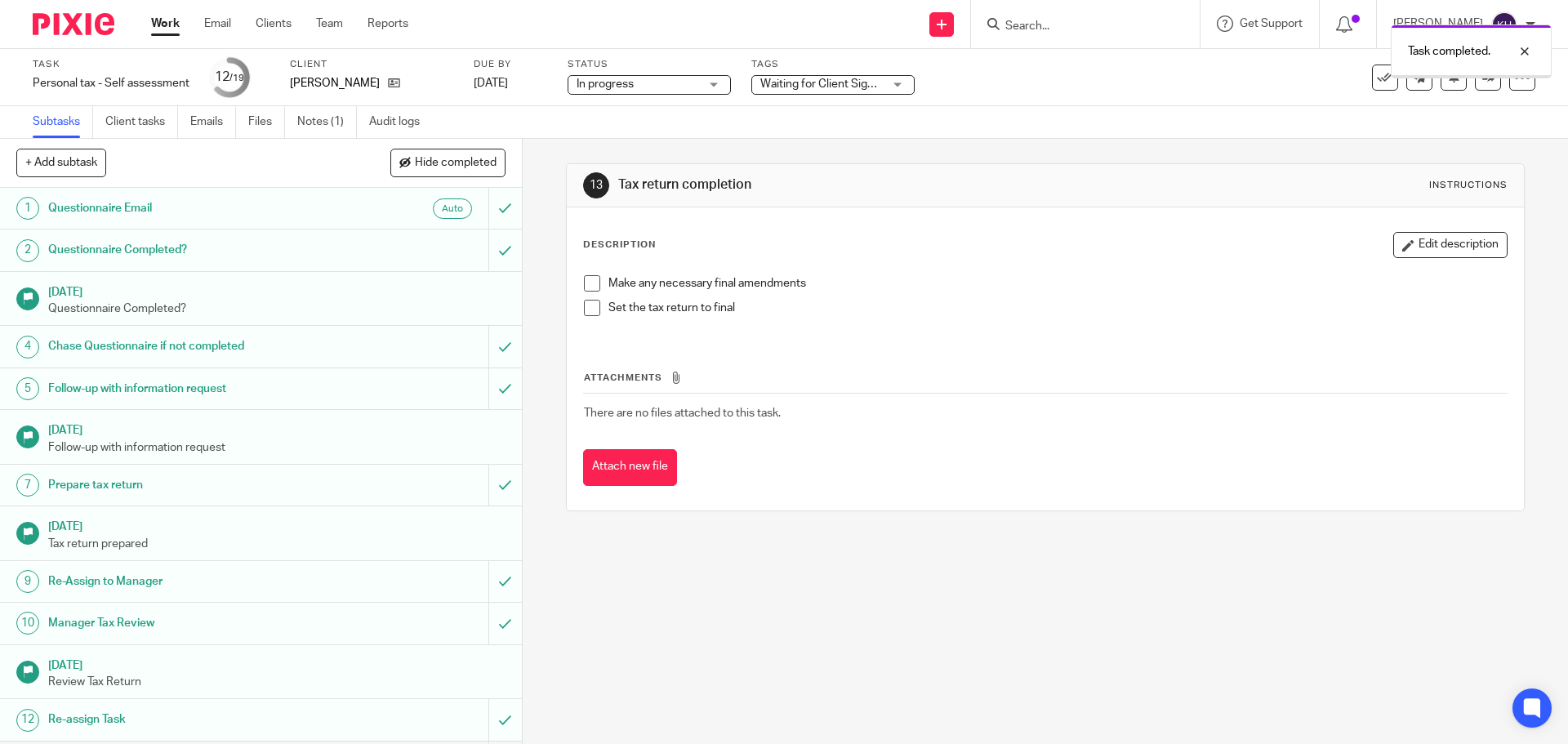
scroll to position [303, 0]
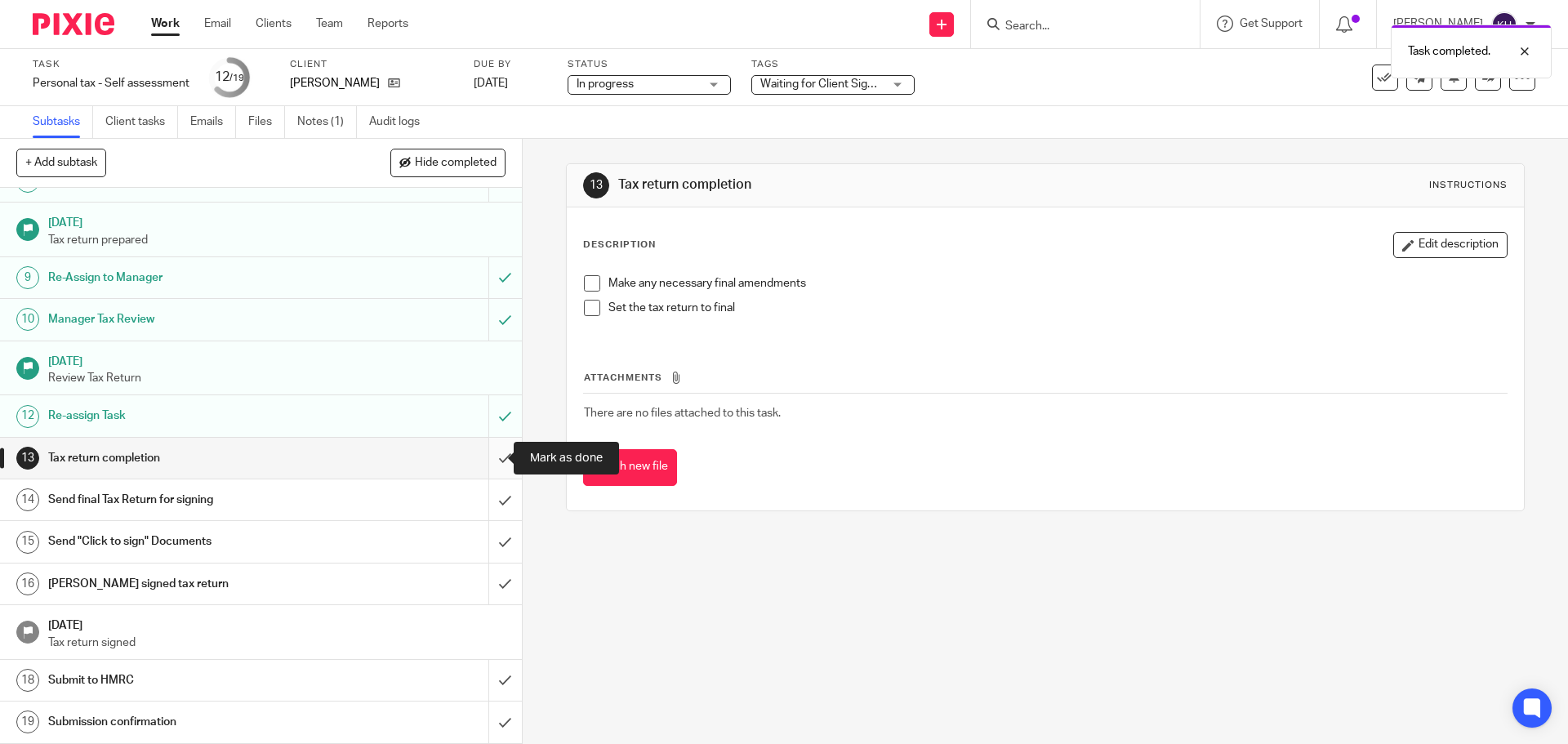
click at [486, 461] on input "submit" at bounding box center [261, 458] width 522 height 41
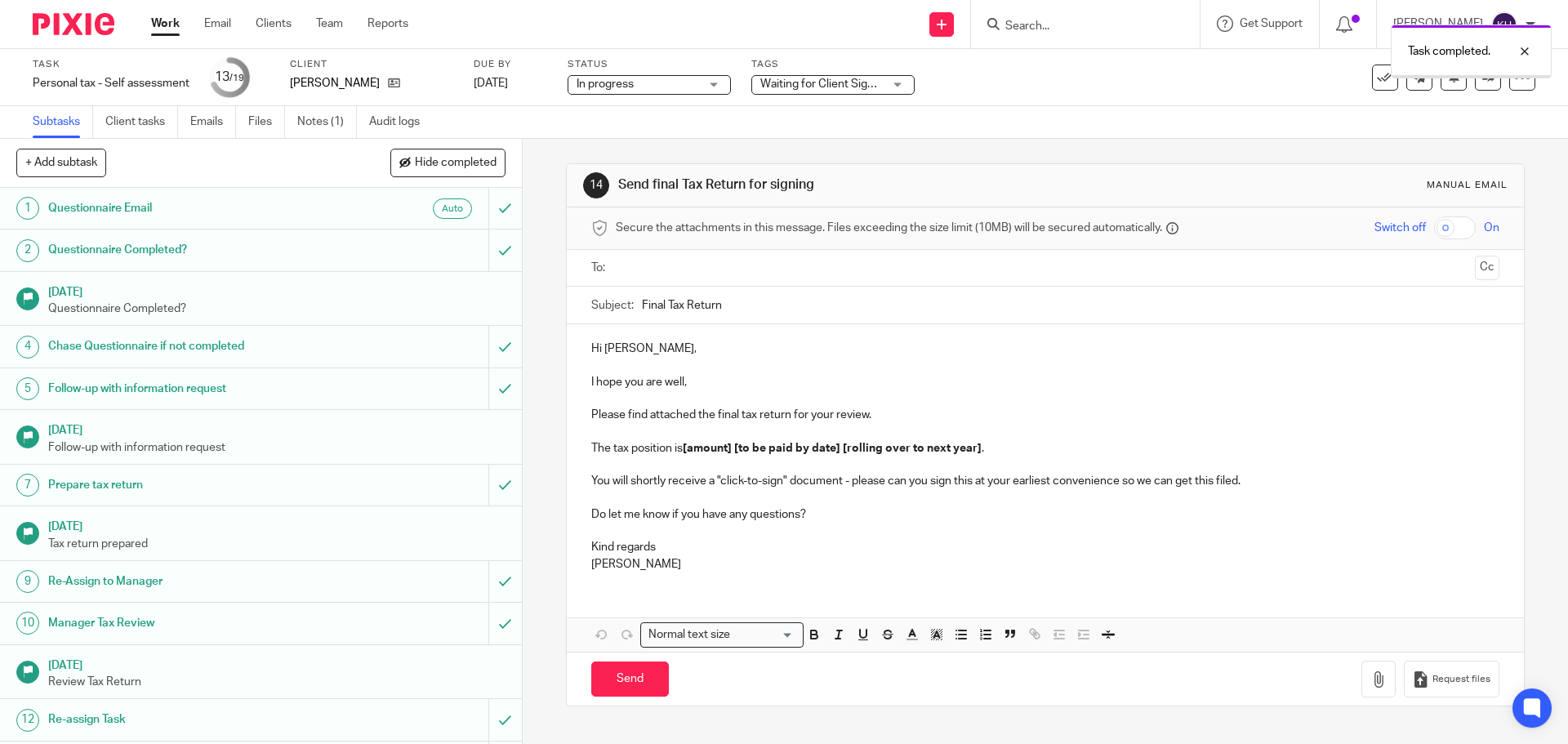
click at [661, 272] on input "text" at bounding box center [1044, 268] width 846 height 18
click at [683, 385] on p "I hope you are well," at bounding box center [1044, 385] width 907 height 17
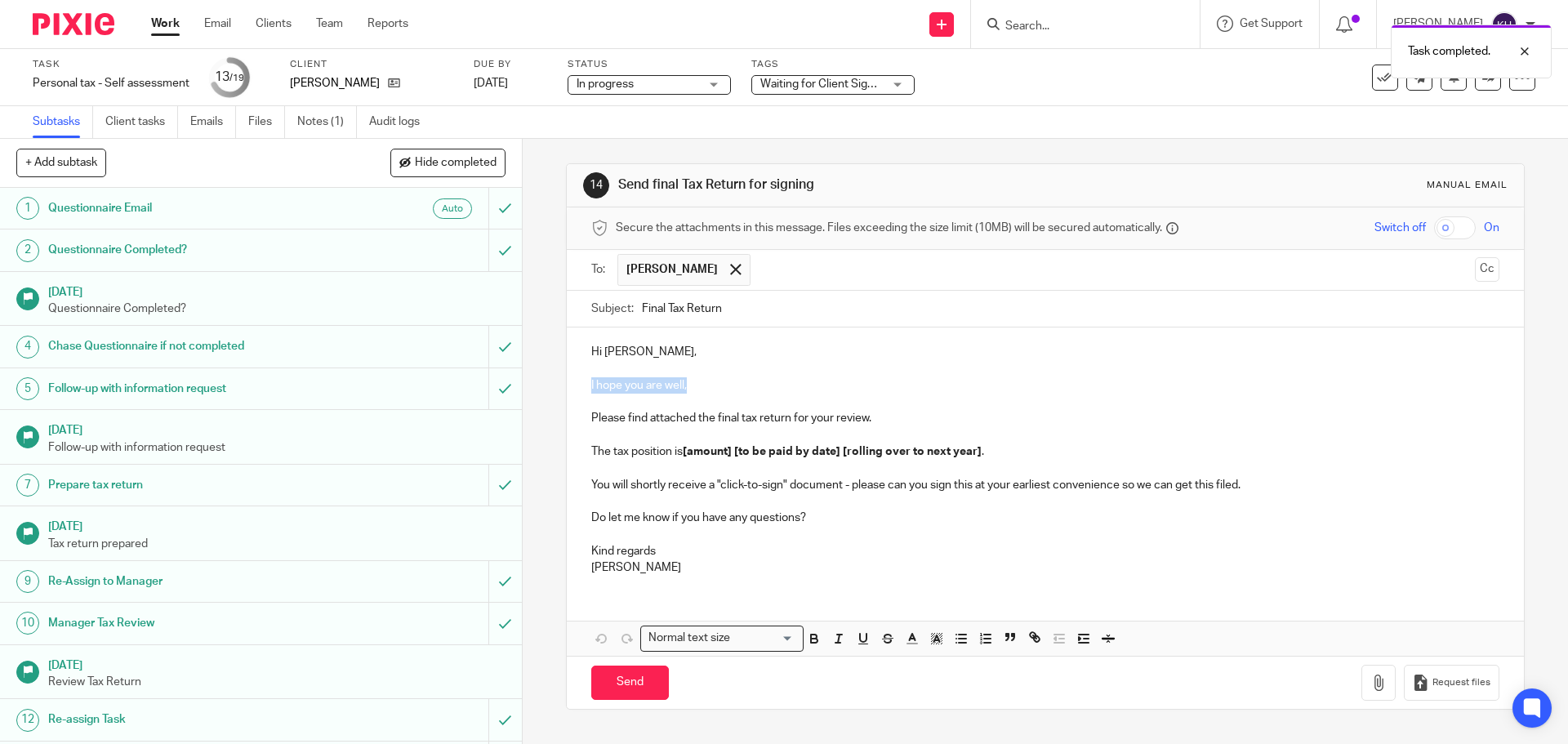
drag, startPoint x: 702, startPoint y: 383, endPoint x: 462, endPoint y: 385, distance: 240.0
click at [462, 385] on div "+ Add subtask Hide completed Cancel + Add 1 Questionnaire Email Auto 2 Question…" at bounding box center [784, 441] width 1568 height 605
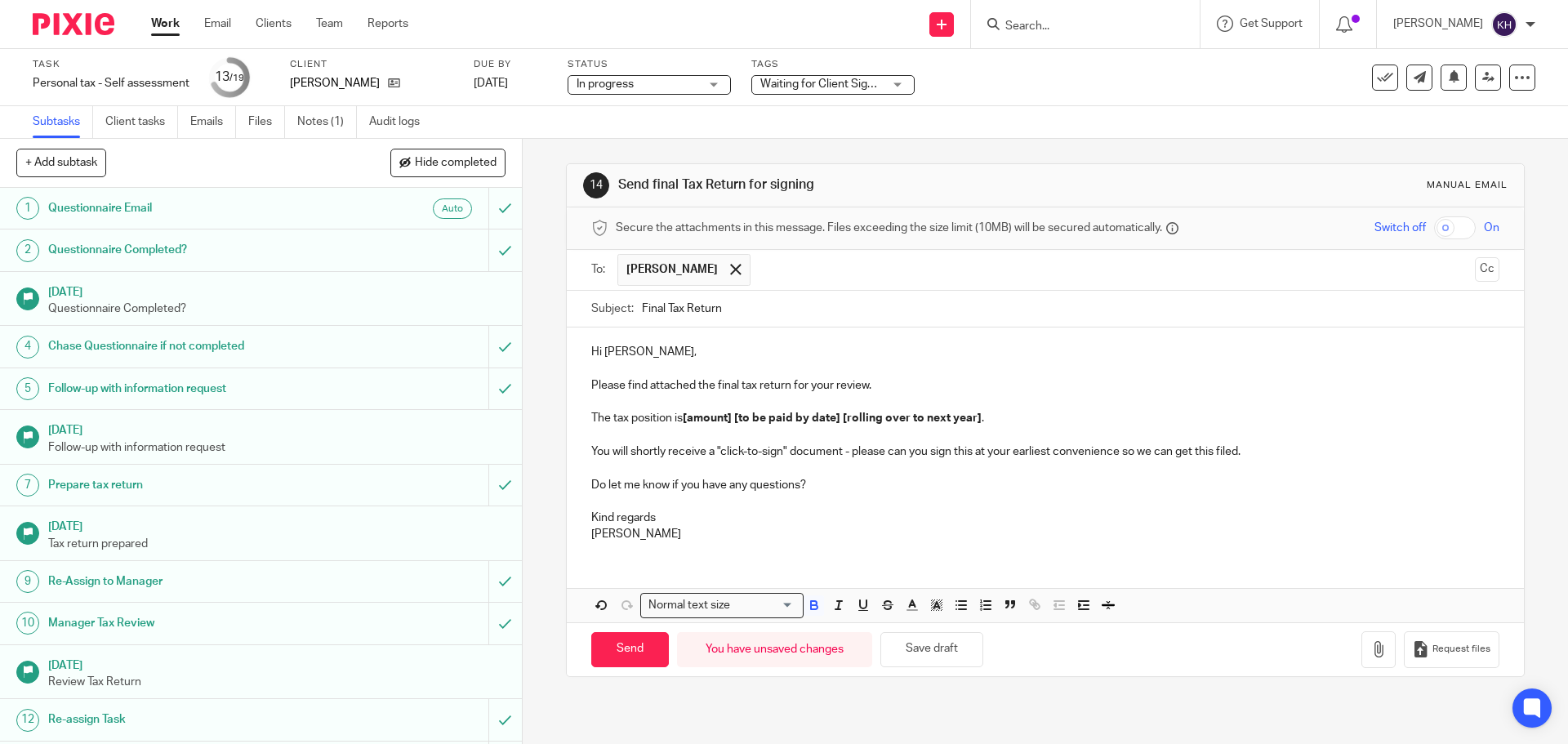
click at [736, 420] on strong "[amount] [to be paid by date] [rolling over to next year]" at bounding box center [833, 418] width 299 height 12
drag, startPoint x: 682, startPoint y: 420, endPoint x: 1007, endPoint y: 418, distance: 325.0
click at [1007, 418] on p "The tax position is [amount] [to be paid by date] [rolling over to next year] ." at bounding box center [1044, 418] width 907 height 17
click at [724, 415] on p "The tax position is" at bounding box center [1044, 418] width 907 height 17
click at [901, 423] on p "Your tax liability on your income amounts to £8829.06" at bounding box center [1044, 418] width 907 height 17
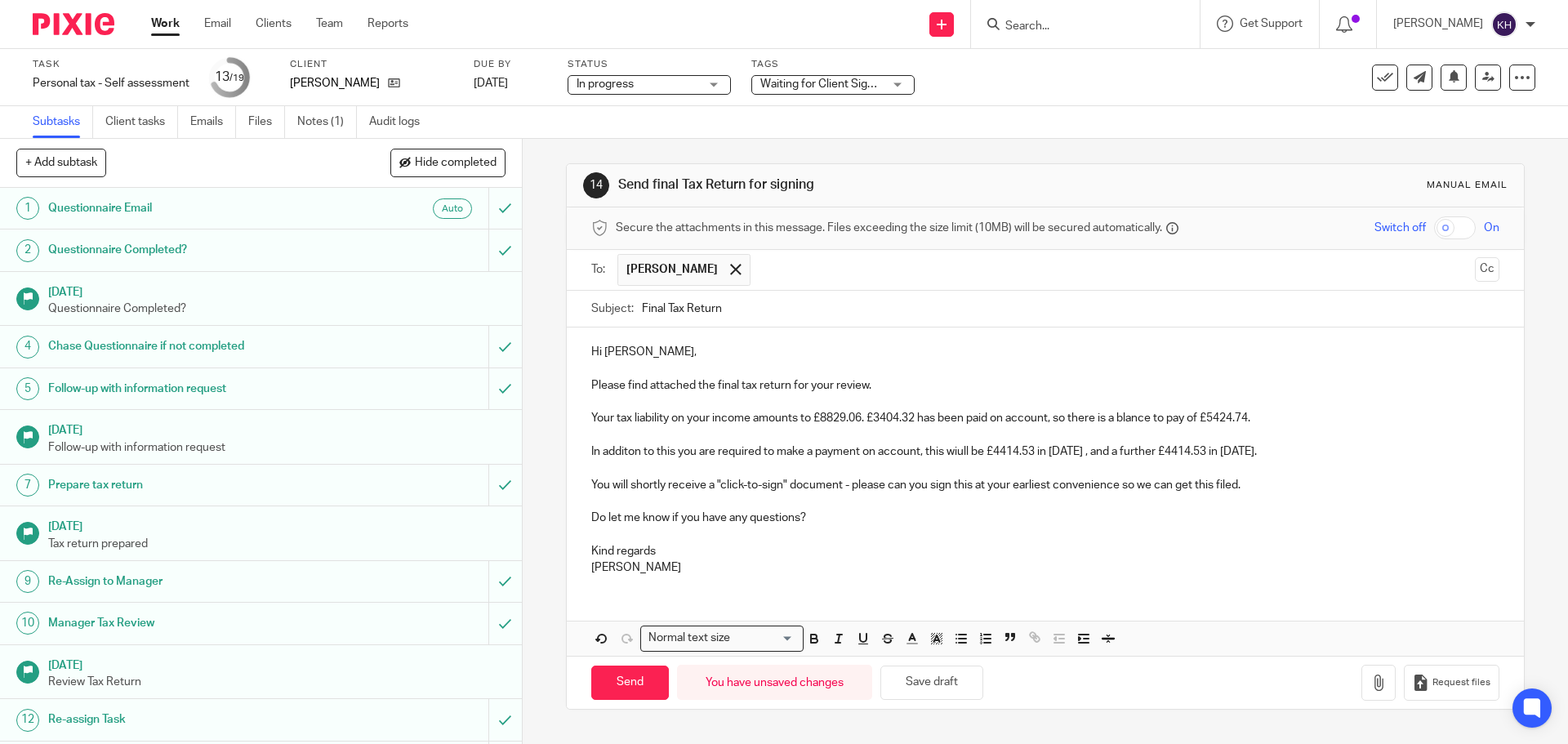
click at [1131, 419] on p "Your tax liability on your income amounts to £8829.06. £3404.32 has been paid o…" at bounding box center [1044, 418] width 907 height 17
click at [1261, 411] on p "Your tax liability on your income amounts to £8,829.06. £3,404.32 has been paid…" at bounding box center [1044, 418] width 907 height 17
click at [1271, 422] on p "Your tax liability on your income amounts to £8,829.06. £3,404.32 has been paid…" at bounding box center [1044, 418] width 907 height 17
drag, startPoint x: 619, startPoint y: 447, endPoint x: 630, endPoint y: 455, distance: 13.6
click at [619, 449] on p "In additon to this you are required to make a payment on account, this wiull be…" at bounding box center [1044, 451] width 907 height 17
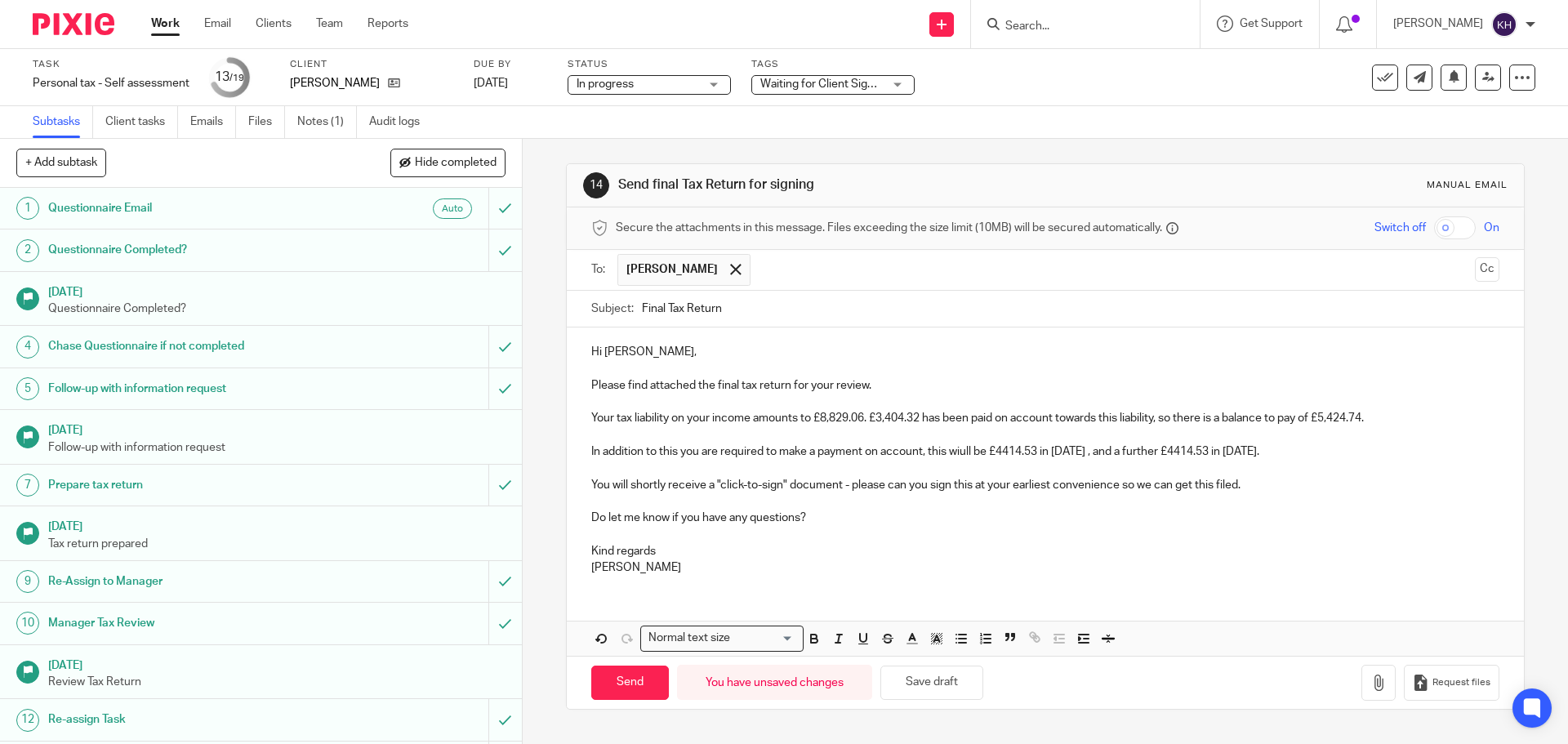
click at [652, 458] on p "In addition to this you are required to make a payment on account, this wiull b…" at bounding box center [1044, 451] width 907 height 17
click at [700, 454] on p "In addition to this you are required to make a payment on account, this wiull b…" at bounding box center [1044, 451] width 907 height 17
click at [739, 454] on p "In addition to this you are required to make a payment on account, this wiull b…" at bounding box center [1044, 451] width 907 height 17
drag, startPoint x: 799, startPoint y: 451, endPoint x: 821, endPoint y: 451, distance: 22.0
click at [800, 451] on p "In addition to this you are required to make a payment on account, this wiull b…" at bounding box center [1044, 451] width 907 height 17
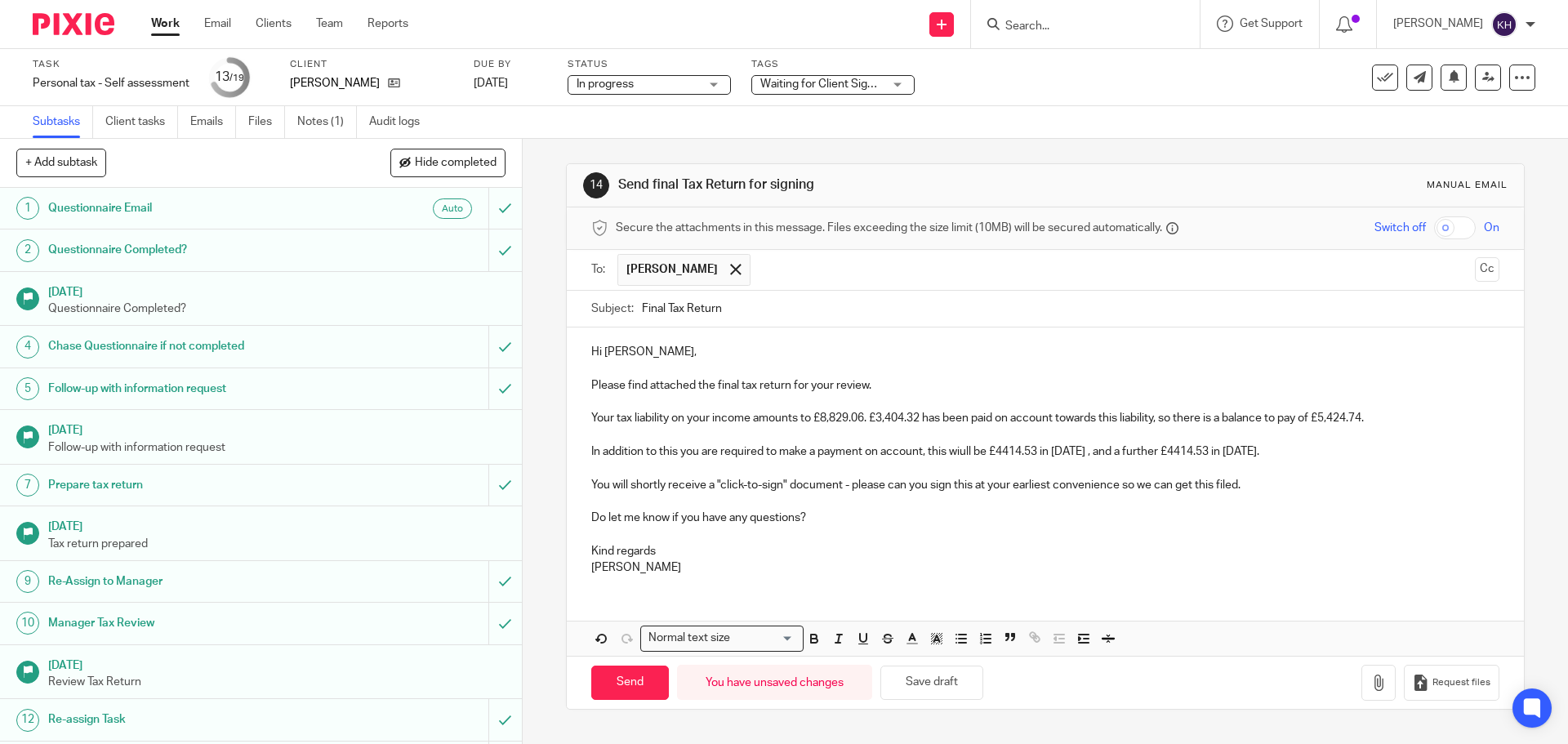
click at [901, 451] on p "In addition to this you are required to make a payment on account, this wiull b…" at bounding box center [1044, 451] width 907 height 17
click at [987, 451] on p "In addition to this you are required to make a payment on account, this wiull b…" at bounding box center [1044, 451] width 907 height 17
click at [962, 449] on p "In addition to this you are required to make a payment on account, this wiull b…" at bounding box center [1044, 451] width 907 height 17
click at [1001, 452] on p "In addition to this you are required to make a payment on account, this will be…" at bounding box center [1044, 451] width 907 height 17
click at [993, 452] on p "In addition to this you are required to make a payment on account, this will be…" at bounding box center [1044, 451] width 907 height 17
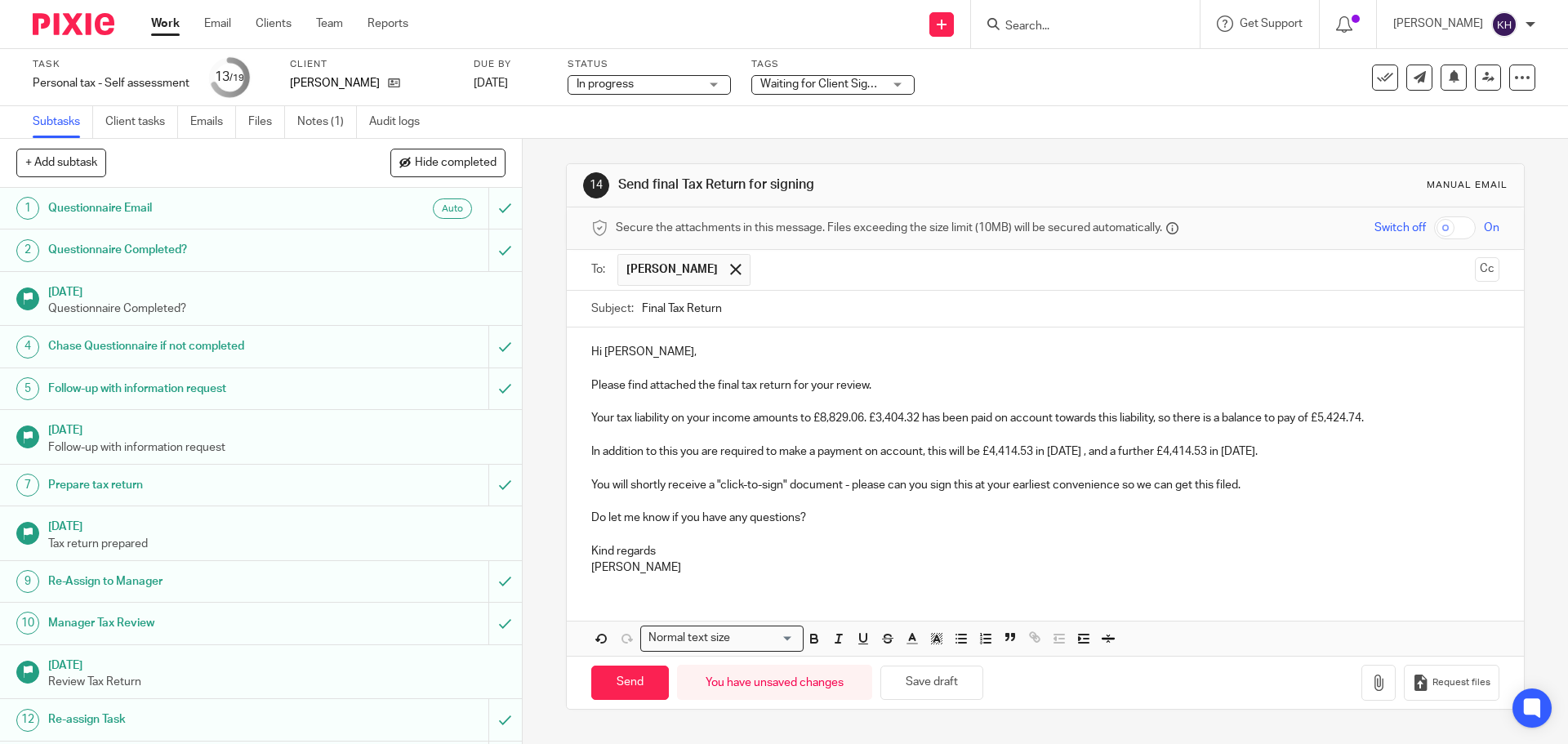
click at [1337, 451] on p "In addition to this you are required to make a payment on account, this will be…" at bounding box center [1044, 451] width 907 height 17
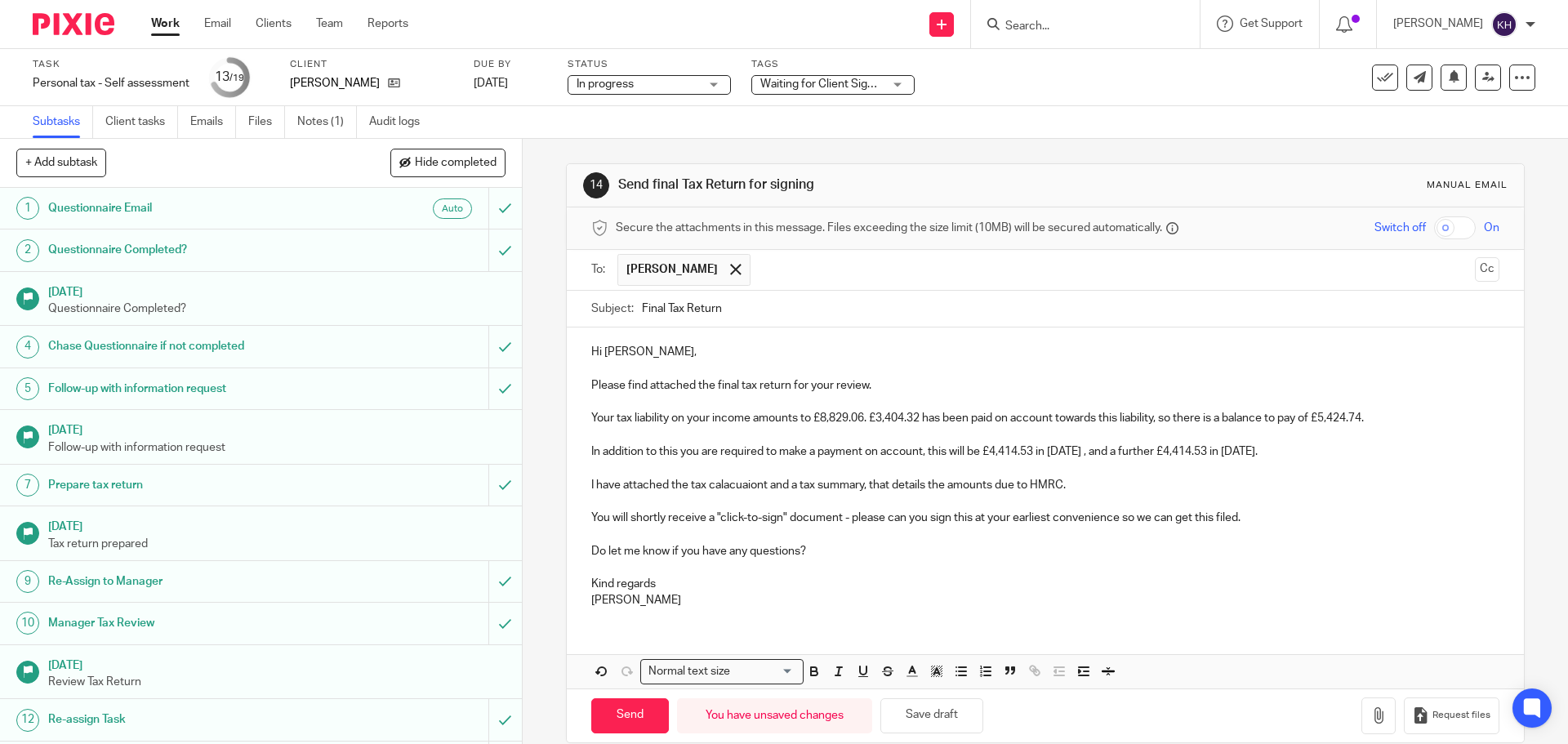
click at [738, 486] on p "I have attached the tax calacuaiont and a tax summary, that details the amounts…" at bounding box center [1044, 485] width 907 height 17
click at [629, 493] on p at bounding box center [1044, 502] width 907 height 17
click at [743, 493] on p at bounding box center [1044, 502] width 907 height 17
click at [776, 483] on p "I have attached the tax calculations and a tax summary, that details the amount…" at bounding box center [1044, 485] width 907 height 17
click at [666, 527] on p at bounding box center [1044, 534] width 907 height 17
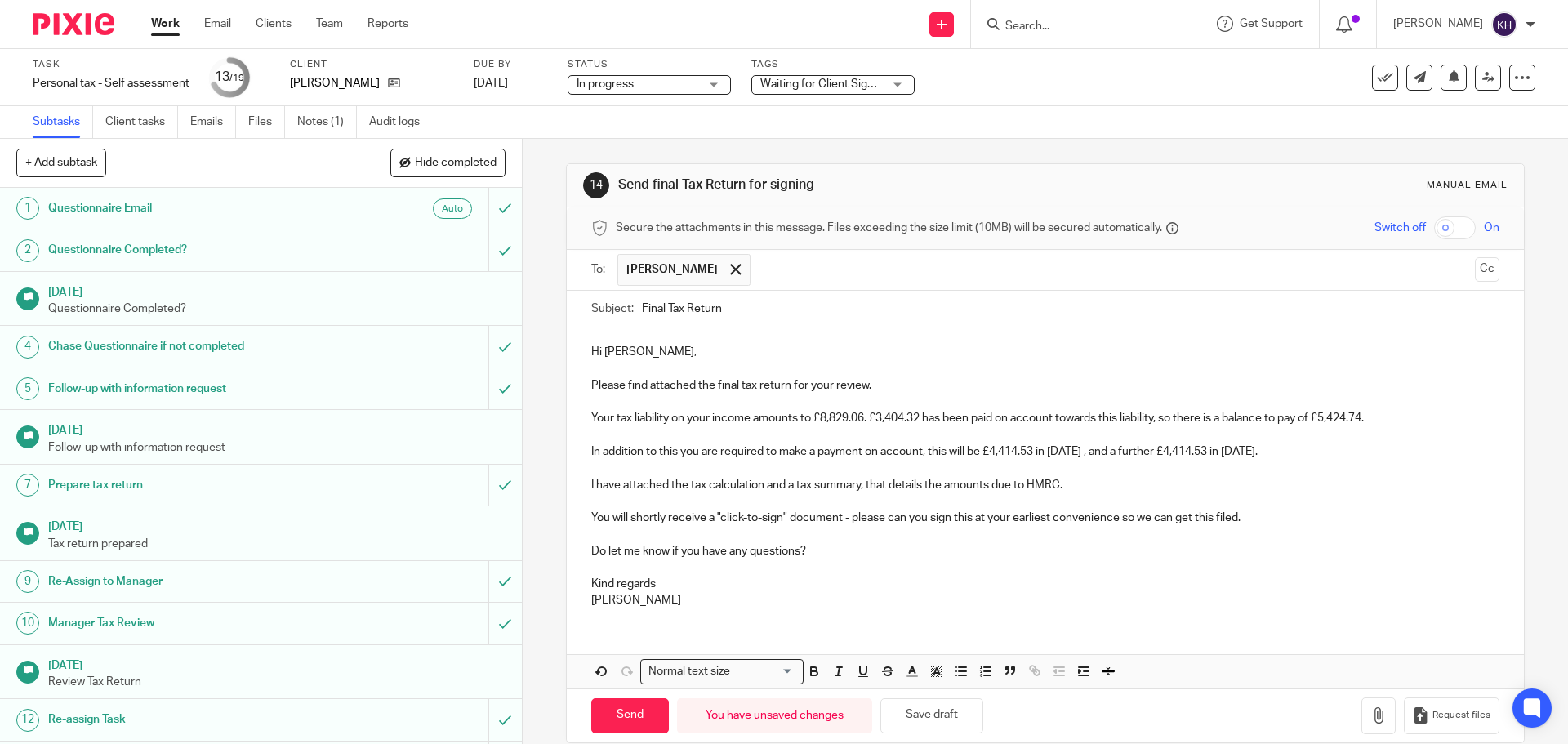
click at [1096, 512] on p "You will shortly receive a "click-to-sign" document - please can you sign this …" at bounding box center [1044, 518] width 907 height 17
click at [699, 487] on p "I have attached the tax calculation and a tax summary, that details the amounts…" at bounding box center [1044, 485] width 907 height 17
click at [864, 495] on p at bounding box center [1044, 502] width 907 height 17
click at [1017, 486] on p "I have attached the tax calculation and a tax summary, that details the amounts…" at bounding box center [1044, 485] width 907 height 17
click at [1060, 479] on p "I have attached the tax calculation and a tax summary, that details the amounts…" at bounding box center [1044, 485] width 907 height 17
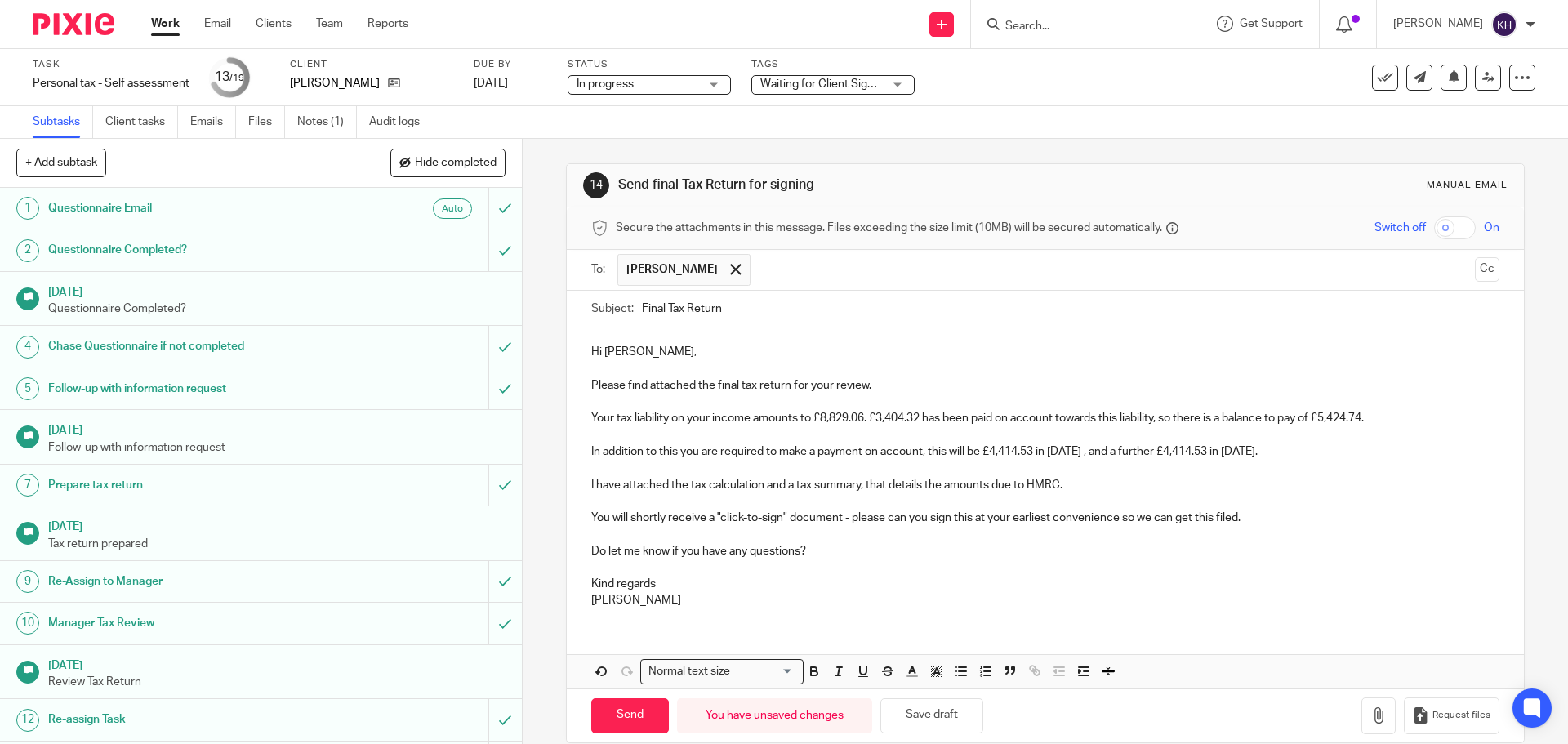
click at [881, 514] on p "You will shortly receive a "click-to-sign" document - please can you sign this …" at bounding box center [1044, 518] width 907 height 17
click at [947, 517] on p "You will shortly receive a "click-to-sign" document - please can you sign this …" at bounding box center [1044, 518] width 907 height 17
click at [979, 514] on p "You will shortly receive a "click-to-sign" document - please can you sign this …" at bounding box center [1044, 518] width 907 height 17
drag, startPoint x: 973, startPoint y: 517, endPoint x: 1235, endPoint y: 513, distance: 262.0
click at [1235, 513] on p "You will shortly receive a "click-to-sign" document - please can you sign this …" at bounding box center [1044, 518] width 907 height 17
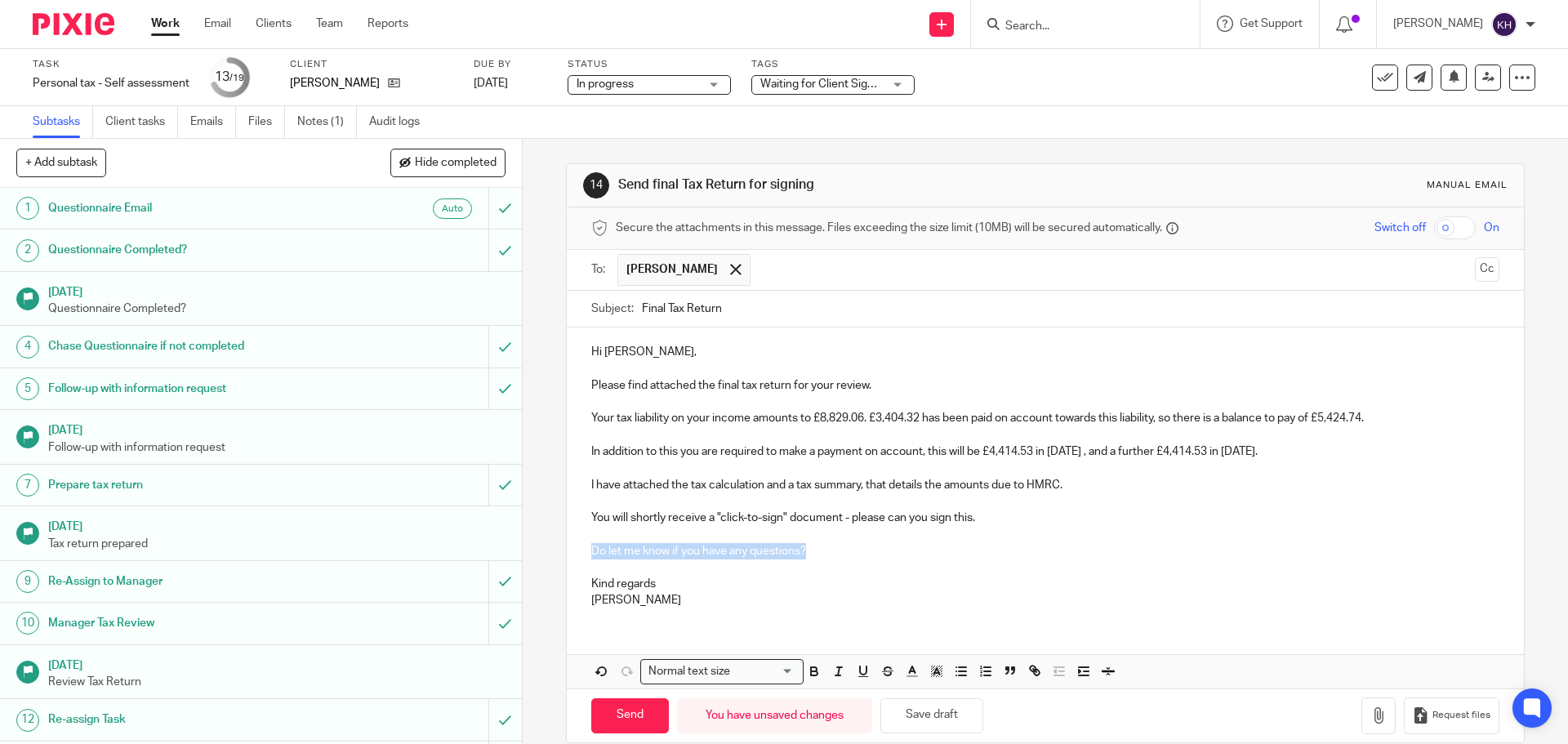
drag, startPoint x: 863, startPoint y: 543, endPoint x: 546, endPoint y: 543, distance: 317.0
click at [546, 543] on div "14 Send final Tax Return for signing Manual email Secure the attachments in thi…" at bounding box center [1045, 441] width 1045 height 605
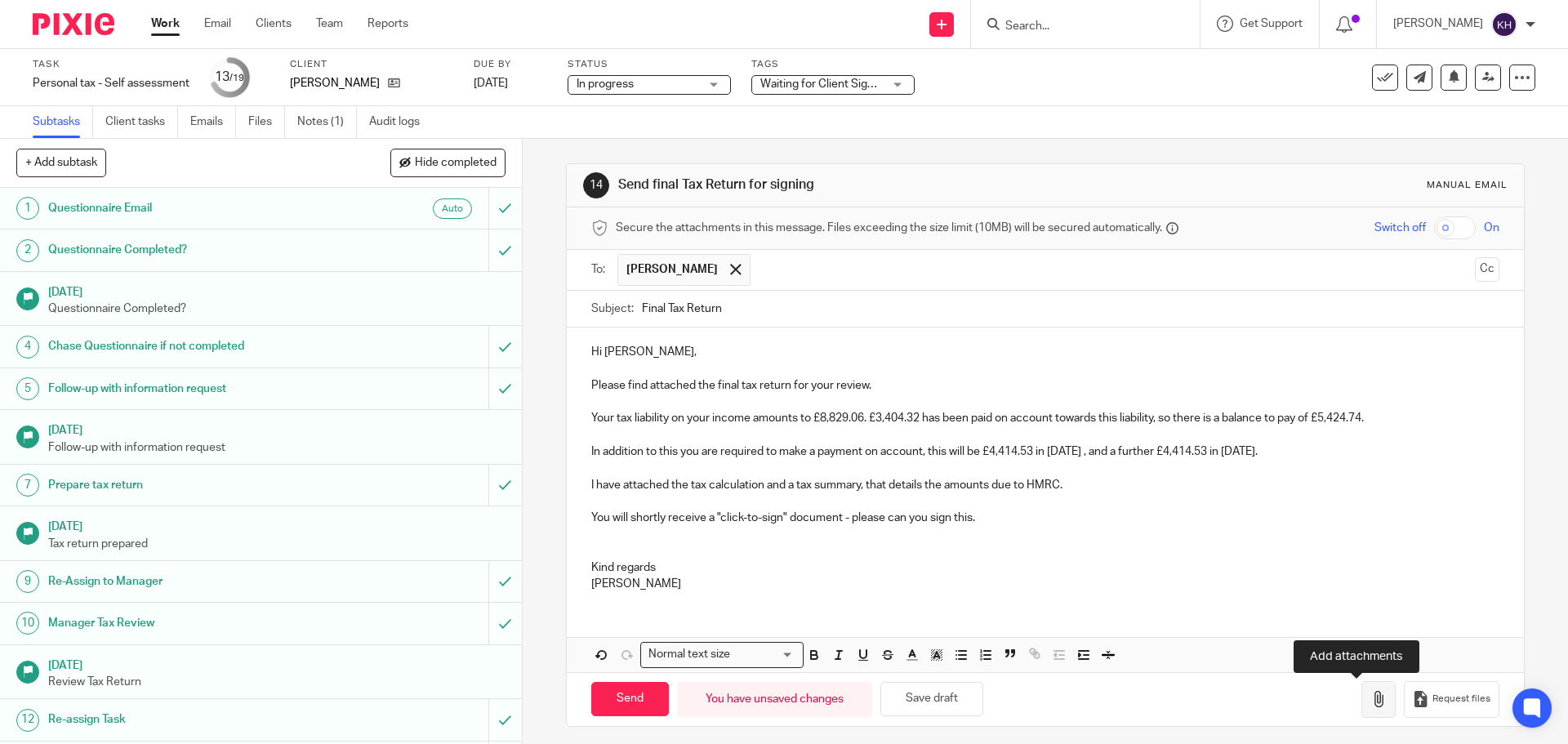
click at [1371, 701] on icon "button" at bounding box center [1379, 699] width 17 height 17
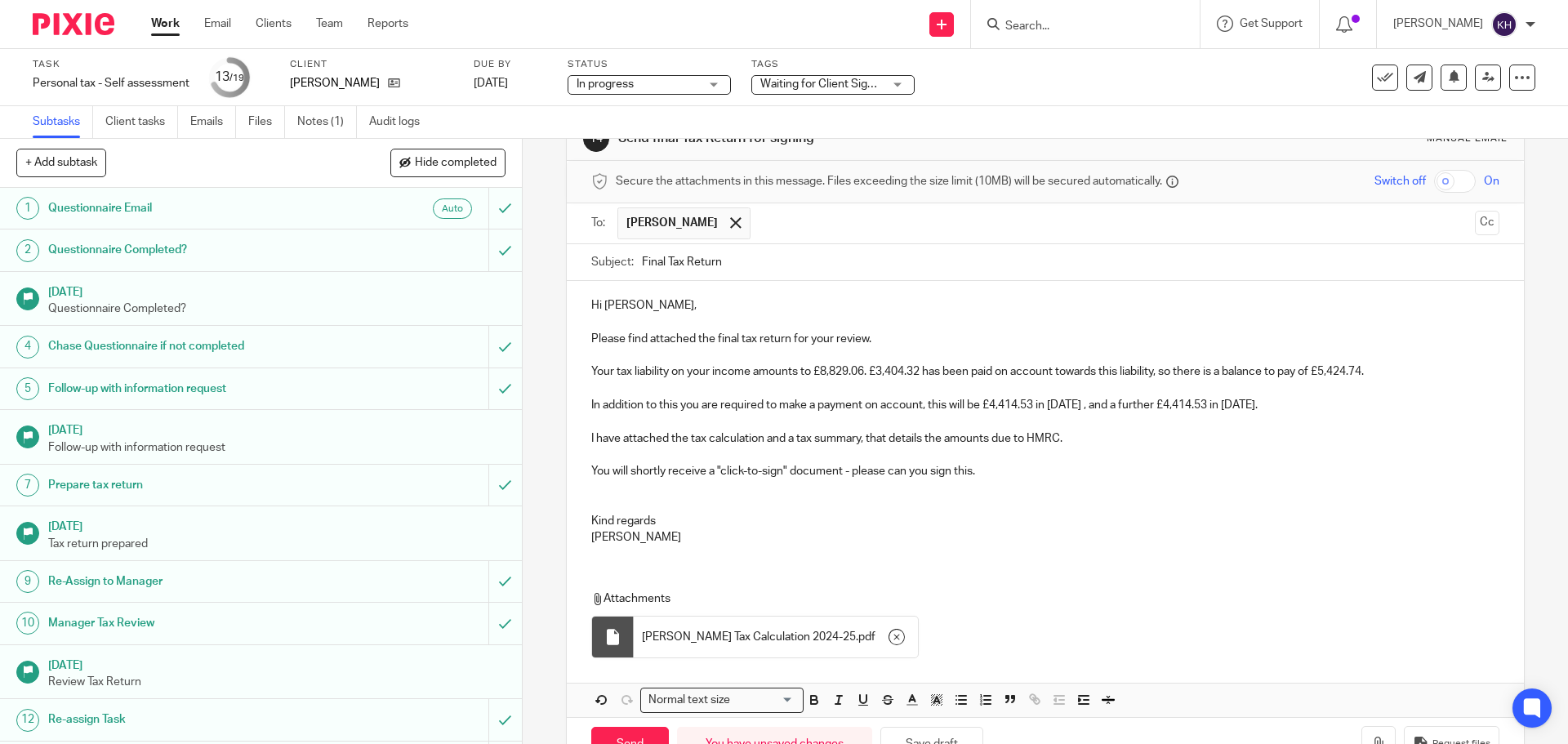
scroll to position [99, 0]
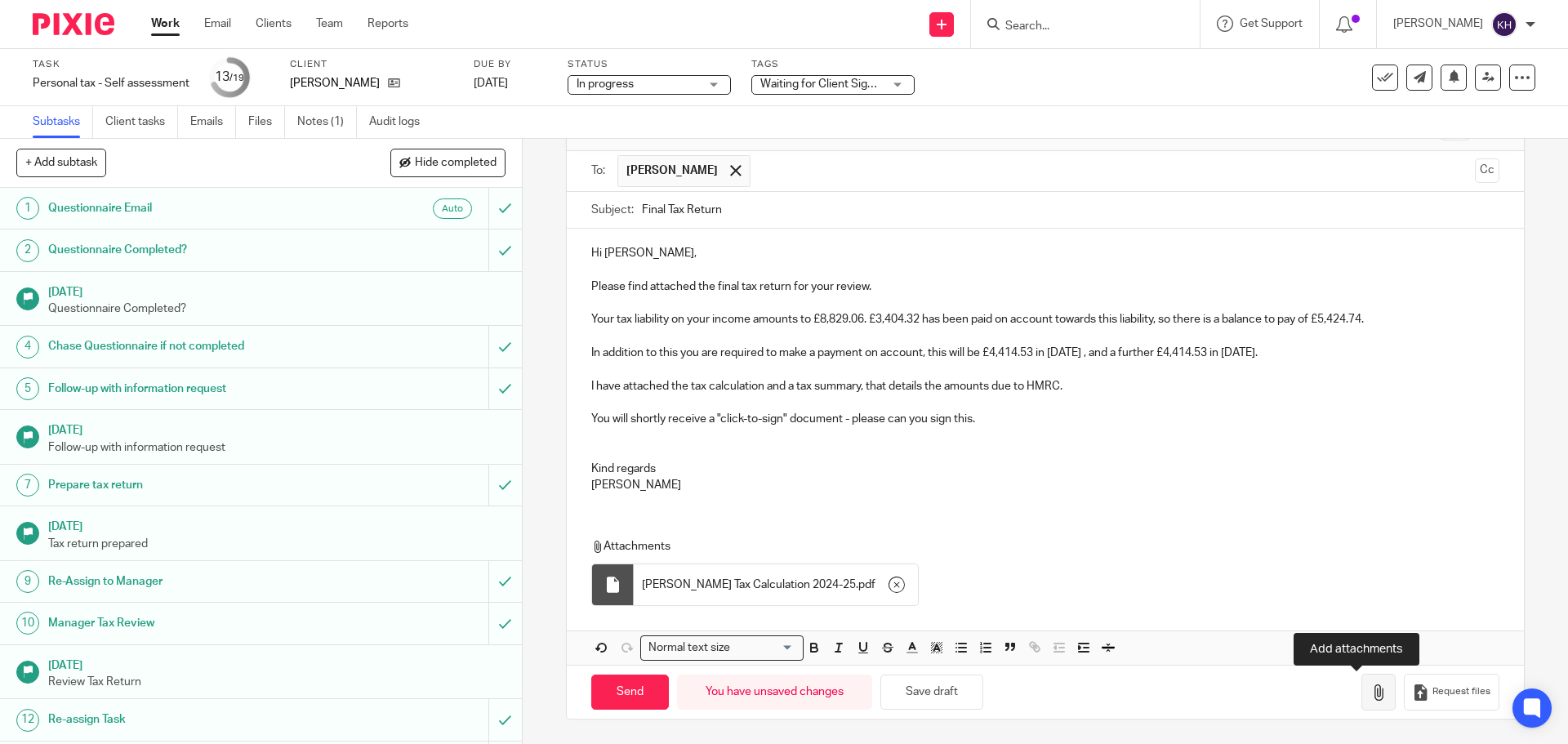
click at [1371, 691] on icon "button" at bounding box center [1379, 693] width 17 height 17
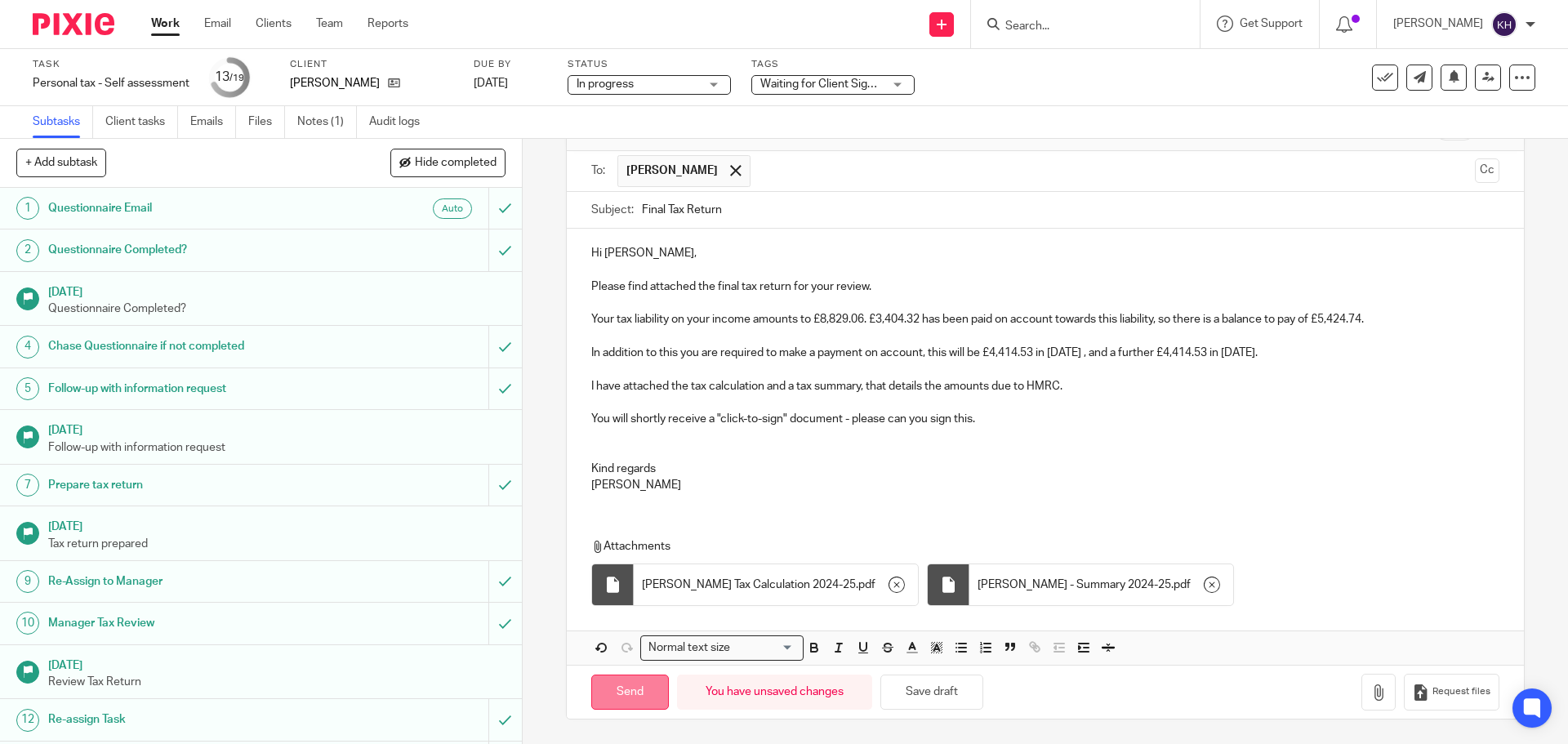
click at [610, 689] on input "Send" at bounding box center [630, 692] width 78 height 35
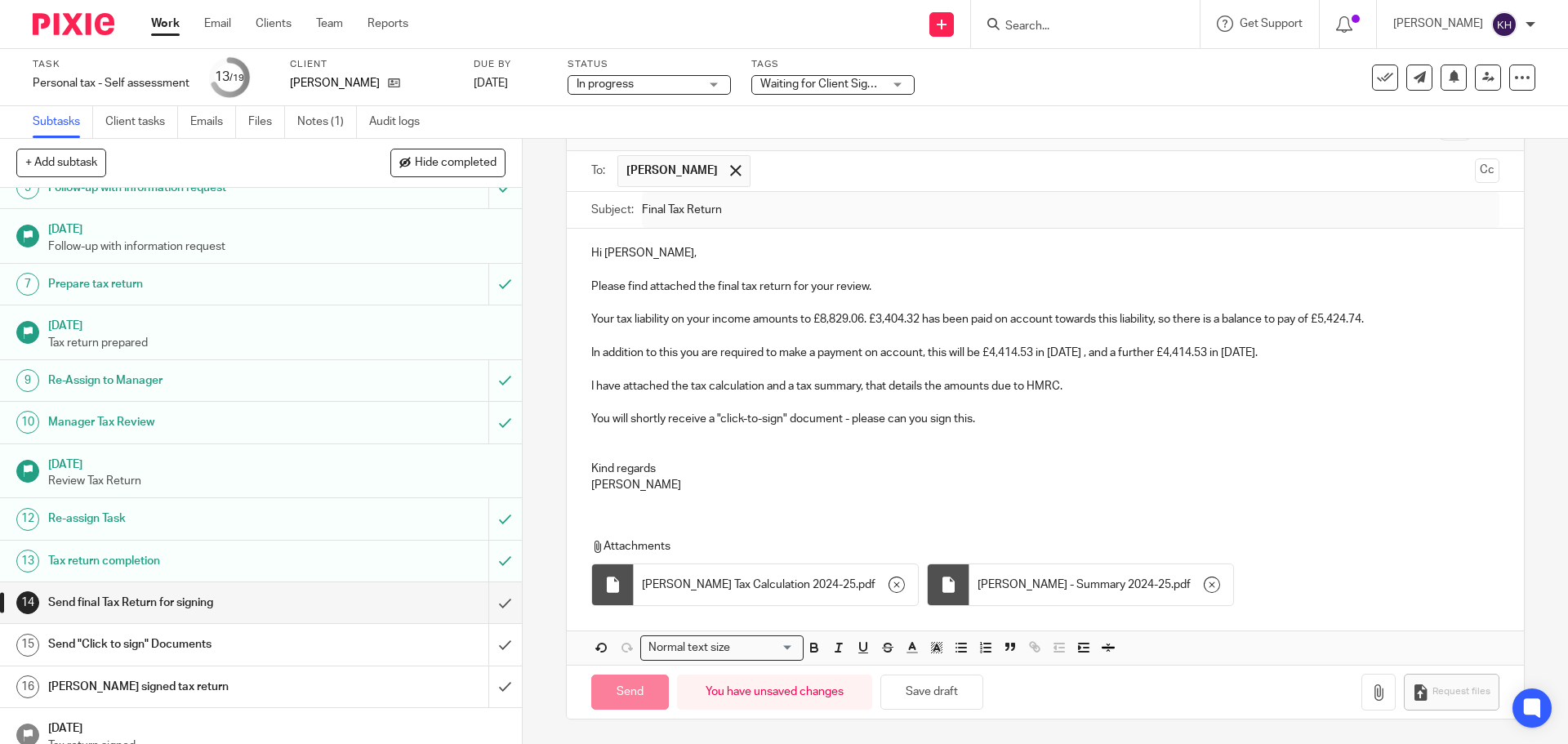
scroll to position [303, 0]
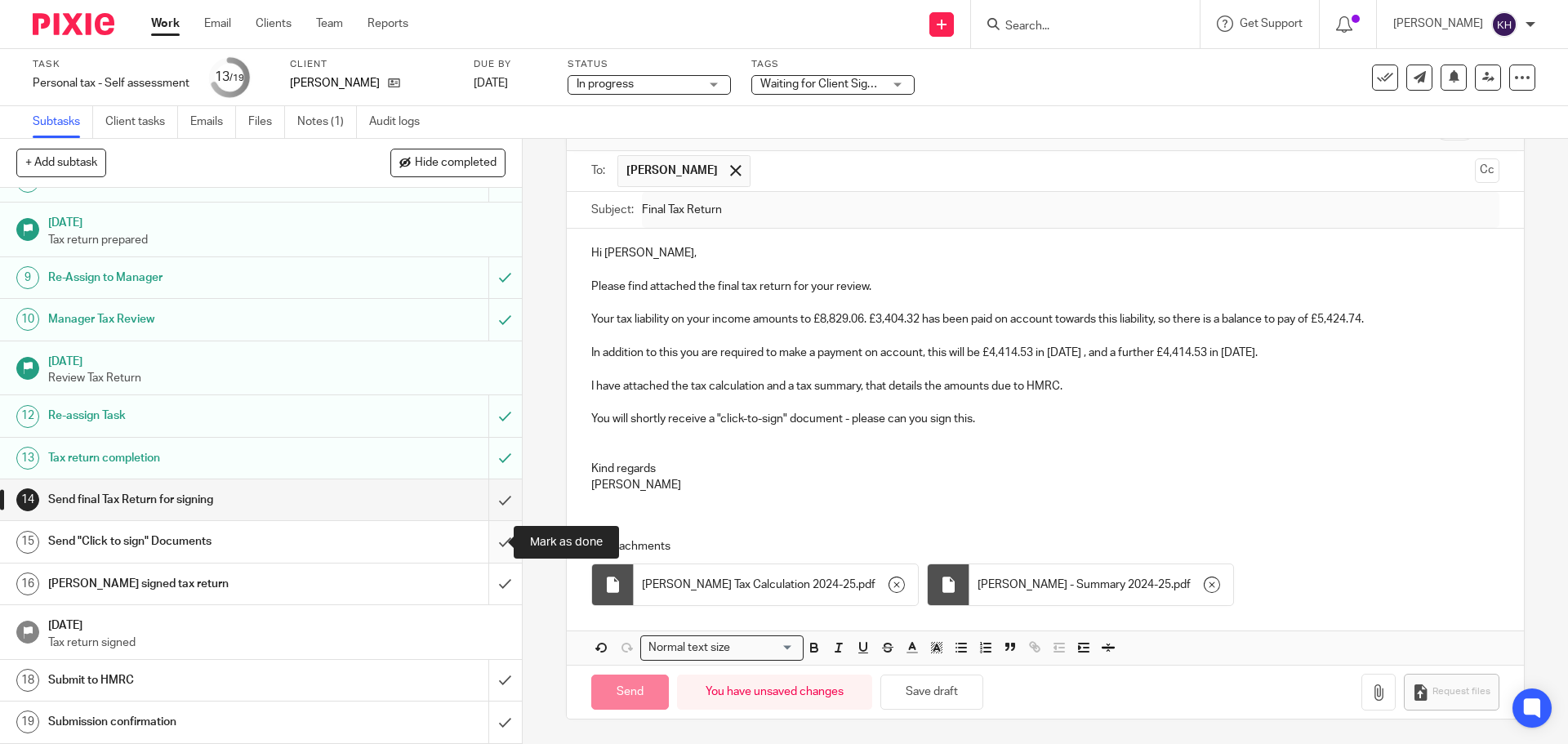
type input "Sent"
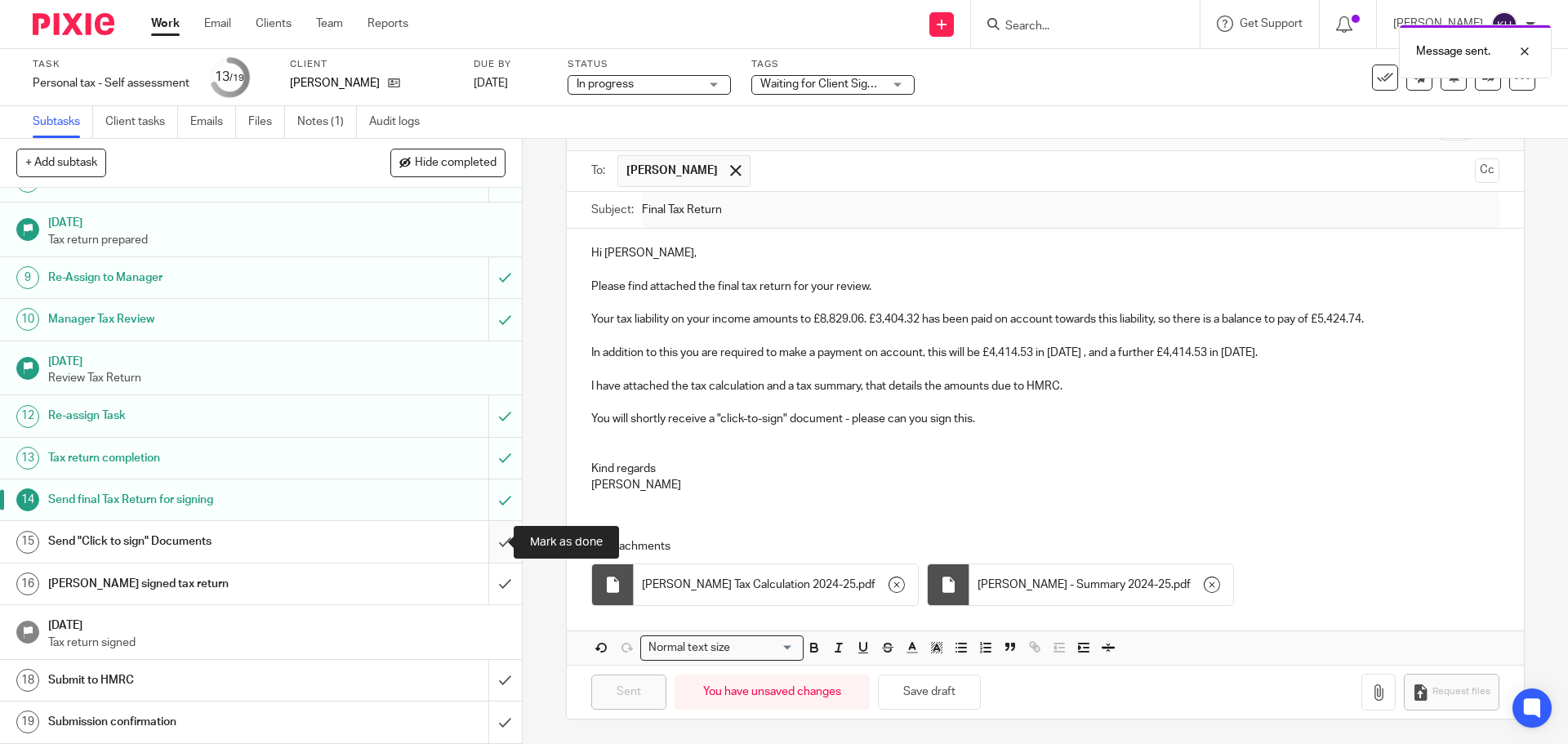
click at [495, 541] on input "submit" at bounding box center [261, 541] width 522 height 41
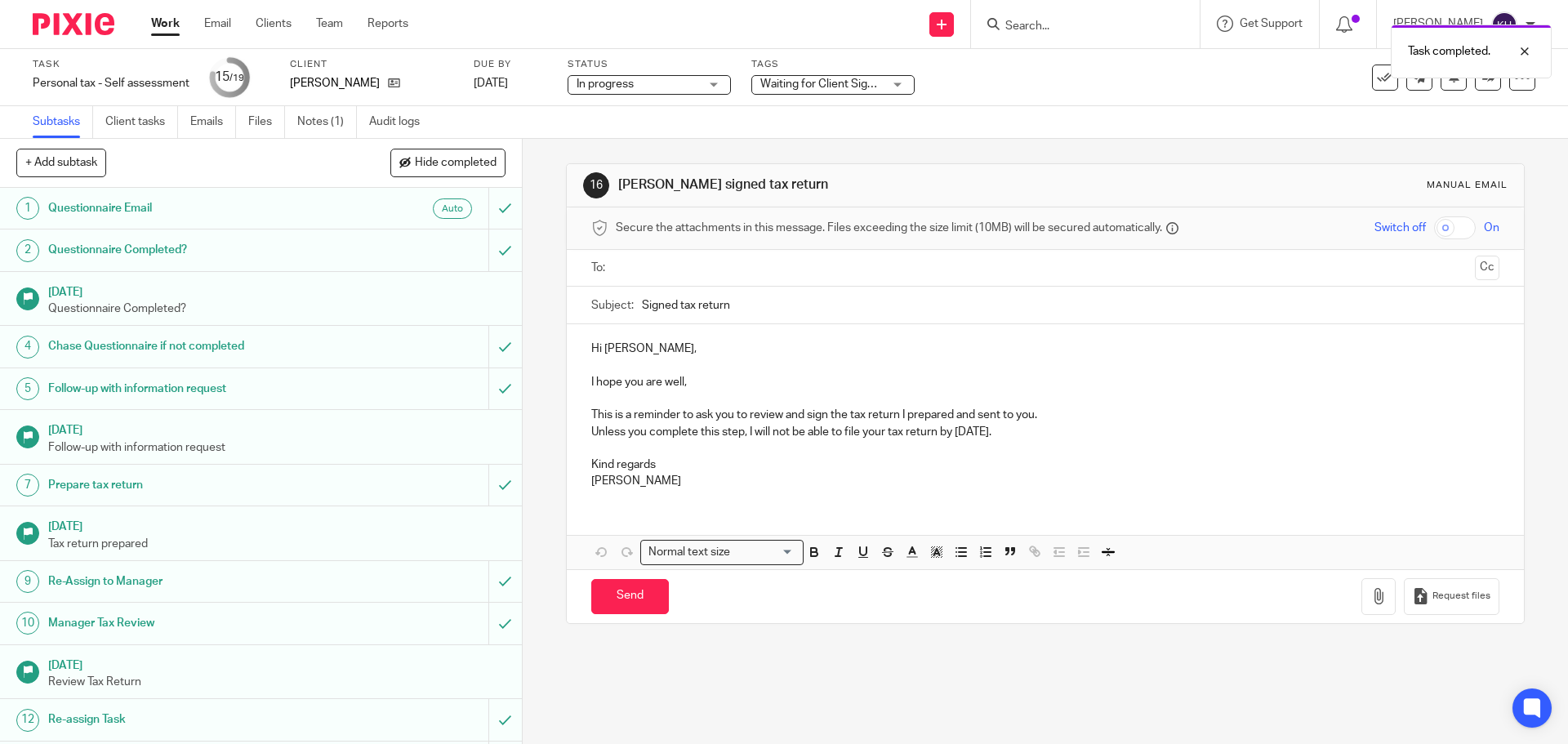
click at [825, 88] on span "Waiting for Client Signature" at bounding box center [830, 84] width 140 height 12
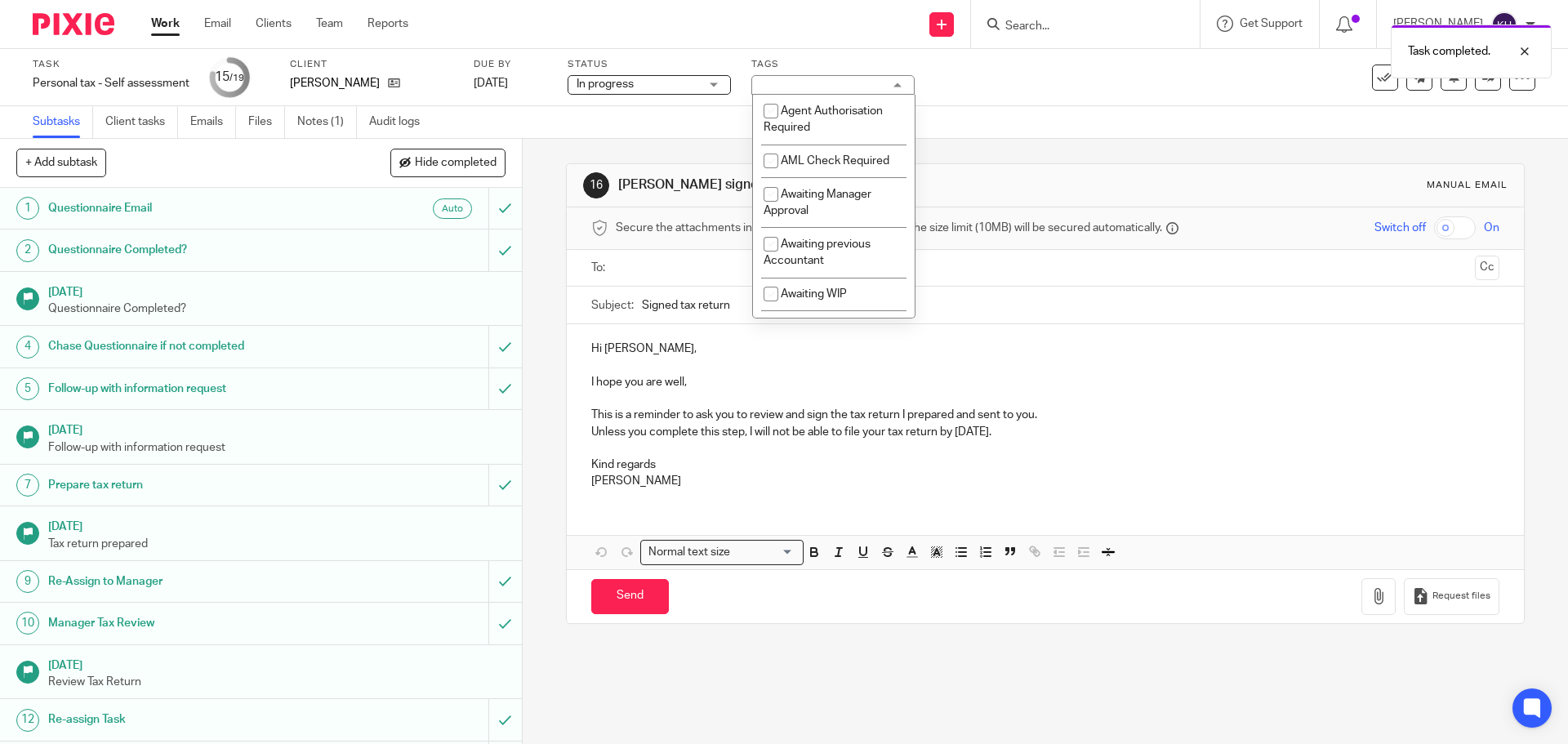
click at [786, 83] on div "Waiting for Client Signature" at bounding box center [833, 84] width 163 height 19
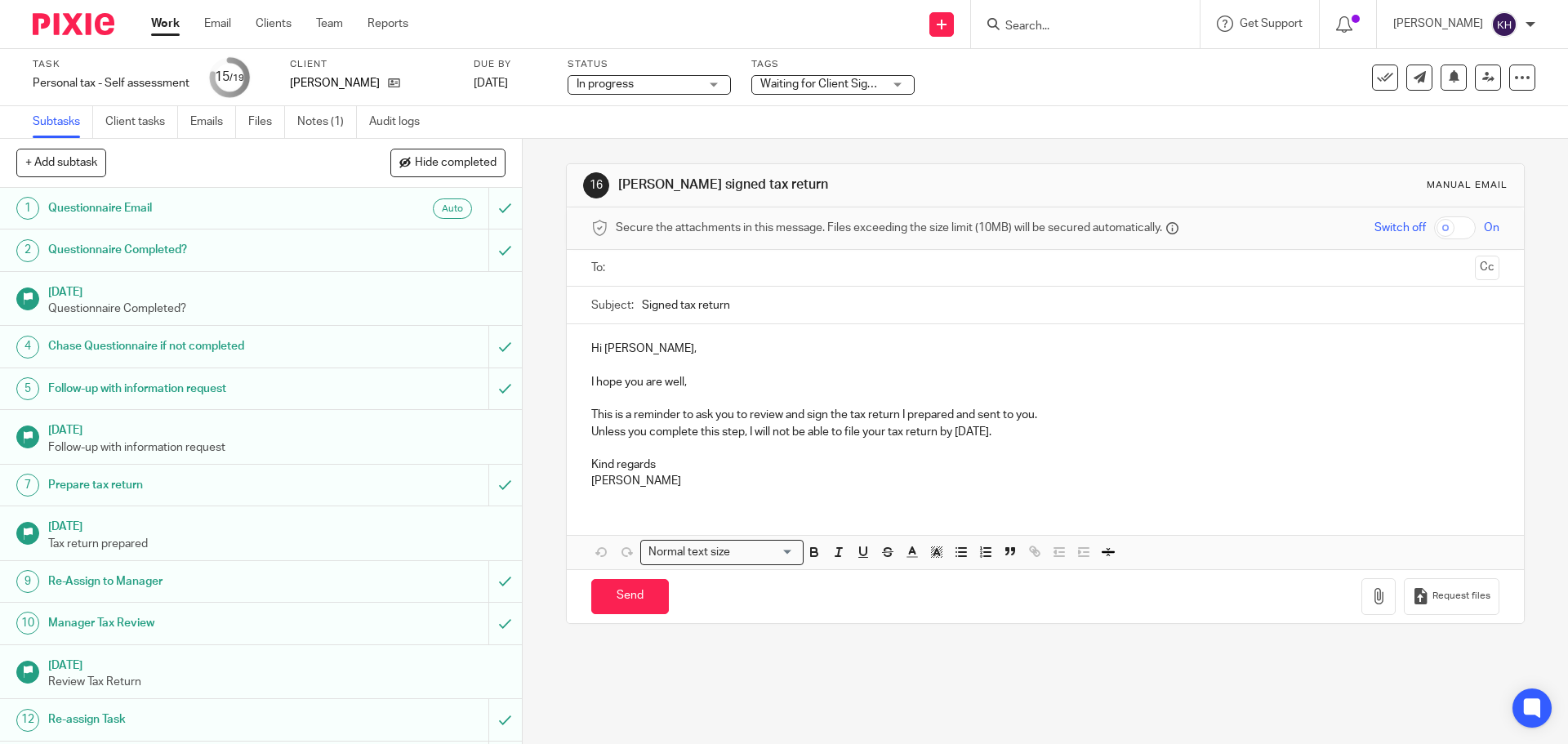
click at [172, 27] on link "Work" at bounding box center [166, 24] width 28 height 17
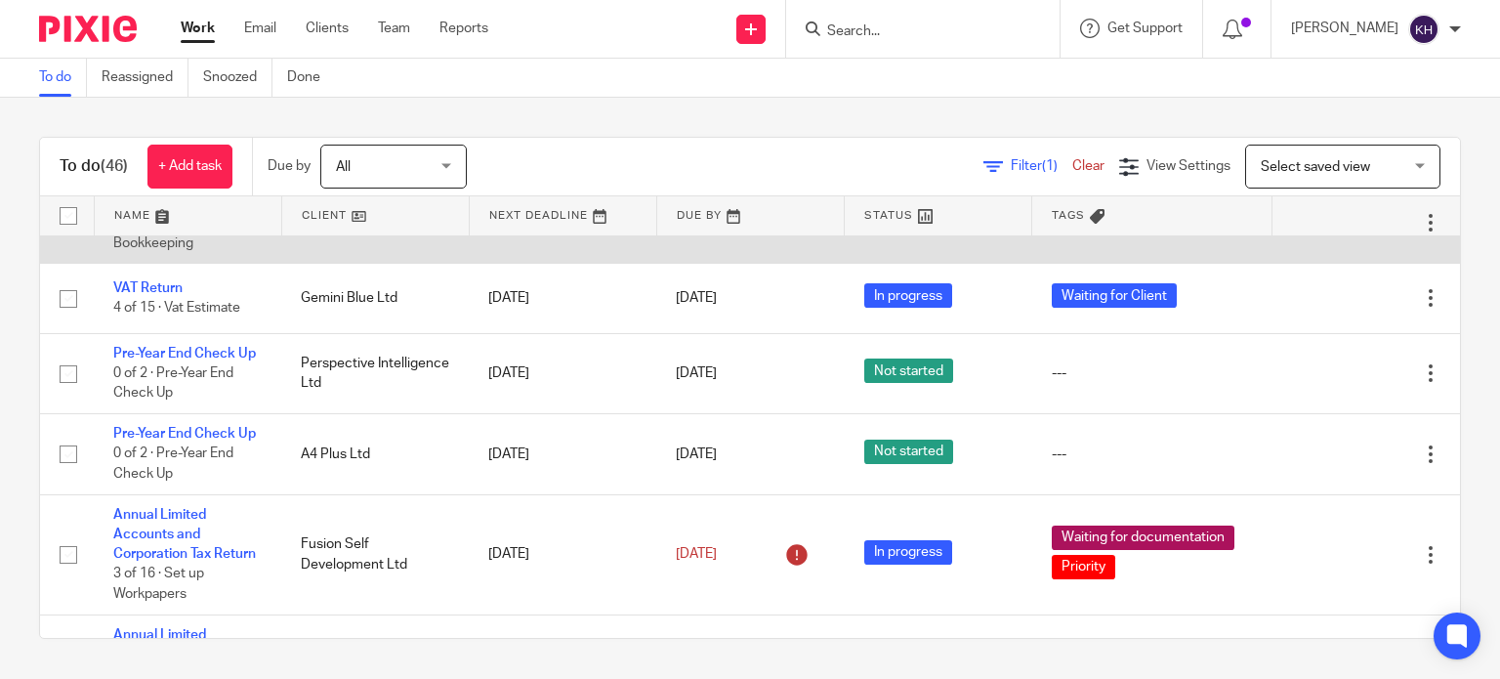
scroll to position [488, 0]
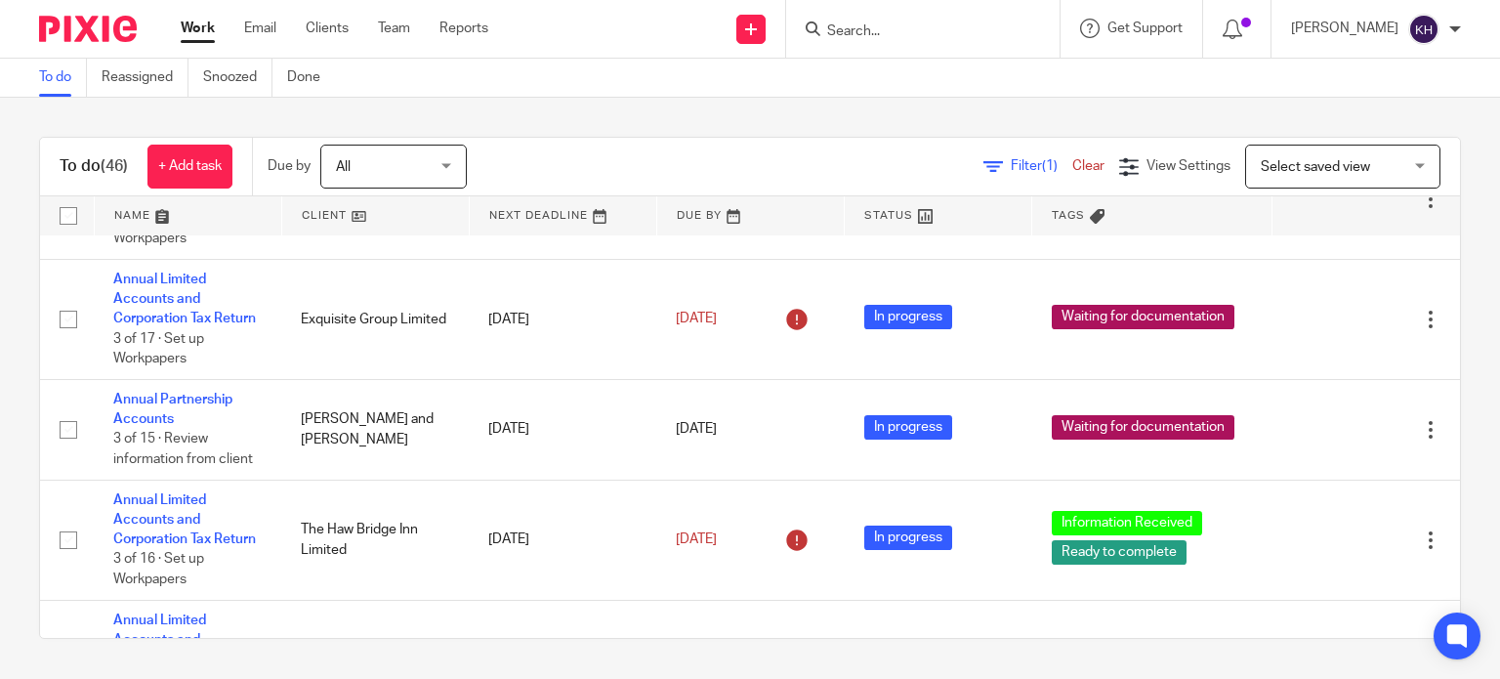
click at [957, 42] on div at bounding box center [923, 29] width 274 height 58
click at [957, 34] on input "Search" at bounding box center [913, 32] width 176 height 18
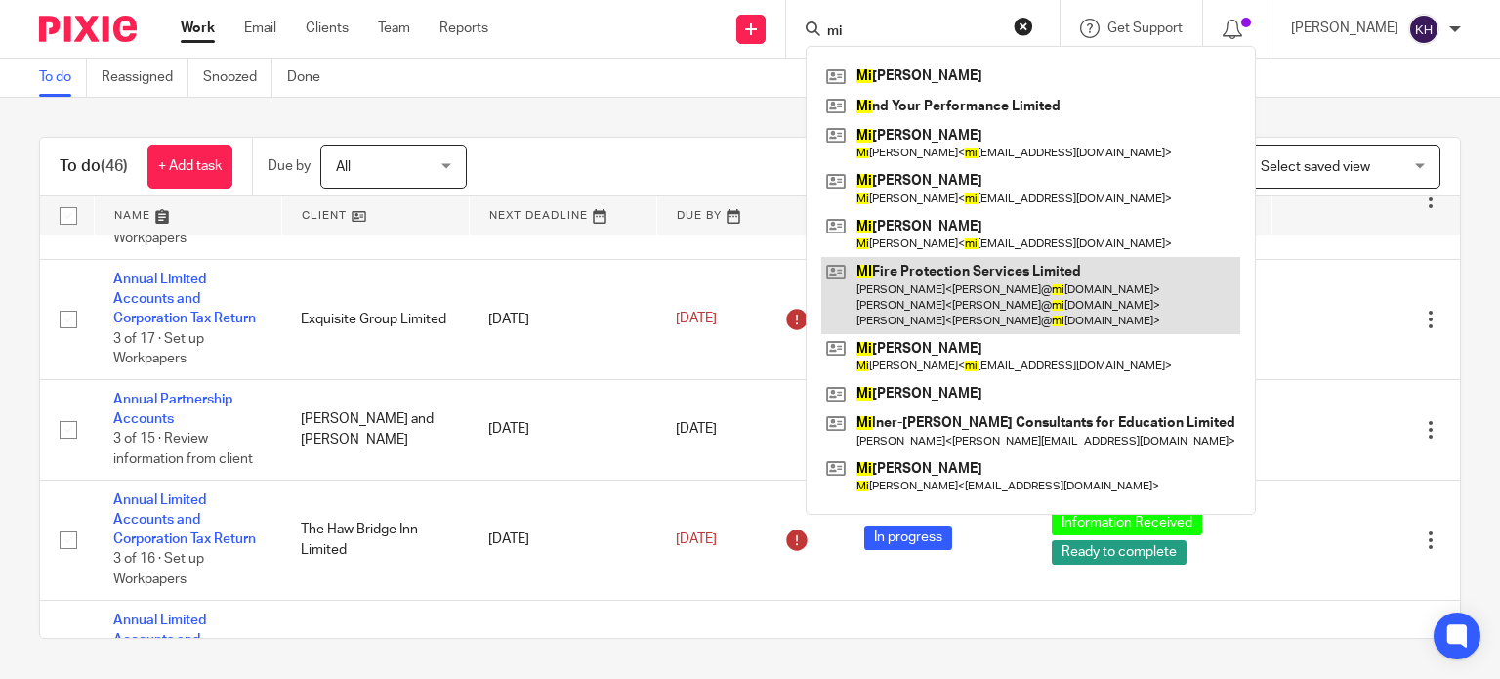
type input "mi"
click at [1000, 296] on link at bounding box center [1031, 295] width 419 height 77
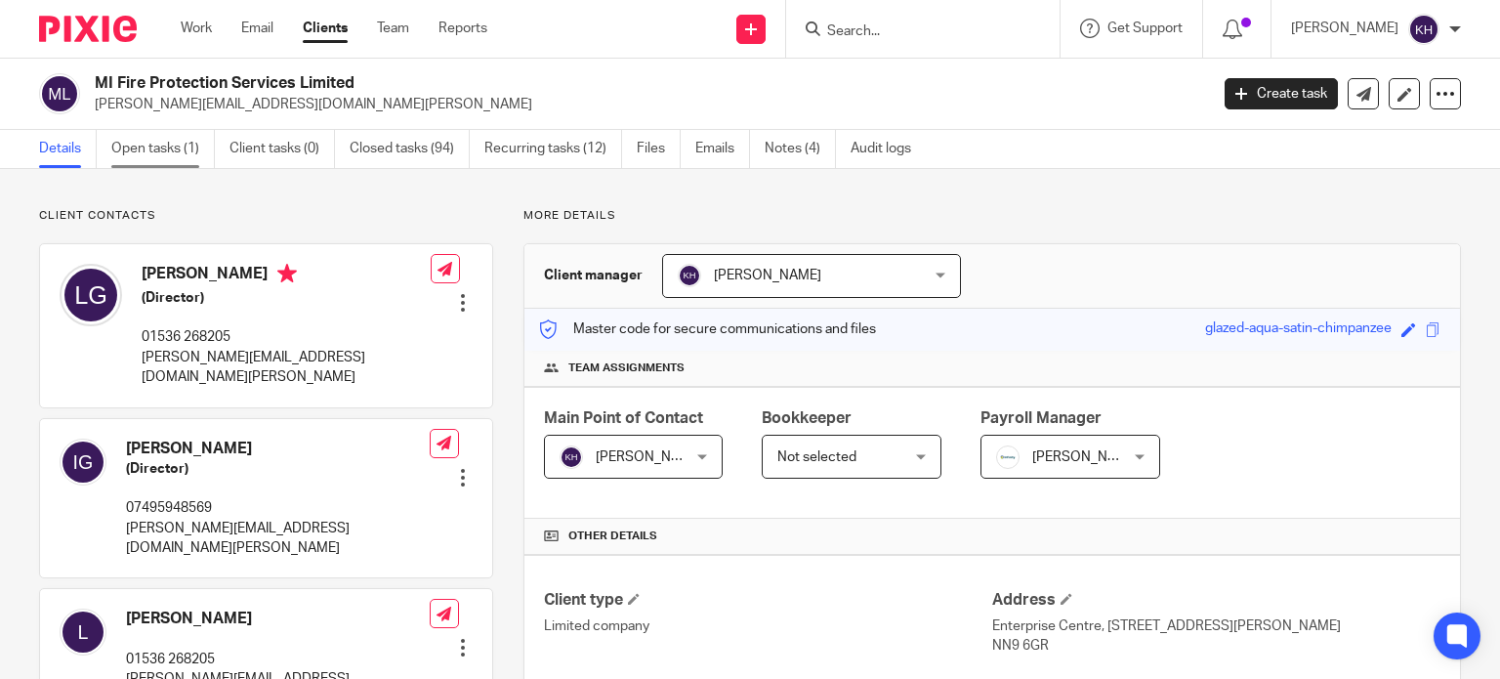
click at [143, 148] on link "Open tasks (1)" at bounding box center [163, 149] width 104 height 38
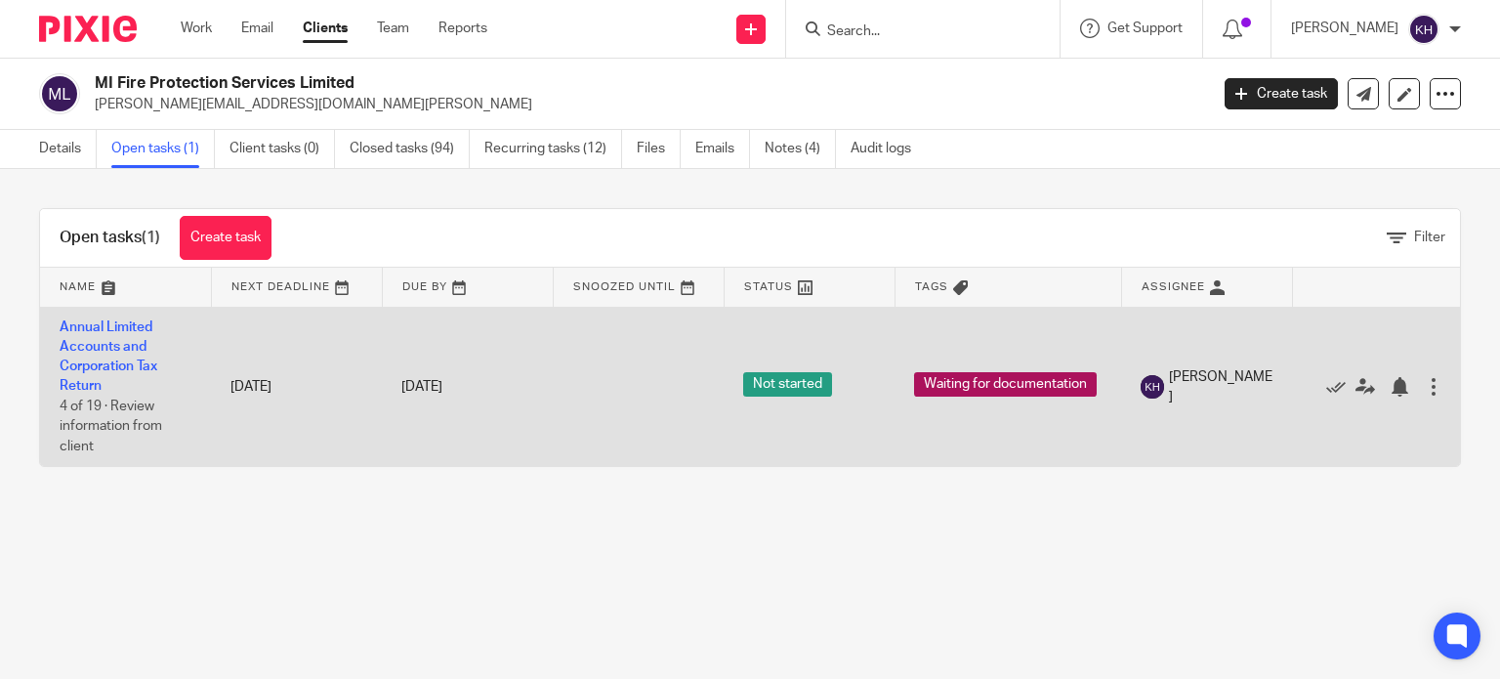
click at [125, 335] on td "Annual Limited Accounts and Corporation Tax Return 4 of 19 · Review information…" at bounding box center [125, 386] width 171 height 159
click at [104, 340] on link "Annual Limited Accounts and Corporation Tax Return" at bounding box center [109, 356] width 98 height 73
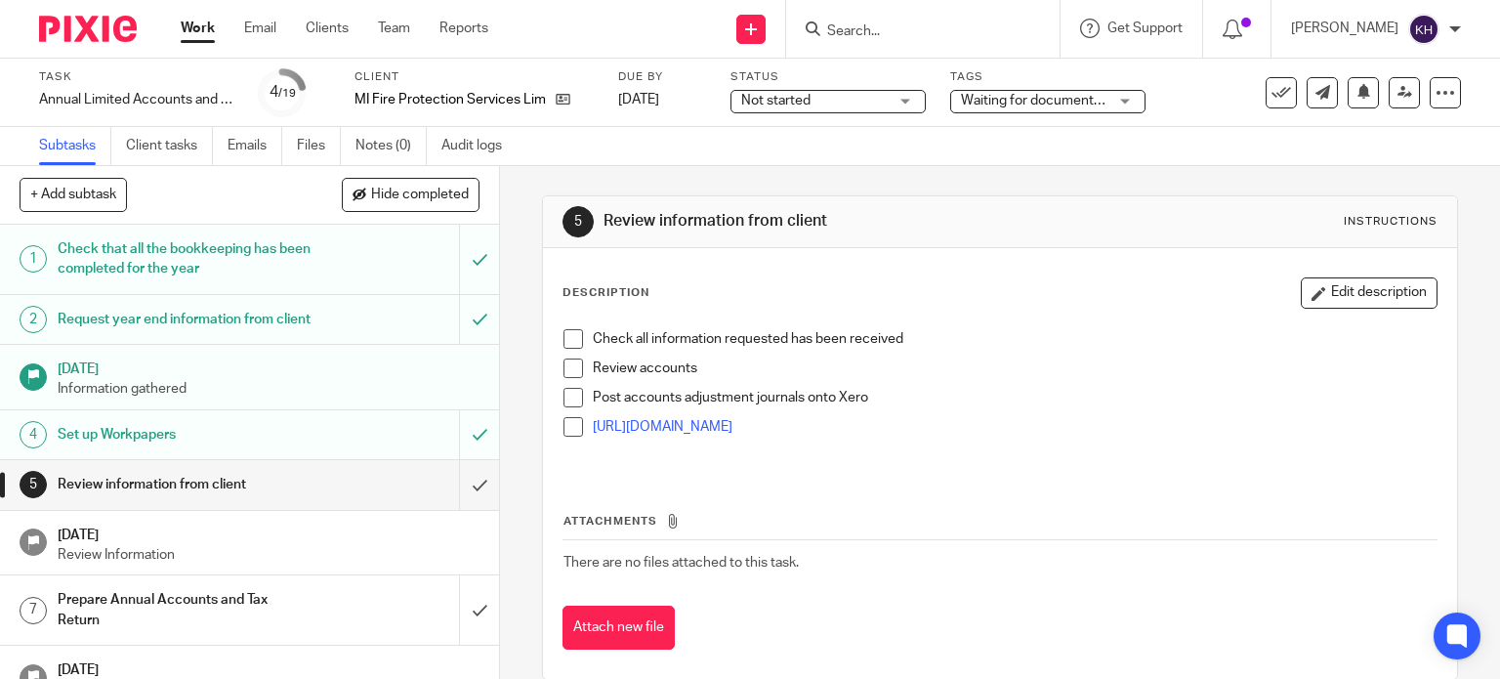
click at [801, 105] on span "Not started" at bounding box center [775, 101] width 69 height 14
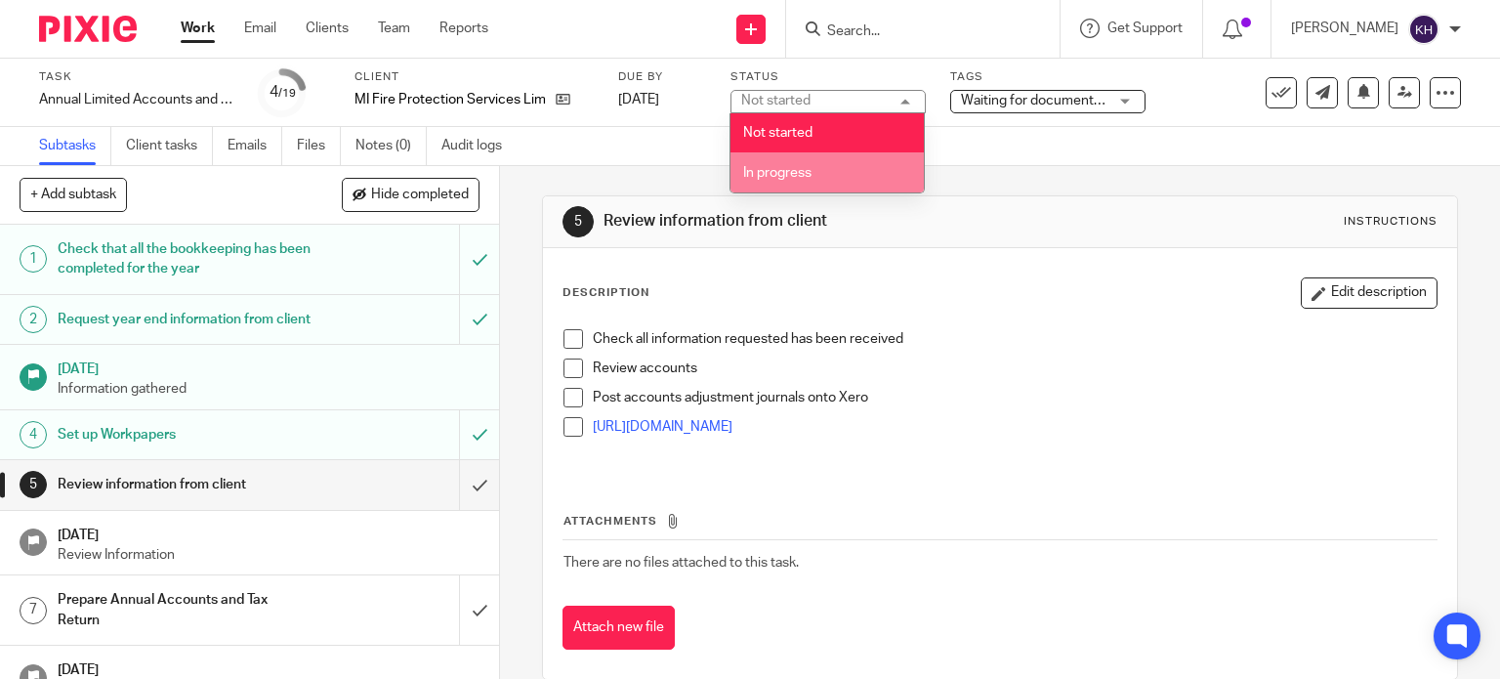
click at [813, 180] on li "In progress" at bounding box center [827, 172] width 193 height 40
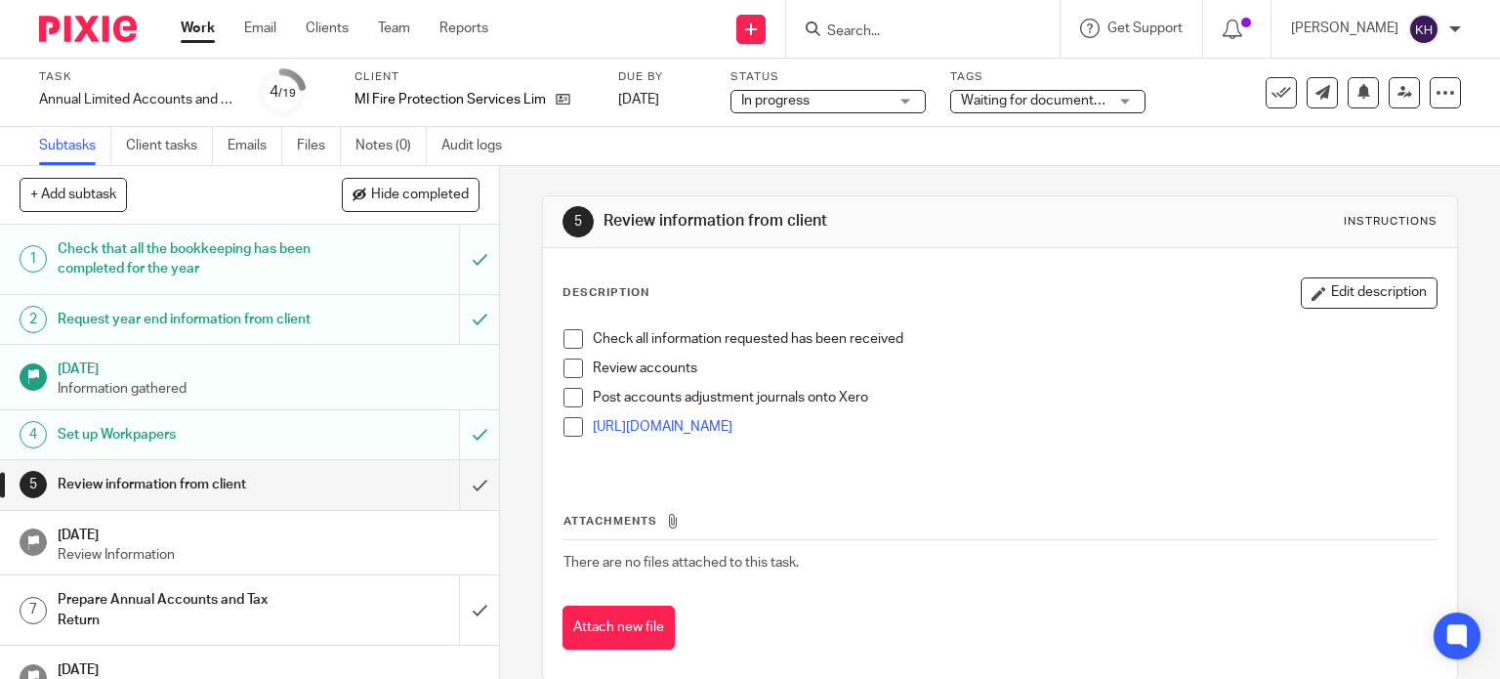
click at [989, 101] on span "Waiting for documentation" at bounding box center [1042, 101] width 163 height 14
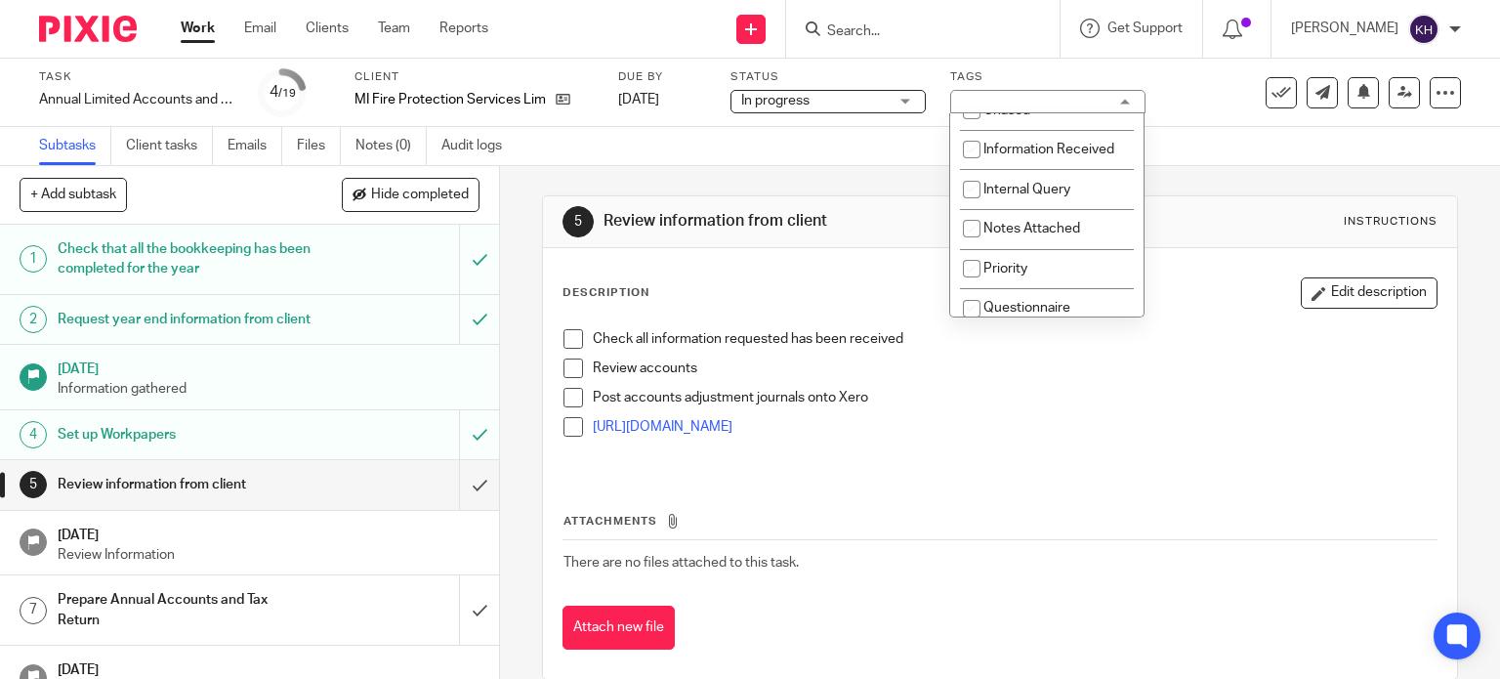
scroll to position [293, 0]
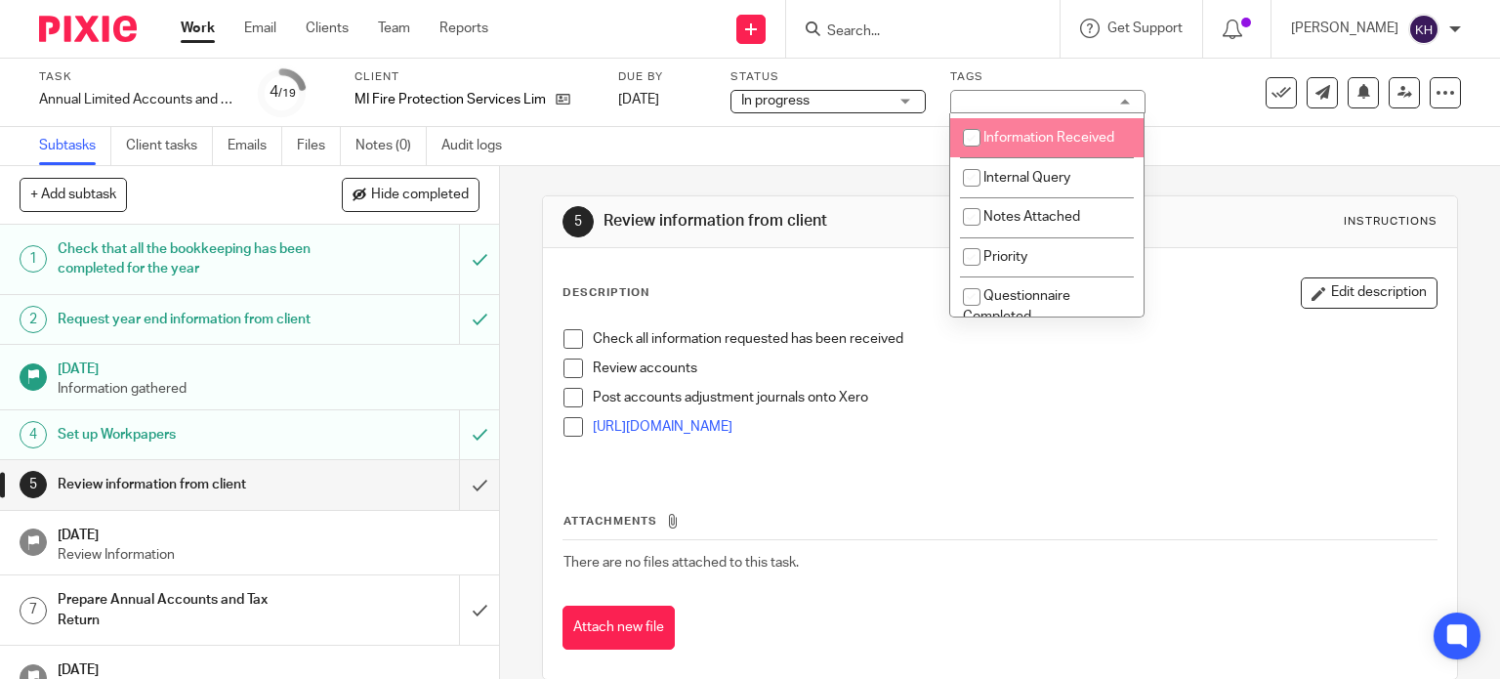
click at [1066, 147] on li "Information Received" at bounding box center [1046, 138] width 193 height 40
checkbox input "true"
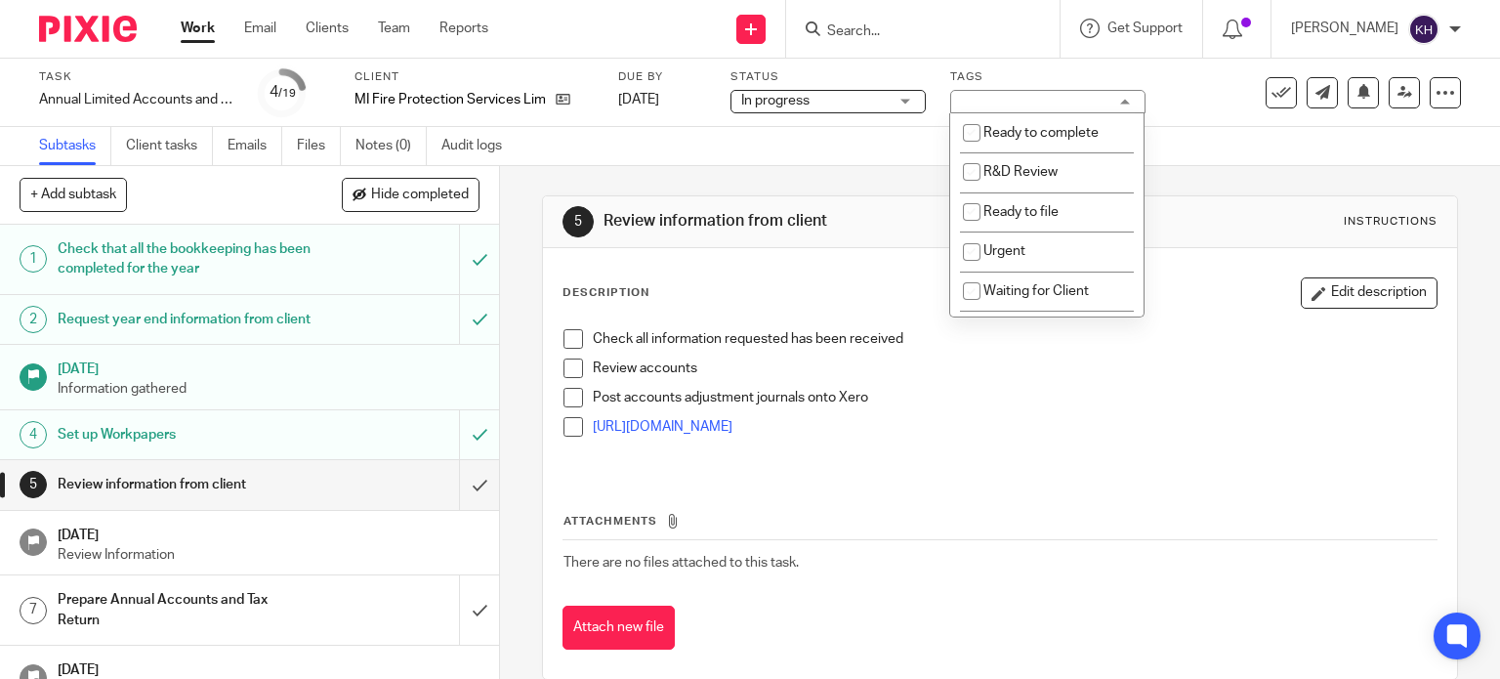
scroll to position [488, 0]
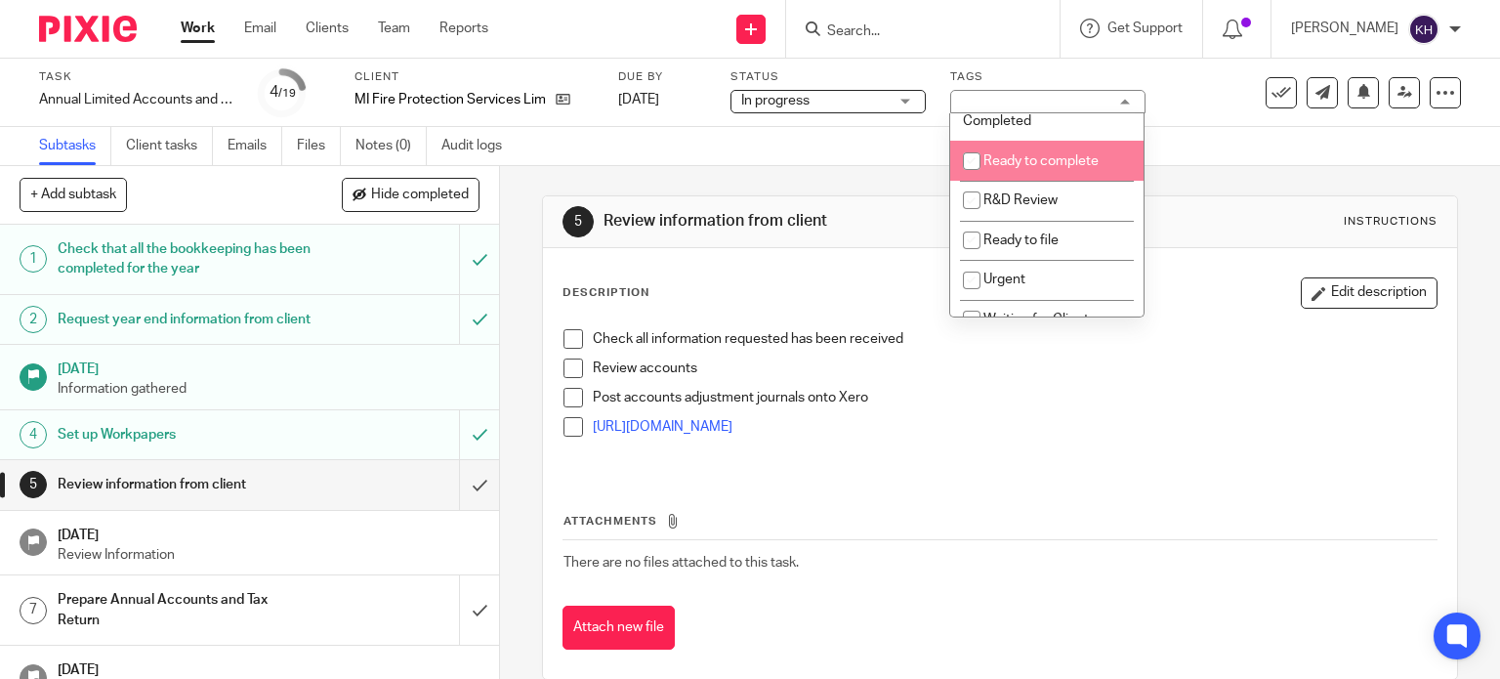
click at [1014, 147] on li "Ready to complete" at bounding box center [1046, 161] width 193 height 40
checkbox input "true"
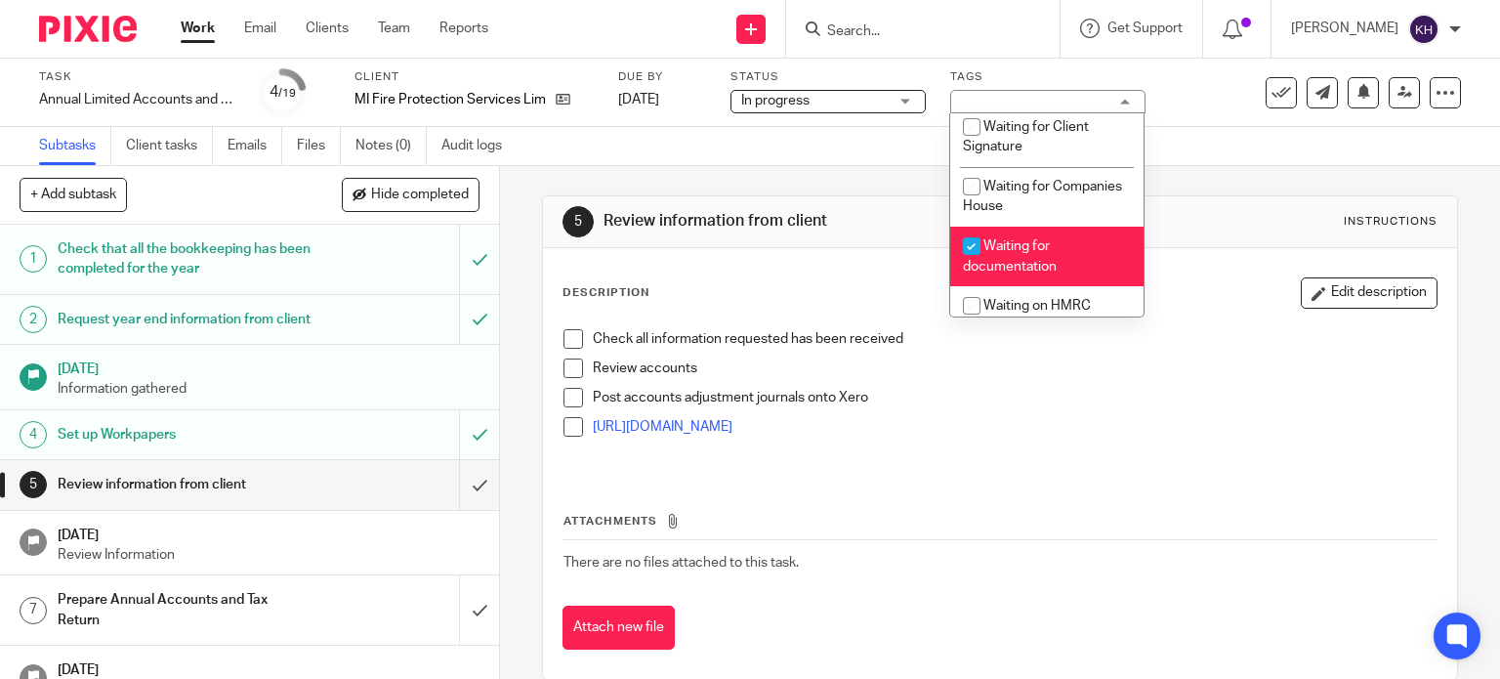
scroll to position [781, 0]
click at [1068, 261] on li "Waiting for documentation" at bounding box center [1046, 256] width 193 height 60
checkbox input "false"
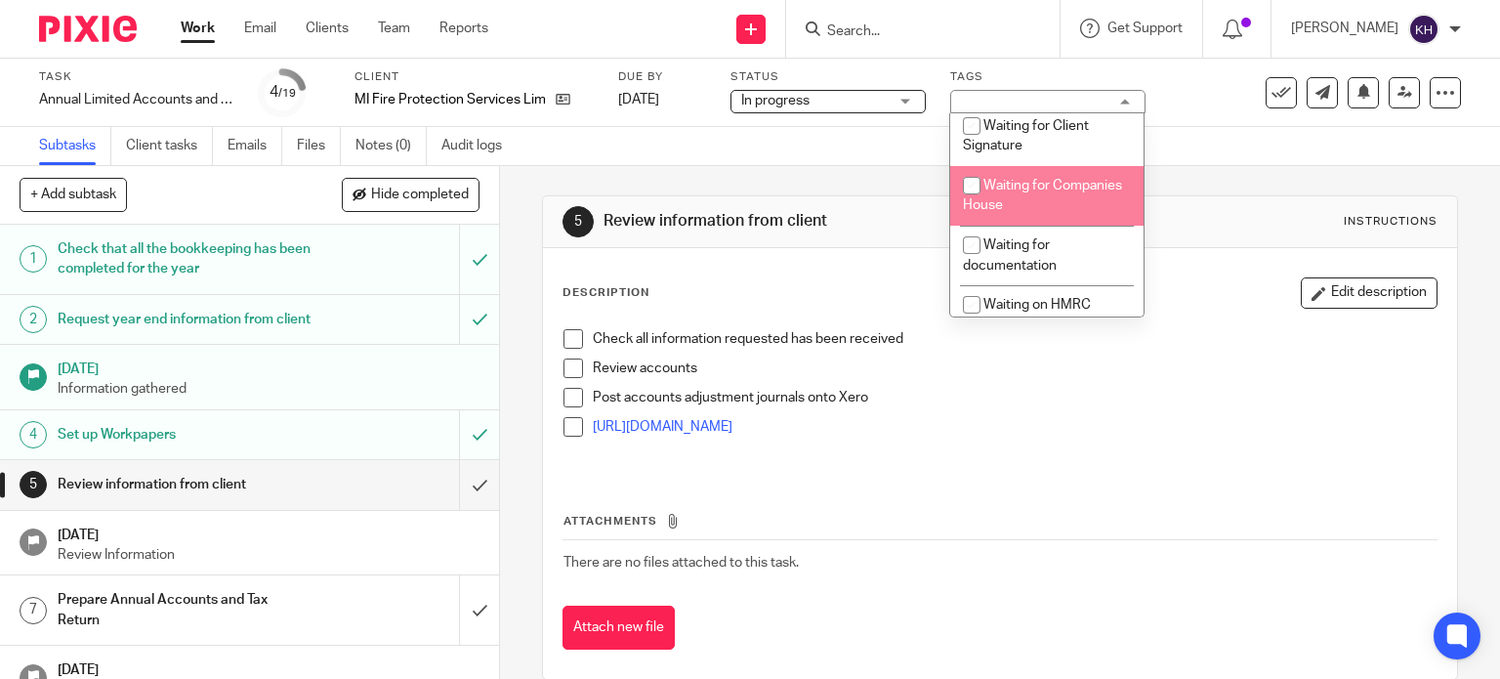
click at [1219, 159] on div "Subtasks Client tasks Emails Files Notes (0) Audit logs" at bounding box center [750, 146] width 1500 height 39
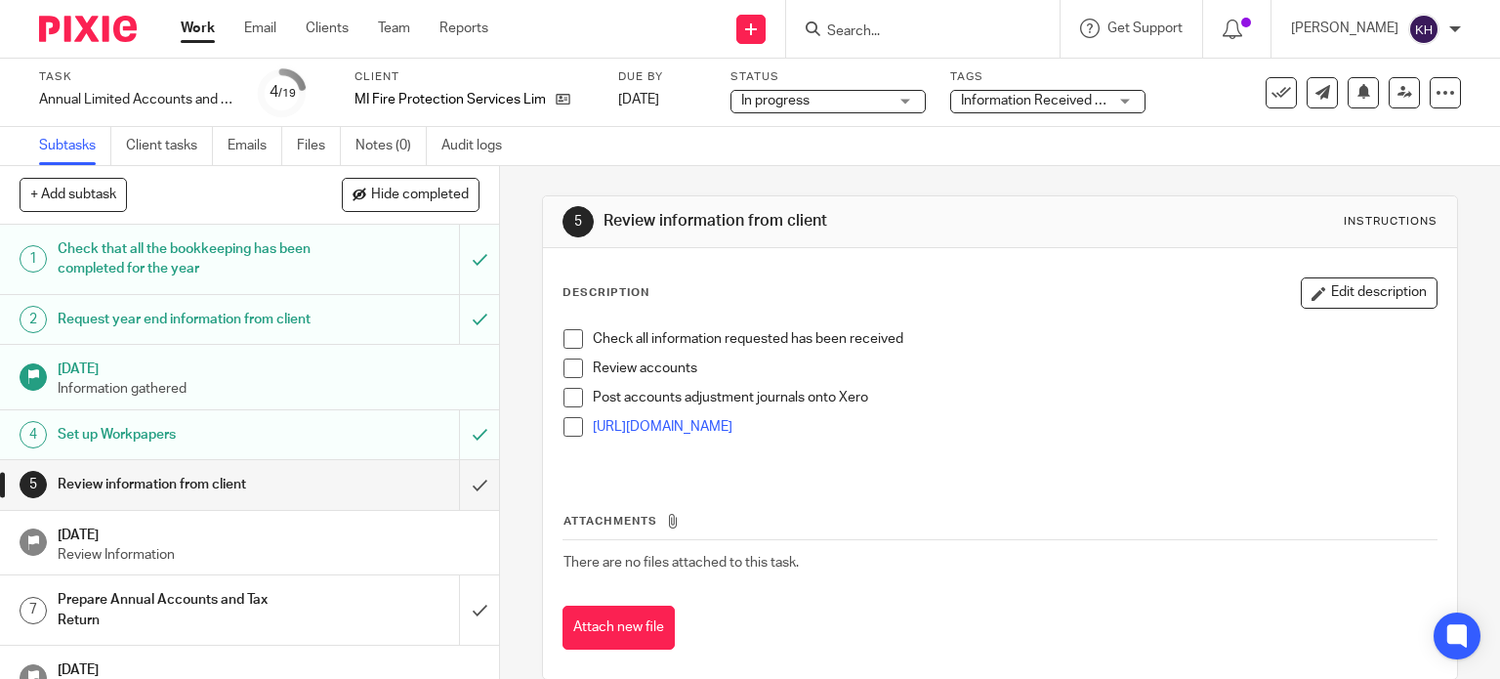
click at [768, 150] on div "Subtasks Client tasks Emails Files Notes (0) Audit logs" at bounding box center [750, 146] width 1500 height 39
click at [199, 21] on link "Work" at bounding box center [198, 29] width 34 height 20
